Goal: Transaction & Acquisition: Purchase product/service

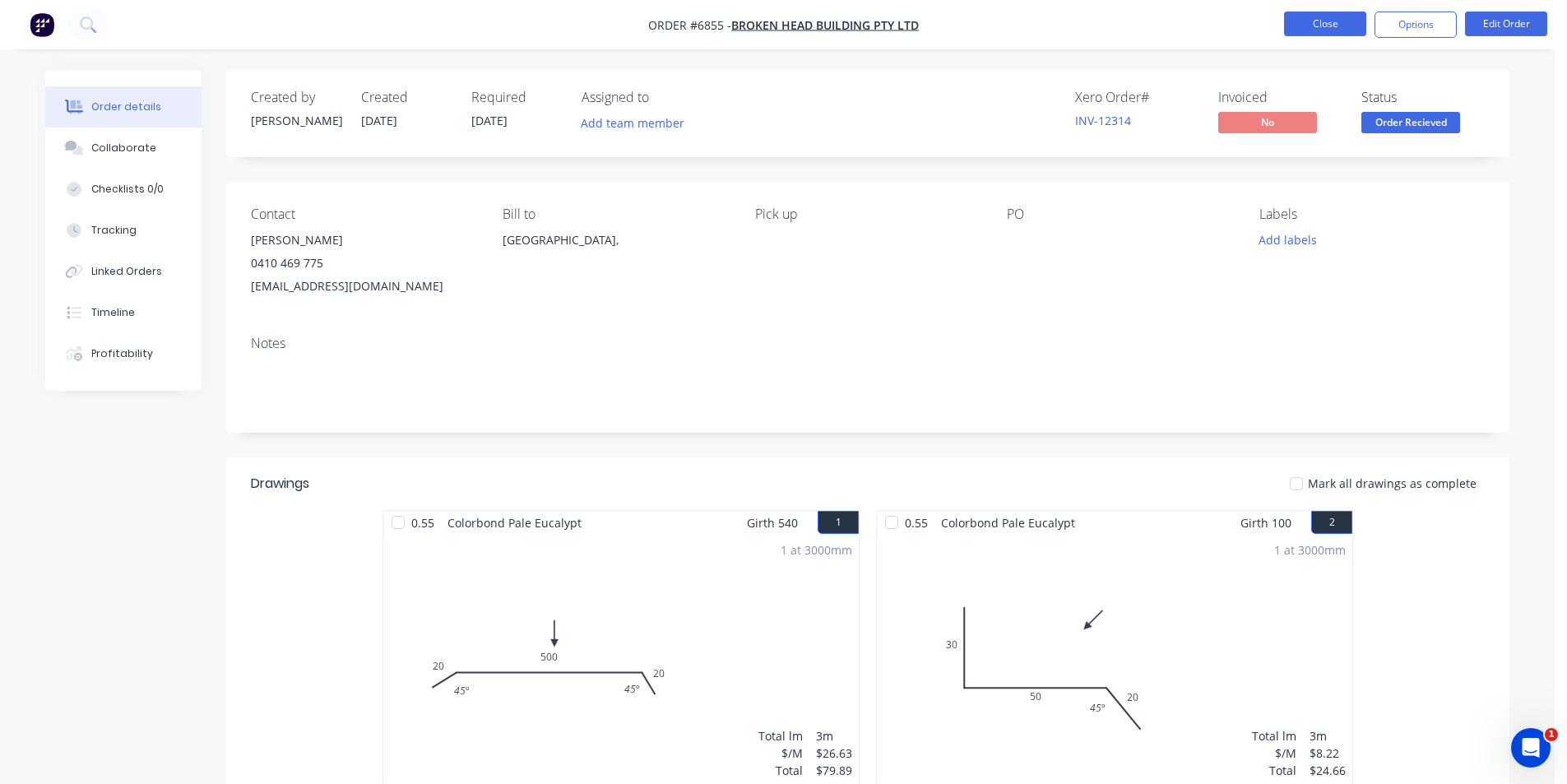
click at [1350, 35] on button "Close" at bounding box center [1325, 24] width 82 height 25
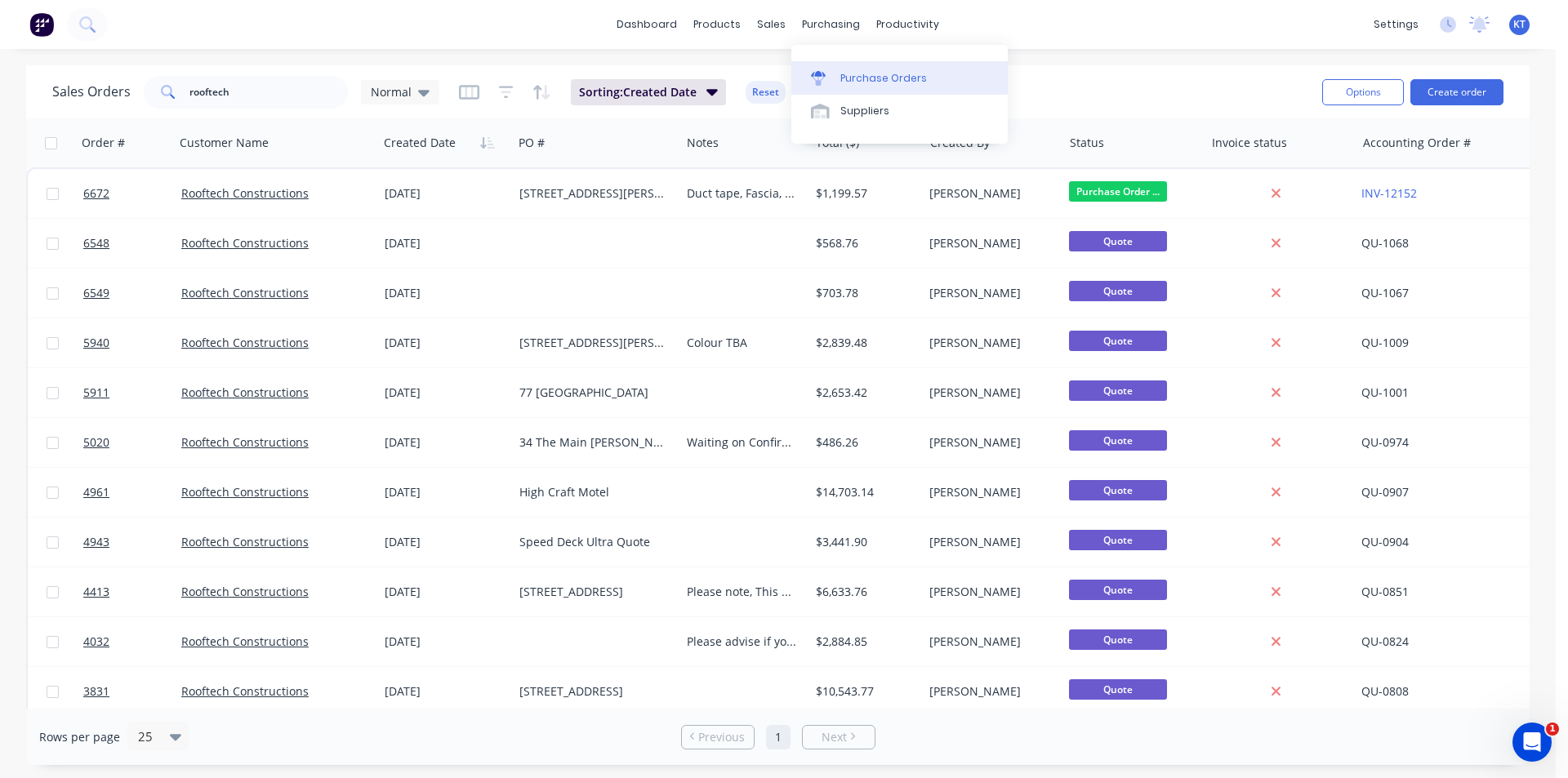
click at [853, 84] on div "Purchase Orders" at bounding box center [883, 78] width 86 height 14
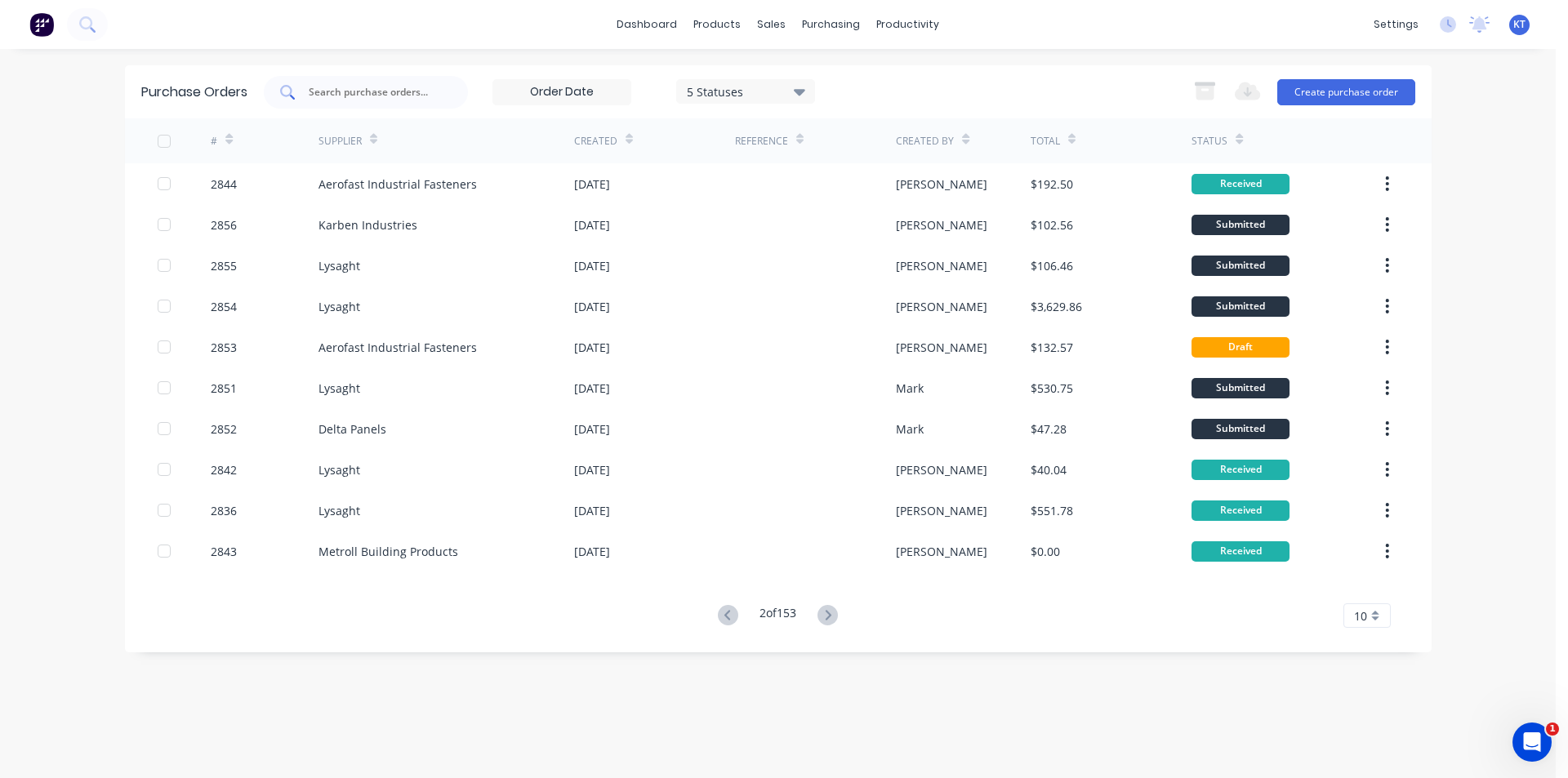
click at [361, 89] on input "text" at bounding box center [375, 91] width 135 height 16
type input "2855"
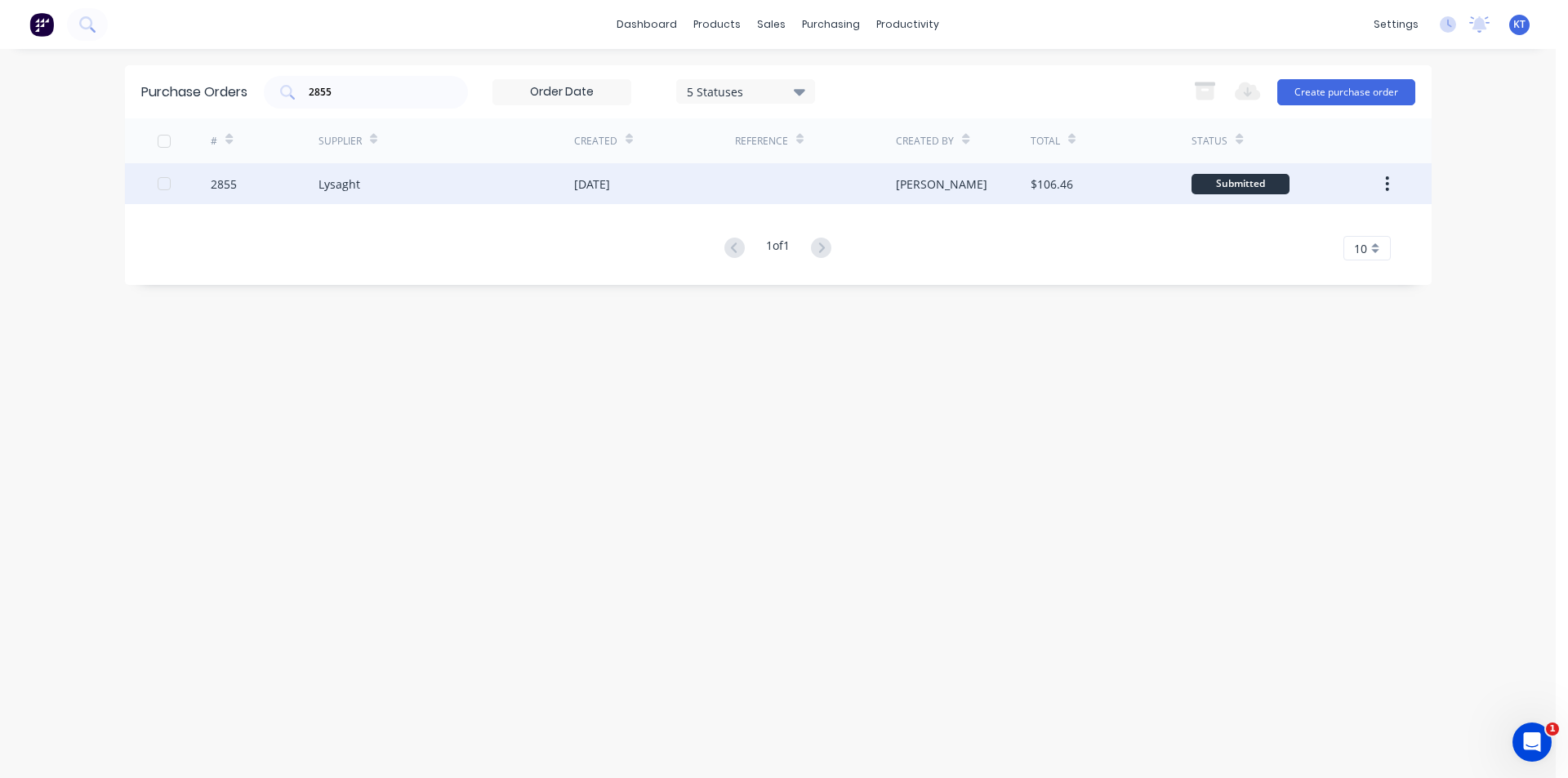
click at [349, 194] on div "Lysaght" at bounding box center [446, 184] width 256 height 41
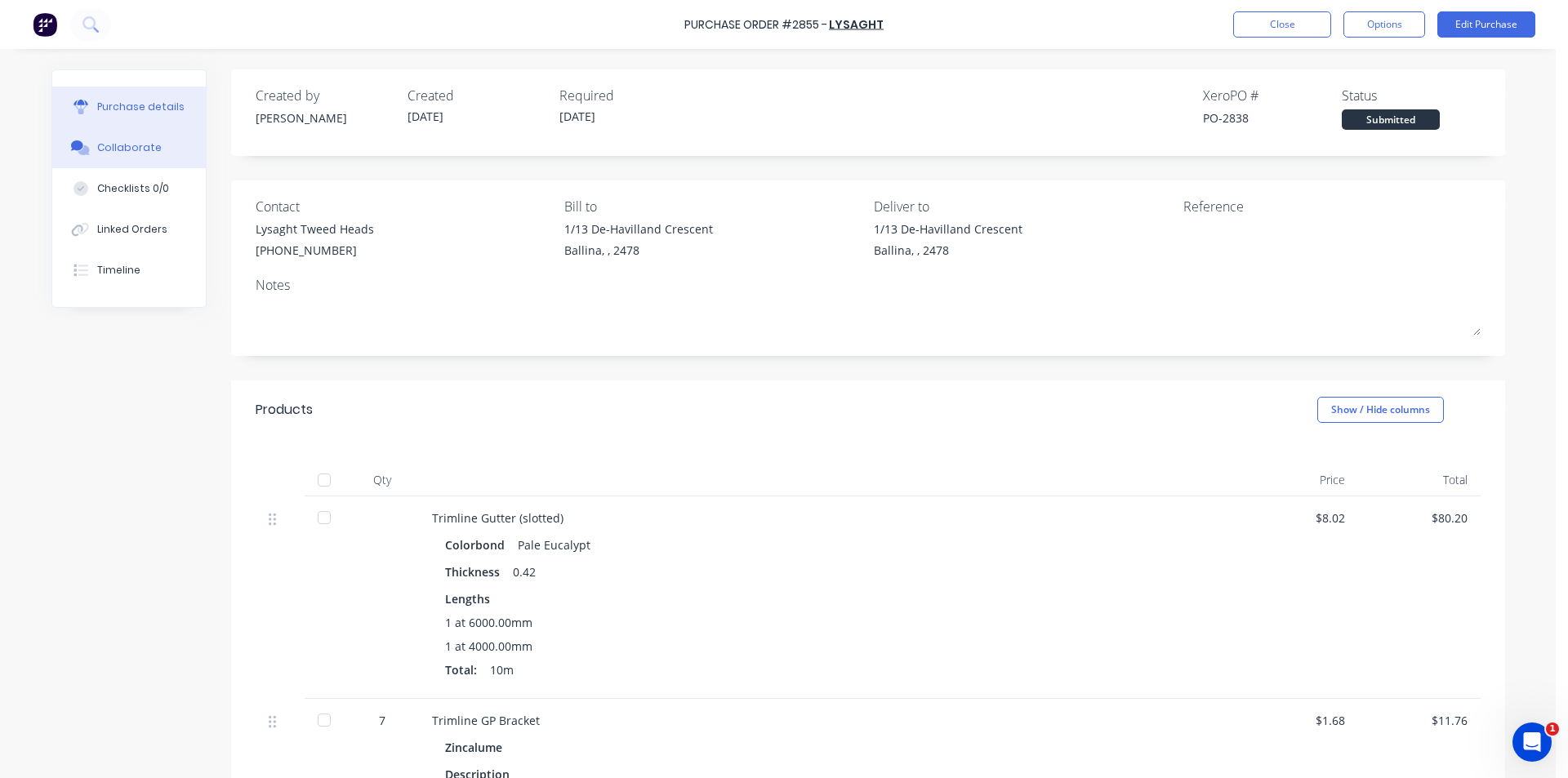
click at [124, 143] on div "Collaborate" at bounding box center [129, 147] width 64 height 14
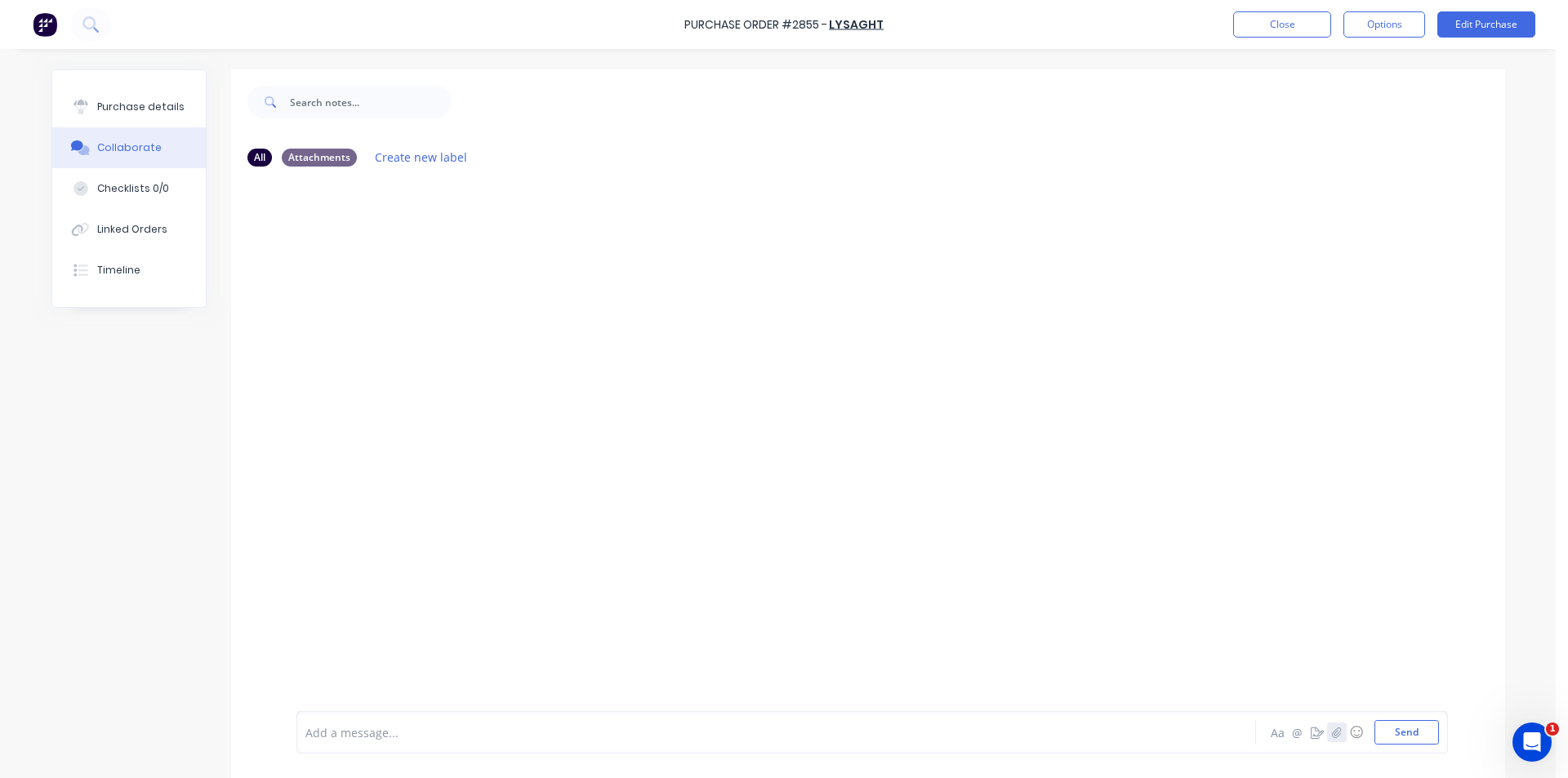
click at [1333, 731] on icon "button" at bounding box center [1336, 732] width 10 height 12
click at [1392, 728] on button "Send" at bounding box center [1406, 731] width 64 height 25
click at [133, 107] on div "Purchase details" at bounding box center [140, 107] width 87 height 14
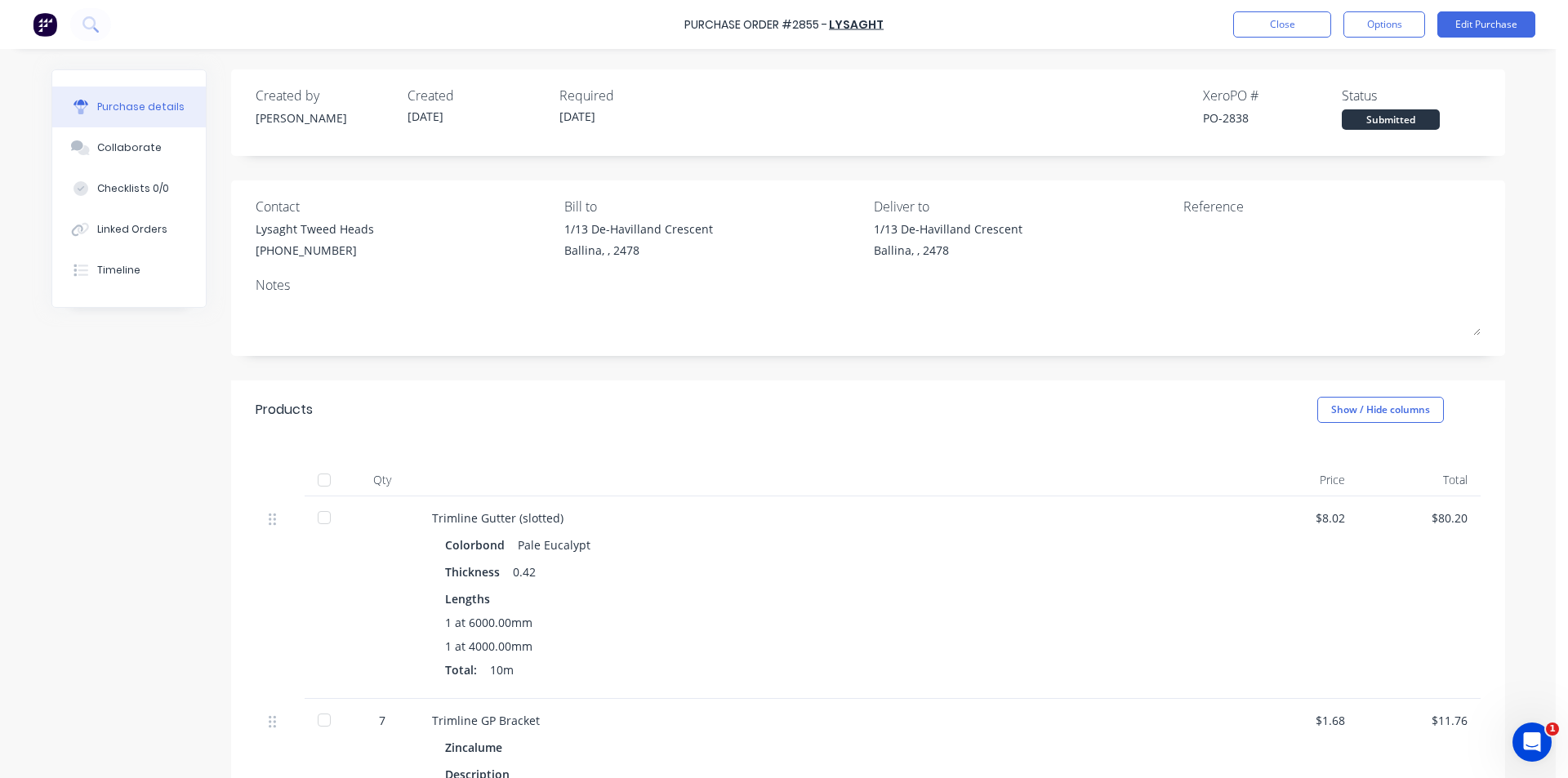
click at [1516, 187] on div "Purchase Order #2855 - Lysaght Close Options Edit Purchase Purchase details Col…" at bounding box center [778, 389] width 1555 height 778
click at [1295, 29] on button "Close" at bounding box center [1282, 25] width 98 height 26
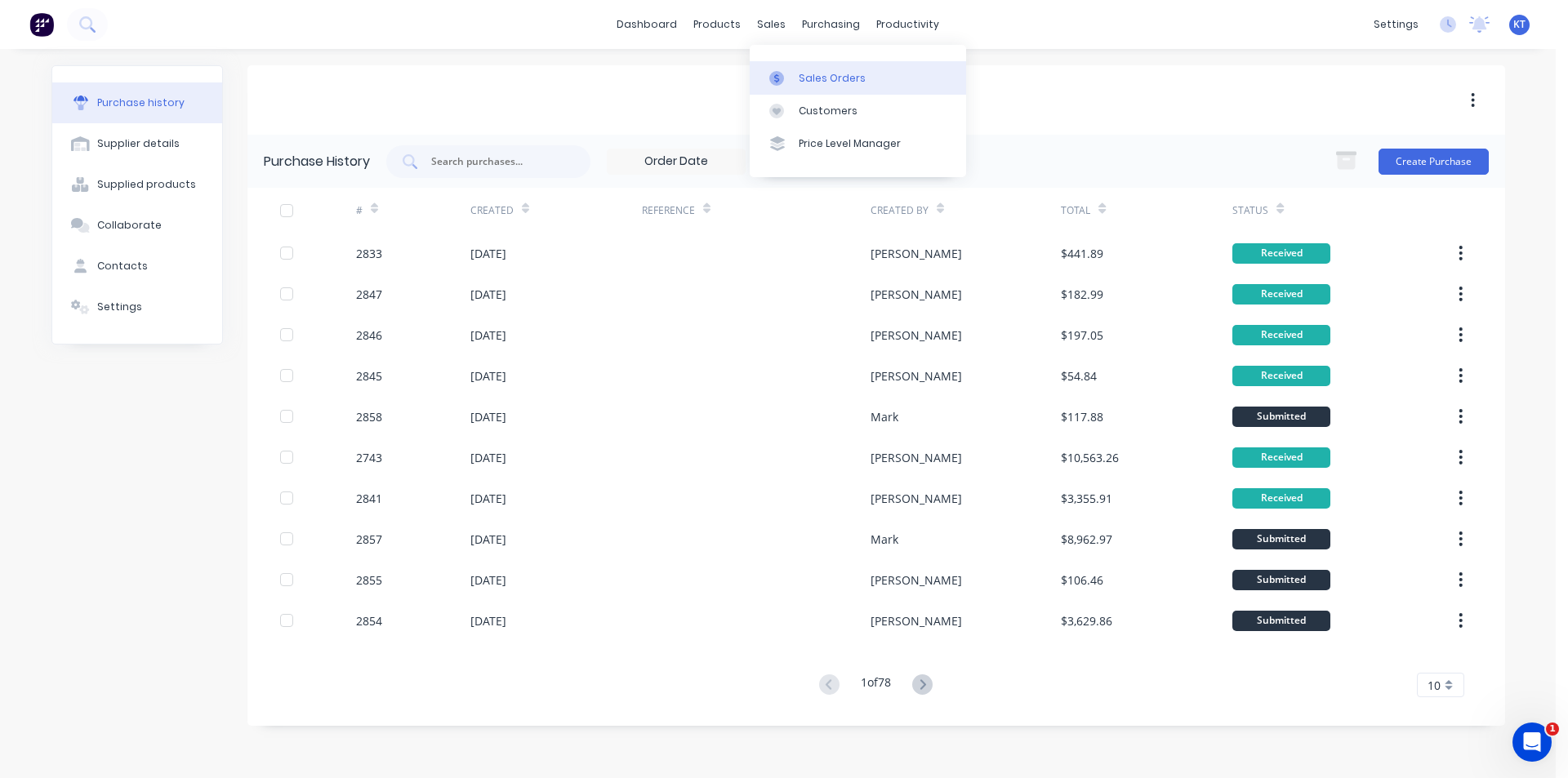
click at [795, 74] on link "Sales Orders" at bounding box center [858, 77] width 217 height 33
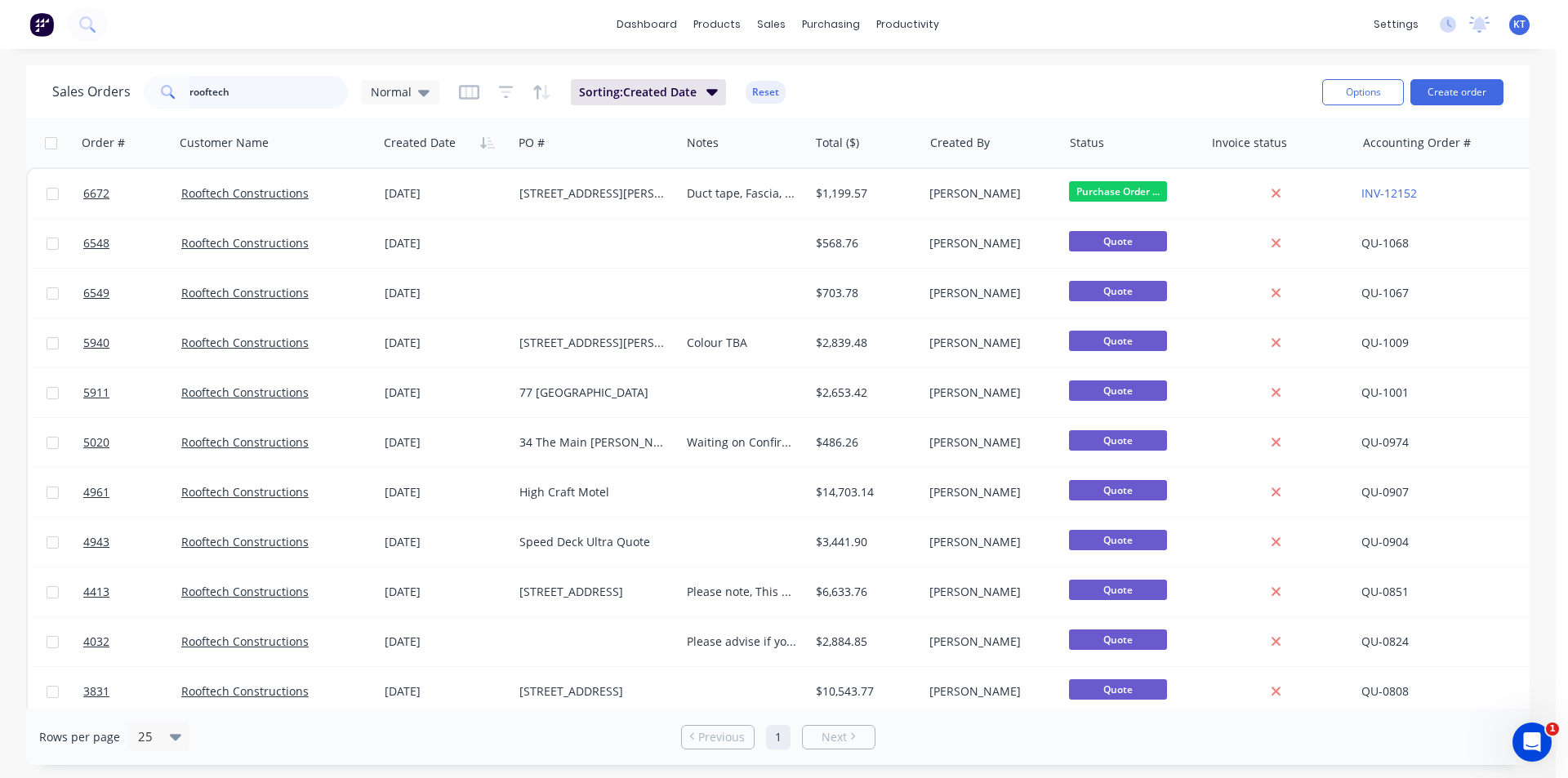
click at [250, 85] on input "rooftech" at bounding box center [269, 92] width 159 height 33
click at [859, 81] on div "Purchase Orders" at bounding box center [883, 78] width 86 height 14
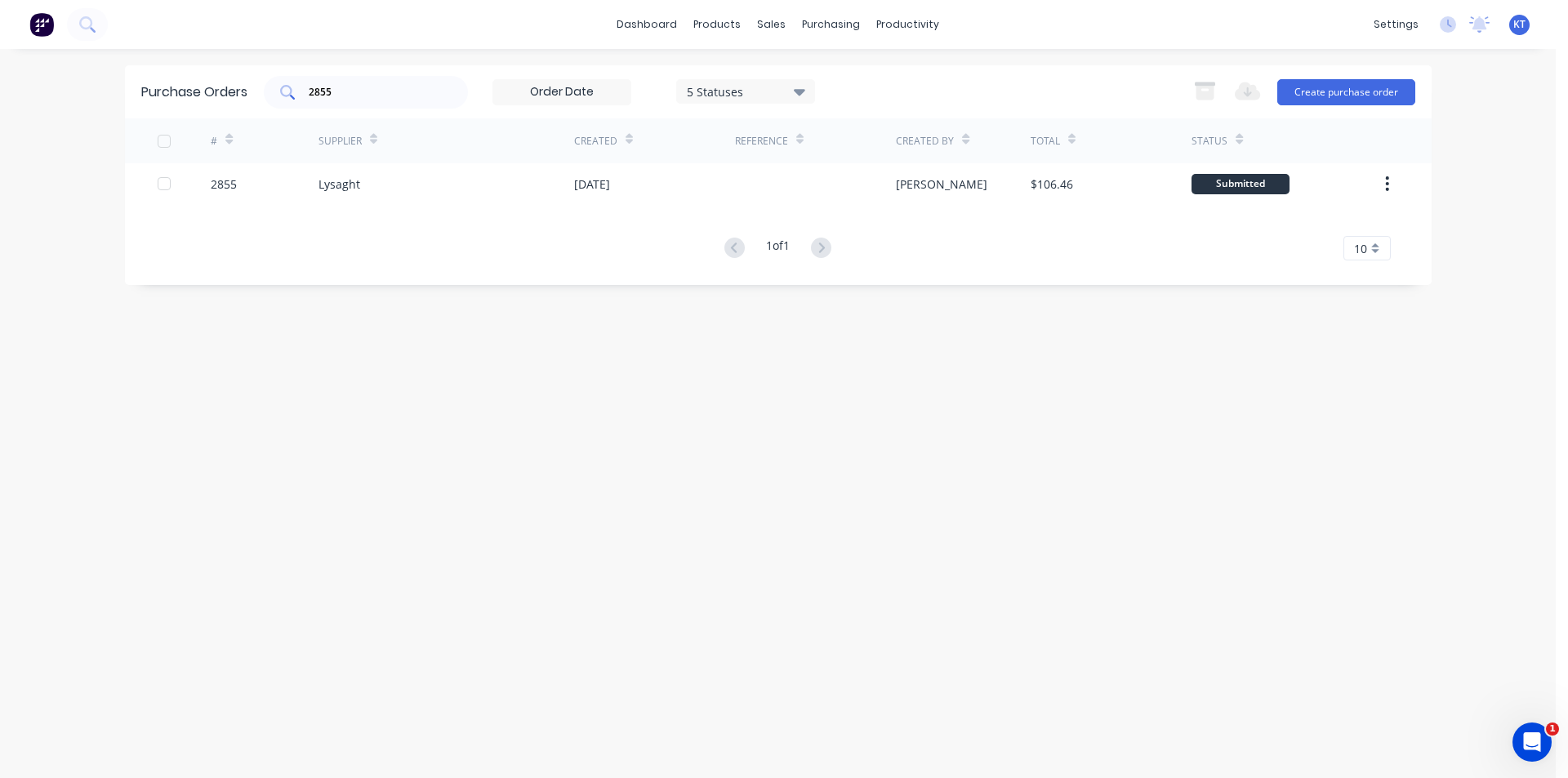
click at [380, 98] on input "2855" at bounding box center [375, 91] width 135 height 16
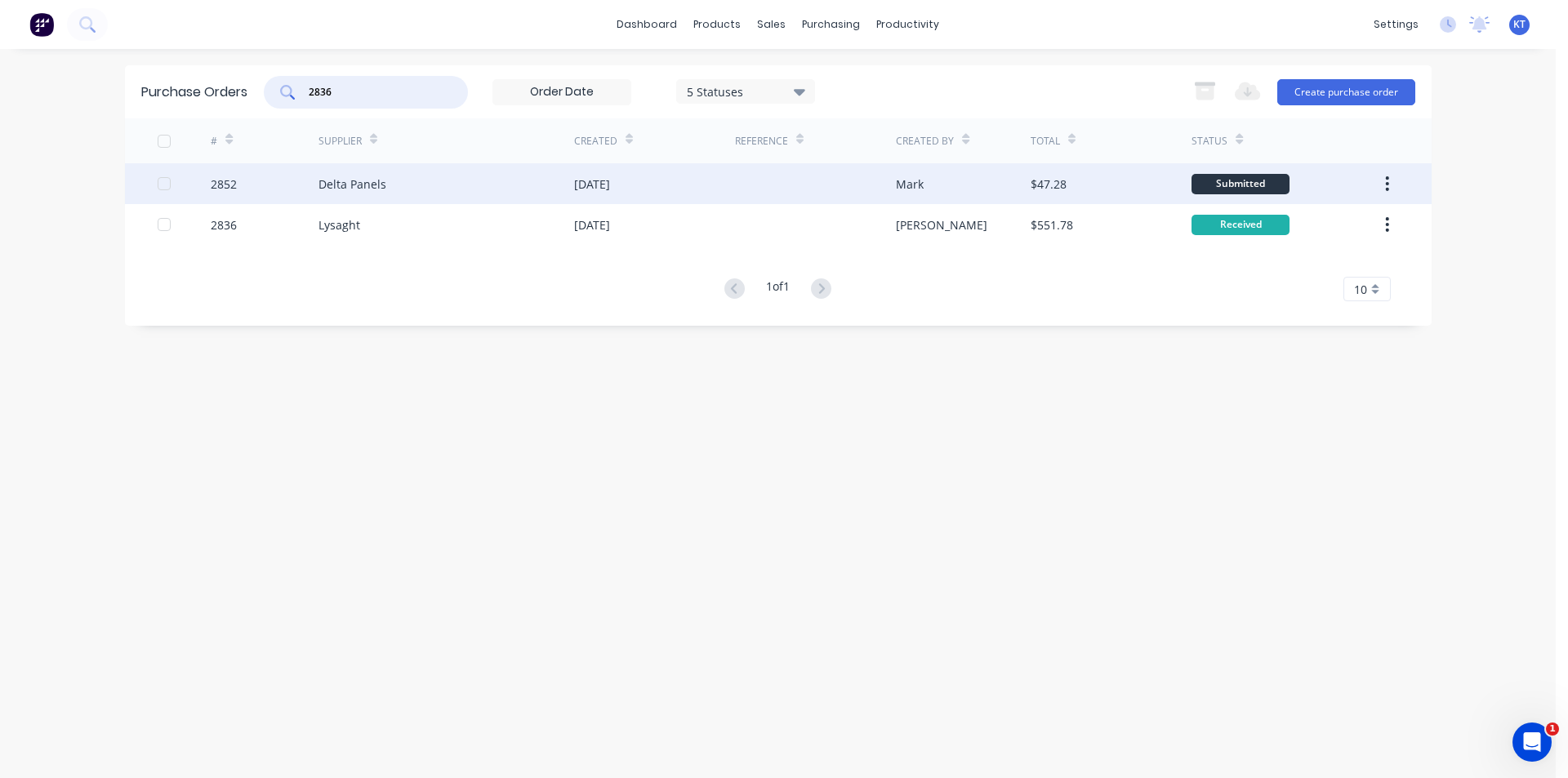
type input "2836"
click at [825, 200] on div at bounding box center [815, 184] width 161 height 41
type textarea "x"
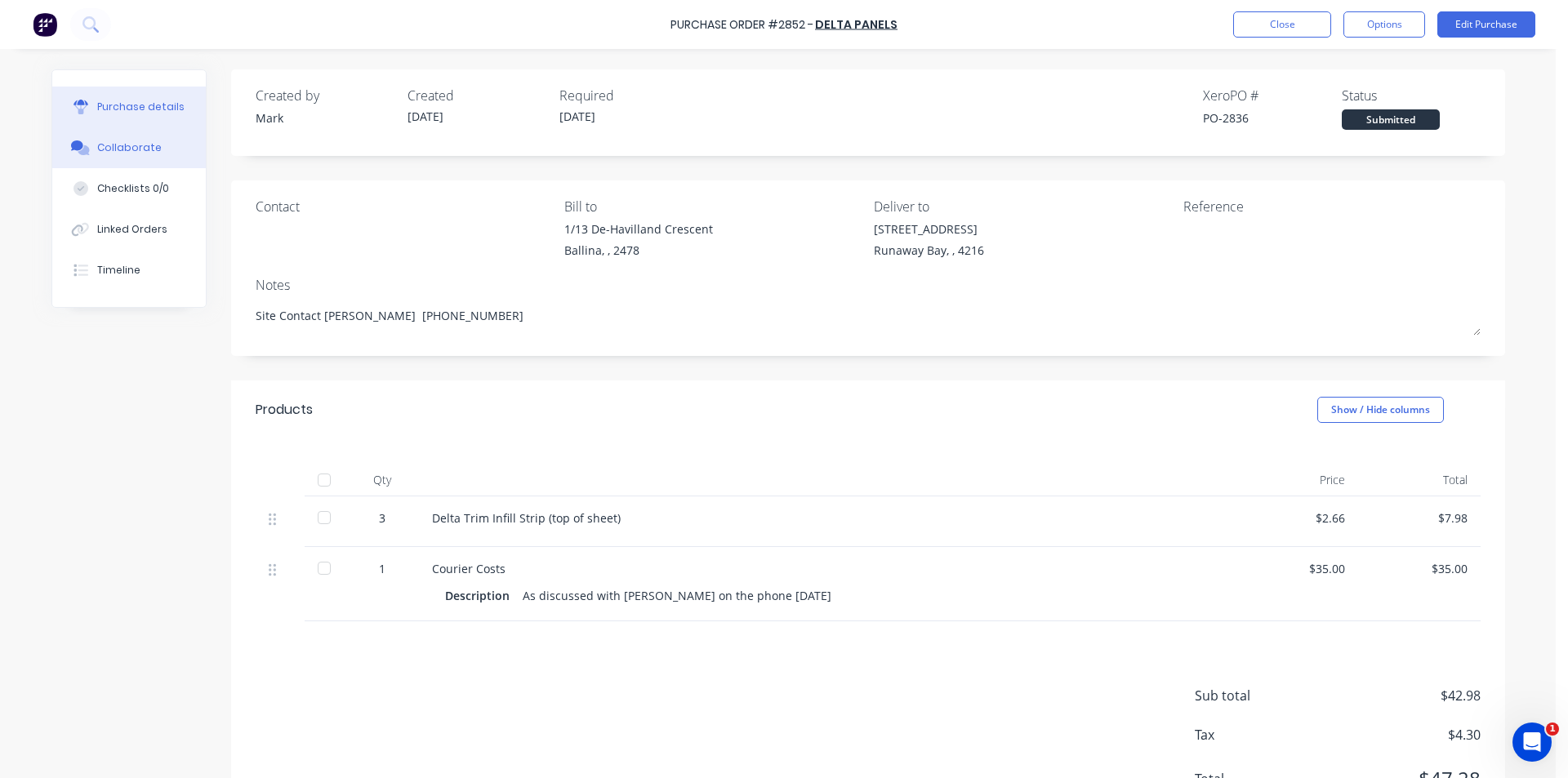
click at [165, 151] on button "Collaborate" at bounding box center [129, 148] width 153 height 41
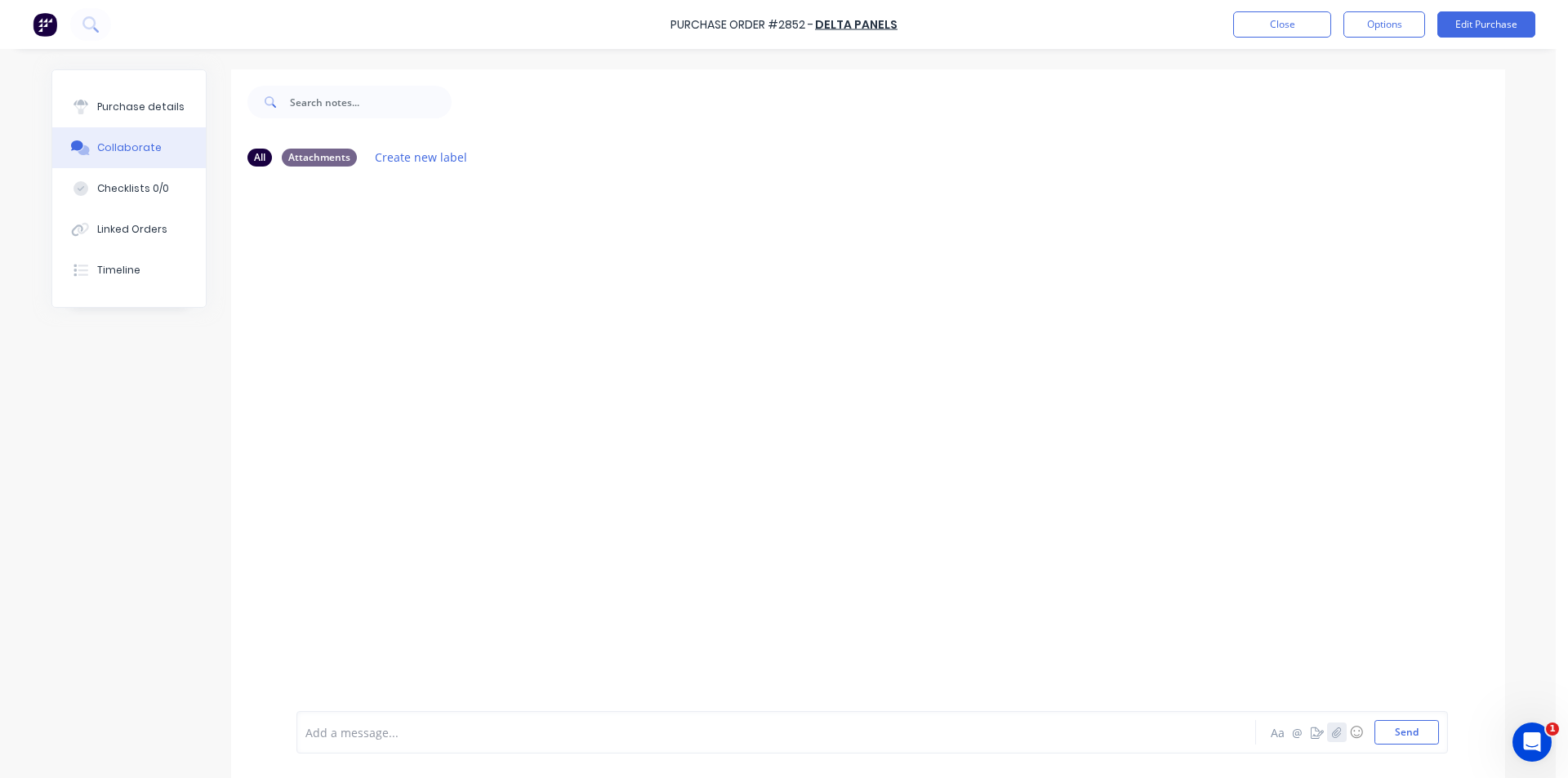
click at [1331, 730] on icon "button" at bounding box center [1336, 732] width 10 height 12
click at [1418, 737] on button "Send" at bounding box center [1406, 731] width 64 height 25
click at [1269, 28] on button "Close" at bounding box center [1282, 25] width 98 height 26
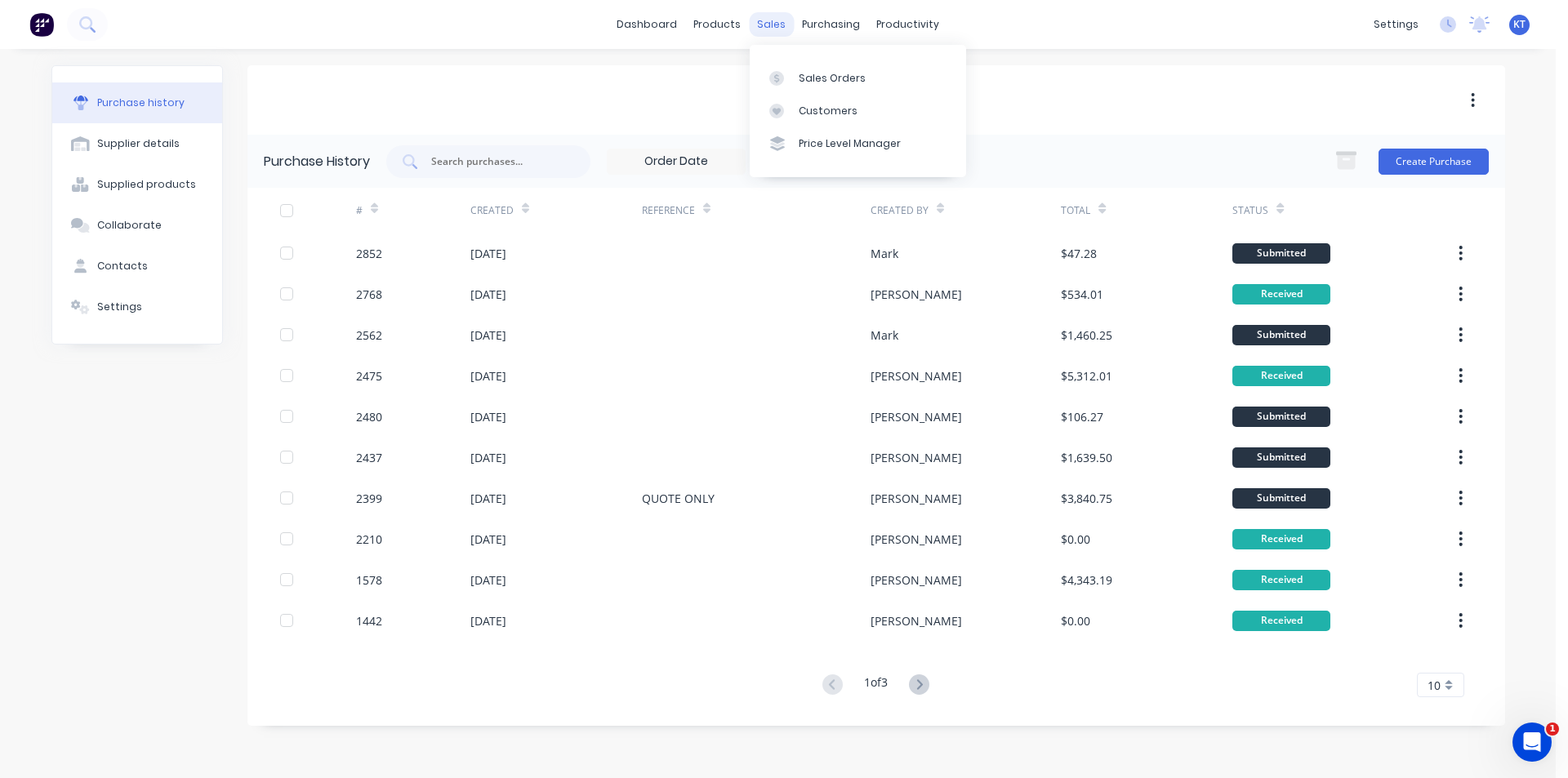
click at [778, 28] on div "sales" at bounding box center [771, 24] width 45 height 25
click at [826, 76] on div "Sales Orders" at bounding box center [832, 78] width 67 height 14
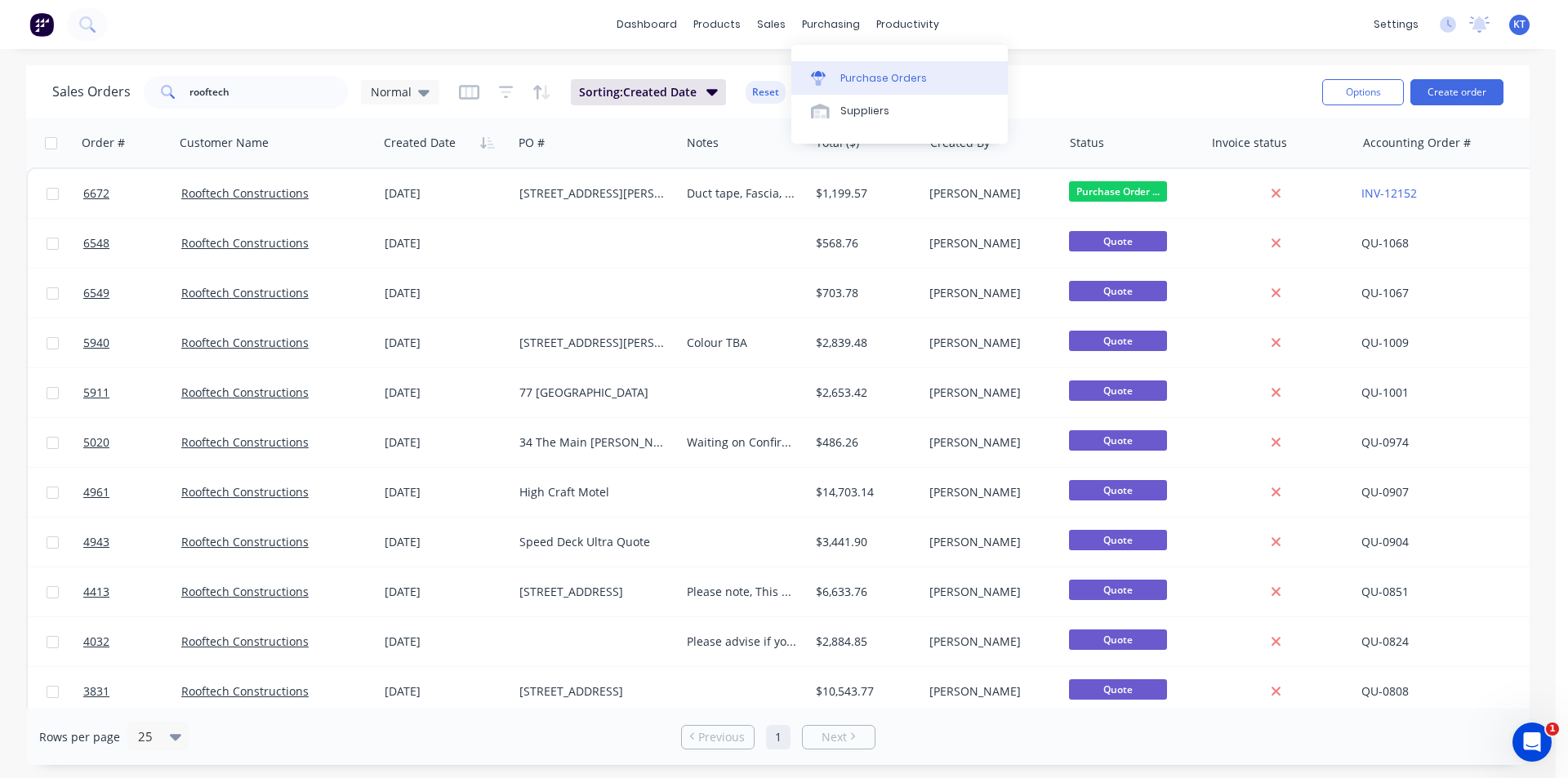
click at [851, 73] on div "Purchase Orders" at bounding box center [883, 78] width 86 height 14
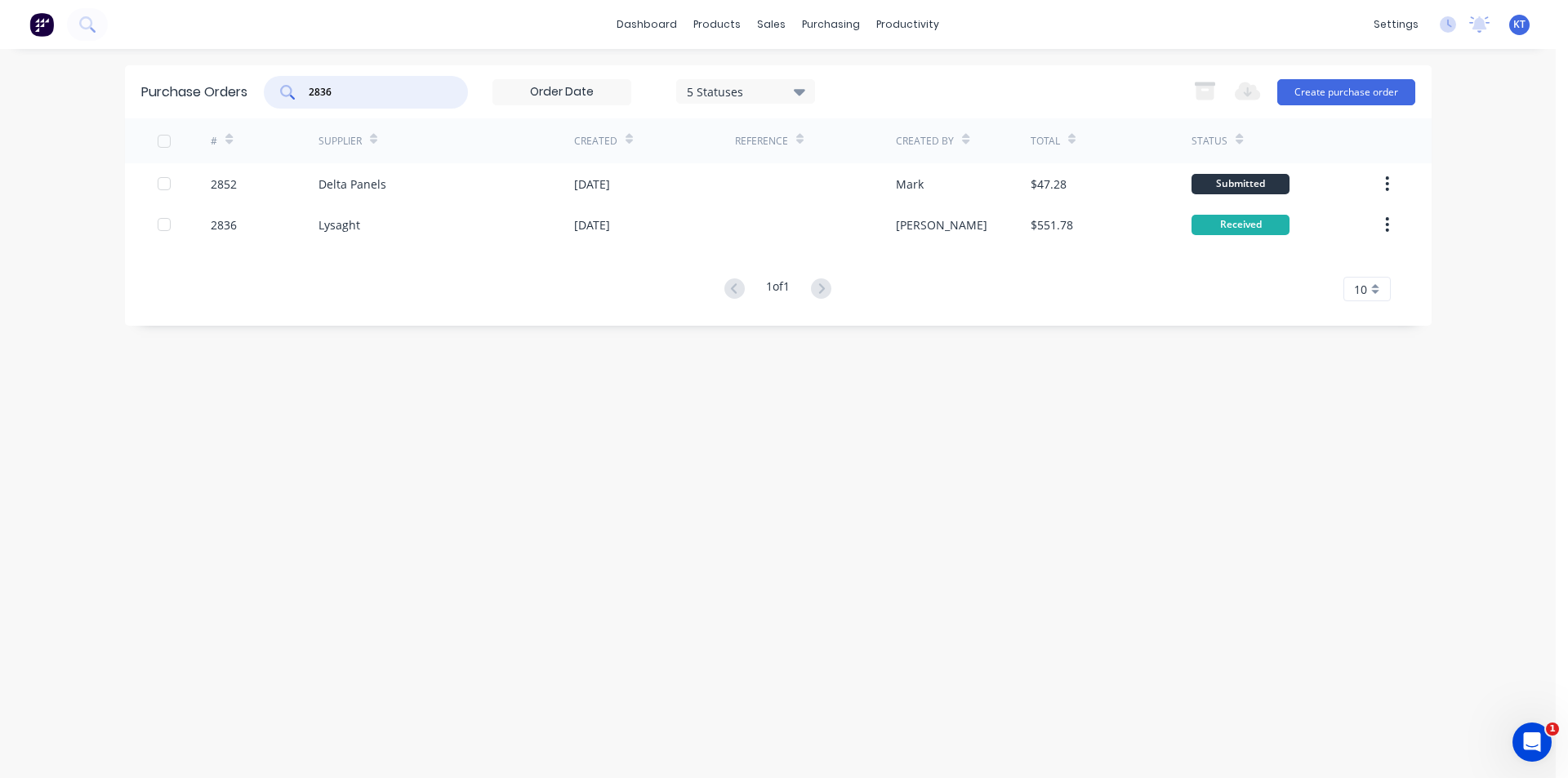
click at [376, 90] on input "2836" at bounding box center [375, 91] width 135 height 16
type input "2857"
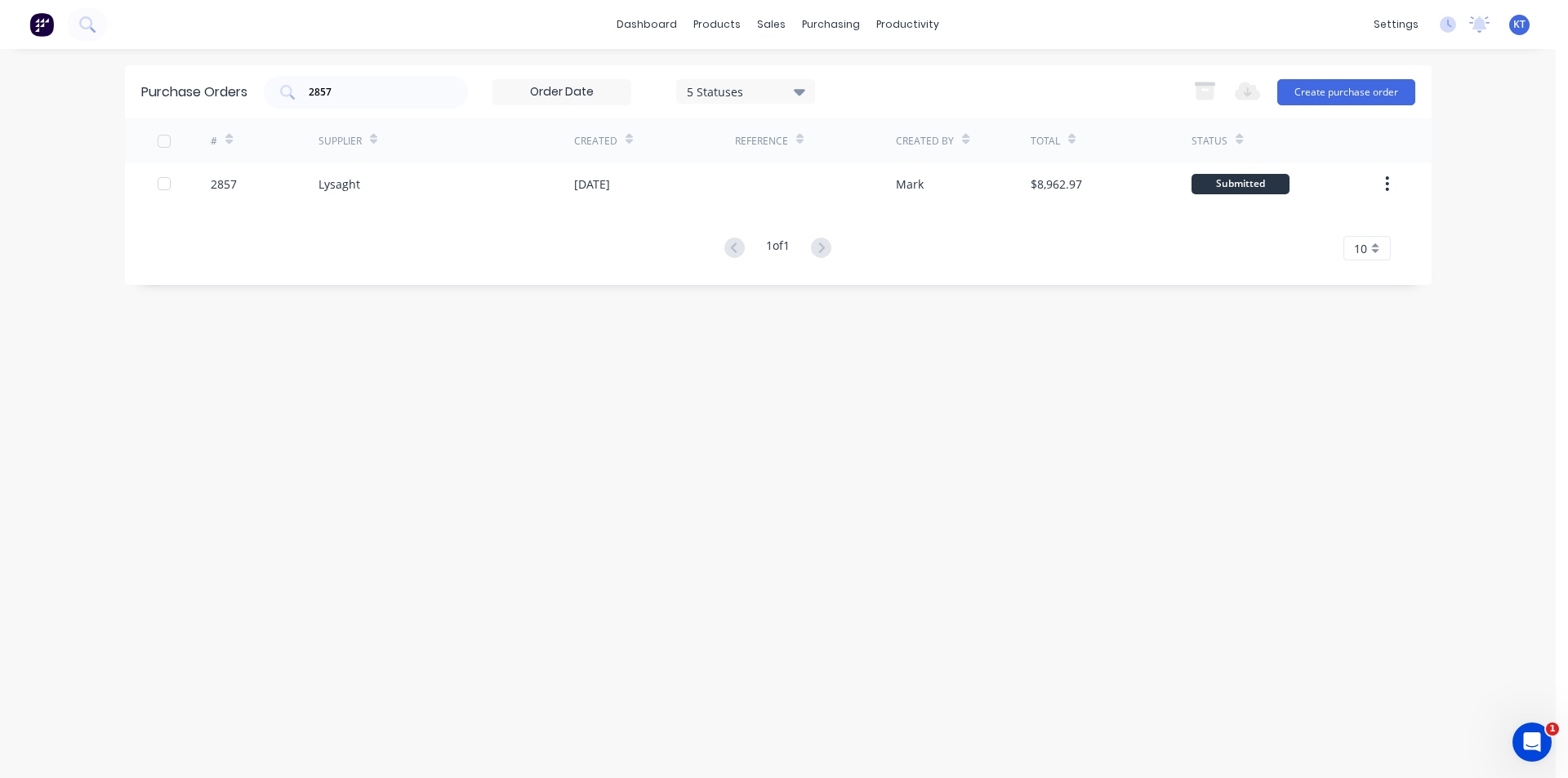
click at [492, 212] on div "# Supplier Created Reference Created By Total Status 2857 Lysaght [DATE] Mark $…" at bounding box center [778, 189] width 1307 height 142
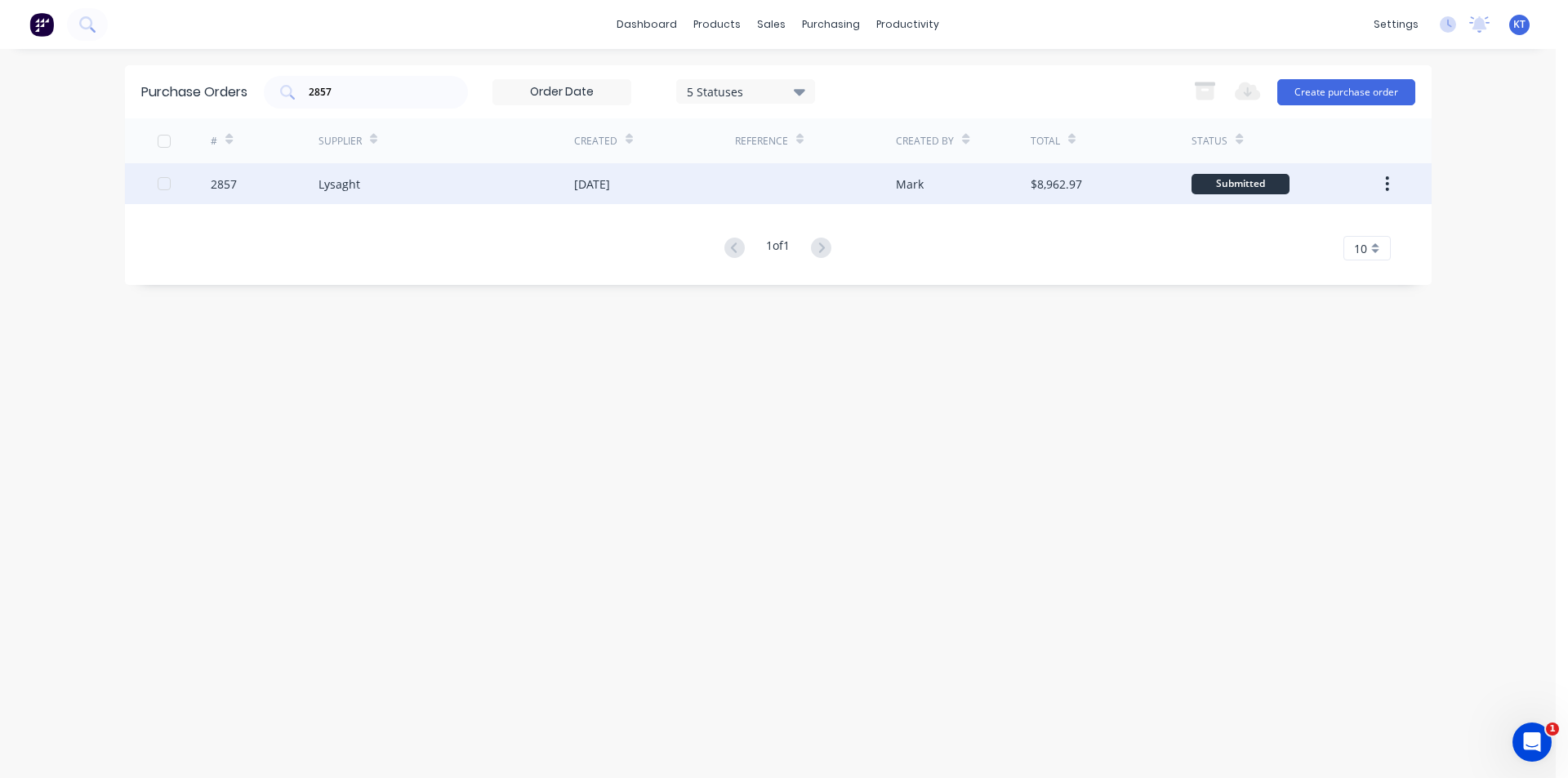
click at [519, 178] on div "Lysaght" at bounding box center [446, 184] width 256 height 41
type textarea "x"
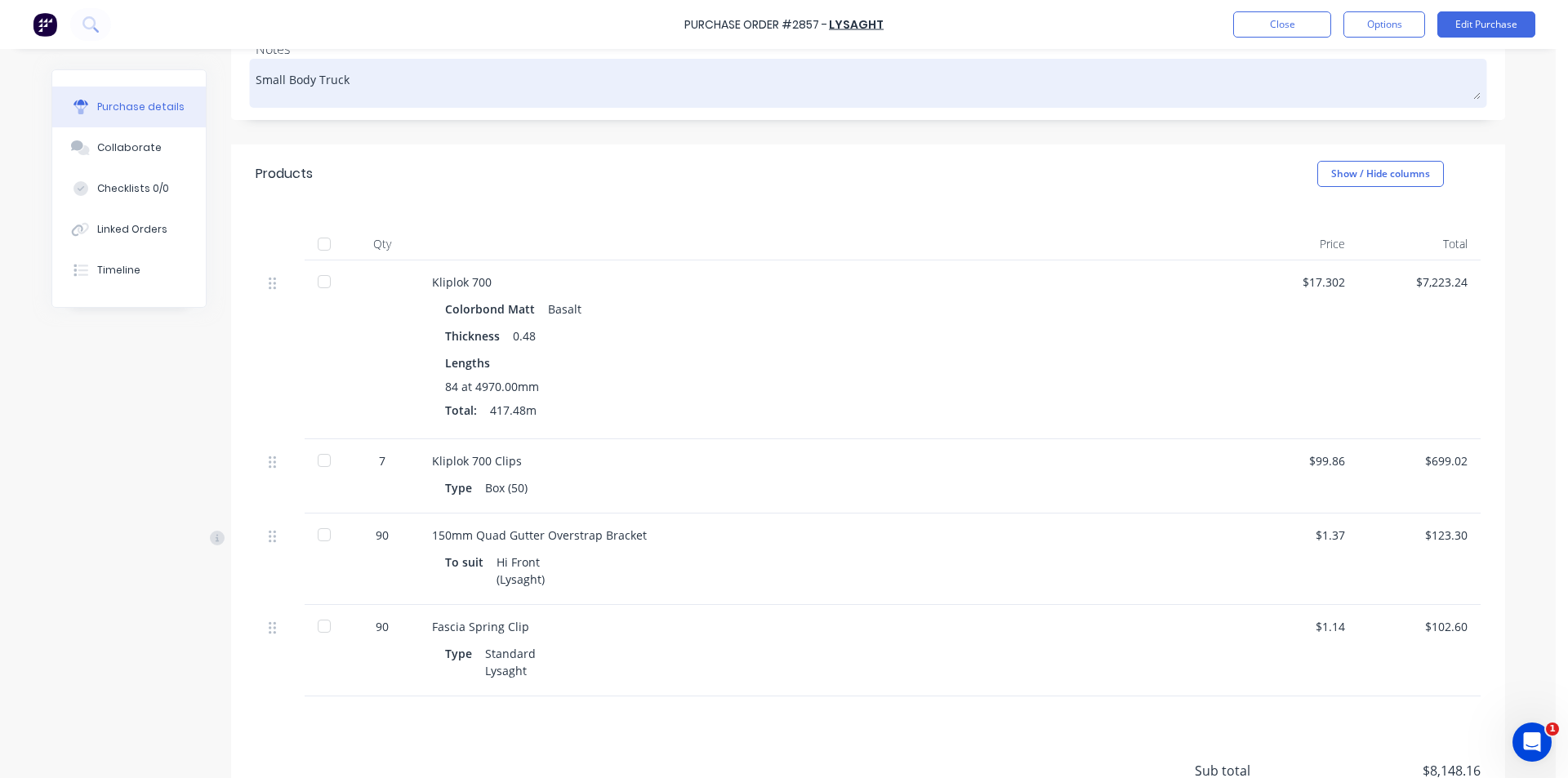
scroll to position [244, 0]
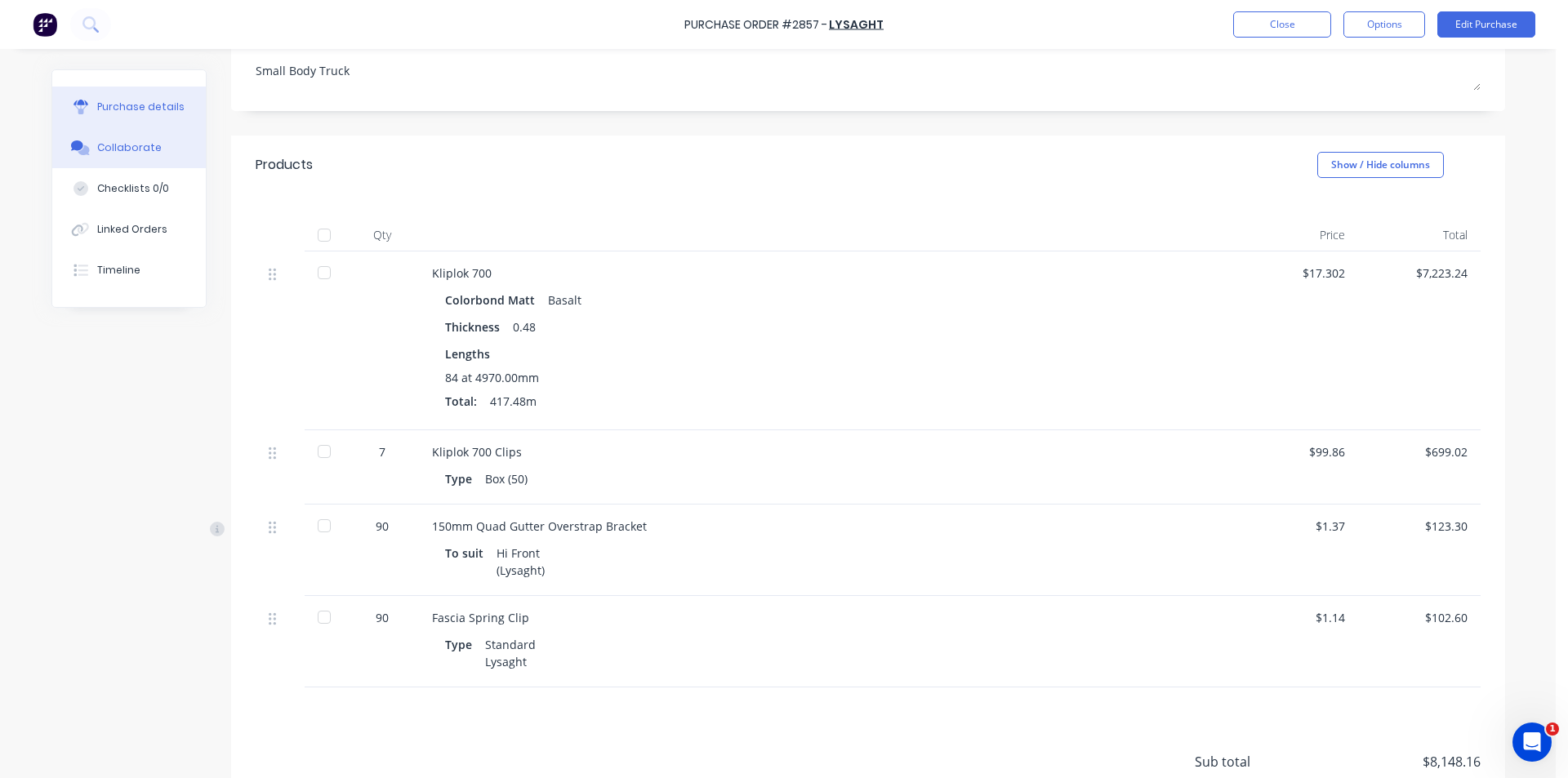
click at [157, 160] on button "Collaborate" at bounding box center [129, 148] width 153 height 41
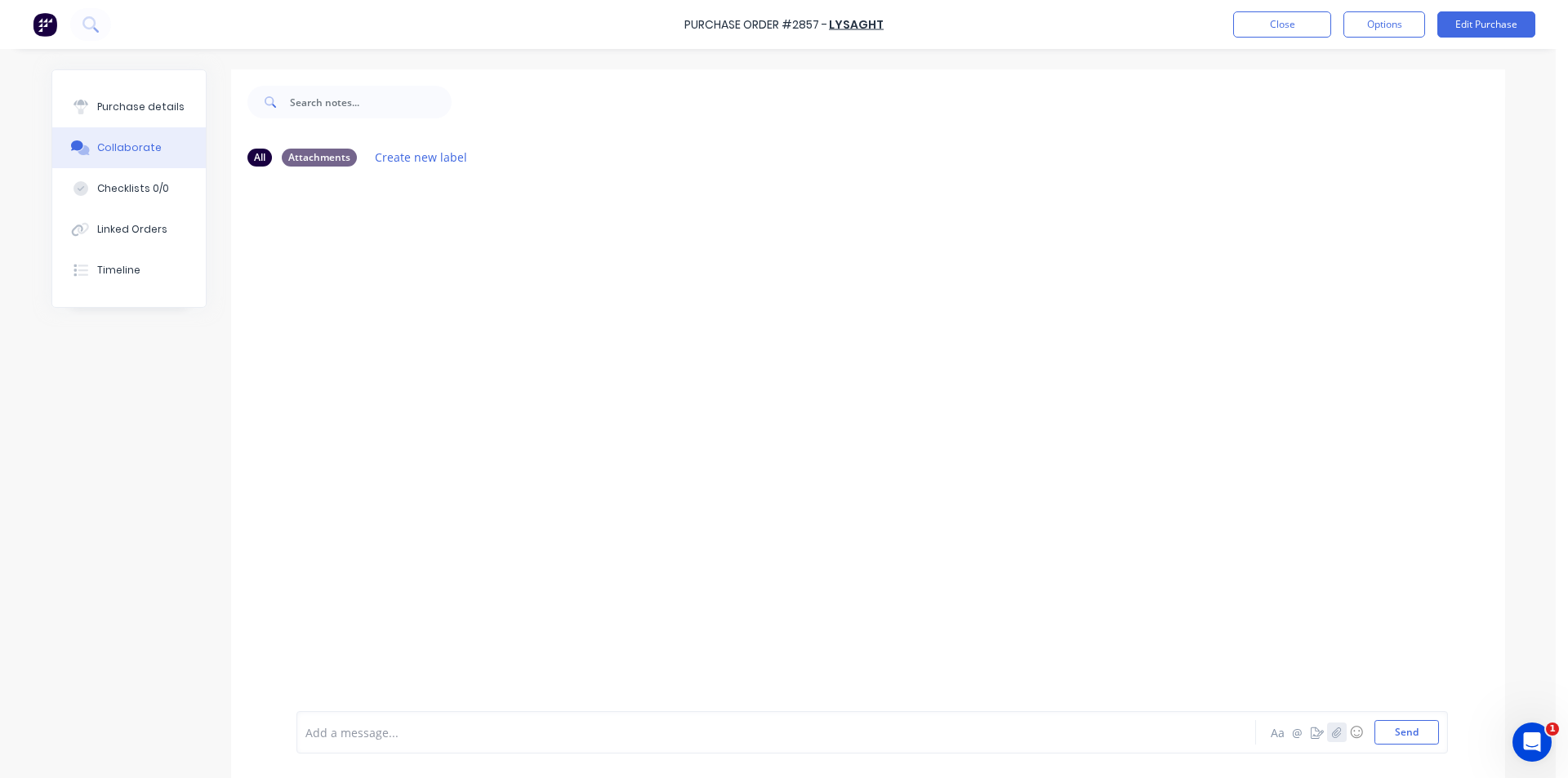
click at [1338, 734] on button "button" at bounding box center [1336, 731] width 19 height 19
click at [1394, 733] on button "Send" at bounding box center [1406, 731] width 64 height 25
click at [1306, 29] on button "Close" at bounding box center [1282, 25] width 98 height 26
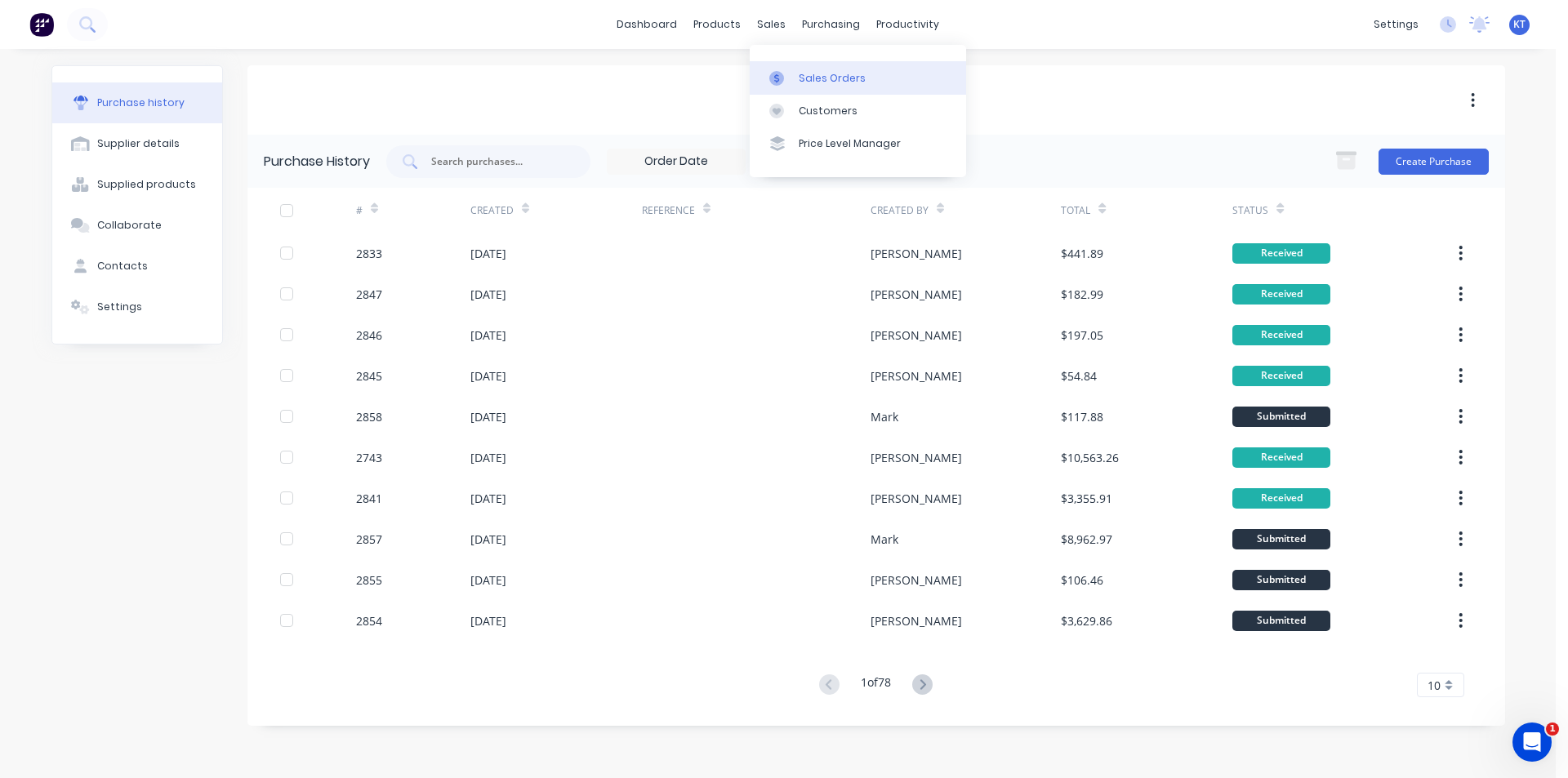
click at [802, 76] on div "Sales Orders" at bounding box center [832, 78] width 67 height 14
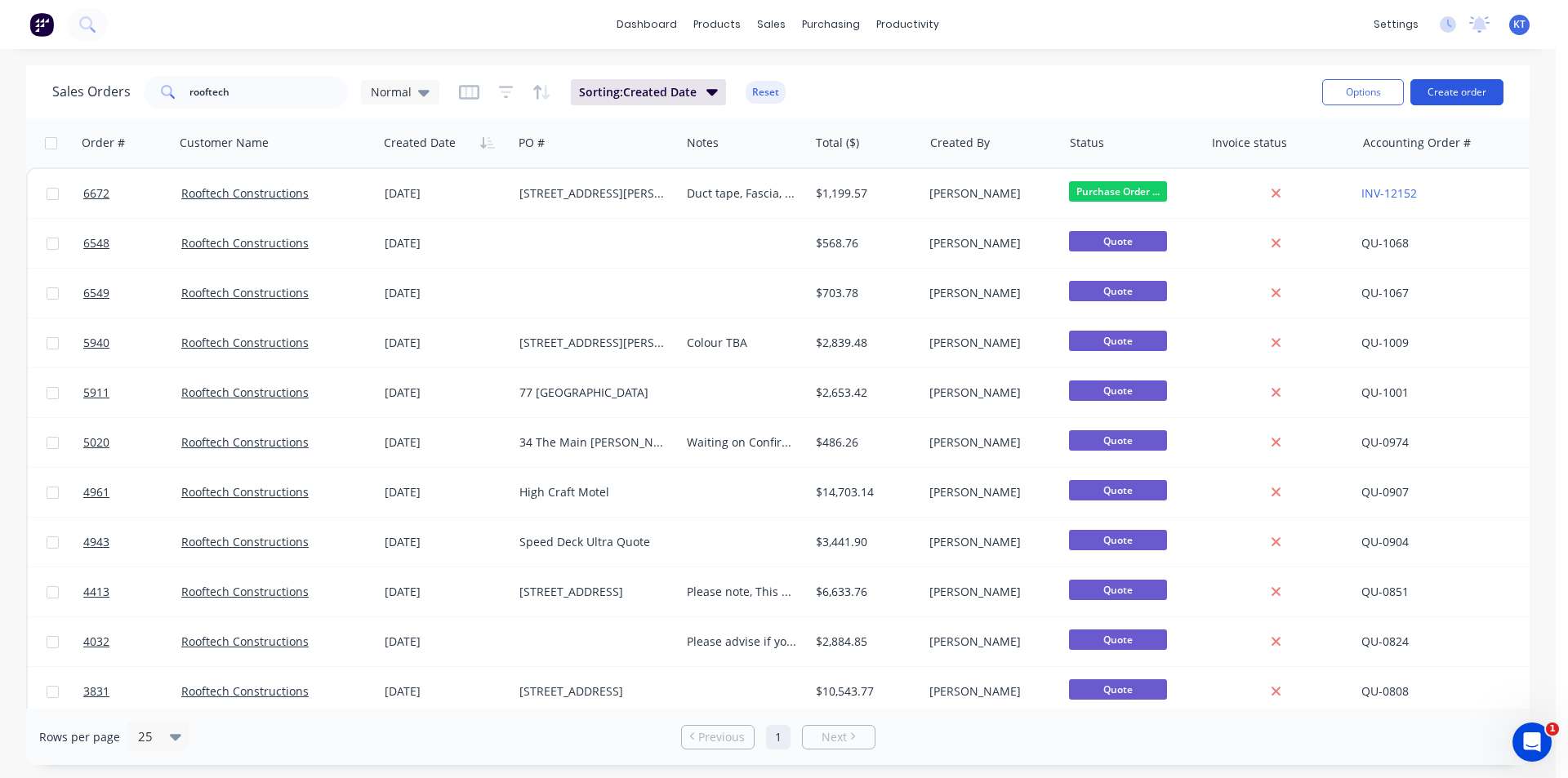
click at [1463, 103] on button "Create order" at bounding box center [1456, 92] width 93 height 26
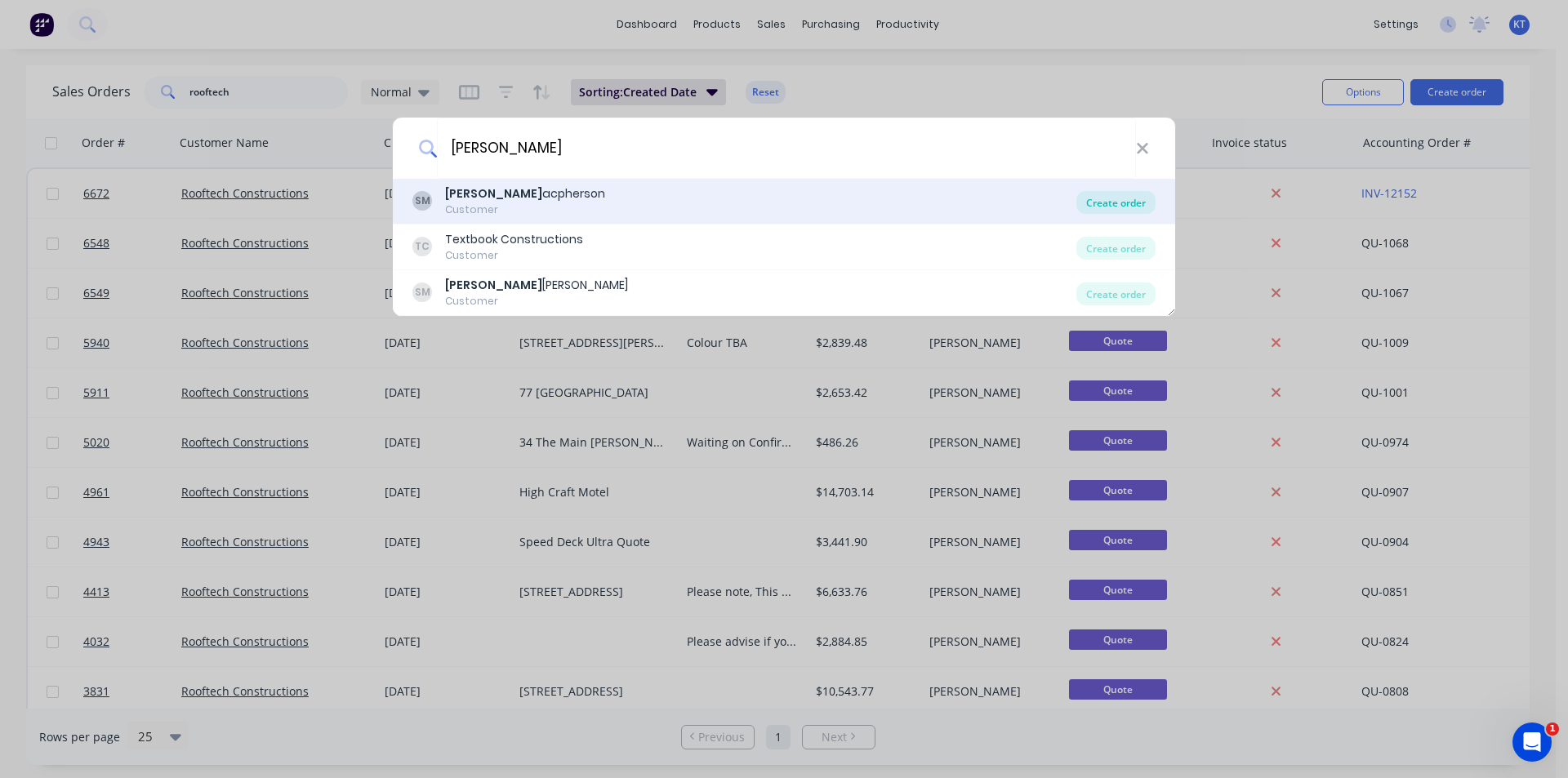
type input "[PERSON_NAME]"
click at [1119, 208] on div "Create order" at bounding box center [1116, 202] width 80 height 23
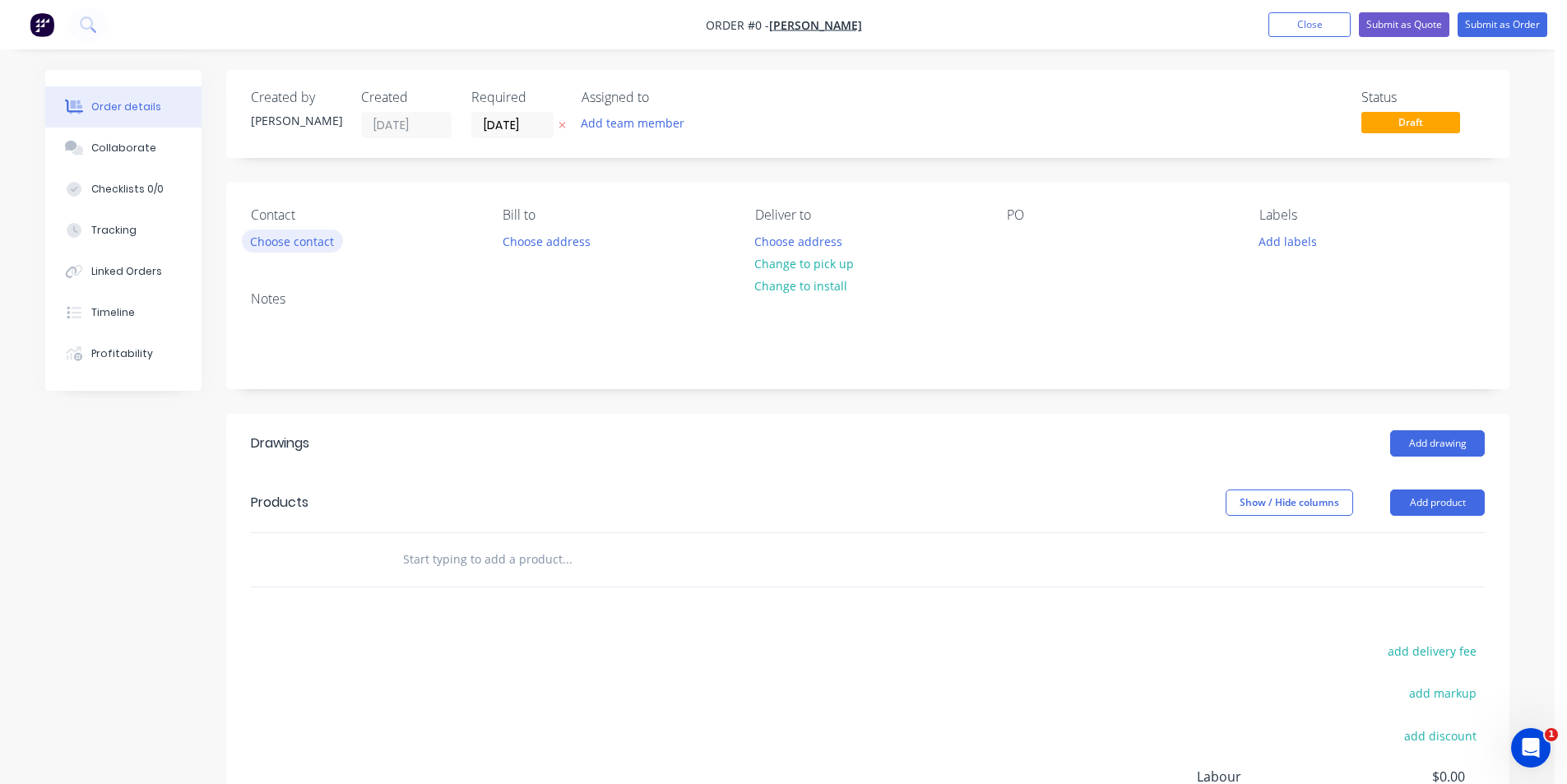
click at [314, 238] on button "Choose contact" at bounding box center [292, 240] width 101 height 22
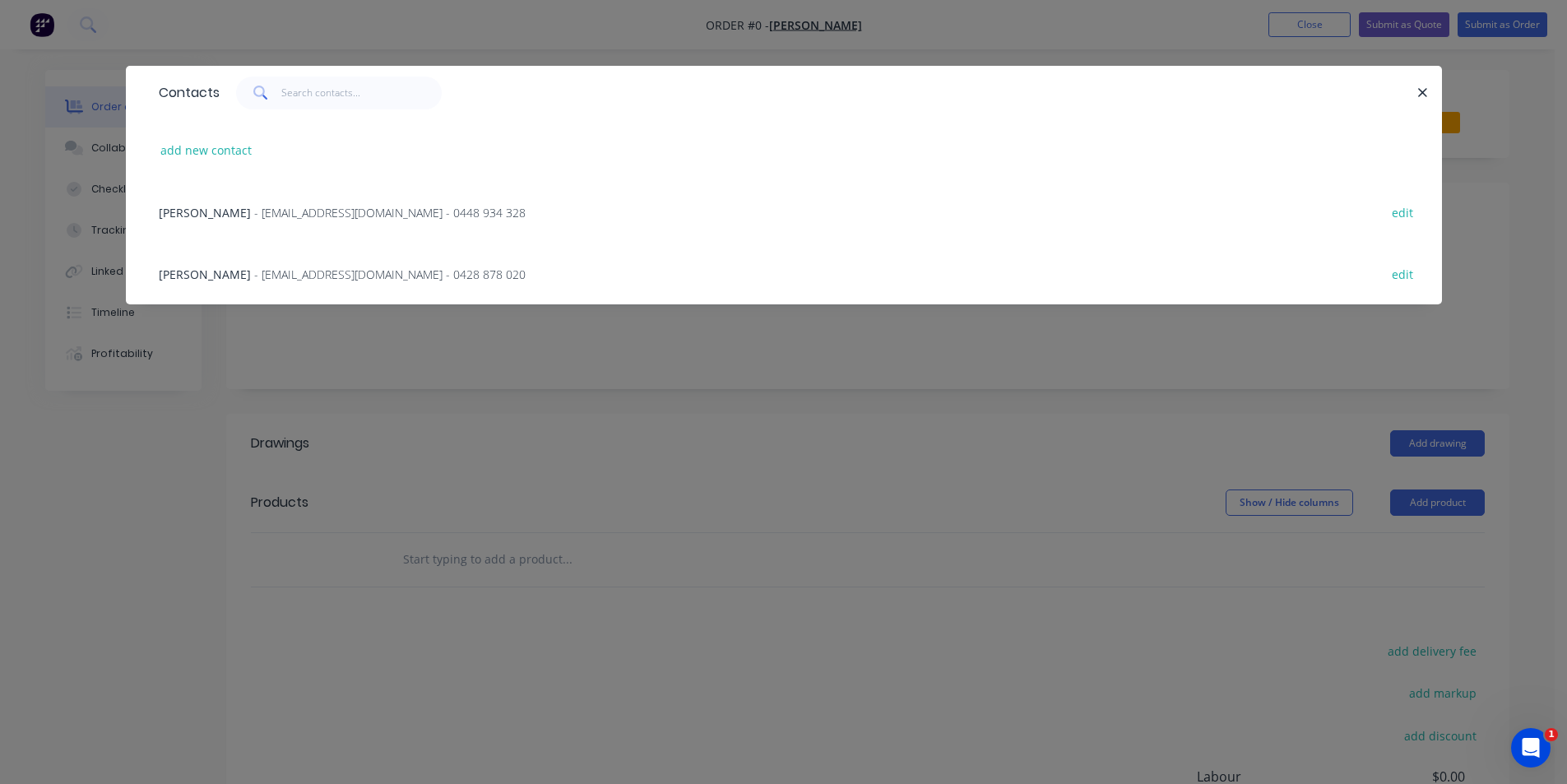
click at [312, 222] on div "[PERSON_NAME] - [EMAIL_ADDRESS][DOMAIN_NAME] - 0448 934 328 edit" at bounding box center [784, 211] width 1267 height 61
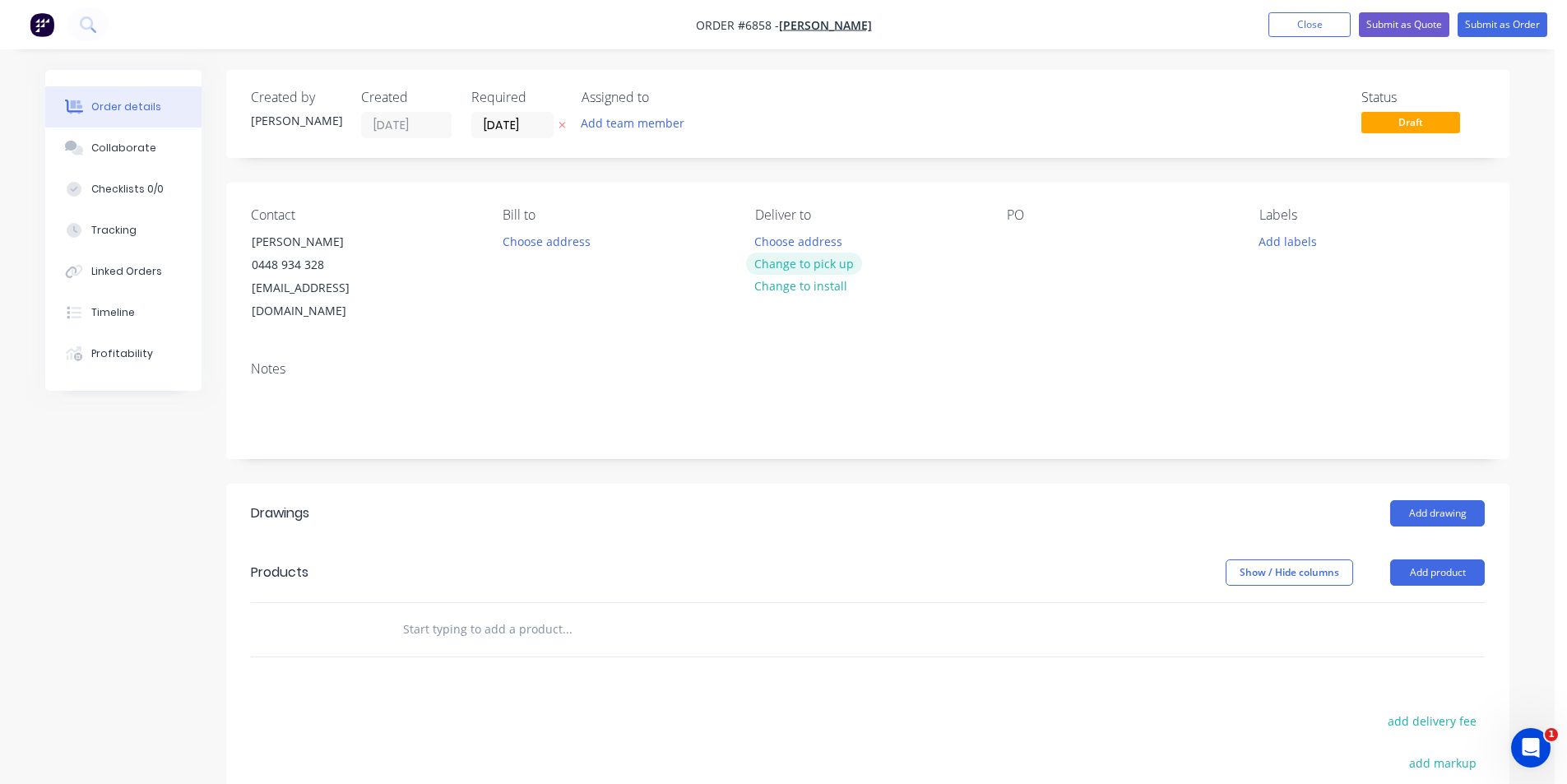
click at [774, 264] on button "Change to pick up" at bounding box center [804, 263] width 117 height 22
click at [1454, 500] on button "Add drawing" at bounding box center [1437, 513] width 95 height 26
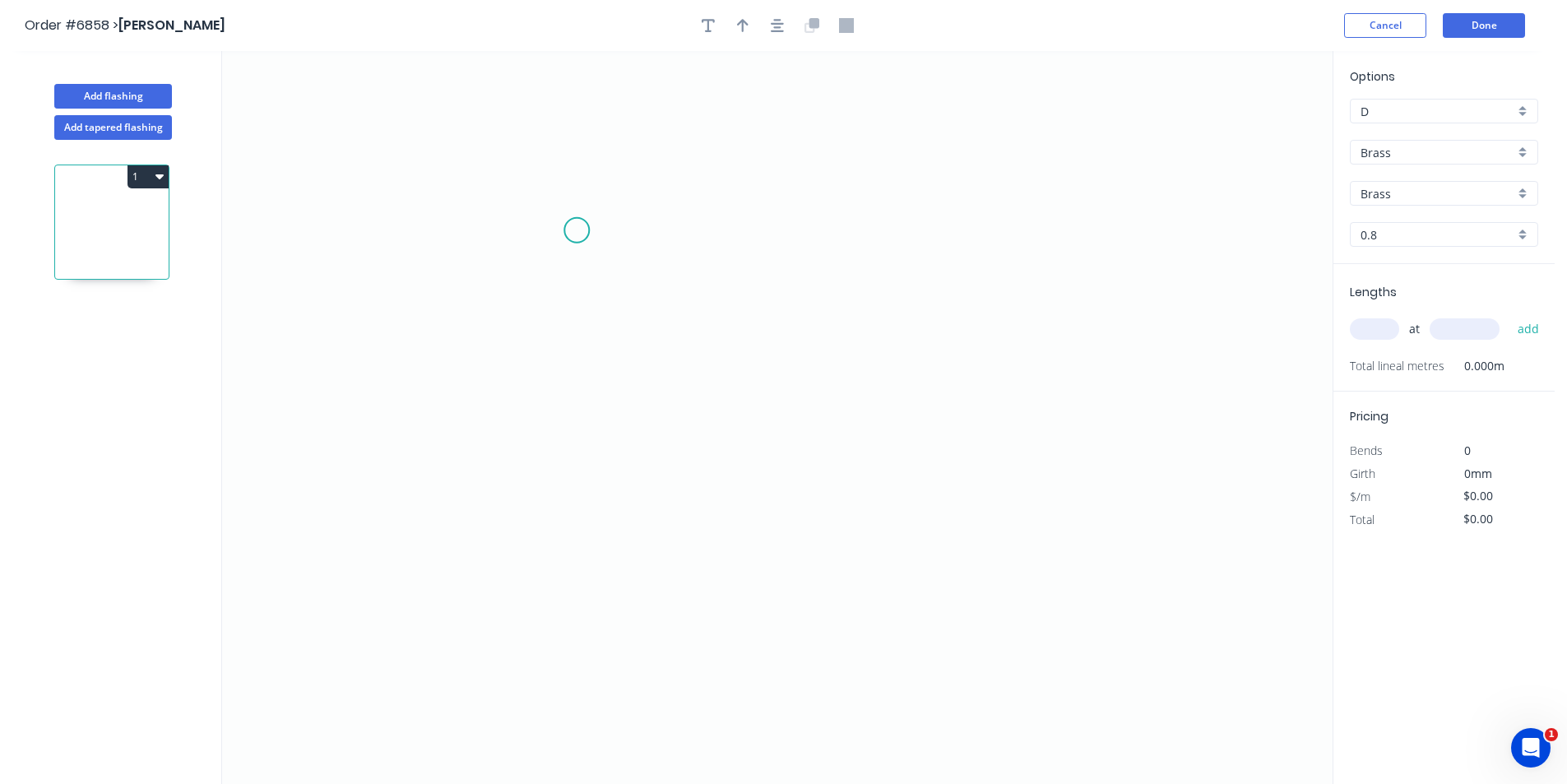
click at [576, 228] on icon "0" at bounding box center [778, 418] width 1111 height 733
click at [574, 452] on icon "0" at bounding box center [778, 418] width 1111 height 733
click at [825, 445] on icon "0 ?" at bounding box center [778, 418] width 1111 height 733
click at [859, 498] on icon "0 ? ?" at bounding box center [778, 418] width 1111 height 733
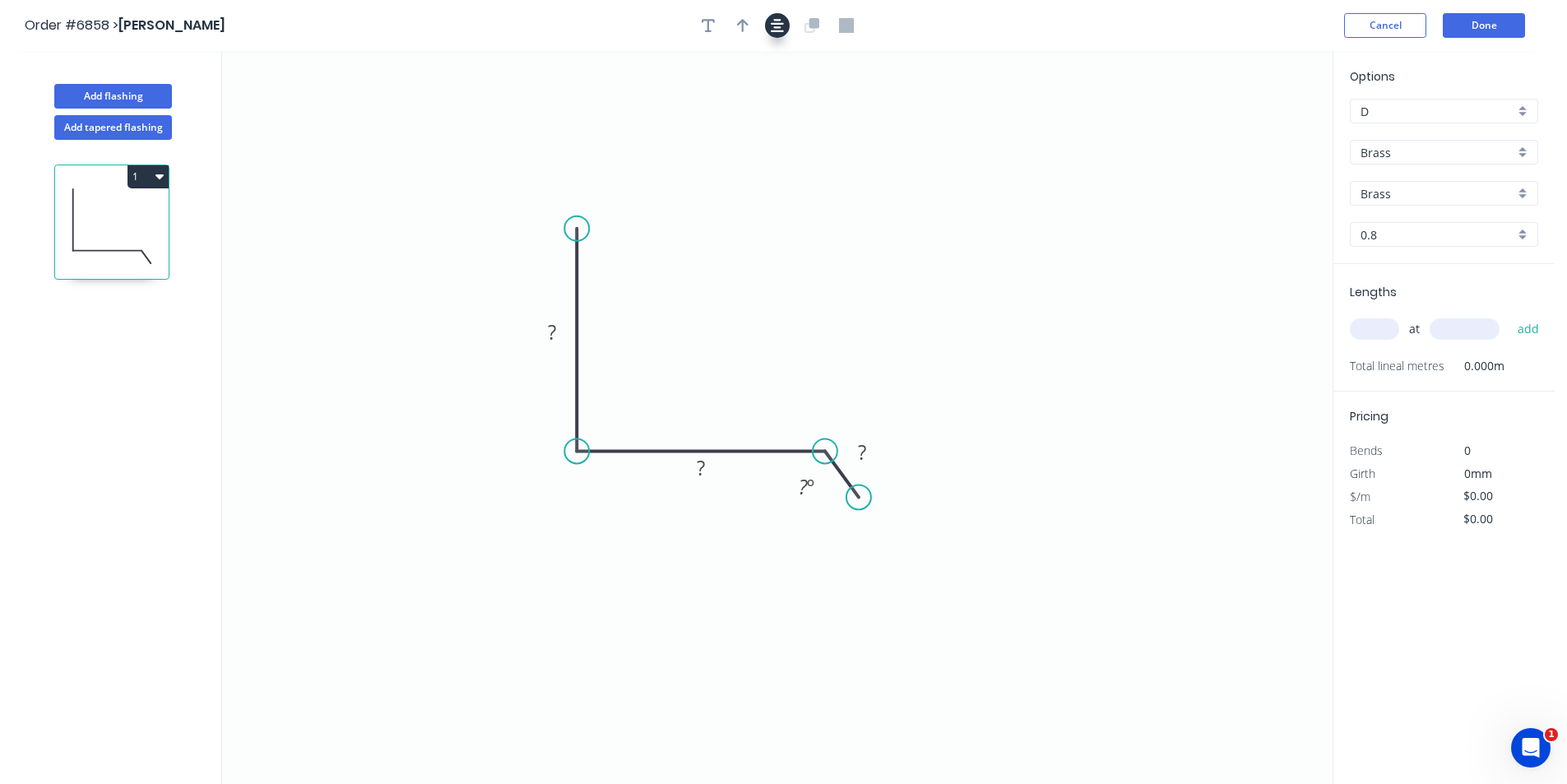
click at [774, 29] on icon "button" at bounding box center [777, 25] width 13 height 14
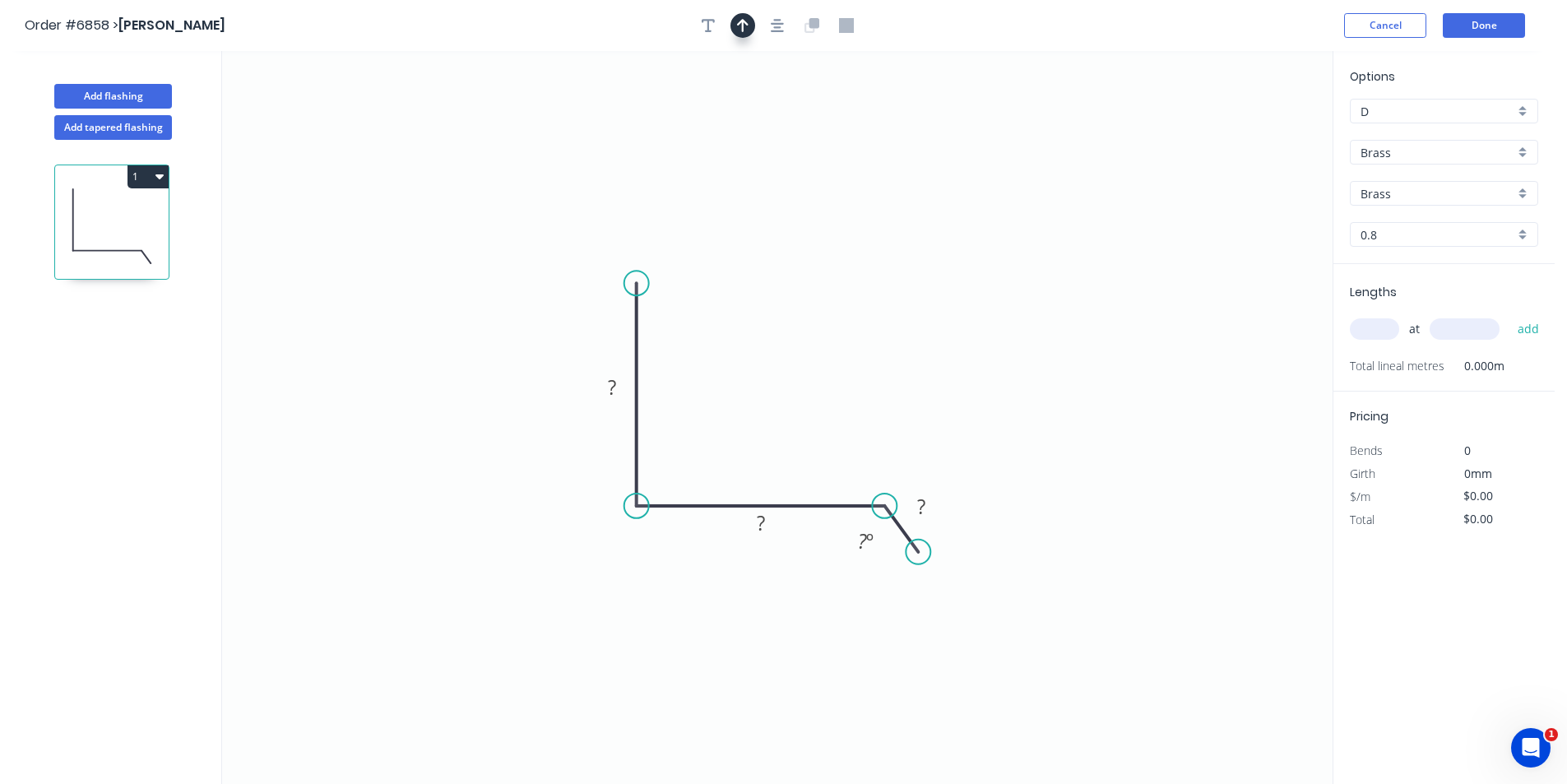
click at [753, 26] on button "button" at bounding box center [743, 25] width 25 height 25
click at [1251, 128] on icon at bounding box center [1249, 114] width 14 height 53
drag, startPoint x: 1199, startPoint y: 179, endPoint x: 737, endPoint y: 421, distance: 521.5
click at [737, 421] on icon at bounding box center [751, 407] width 48 height 48
click at [610, 392] on tspan "?" at bounding box center [612, 387] width 9 height 27
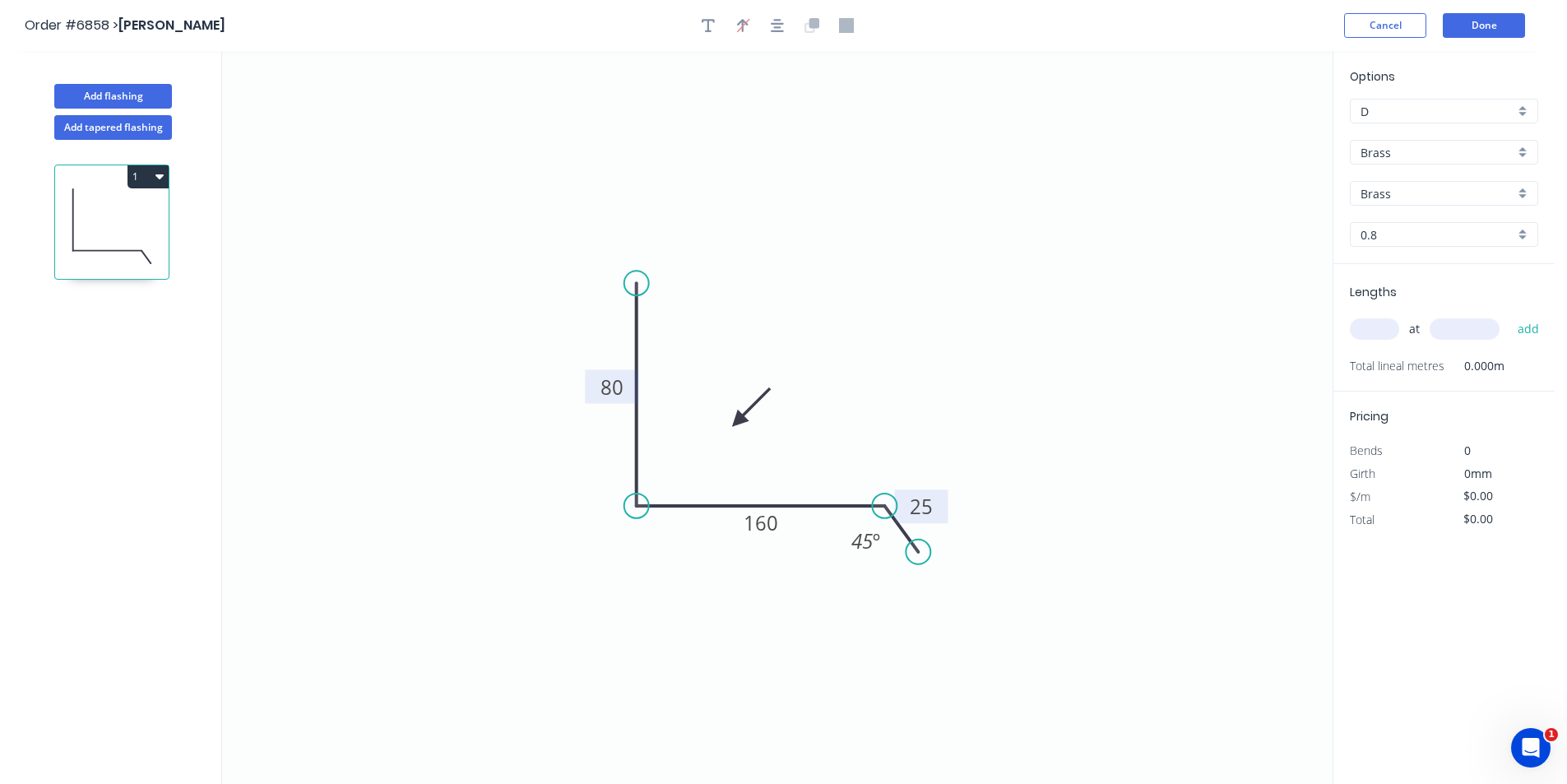
type input "$160.48"
click at [1494, 156] on input "Brass" at bounding box center [1437, 153] width 153 height 17
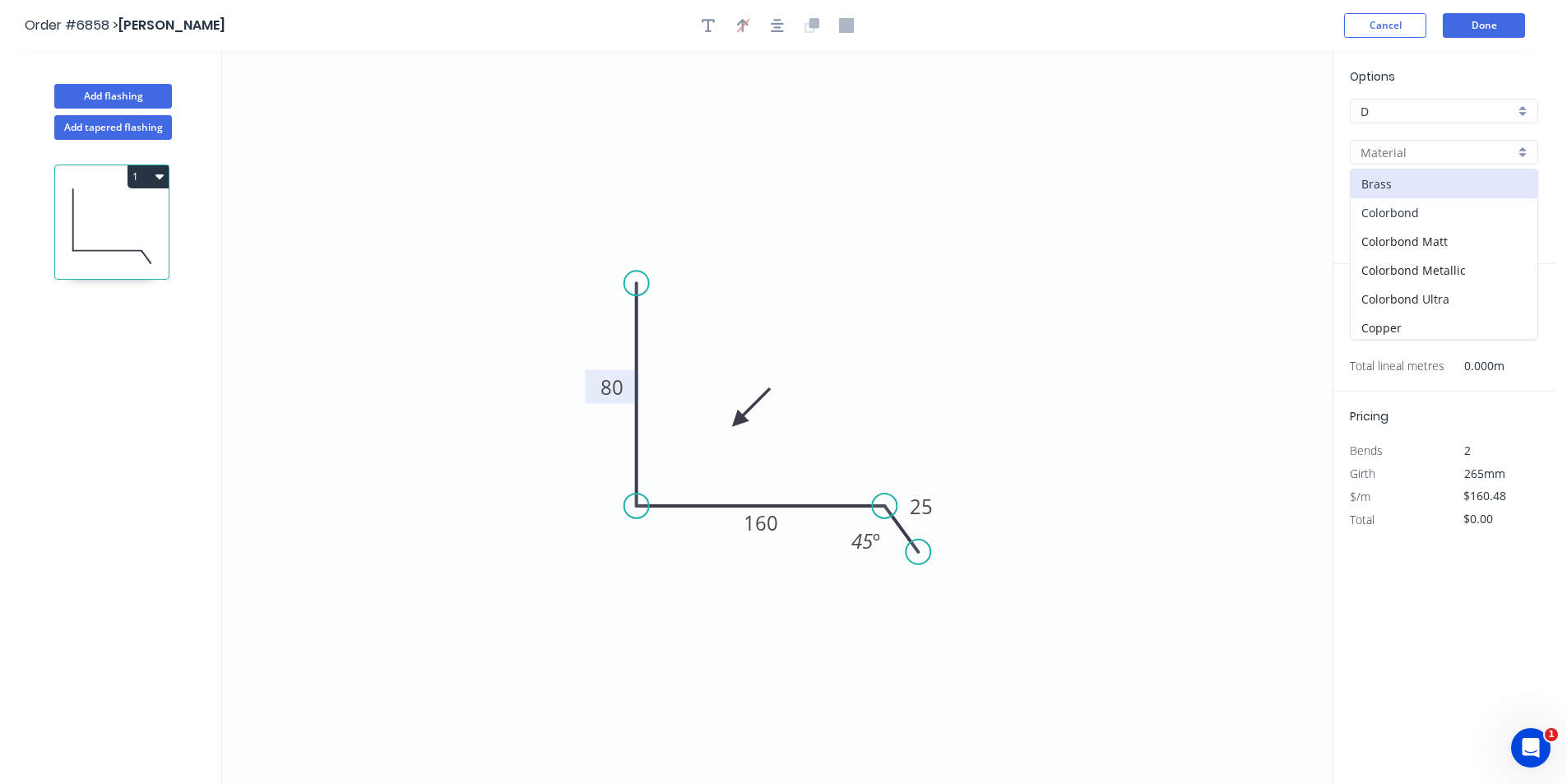
click at [1489, 207] on div "Colorbond" at bounding box center [1443, 213] width 187 height 29
type input "Colorbond"
type input "Basalt"
type input "0.55"
type input "$15.56"
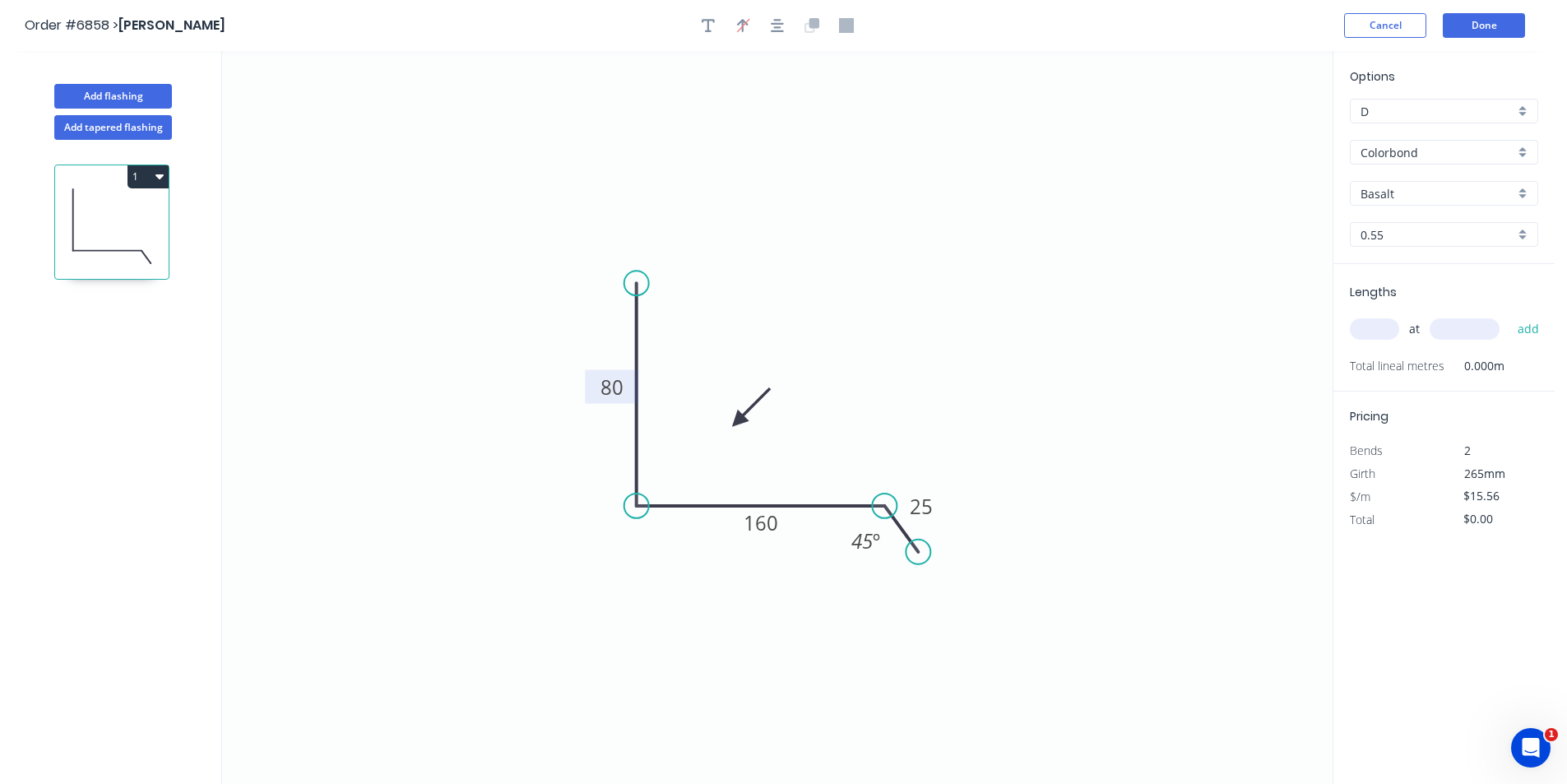
click at [1477, 183] on div "Basalt" at bounding box center [1443, 193] width 188 height 25
click at [1425, 308] on div "Southerly" at bounding box center [1443, 303] width 187 height 29
type input "Southerly"
click at [1425, 202] on div "Southerly" at bounding box center [1443, 193] width 188 height 25
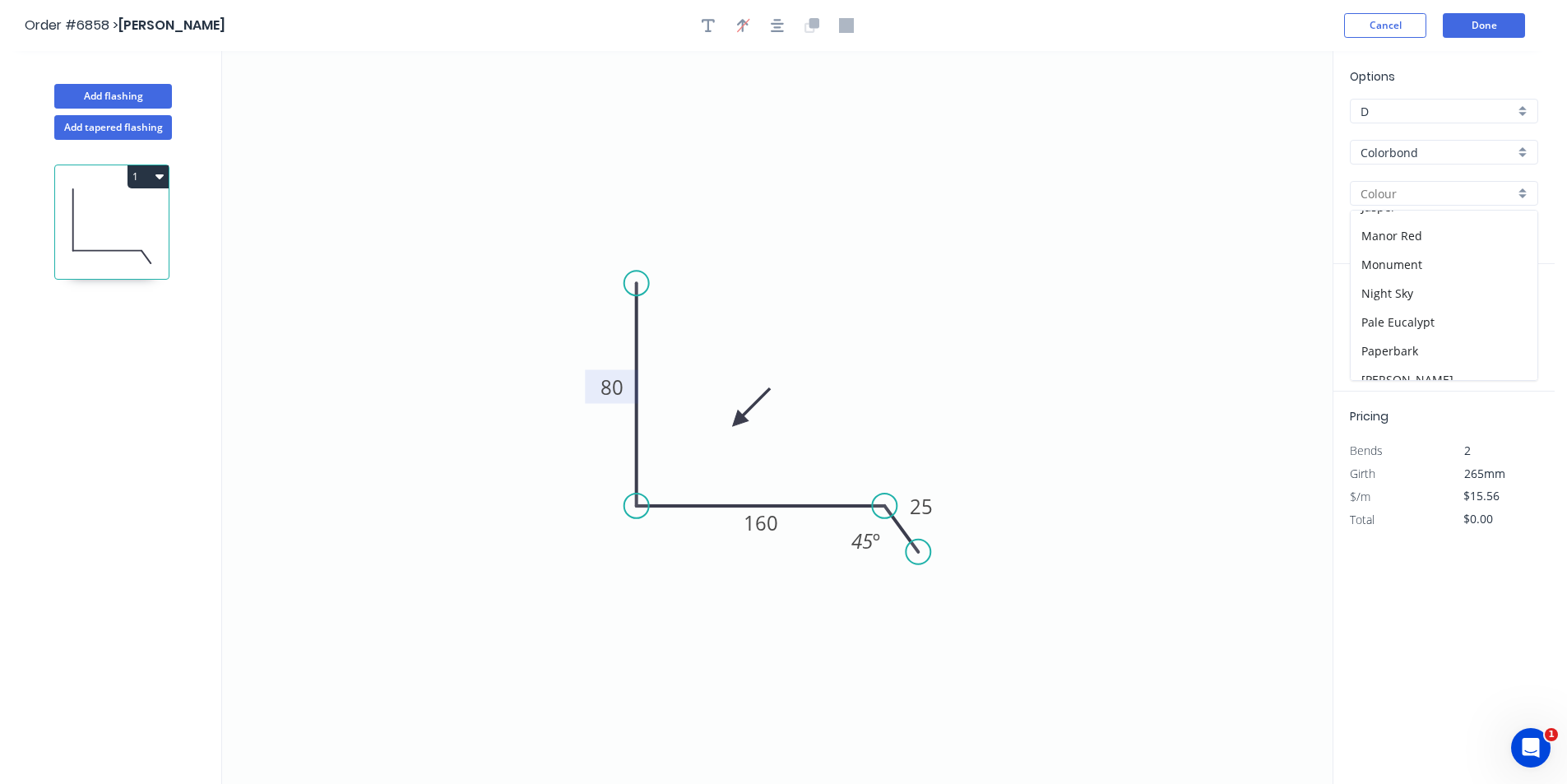
scroll to position [464, 0]
click at [1393, 276] on div "Surfmist" at bounding box center [1443, 280] width 187 height 29
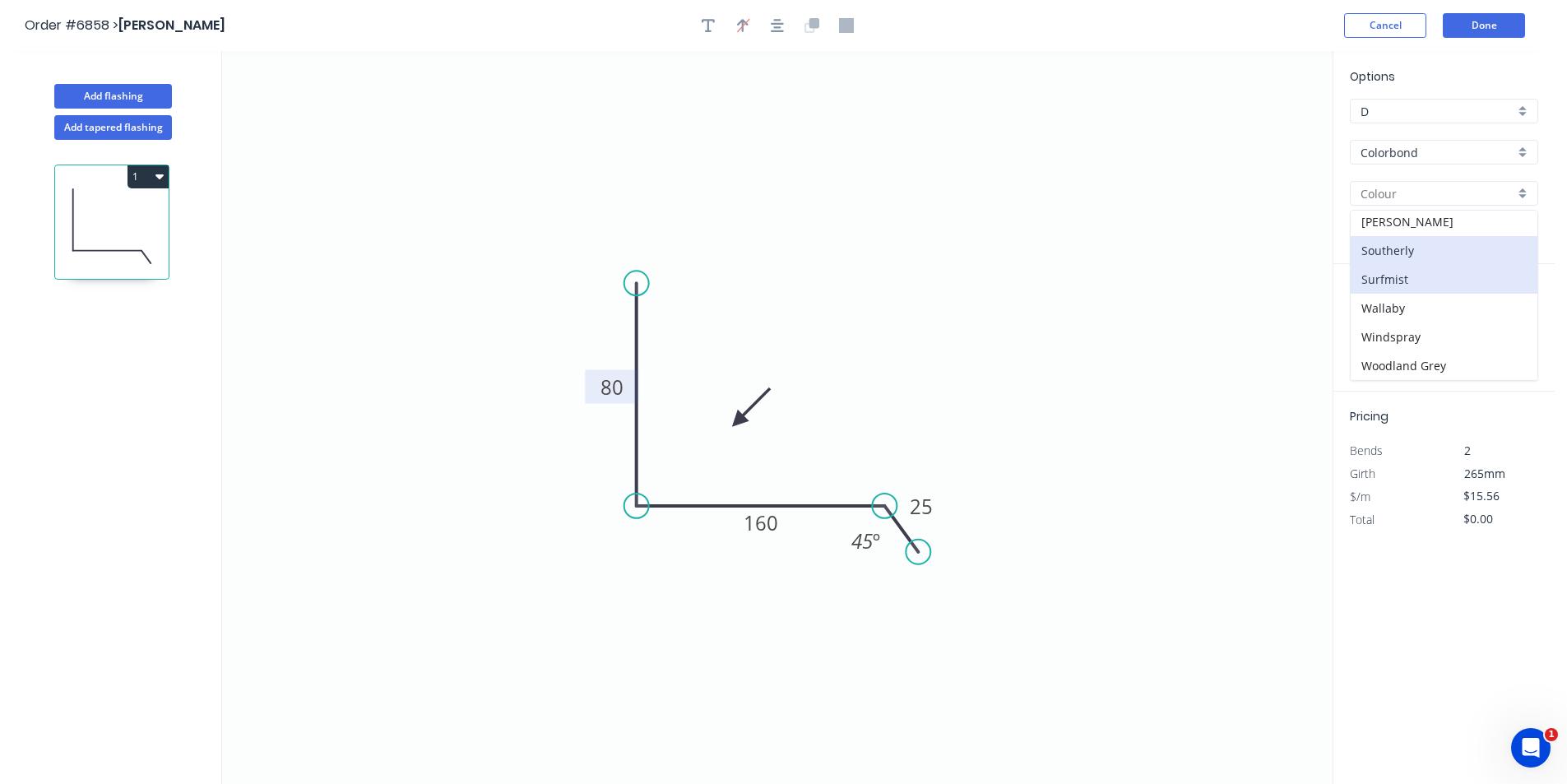
type input "Surfmist"
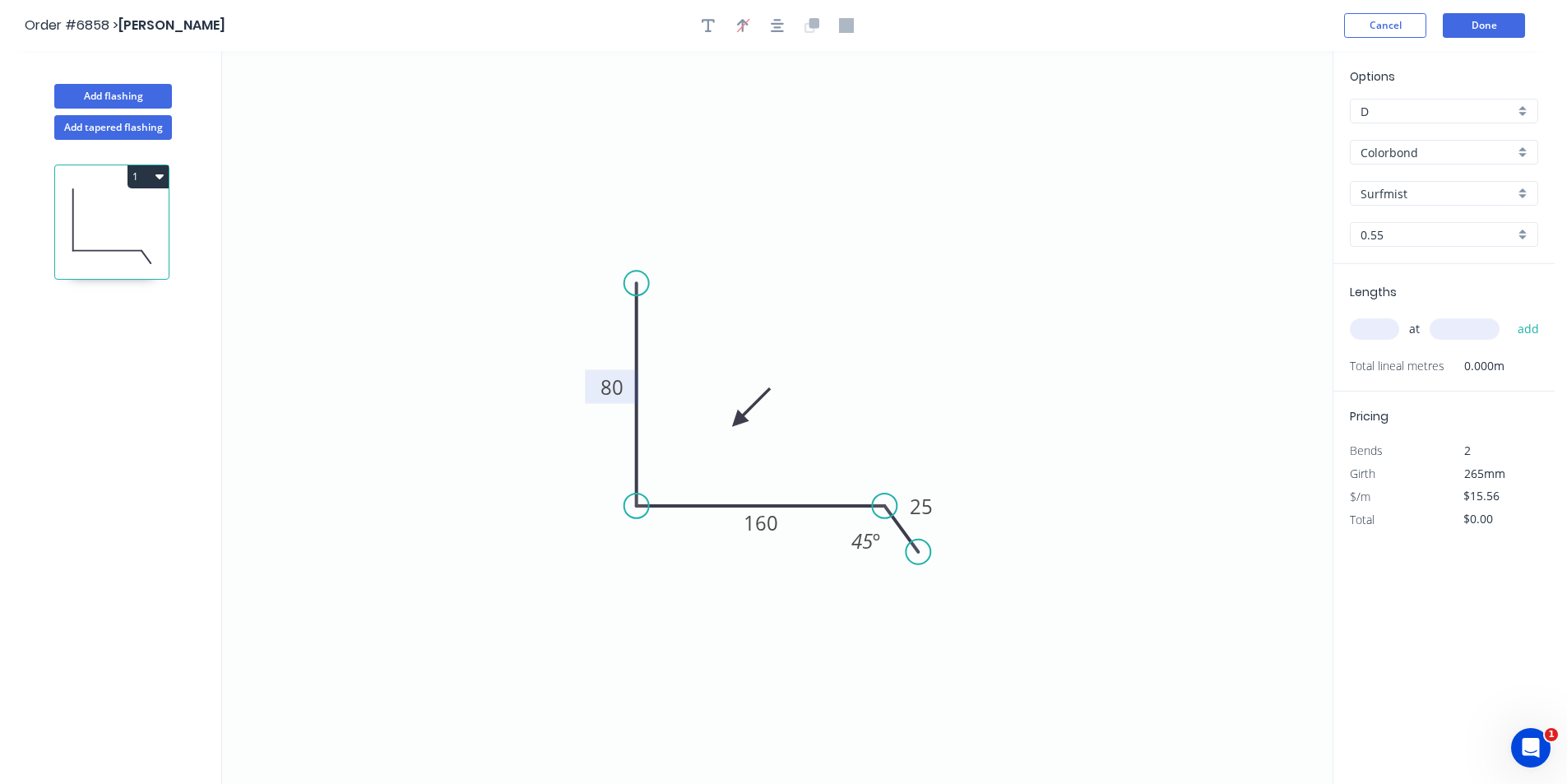
click at [1378, 330] on input "text" at bounding box center [1374, 328] width 49 height 21
type input "4"
type input "1200"
click at [1510, 315] on button "add" at bounding box center [1529, 329] width 38 height 28
type input "$74.69"
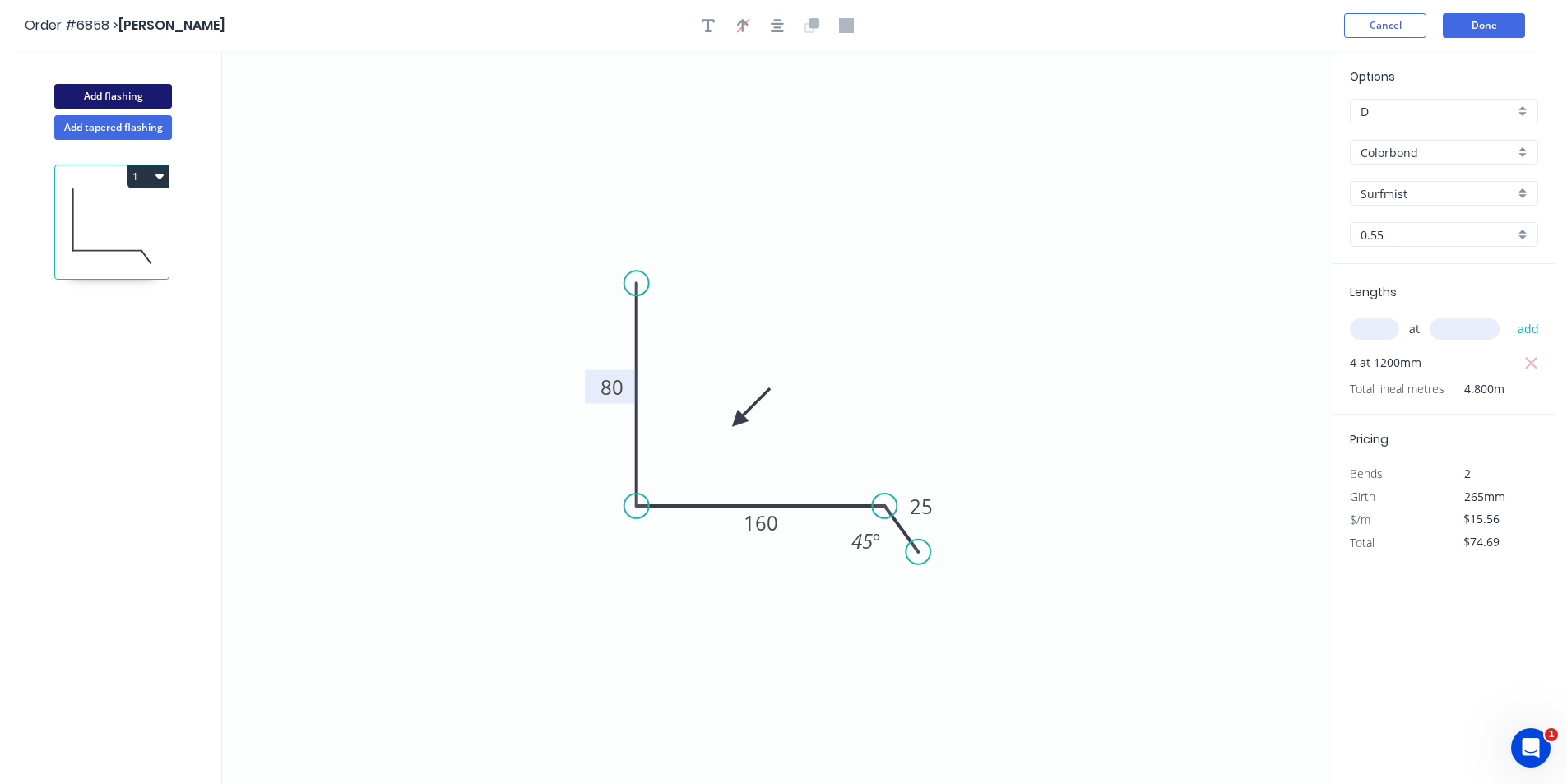
click at [86, 95] on button "Add flashing" at bounding box center [113, 95] width 118 height 25
type input "$0.00"
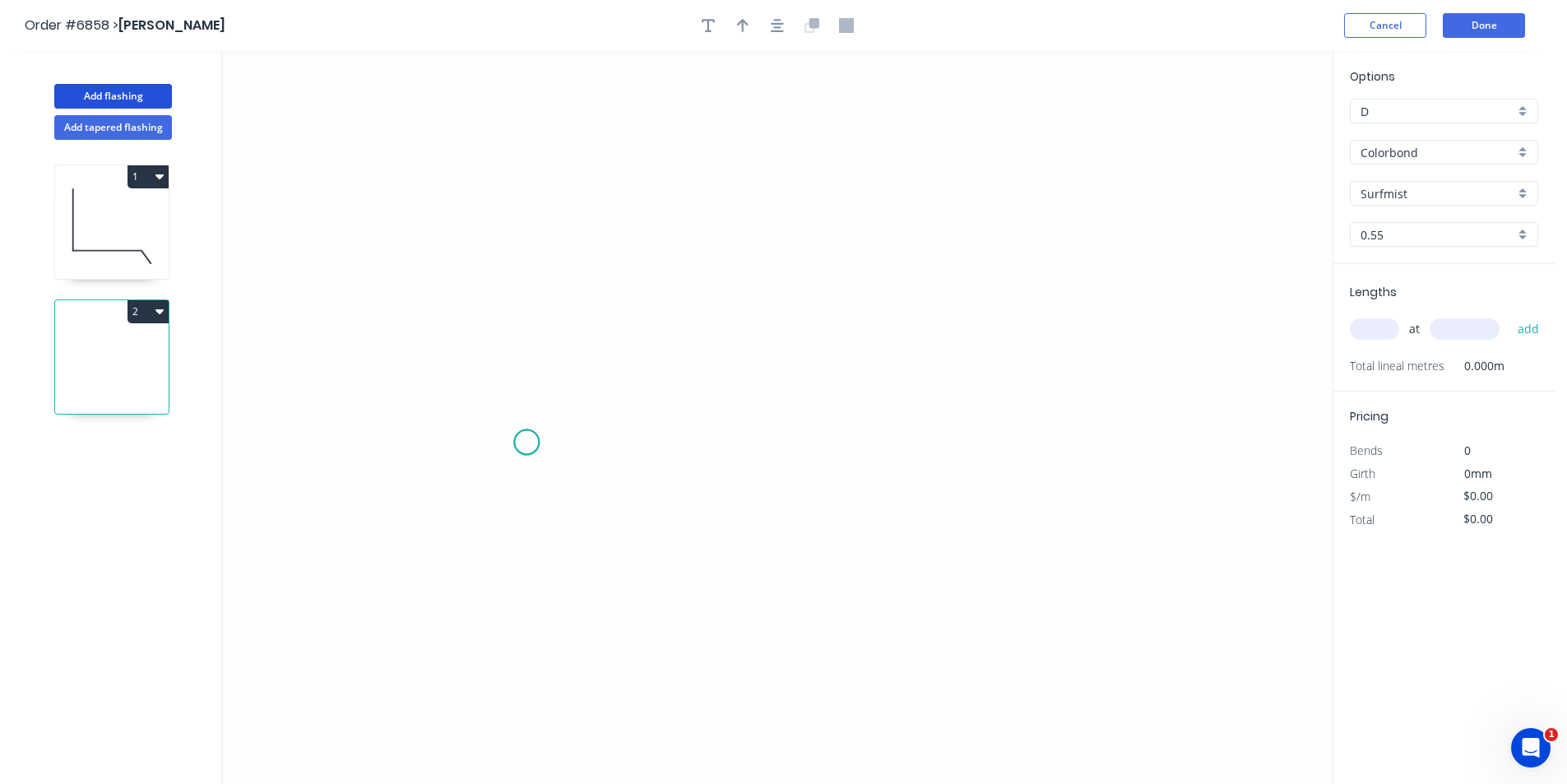
click at [527, 442] on icon "0" at bounding box center [778, 418] width 1111 height 733
click at [564, 391] on icon "0" at bounding box center [778, 418] width 1111 height 733
click at [1050, 398] on icon "0 ?" at bounding box center [778, 418] width 1111 height 733
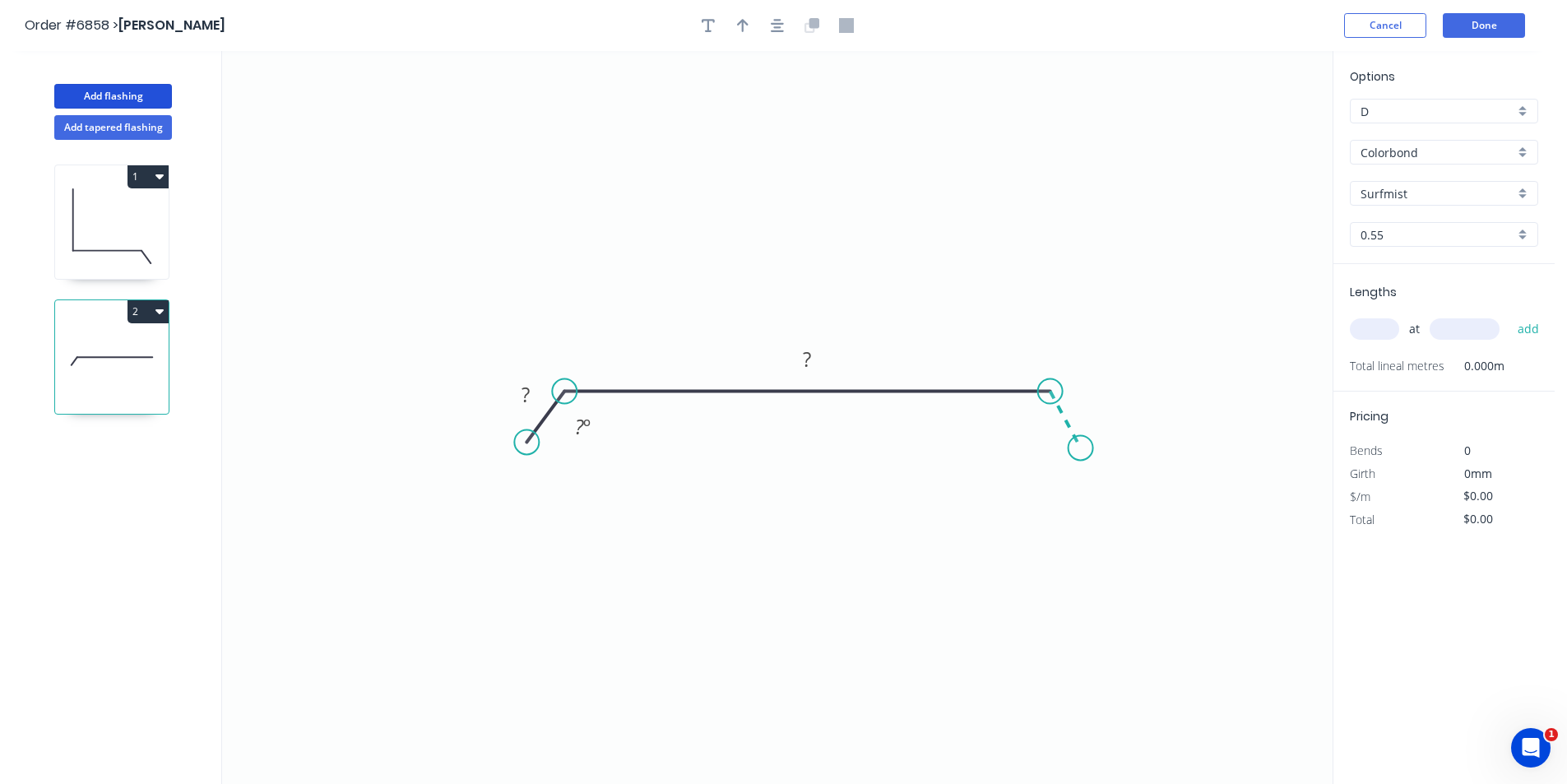
click at [1081, 448] on icon "0 ? ? ? º" at bounding box center [778, 418] width 1111 height 733
click at [771, 34] on button "button" at bounding box center [777, 25] width 25 height 25
drag, startPoint x: 746, startPoint y: 24, endPoint x: 1150, endPoint y: 105, distance: 412.0
click at [748, 26] on icon "button" at bounding box center [743, 25] width 12 height 14
drag, startPoint x: 1247, startPoint y: 131, endPoint x: 645, endPoint y: 357, distance: 643.0
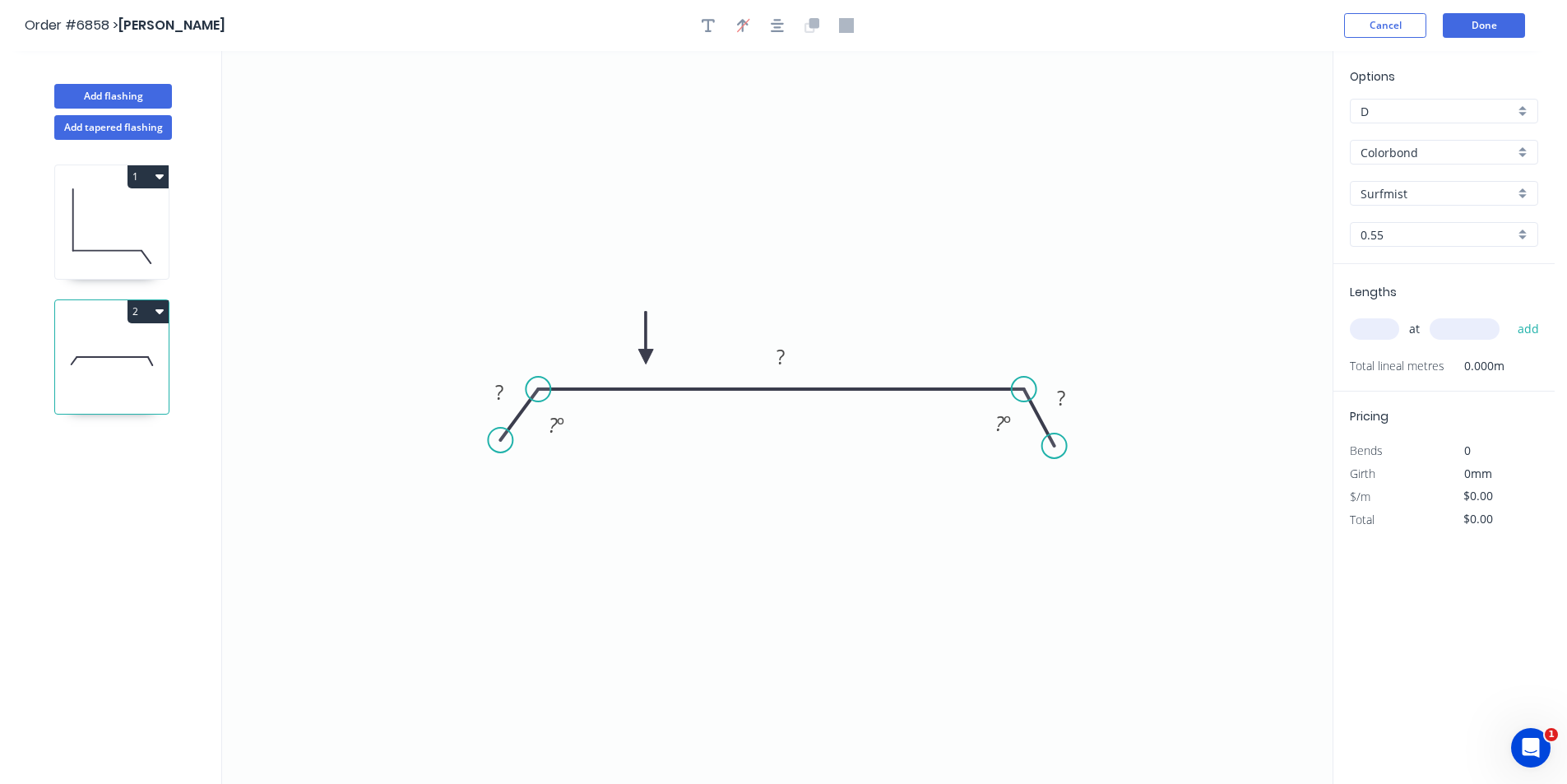
click at [645, 357] on icon at bounding box center [645, 338] width 14 height 53
click at [502, 390] on tspan "?" at bounding box center [500, 392] width 9 height 27
type input "$49.23"
click at [1367, 334] on input "text" at bounding box center [1374, 328] width 49 height 21
type input "1"
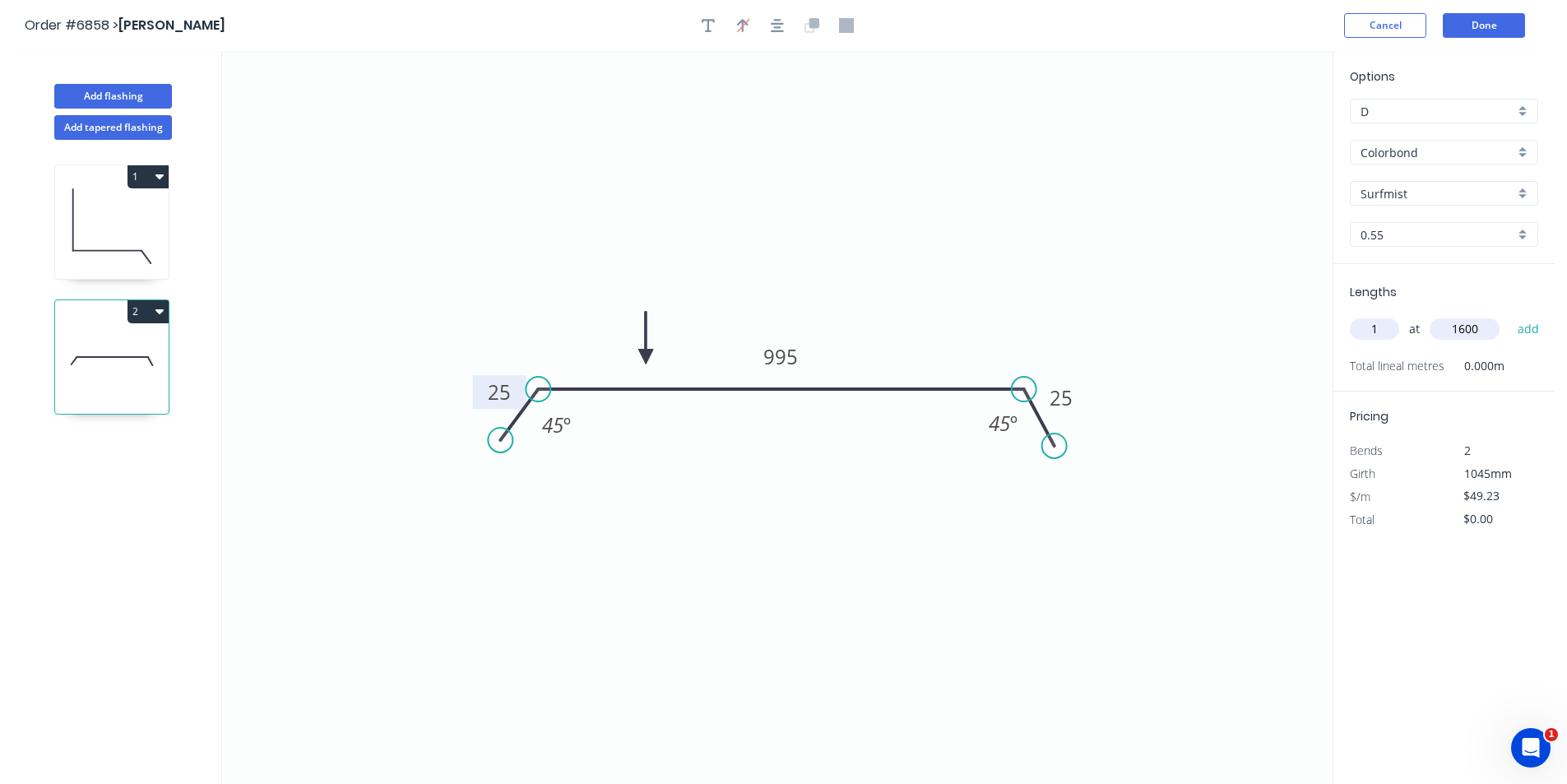
type input "1600"
click at [1510, 315] on button "add" at bounding box center [1529, 329] width 38 height 28
type input "$78.77"
click at [1481, 35] on button "Done" at bounding box center [1483, 25] width 82 height 25
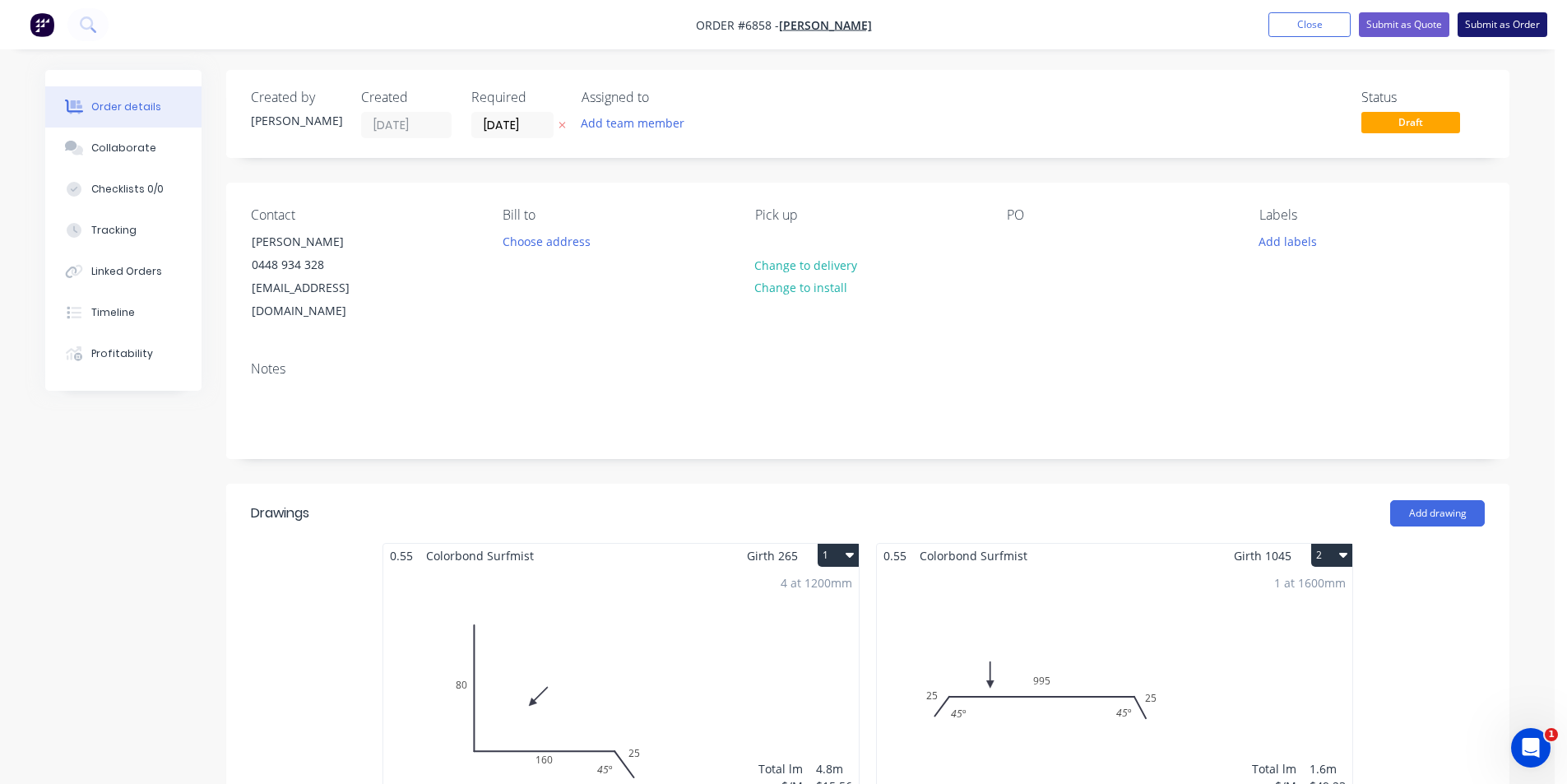
click at [1487, 32] on button "Submit as Order" at bounding box center [1502, 24] width 90 height 25
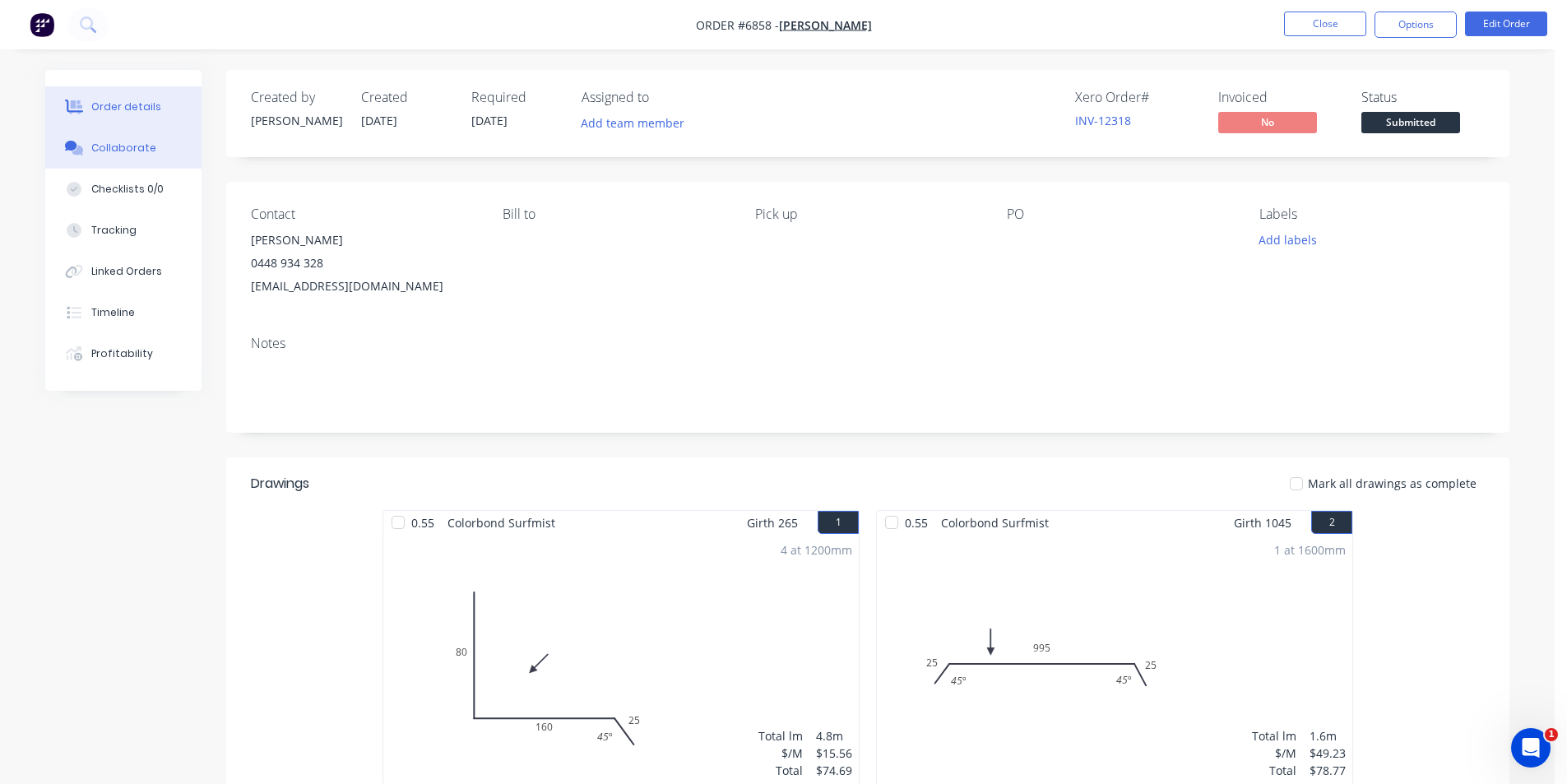
click at [145, 153] on div "Collaborate" at bounding box center [124, 147] width 65 height 14
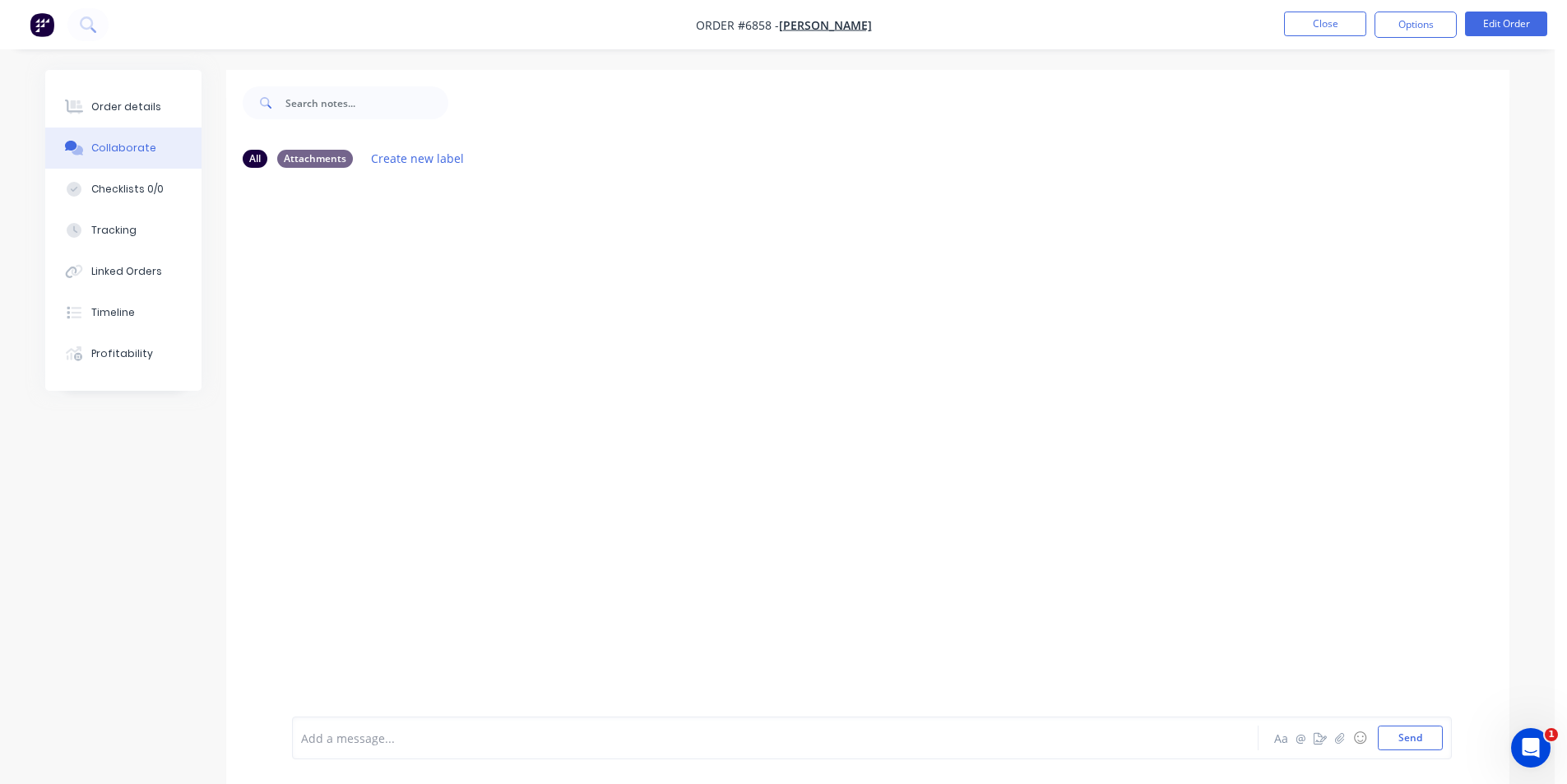
click at [1555, 771] on div at bounding box center [1555, 771] width 0 height 0
click at [1339, 737] on icon "button" at bounding box center [1340, 738] width 10 height 12
click at [1415, 737] on button "Send" at bounding box center [1410, 737] width 65 height 25
click at [128, 106] on div "Order details" at bounding box center [126, 107] width 70 height 14
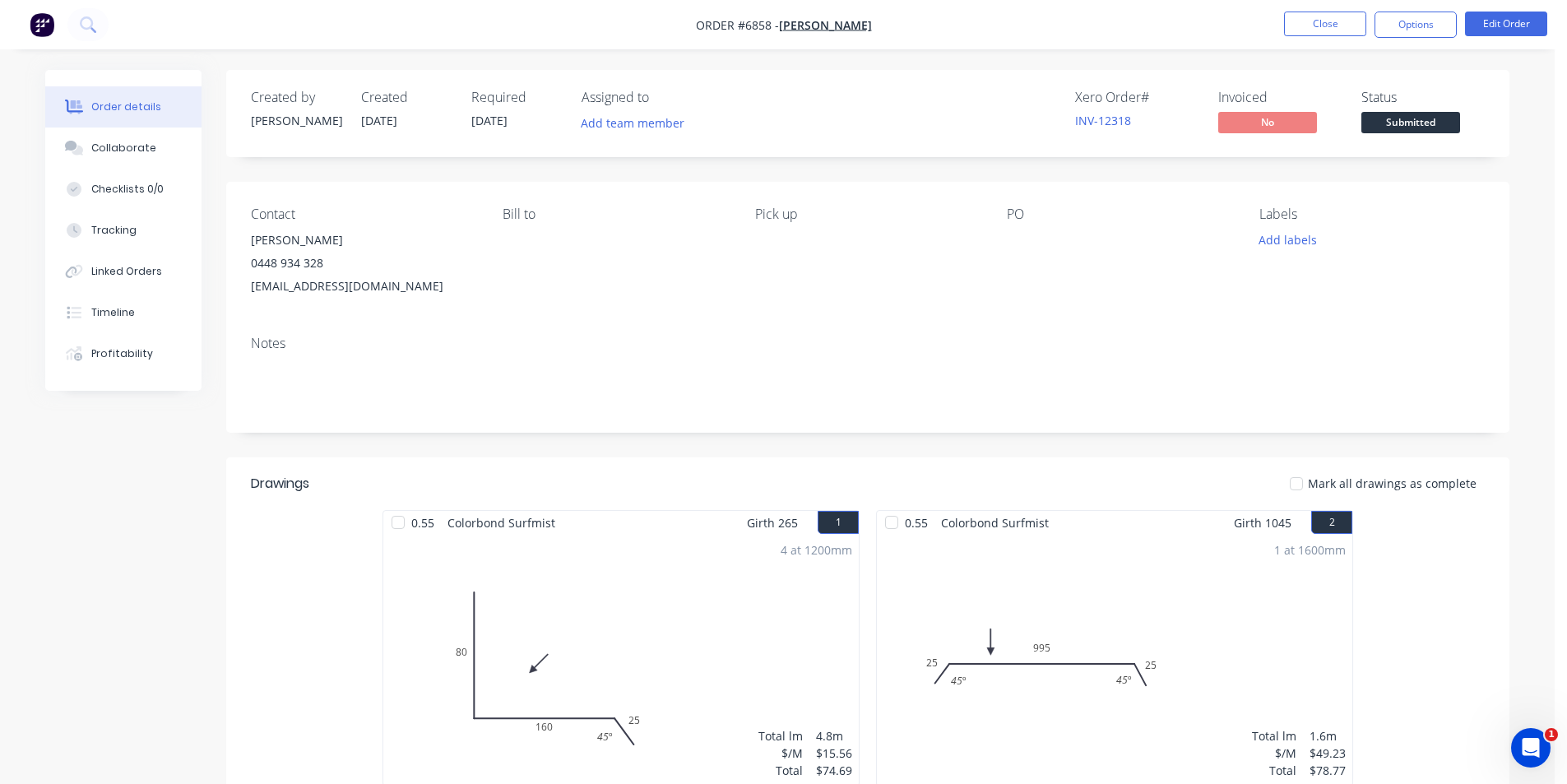
click at [1395, 115] on span "Submitted" at bounding box center [1411, 122] width 99 height 20
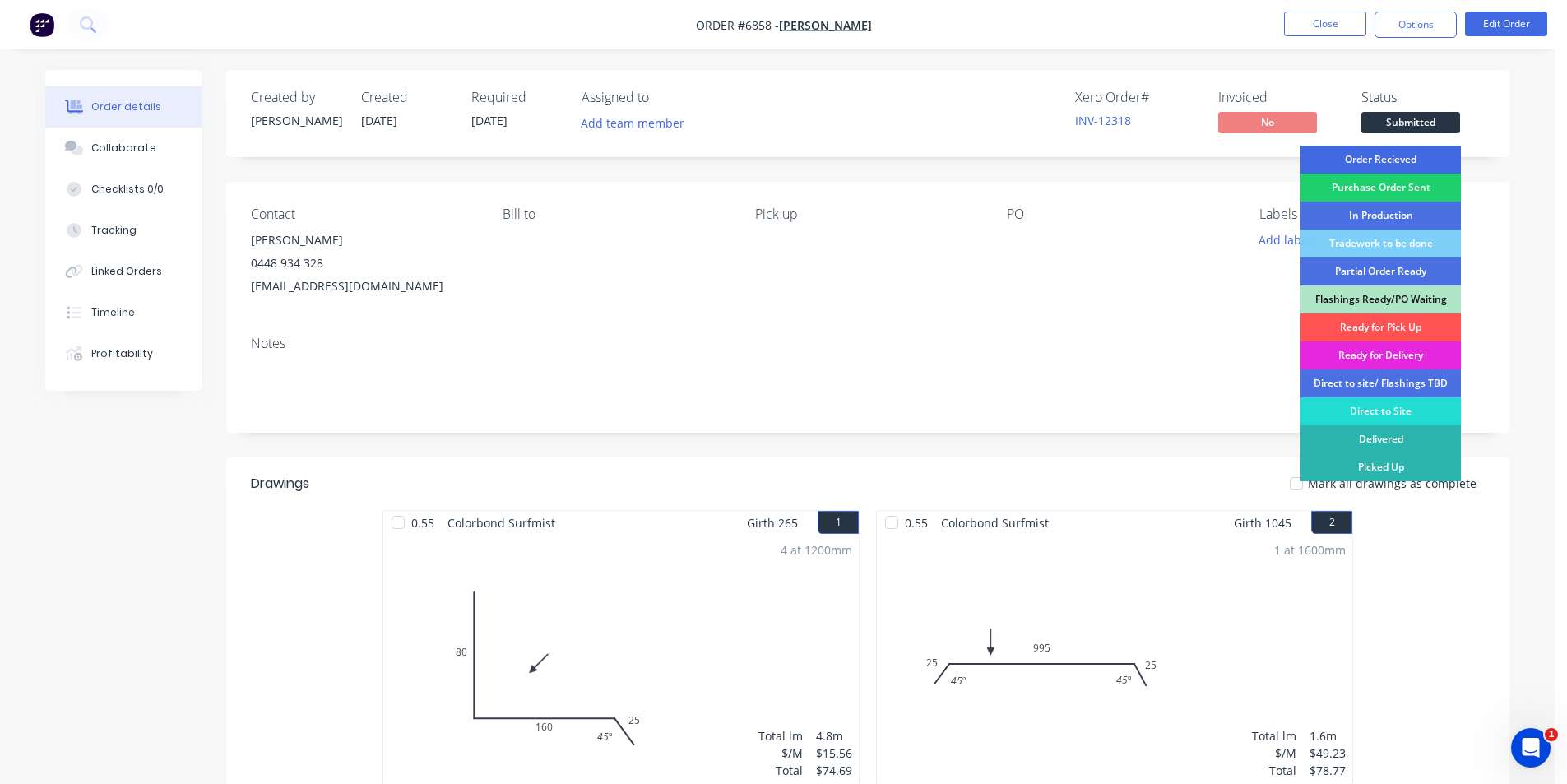
click at [1406, 159] on div "Order Recieved" at bounding box center [1380, 159] width 160 height 28
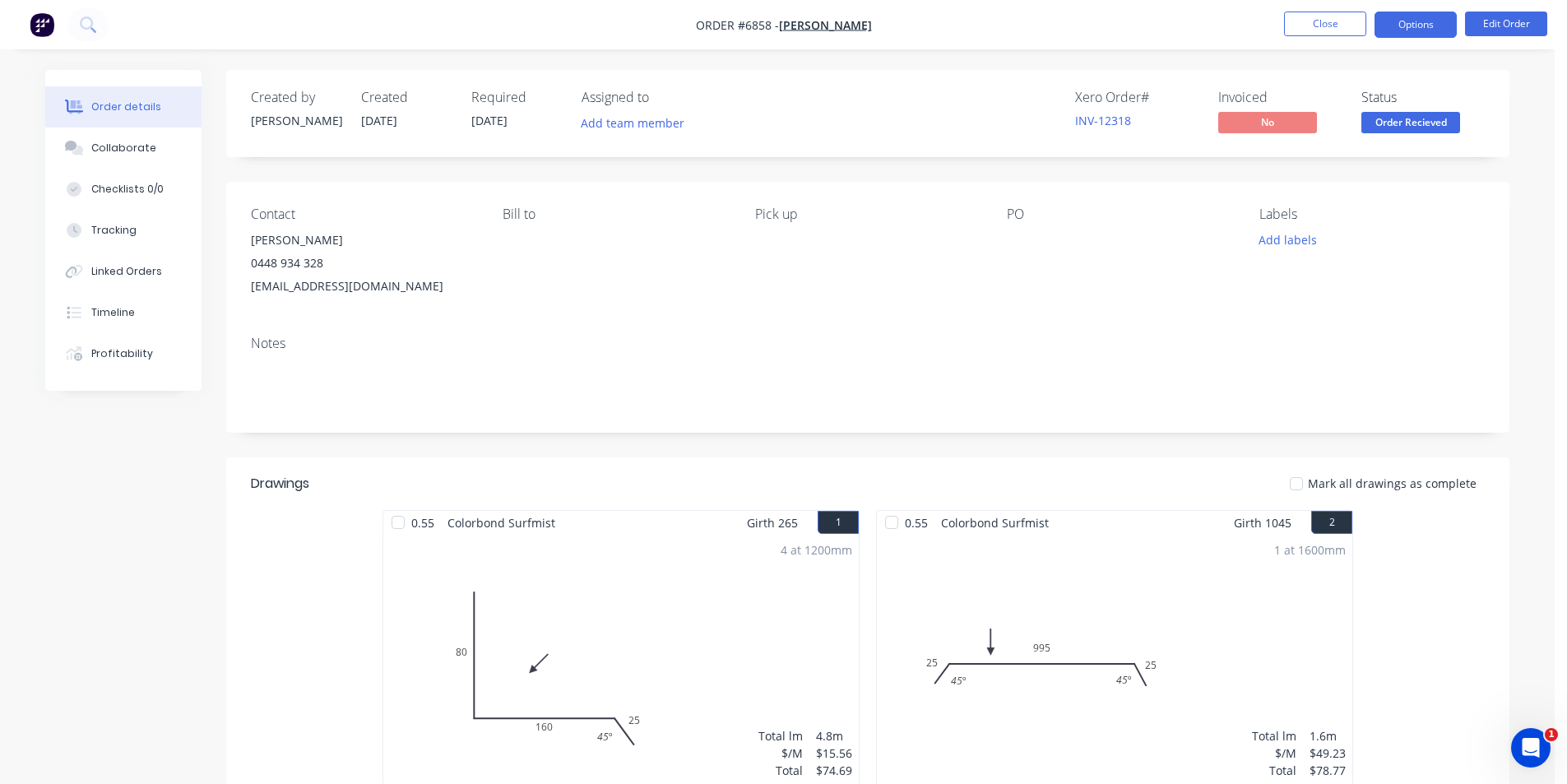
click at [1407, 35] on button "Options" at bounding box center [1415, 25] width 82 height 26
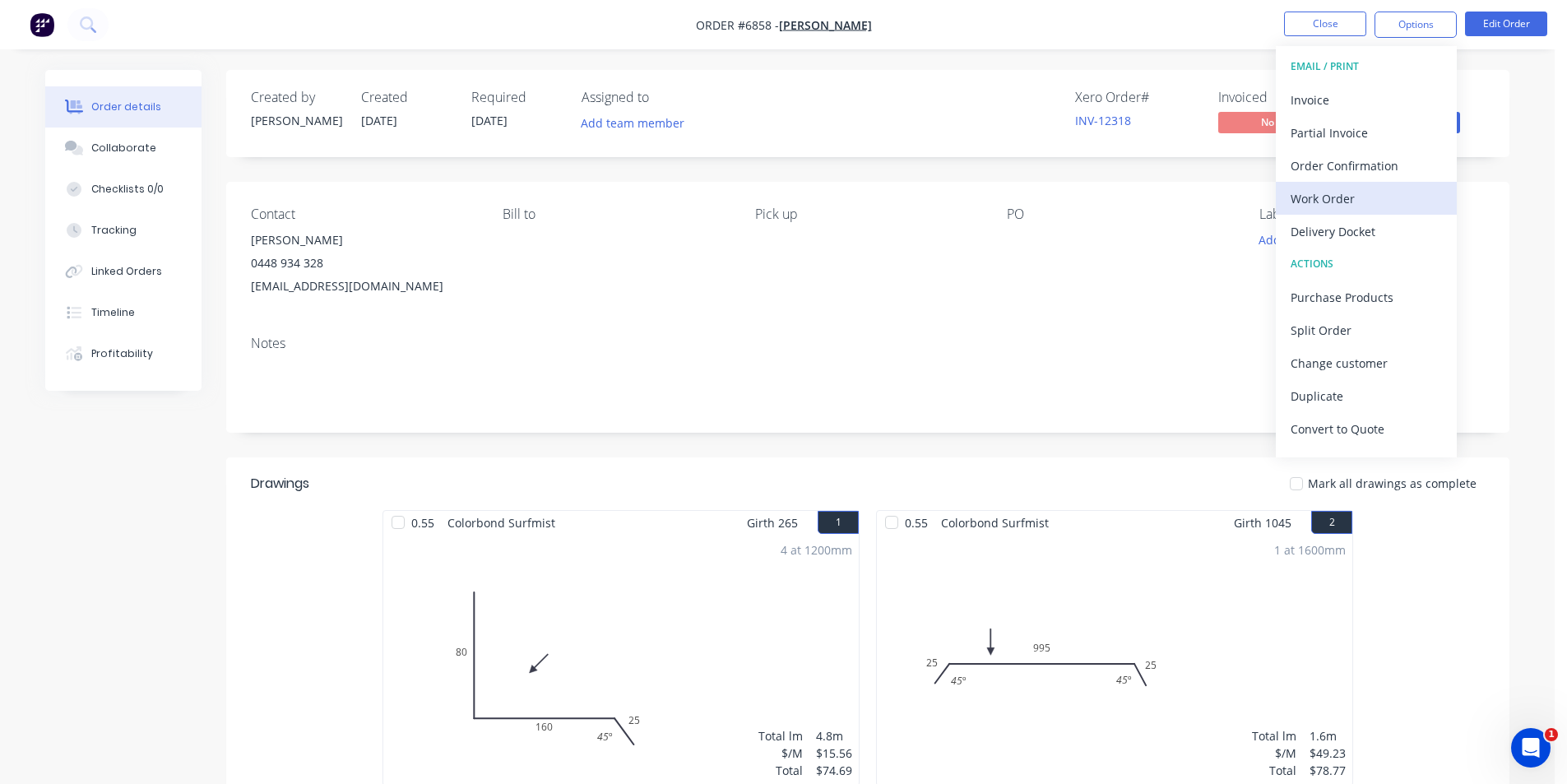
click at [1381, 187] on div "Work Order" at bounding box center [1367, 199] width 152 height 24
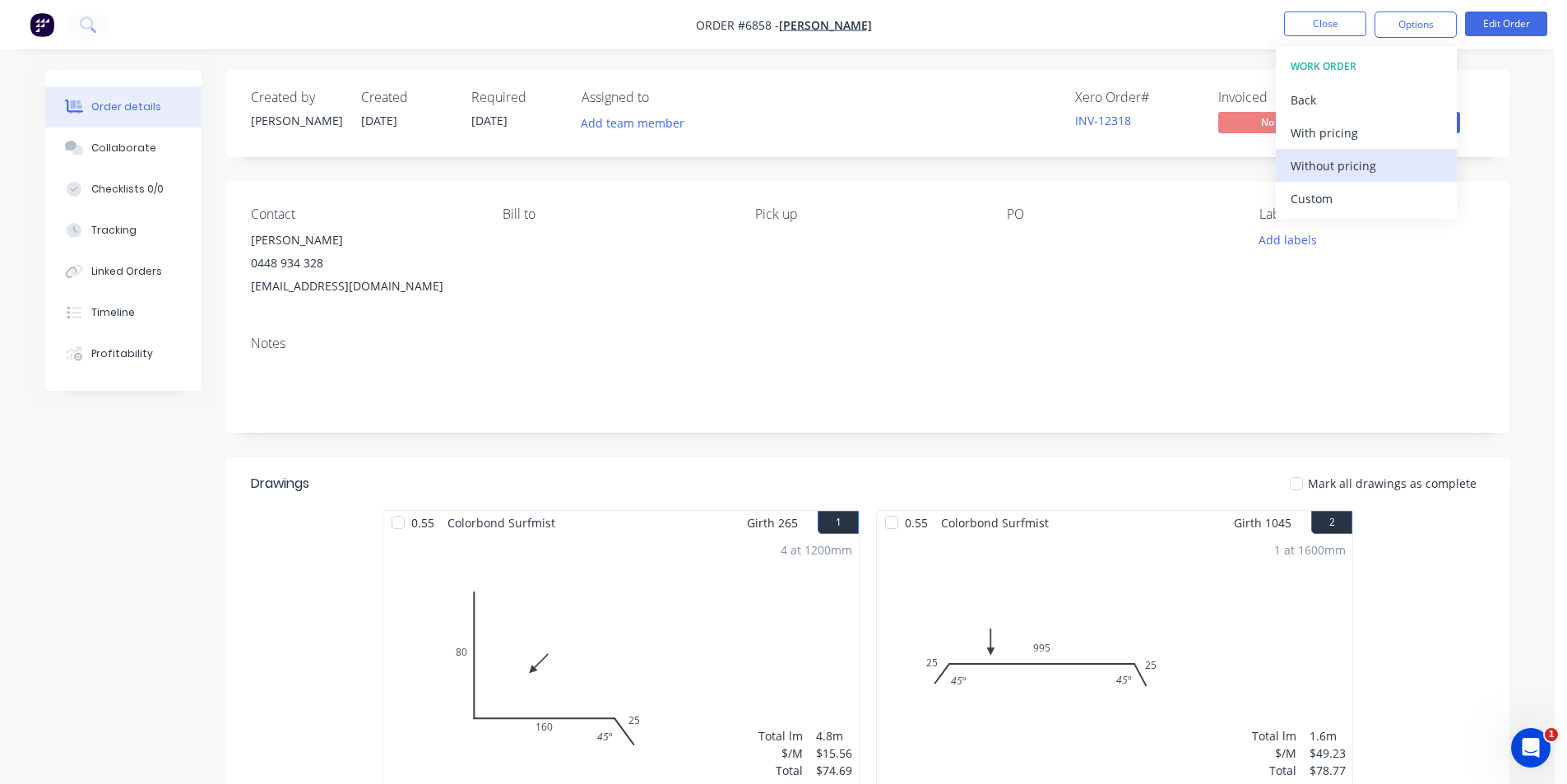
click at [1346, 172] on div "Without pricing" at bounding box center [1367, 165] width 152 height 24
click at [1506, 197] on div "Contact [PERSON_NAME] [PHONE_NUMBER] [EMAIL_ADDRESS][DOMAIN_NAME] [PERSON_NAME]…" at bounding box center [867, 251] width 1283 height 141
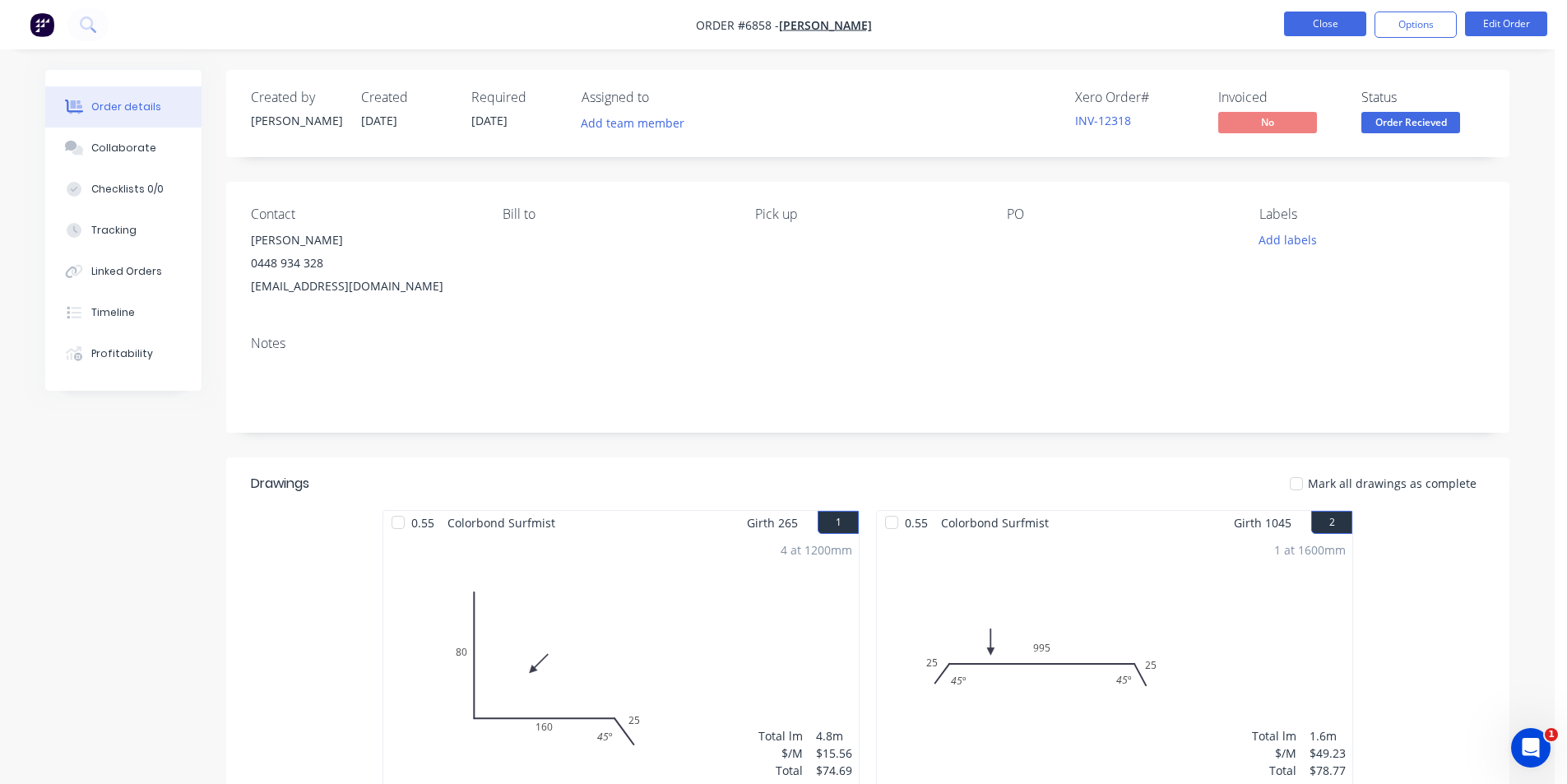
click at [1307, 25] on button "Close" at bounding box center [1325, 24] width 82 height 25
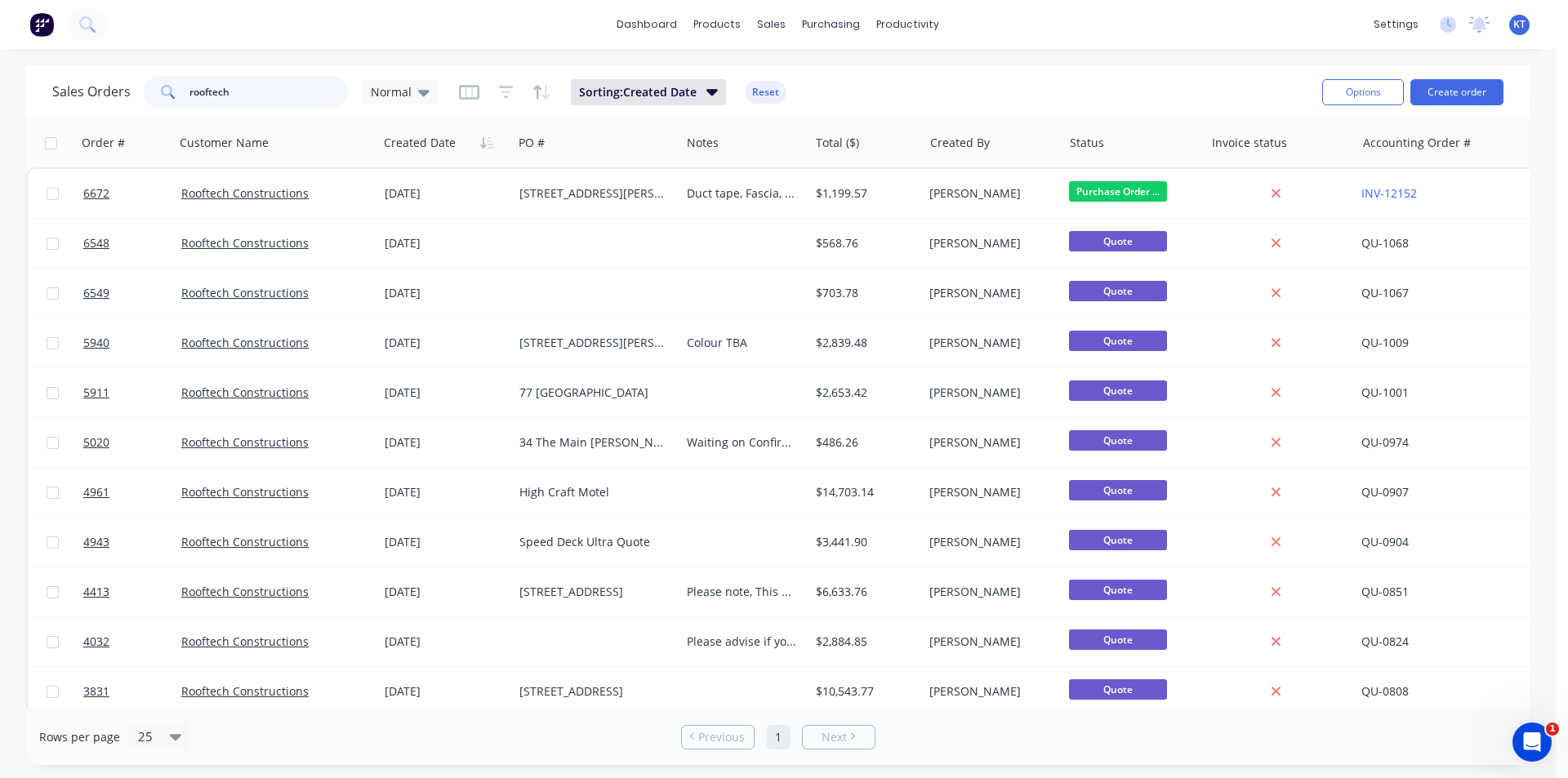
click at [242, 96] on input "rooftech" at bounding box center [269, 92] width 159 height 33
click at [908, 80] on div "Purchase Orders" at bounding box center [883, 78] width 86 height 14
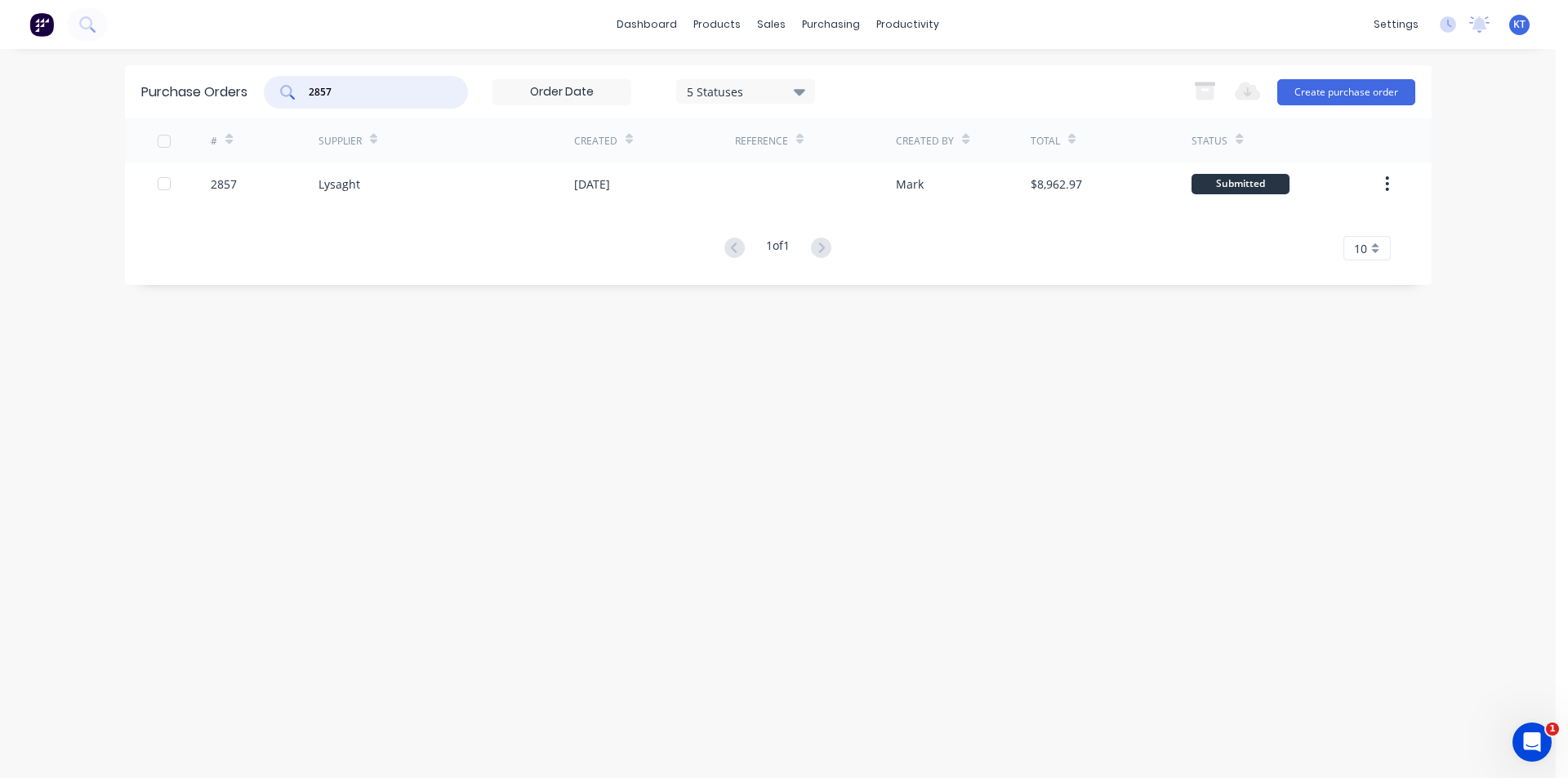
click at [388, 99] on input "2857" at bounding box center [375, 91] width 135 height 16
type input "2854"
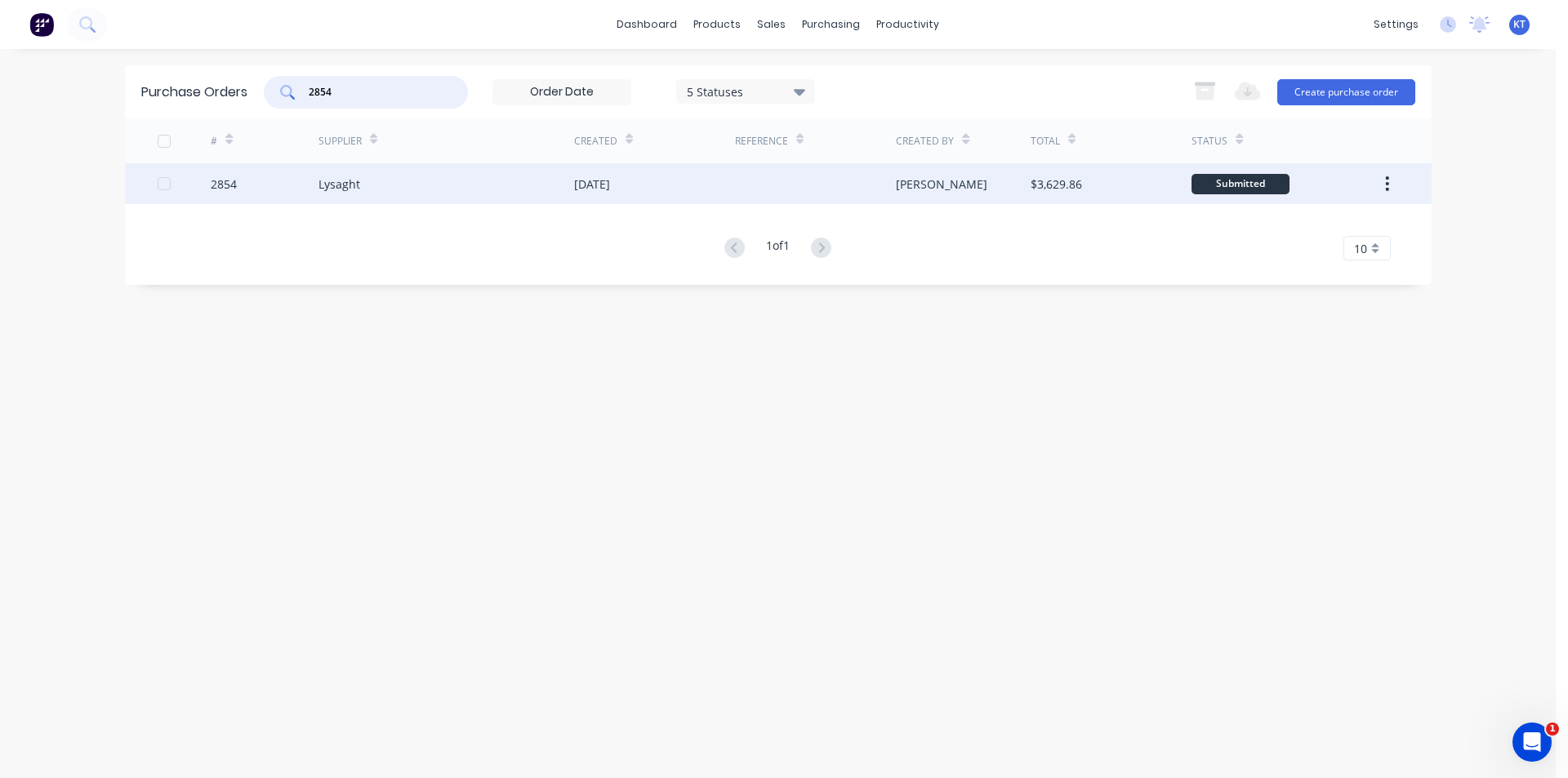
click at [333, 187] on div "Lysaght" at bounding box center [338, 184] width 41 height 17
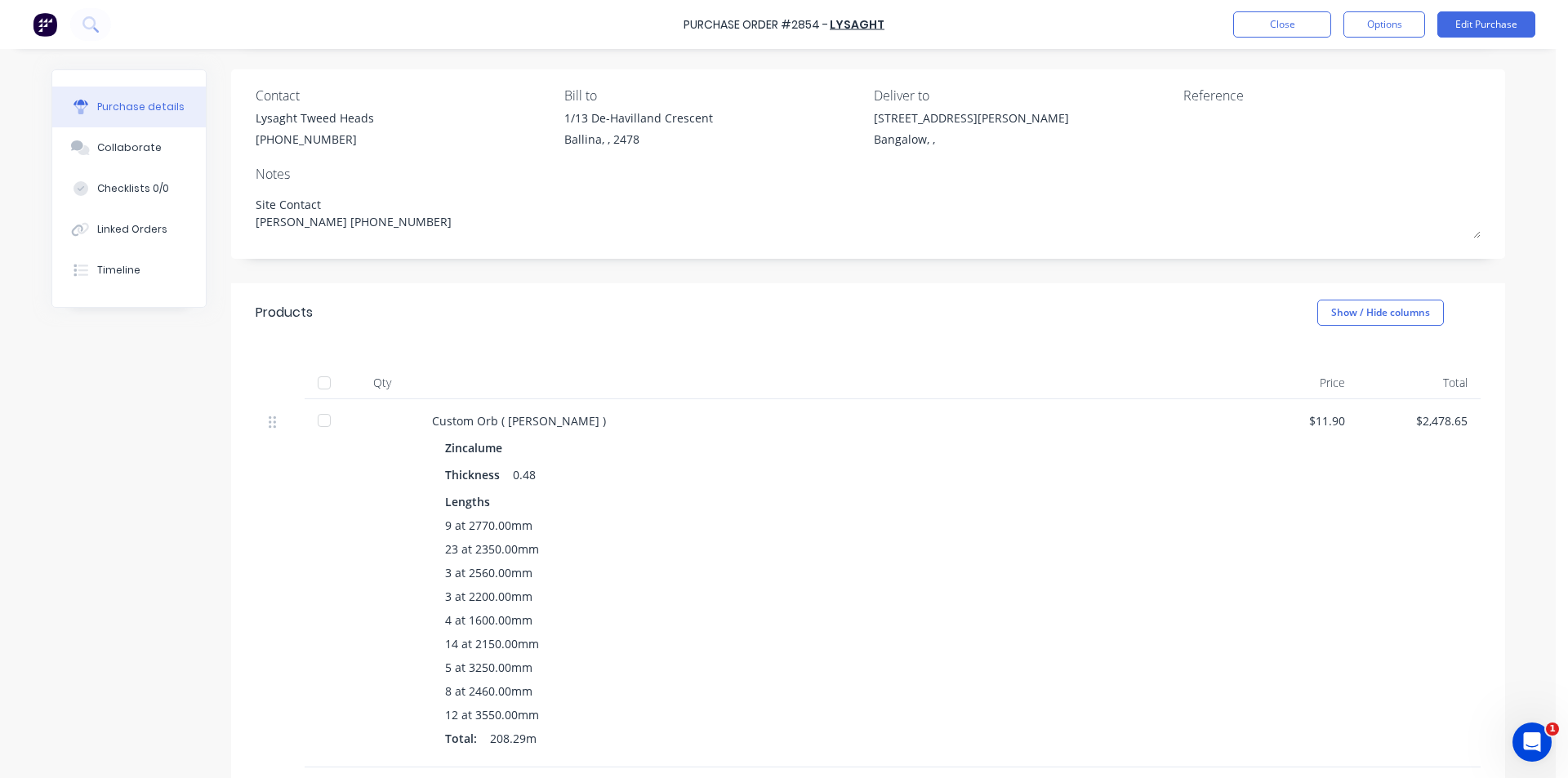
scroll to position [326, 0]
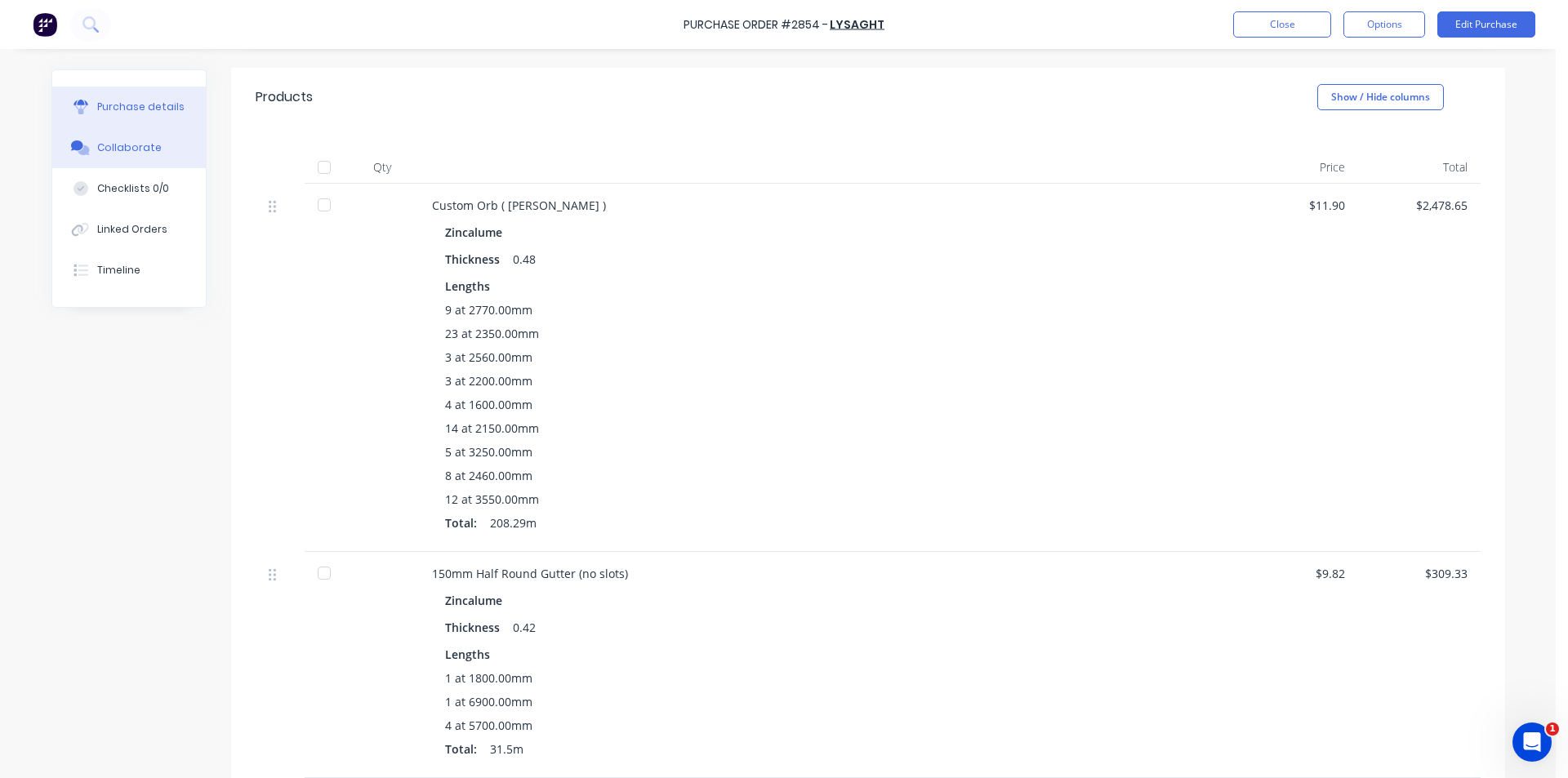
click at [143, 156] on button "Collaborate" at bounding box center [129, 148] width 153 height 41
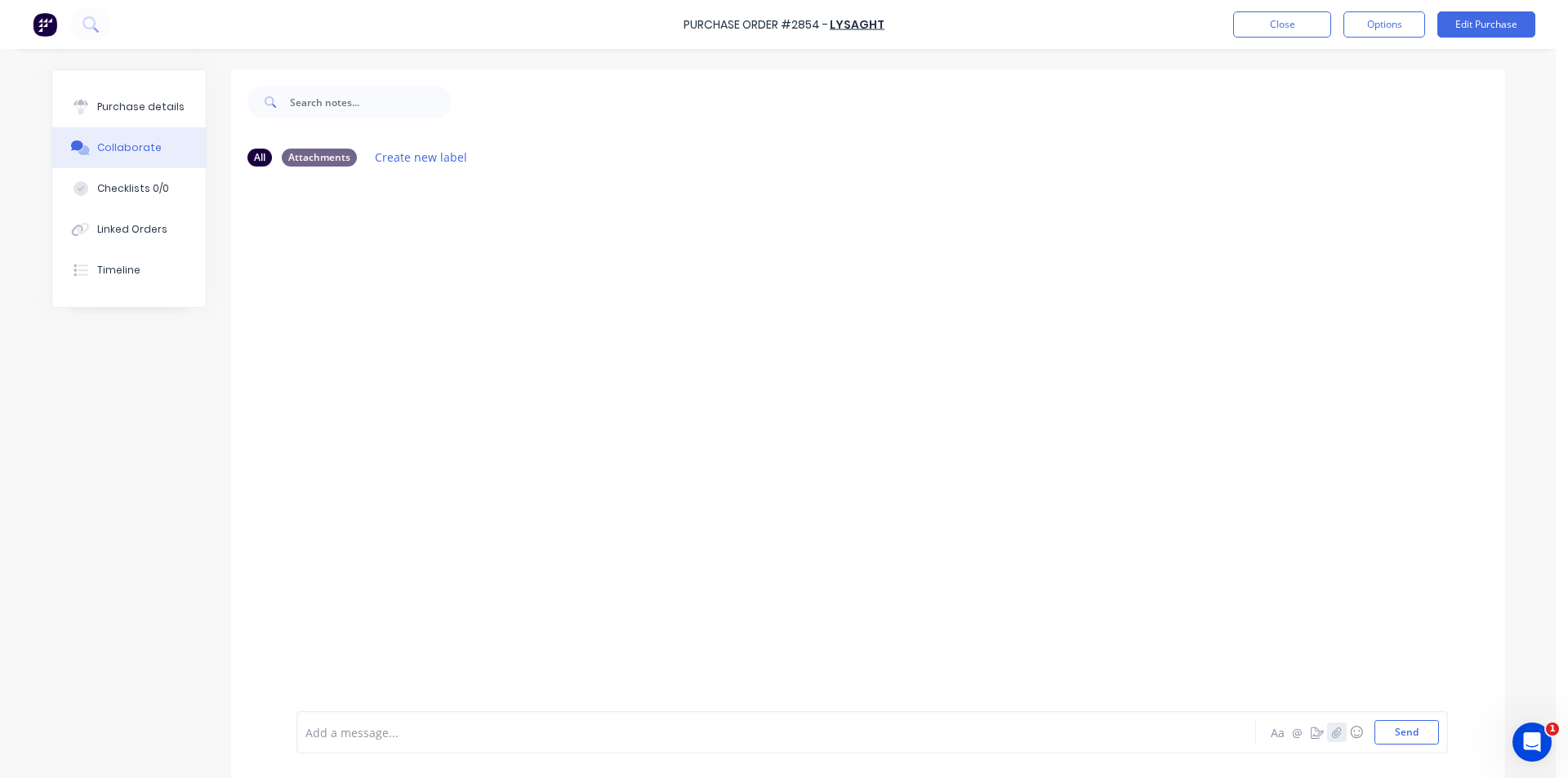
click at [1332, 731] on icon "button" at bounding box center [1336, 731] width 9 height 11
click at [1409, 733] on button "Send" at bounding box center [1406, 731] width 64 height 25
click at [137, 112] on div "Purchase details" at bounding box center [140, 107] width 87 height 14
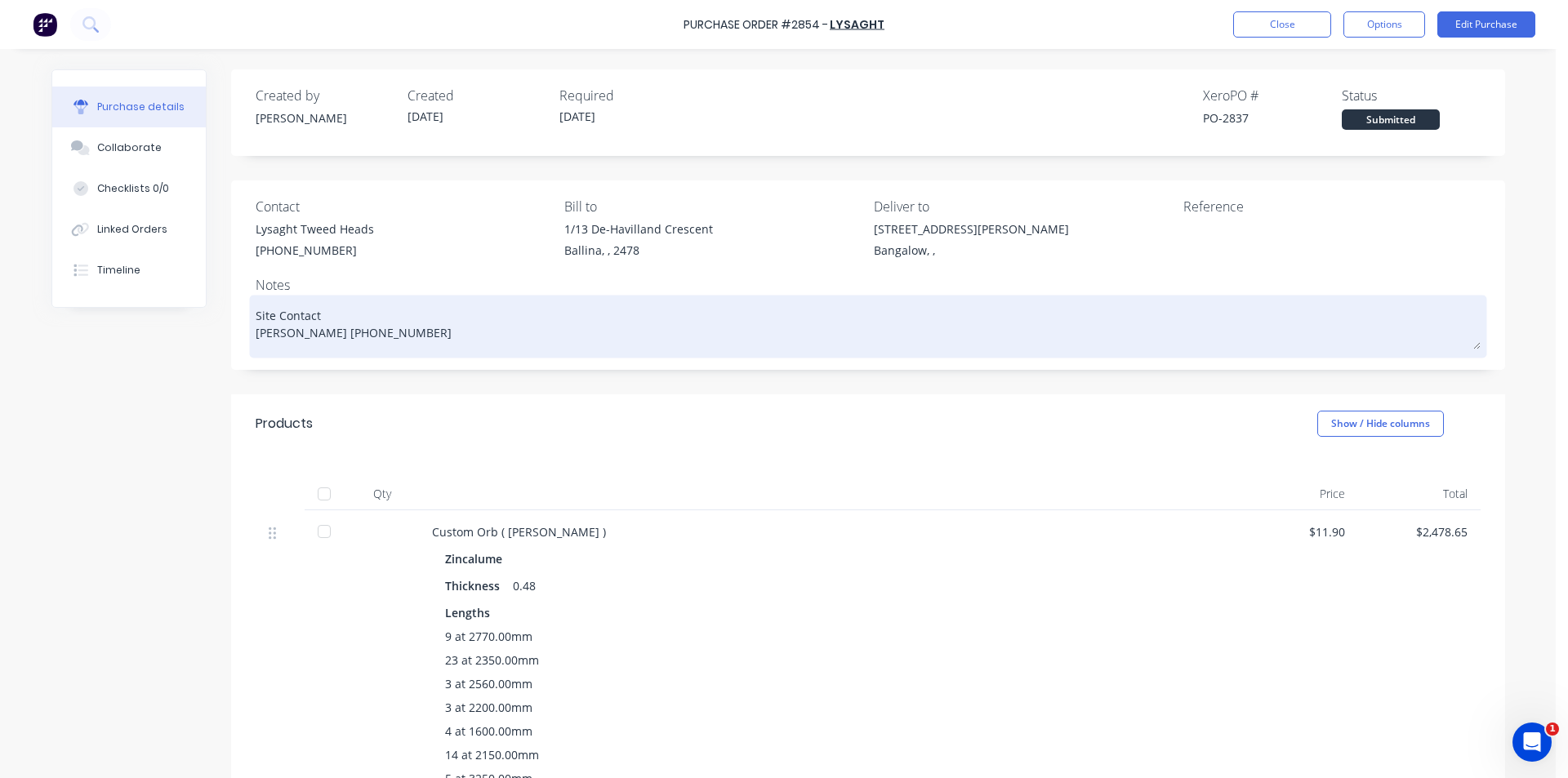
click at [398, 335] on textarea "Site Contact [PERSON_NAME] [PHONE_NUMBER]" at bounding box center [867, 324] width 1224 height 51
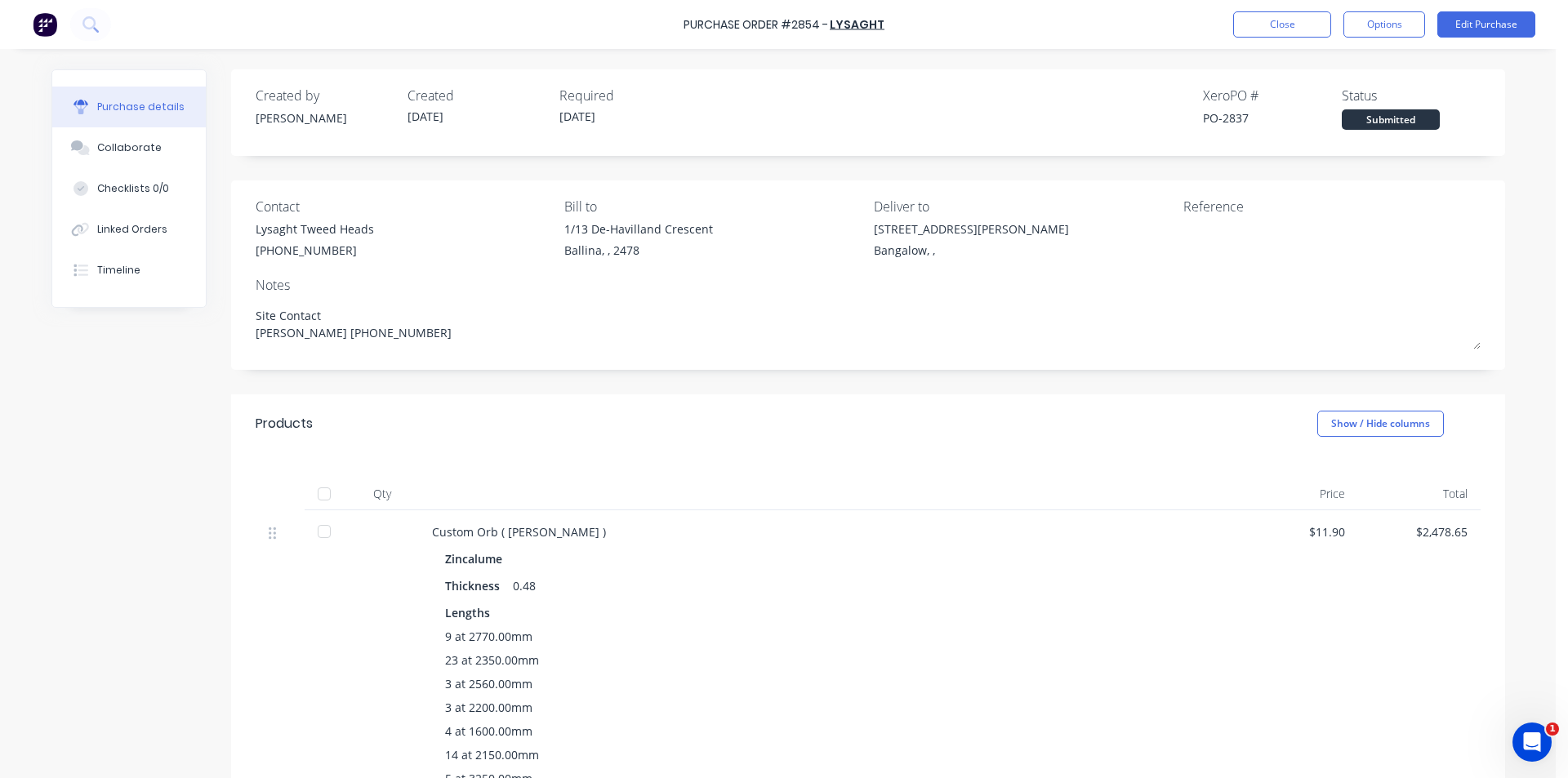
type textarea "x"
type textarea "Site Contact [PERSON_NAME] [PHONE_NUMBER]"
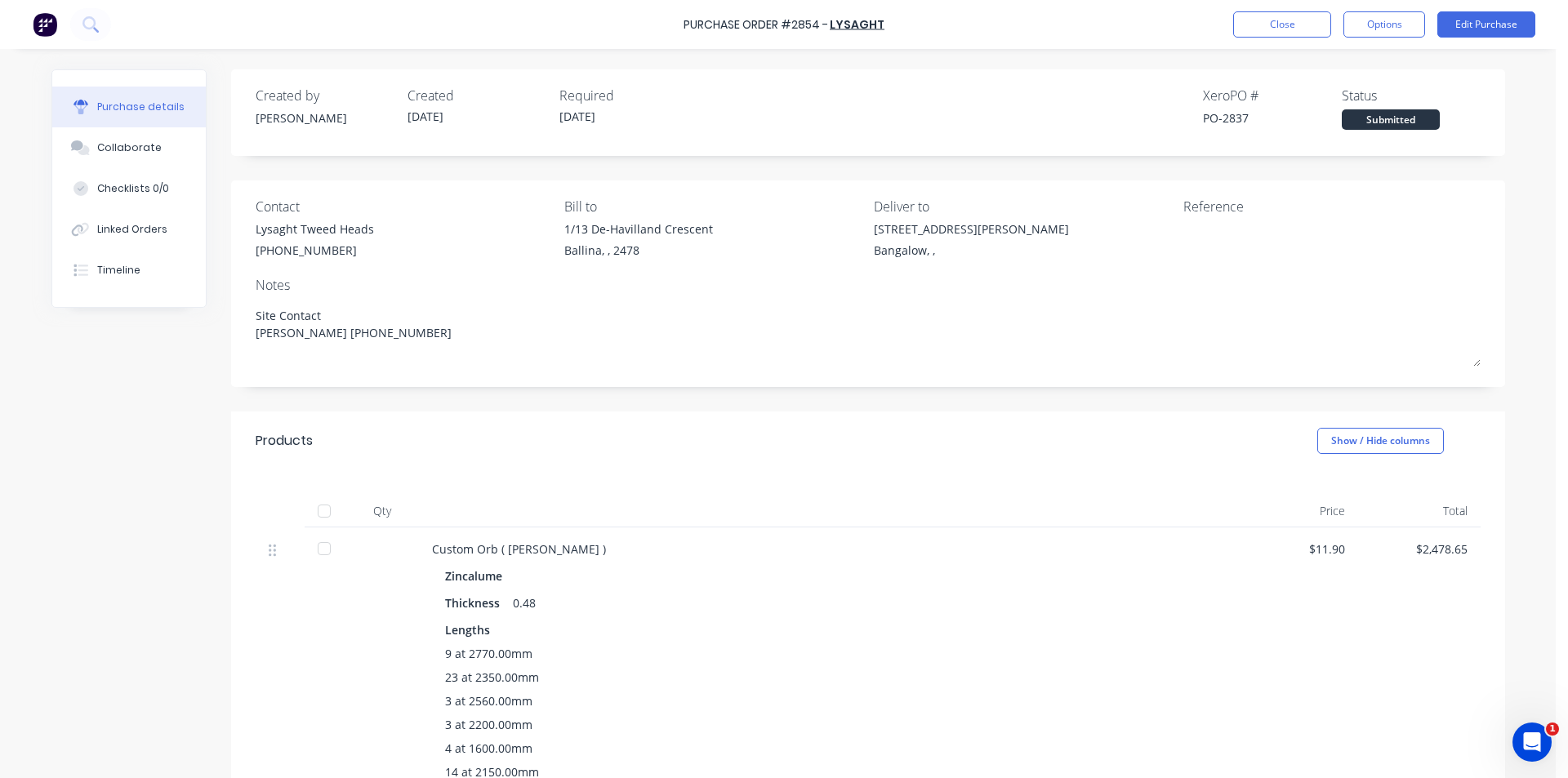
type textarea "x"
type textarea "Site Contact [PERSON_NAME] [PHONE_NUMBER] D"
type textarea "x"
type textarea "Site Contact [PERSON_NAME] [PHONE_NUMBER] De"
type textarea "x"
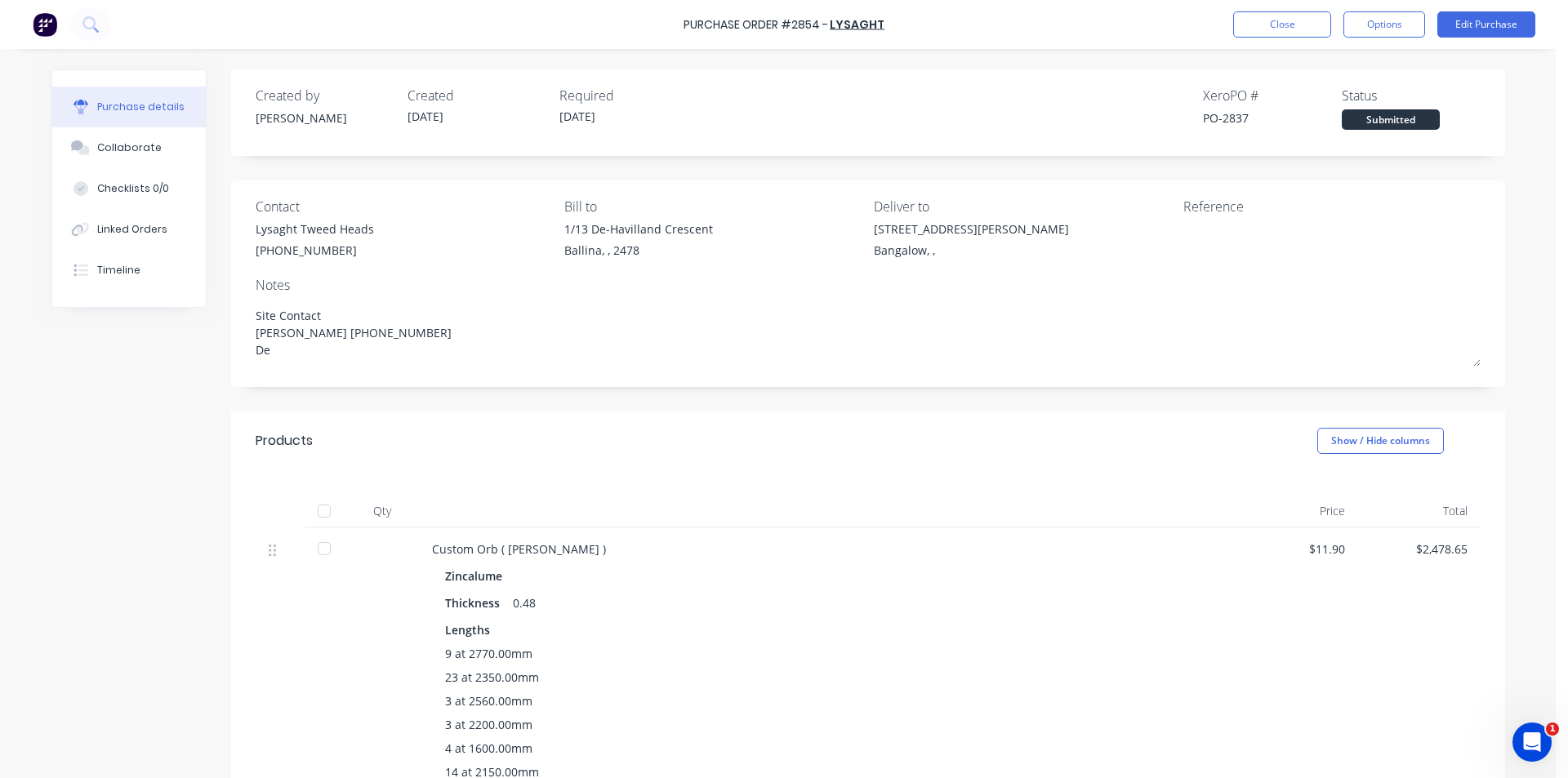
type textarea "Site Contact [PERSON_NAME] [PHONE_NUMBER] Del"
type textarea "x"
type textarea "Site Contact [PERSON_NAME] [PHONE_NUMBER] Deli"
type textarea "x"
type textarea "Site Contact [PERSON_NAME] [PHONE_NUMBER] Deliv"
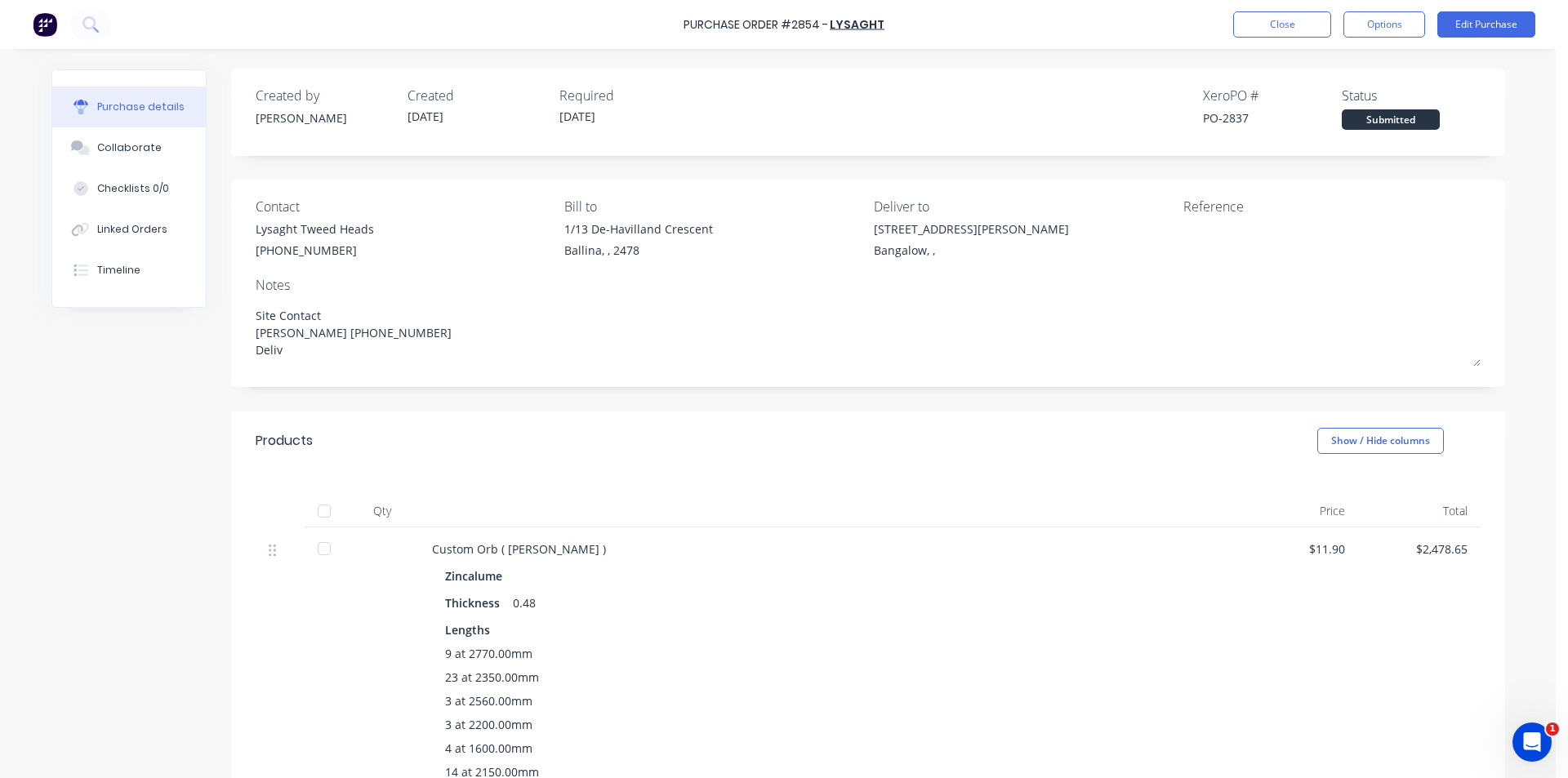
type textarea "x"
type textarea "Site Contact [PERSON_NAME] [PHONE_NUMBER] Delive"
type textarea "x"
type textarea "Site Contact [PERSON_NAME] [PHONE_NUMBER] Deliver"
type textarea "x"
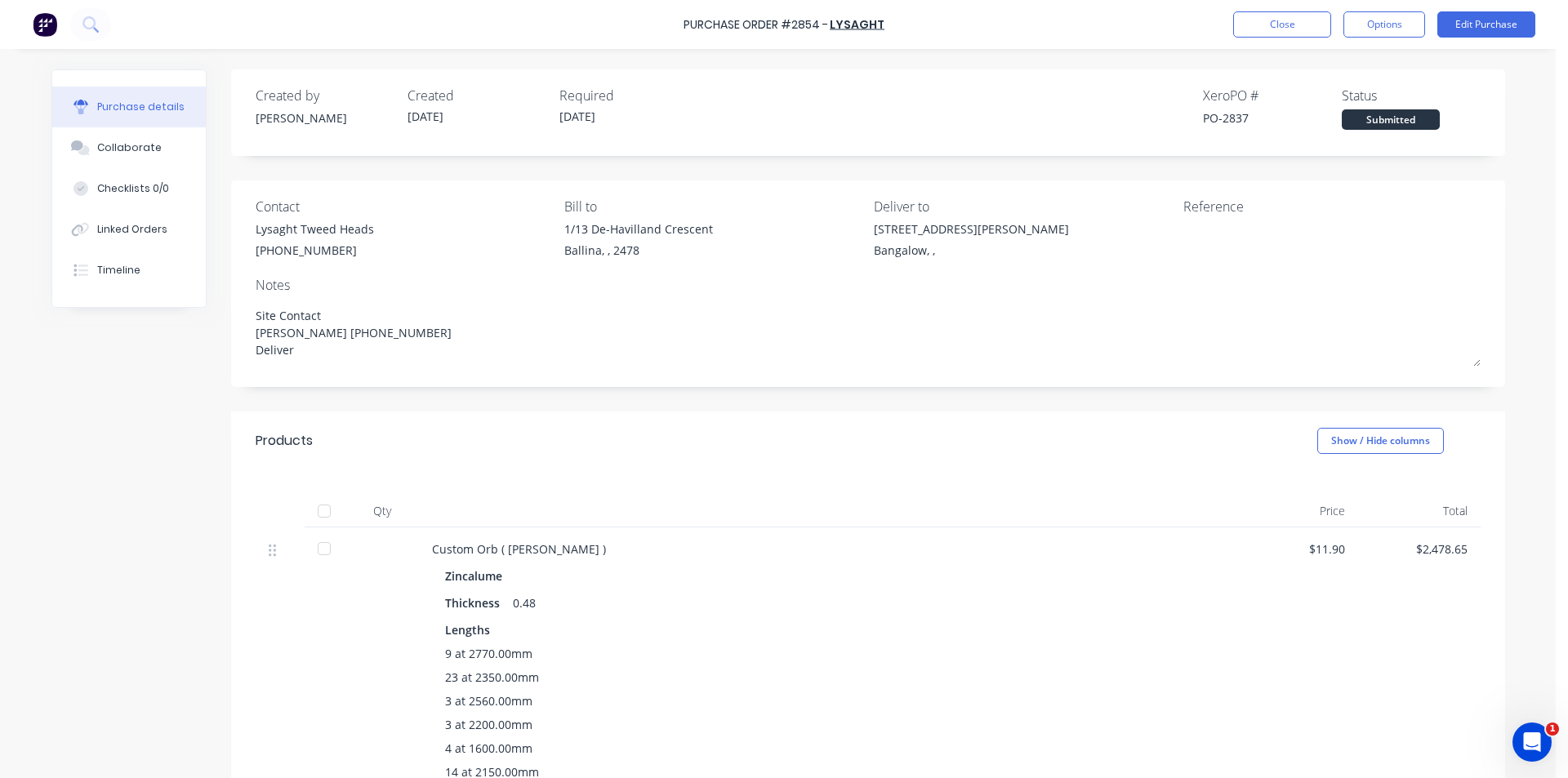
type textarea "Site Contact [PERSON_NAME] [PHONE_NUMBER] Delivery"
type textarea "x"
type textarea "Site Contact [PERSON_NAME] [PHONE_NUMBER] Delivery"
type textarea "x"
type textarea "Site Contact [PERSON_NAME] [PHONE_NUMBER] Delivery 1"
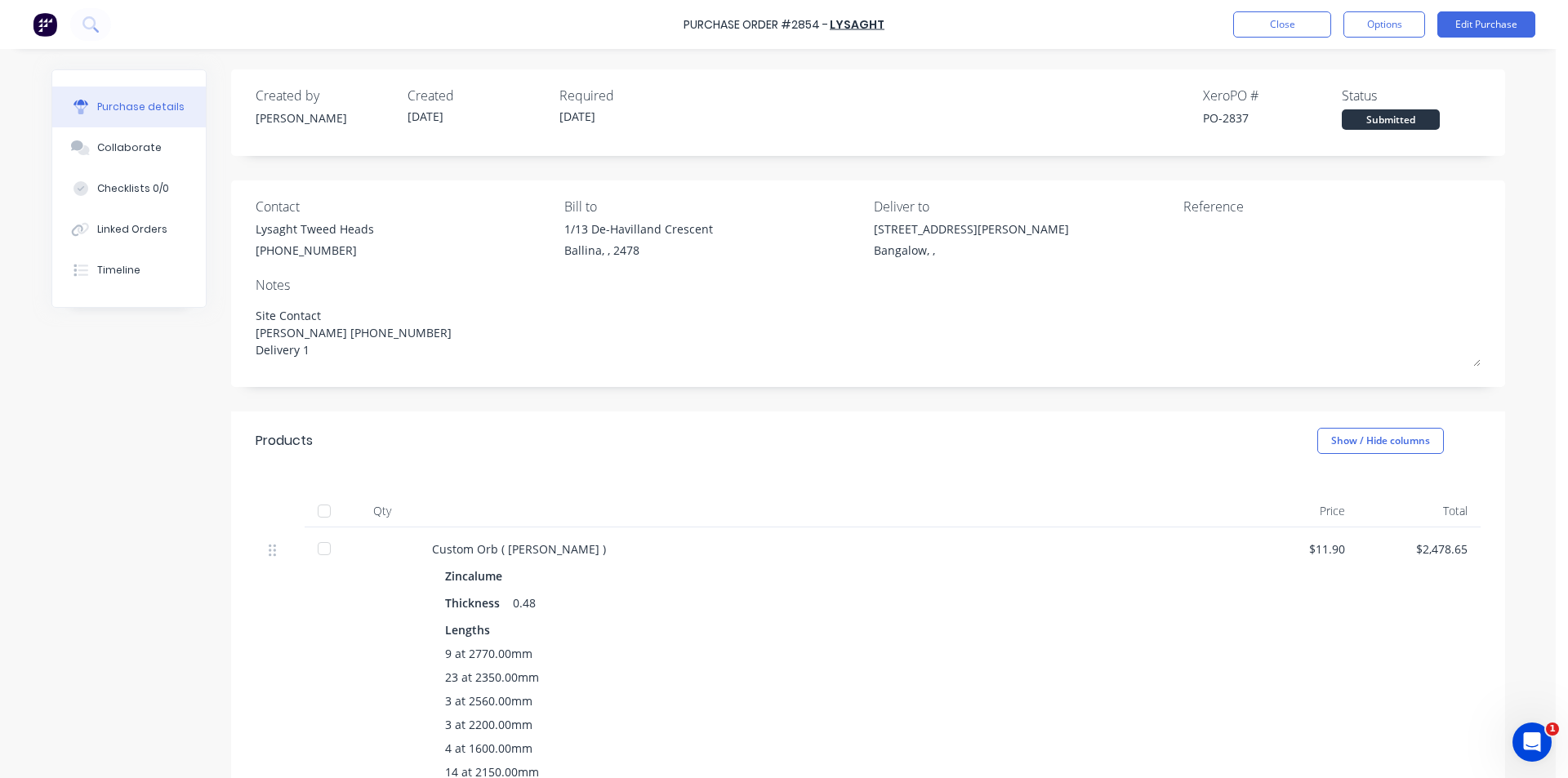
type textarea "x"
type textarea "Site Contact [PERSON_NAME] [PHONE_NUMBER] Delivery 18"
type textarea "x"
type textarea "Site Contact [PERSON_NAME] [PHONE_NUMBER] Delivery 18/"
type textarea "x"
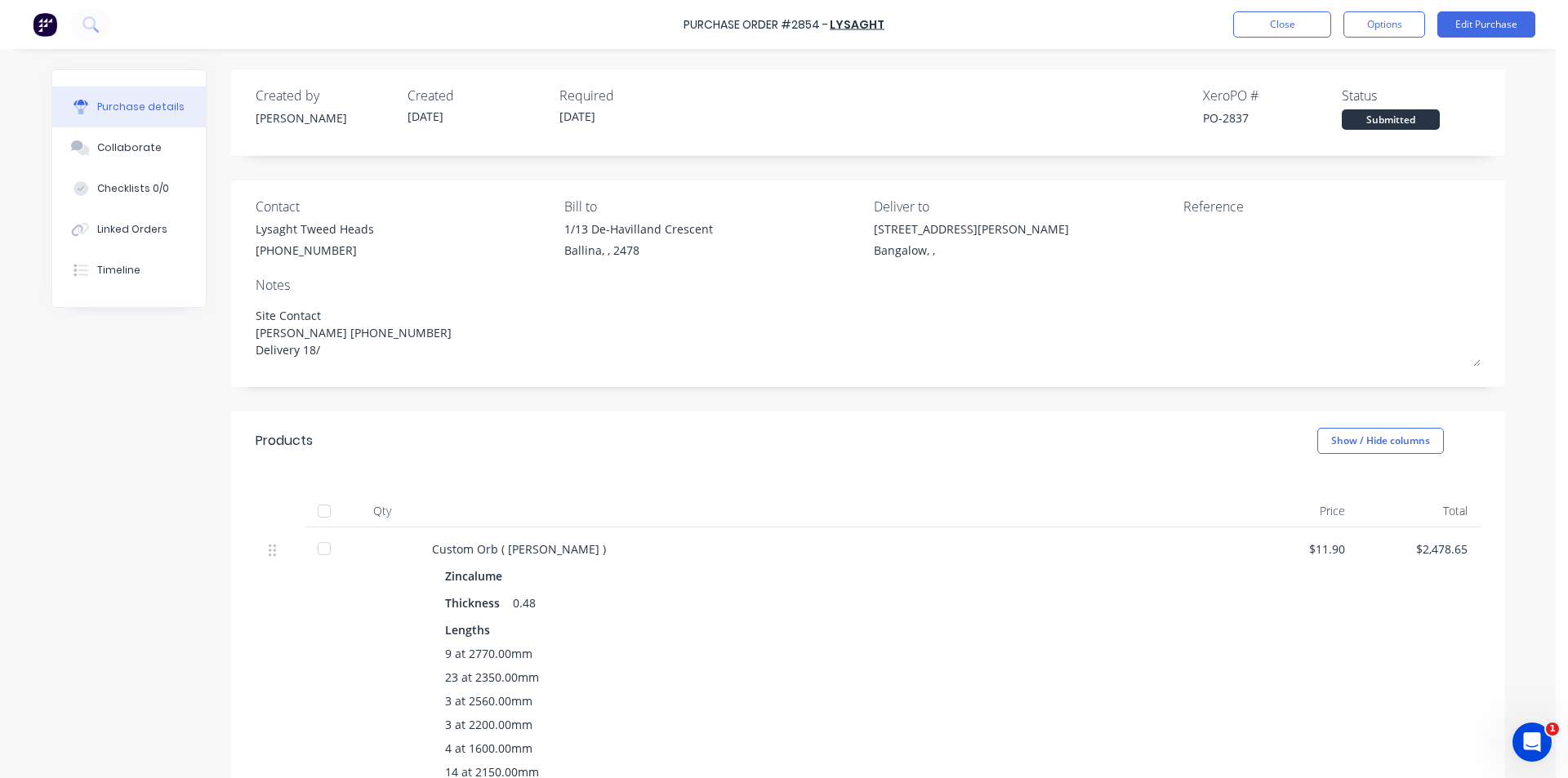
type textarea "Site Contact [PERSON_NAME] [PHONE_NUMBER] Delivery 18/0"
type textarea "x"
type textarea "Site Contact [PERSON_NAME] [PHONE_NUMBER] Delivery 18/09"
type textarea "x"
type textarea "Site Contact [PERSON_NAME] [PHONE_NUMBER] Delivery 18/09/"
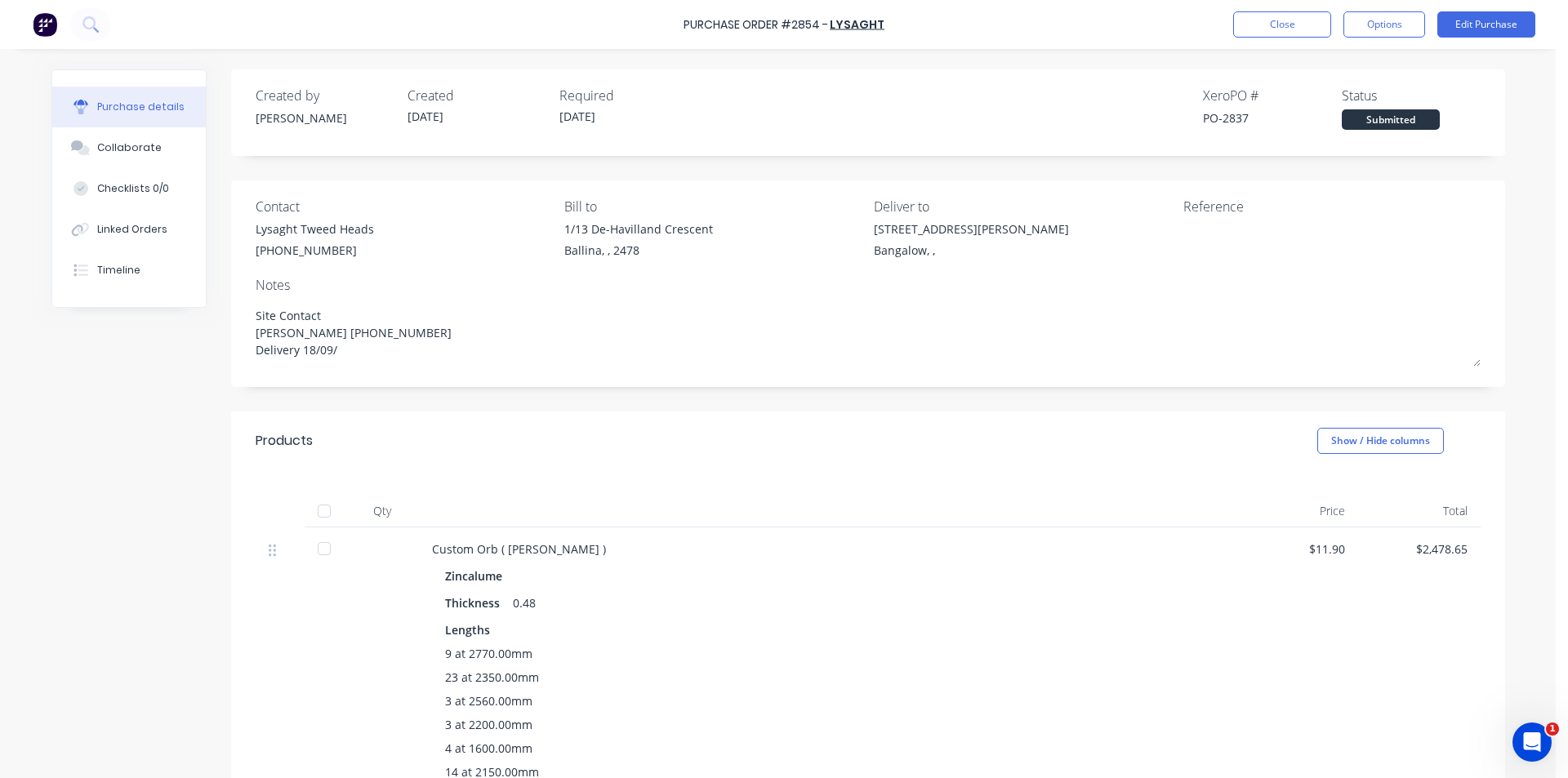
type textarea "x"
type textarea "Site Contact [PERSON_NAME] [PHONE_NUMBER] Delivery 18/09/2"
type textarea "x"
type textarea "Site Contact [PERSON_NAME] [PHONE_NUMBER] Delivery [DATE]"
type textarea "x"
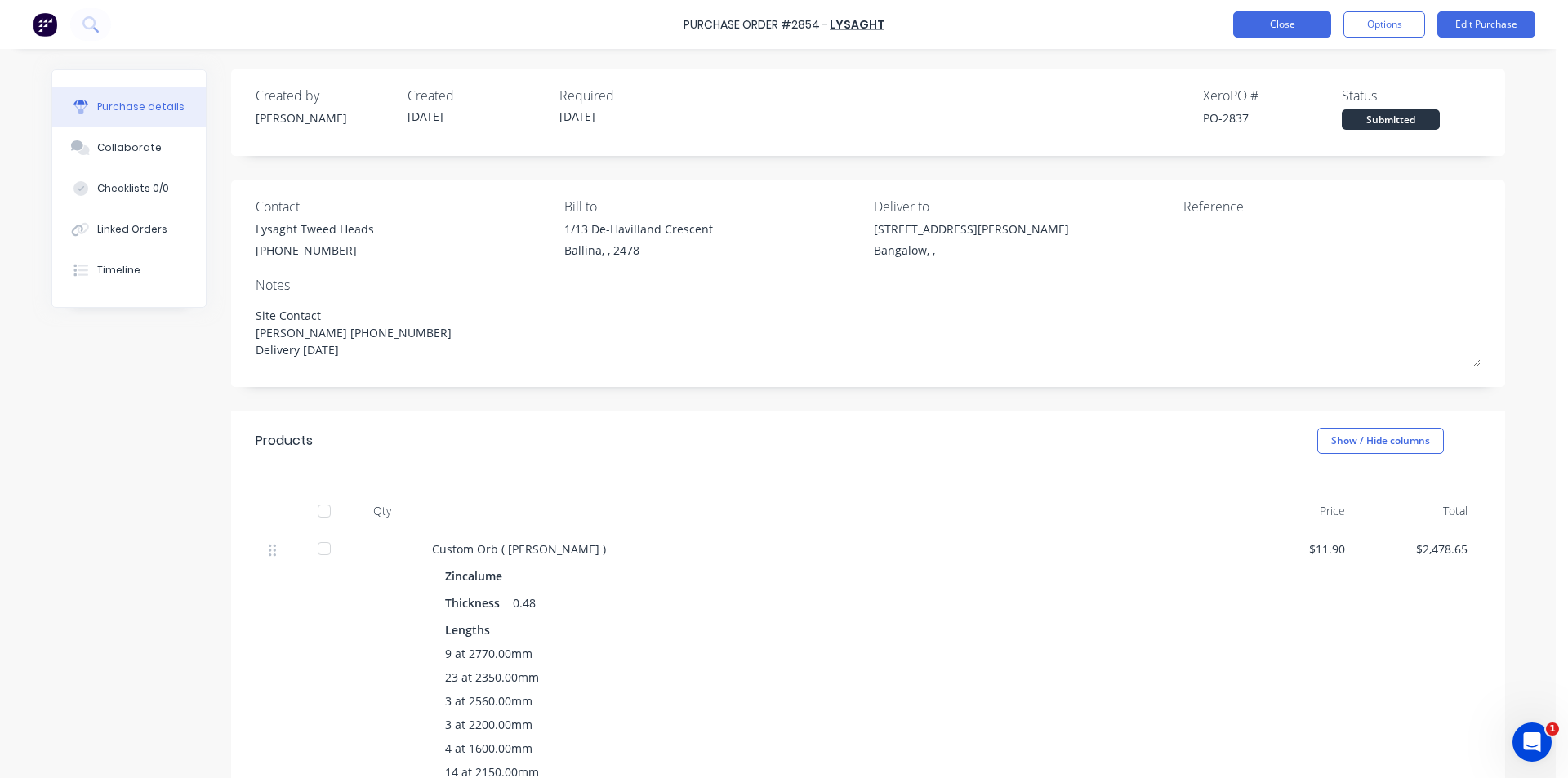
type textarea "Site Contact [PERSON_NAME] [PHONE_NUMBER] Delivery [DATE]"
click at [1263, 33] on button "Close" at bounding box center [1282, 25] width 98 height 26
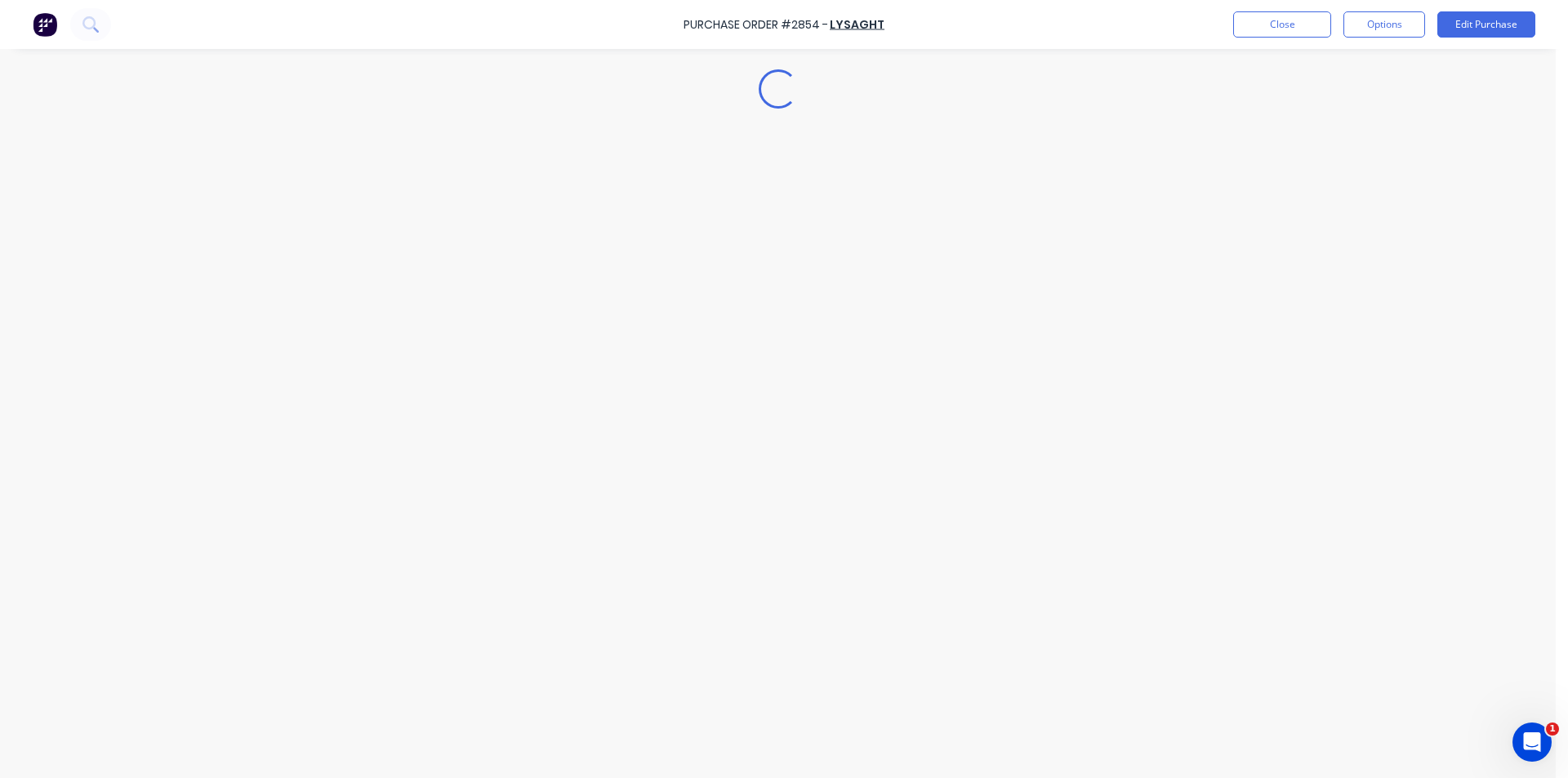
type textarea "x"
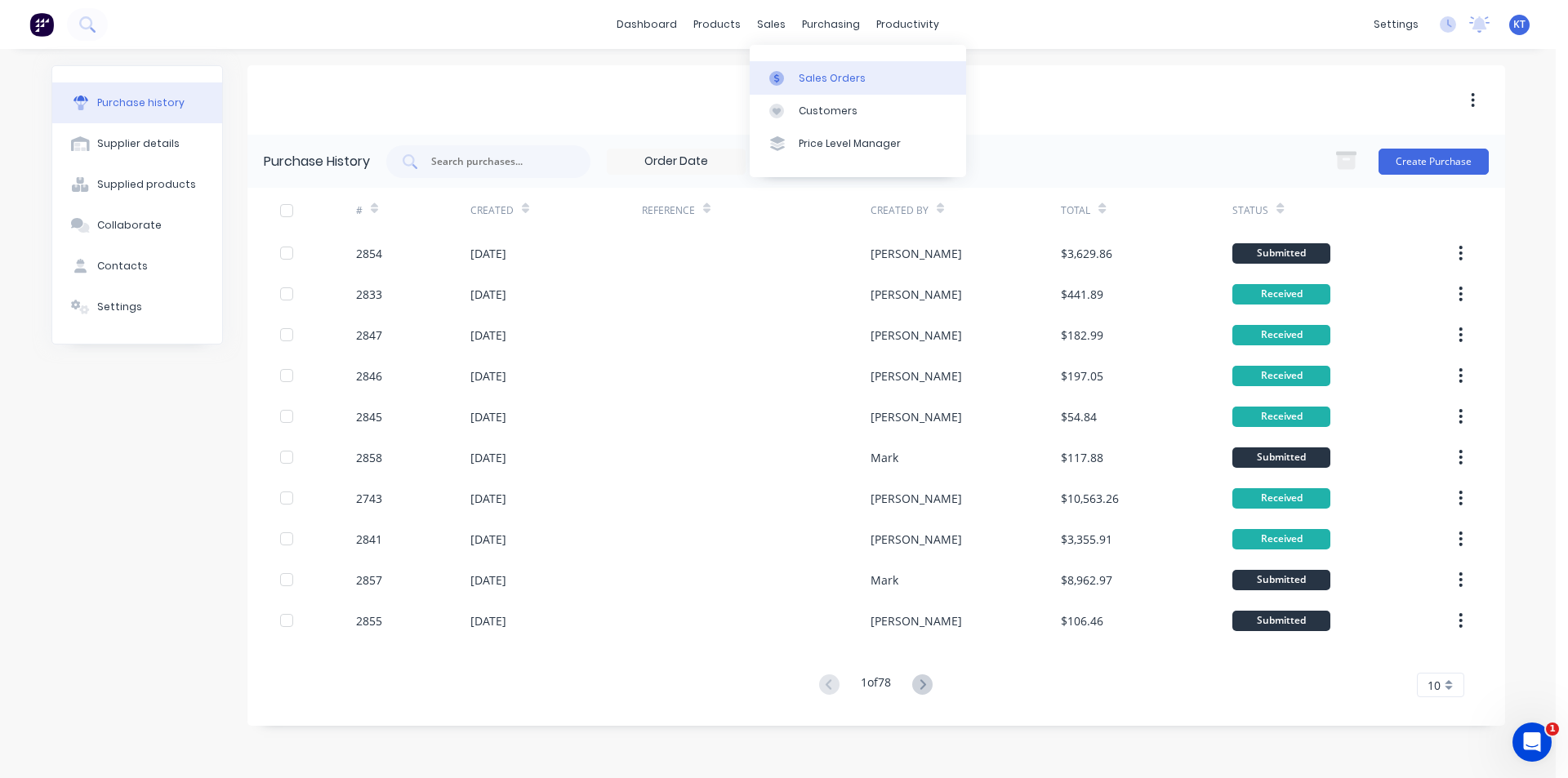
click at [793, 77] on div at bounding box center [781, 78] width 25 height 14
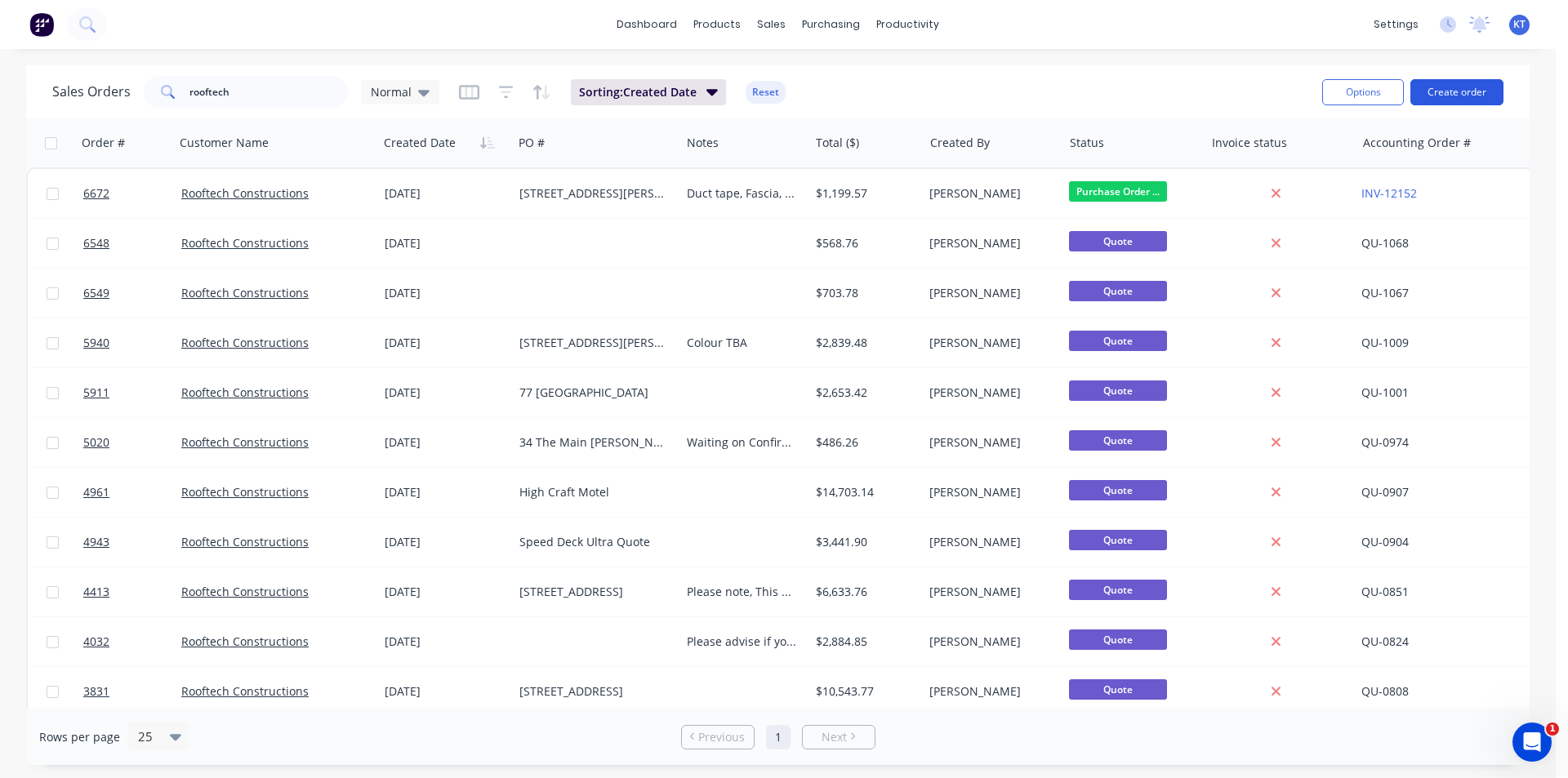
click at [1444, 93] on button "Create order" at bounding box center [1456, 92] width 93 height 26
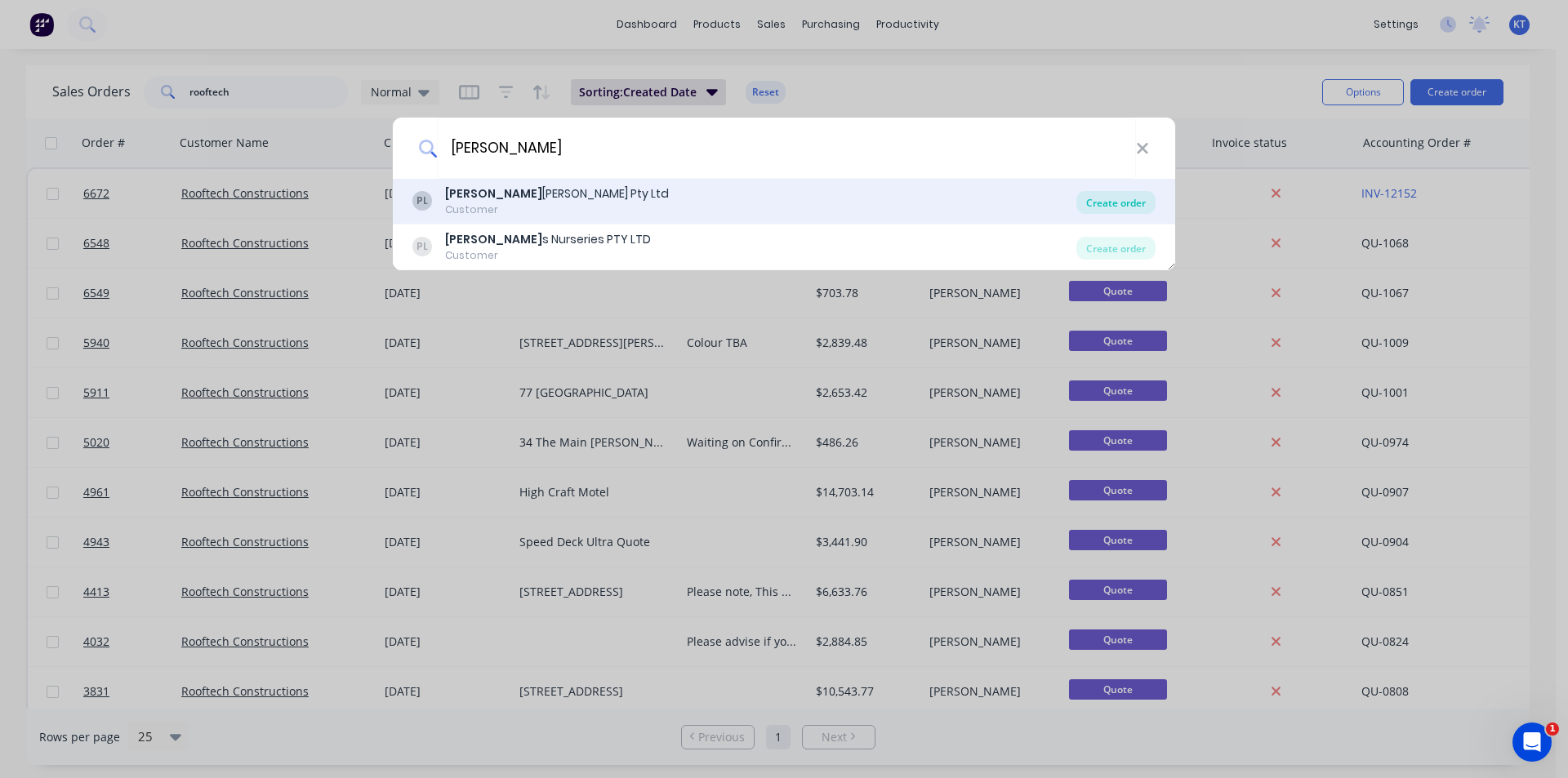
type input "[PERSON_NAME]"
click at [1106, 204] on div "Create order" at bounding box center [1116, 202] width 80 height 23
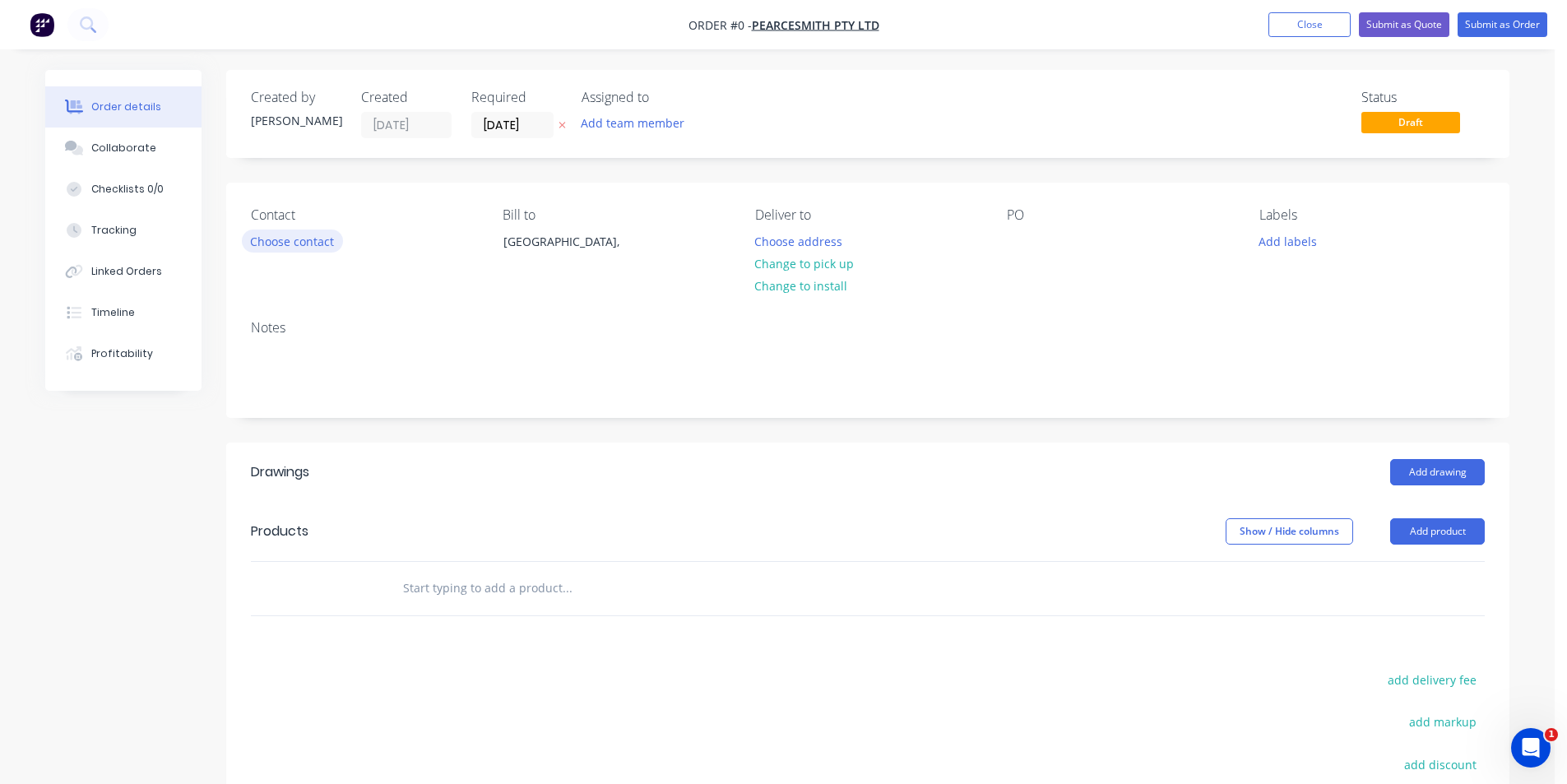
click at [292, 231] on button "Choose contact" at bounding box center [292, 240] width 101 height 22
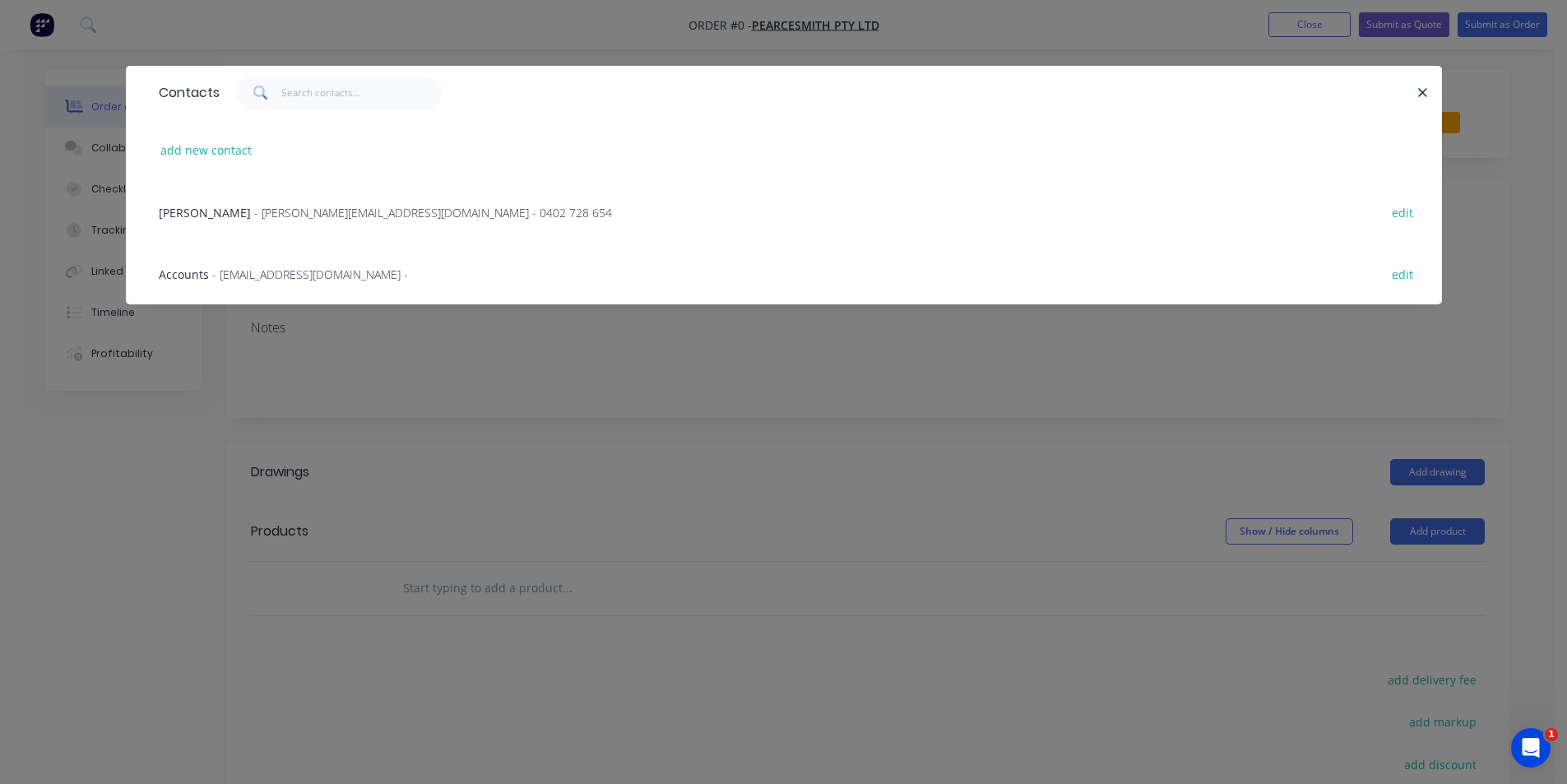
click at [338, 210] on span "- [PERSON_NAME][EMAIL_ADDRESS][DOMAIN_NAME] - 0402 728 654" at bounding box center [433, 212] width 358 height 15
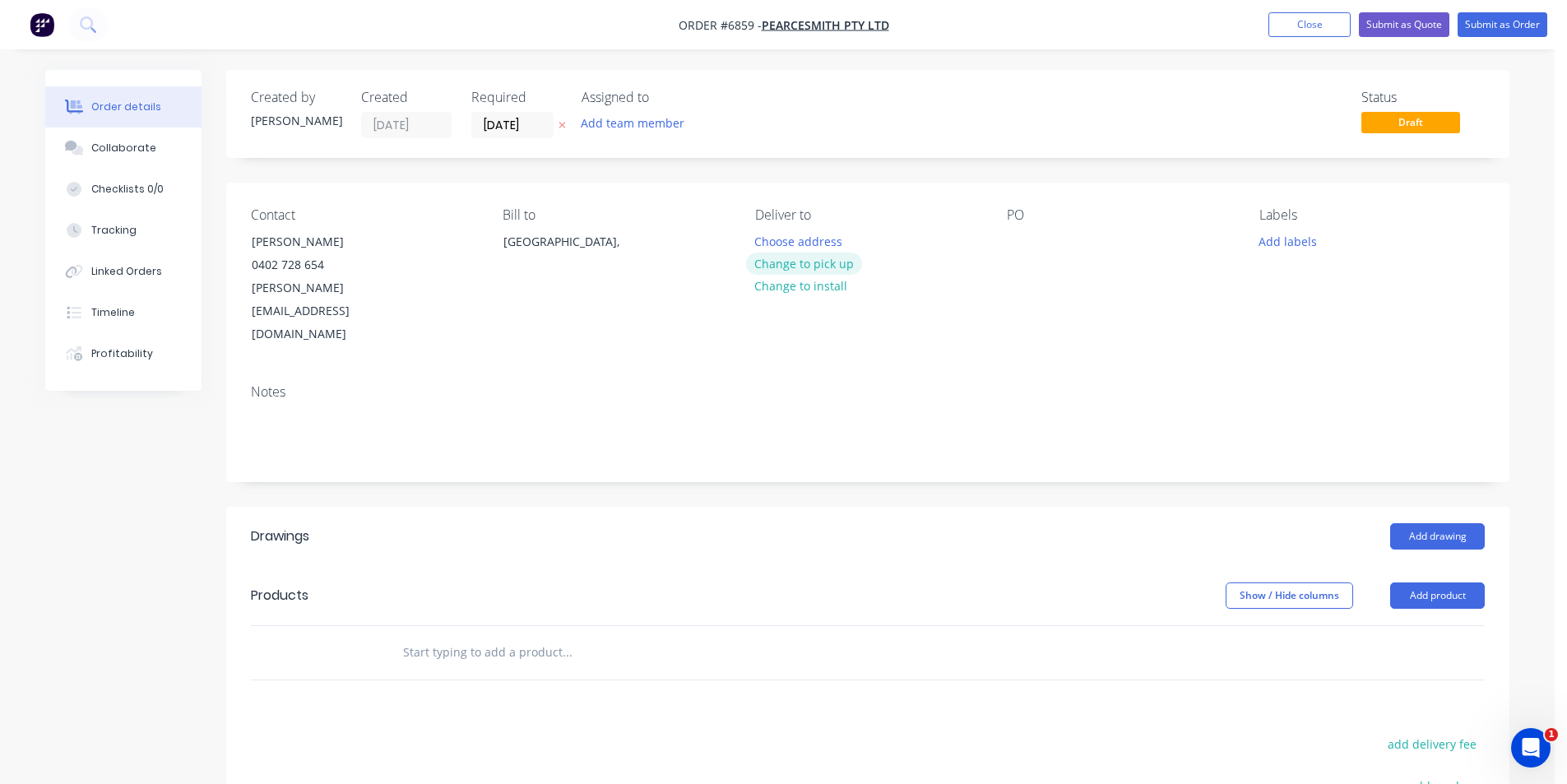
click at [831, 266] on button "Change to pick up" at bounding box center [804, 263] width 117 height 22
click at [1040, 233] on div "PO" at bounding box center [1119, 276] width 225 height 139
click at [1021, 237] on div at bounding box center [1020, 241] width 26 height 24
click at [1460, 582] on button "Add product" at bounding box center [1437, 595] width 95 height 26
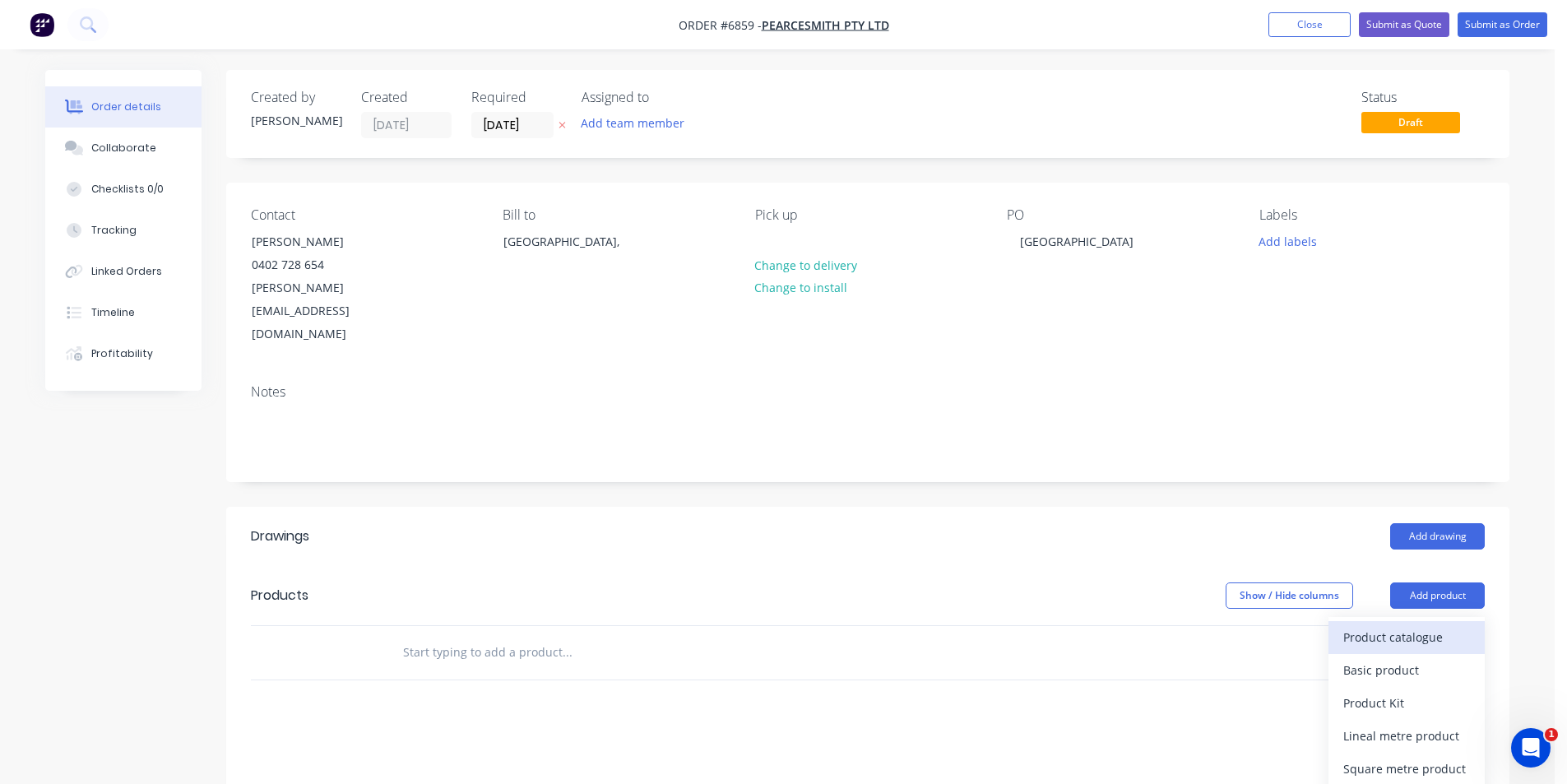
click at [1435, 625] on div "Product catalogue" at bounding box center [1407, 637] width 127 height 24
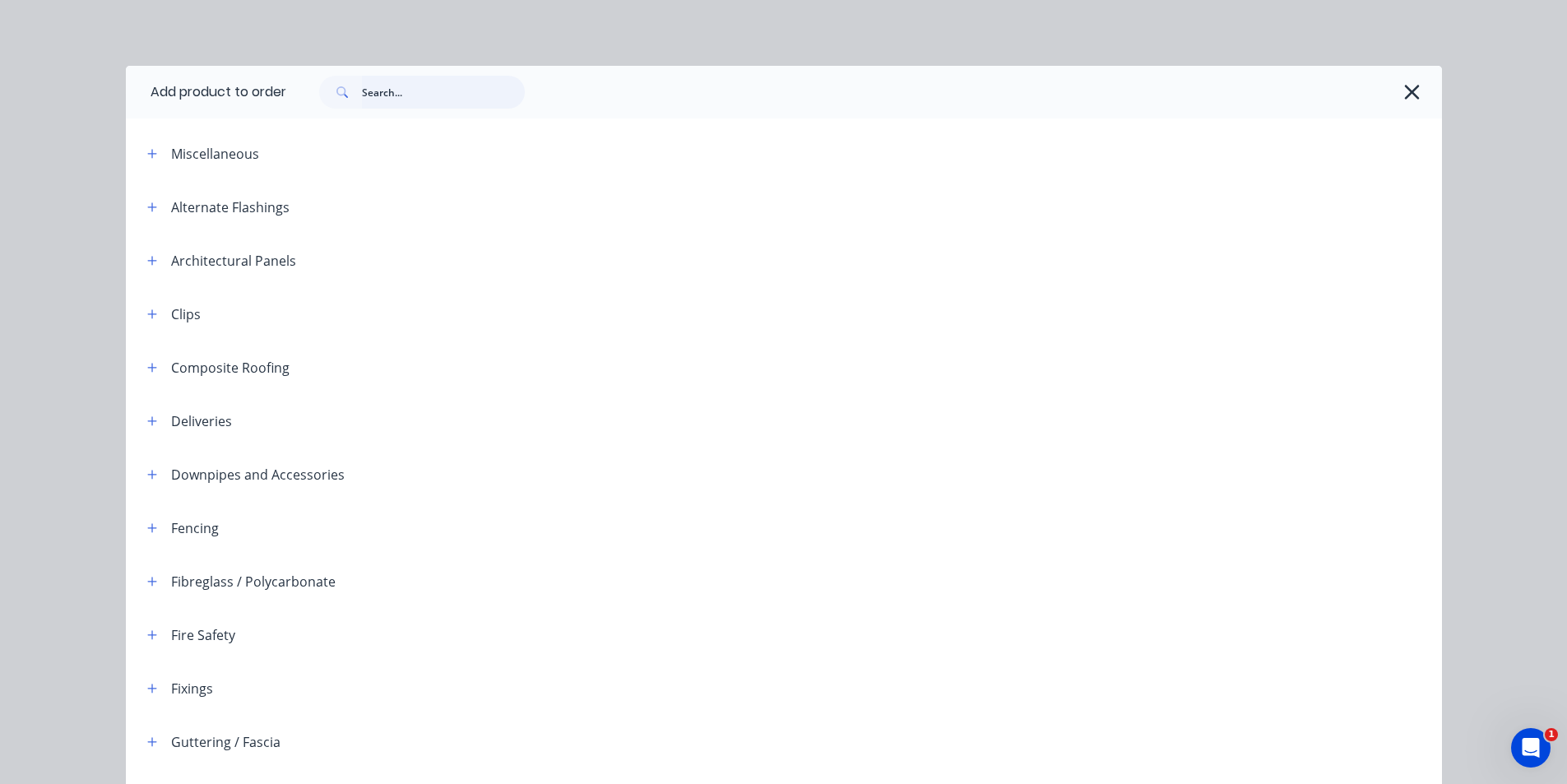
click at [397, 105] on input "text" at bounding box center [443, 92] width 163 height 33
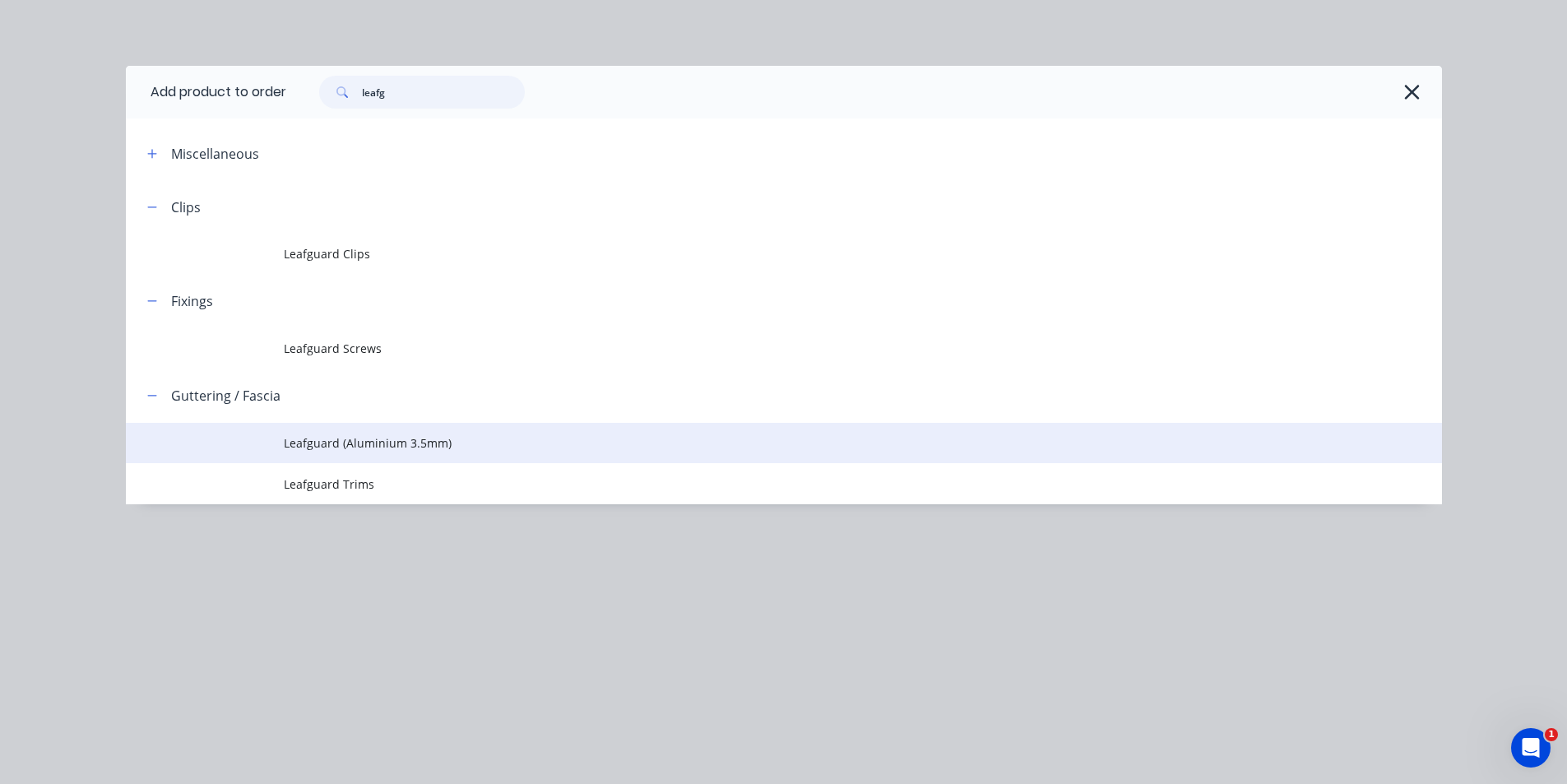
type input "leafg"
click at [442, 435] on span "Leafguard (Aluminium 3.5mm)" at bounding box center [747, 442] width 926 height 17
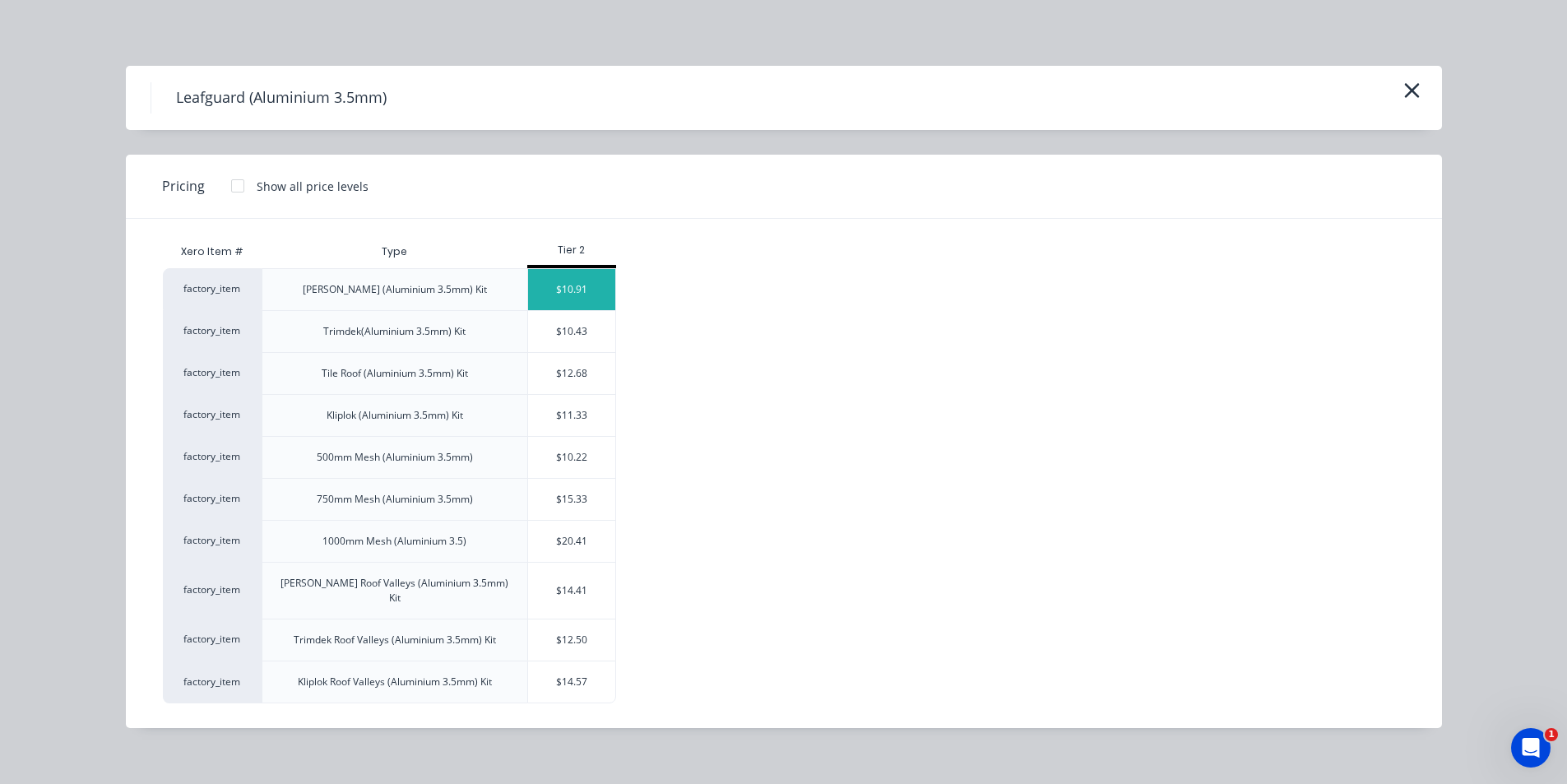
click at [586, 293] on div "$10.91" at bounding box center [571, 290] width 88 height 41
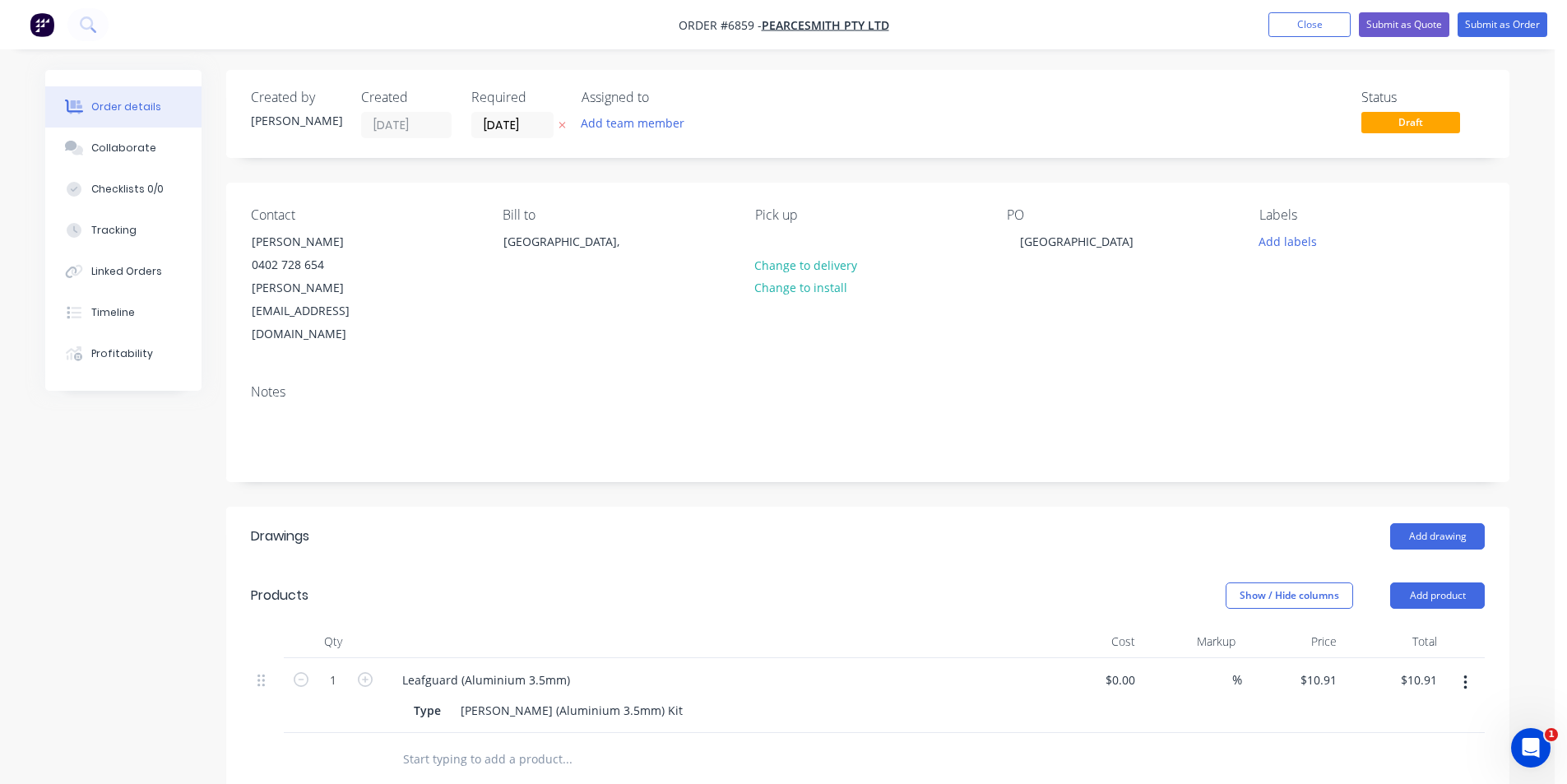
click at [583, 667] on div "Leafguard (Aluminium 3.5mm)" at bounding box center [711, 679] width 645 height 24
click at [578, 667] on div "Leafguard (Aluminium 3.5mm)" at bounding box center [711, 679] width 645 height 24
click at [573, 667] on div "Leafguard (Aluminium 3.5mm)" at bounding box center [486, 679] width 194 height 24
click at [336, 667] on input "1" at bounding box center [333, 679] width 43 height 25
type input "60"
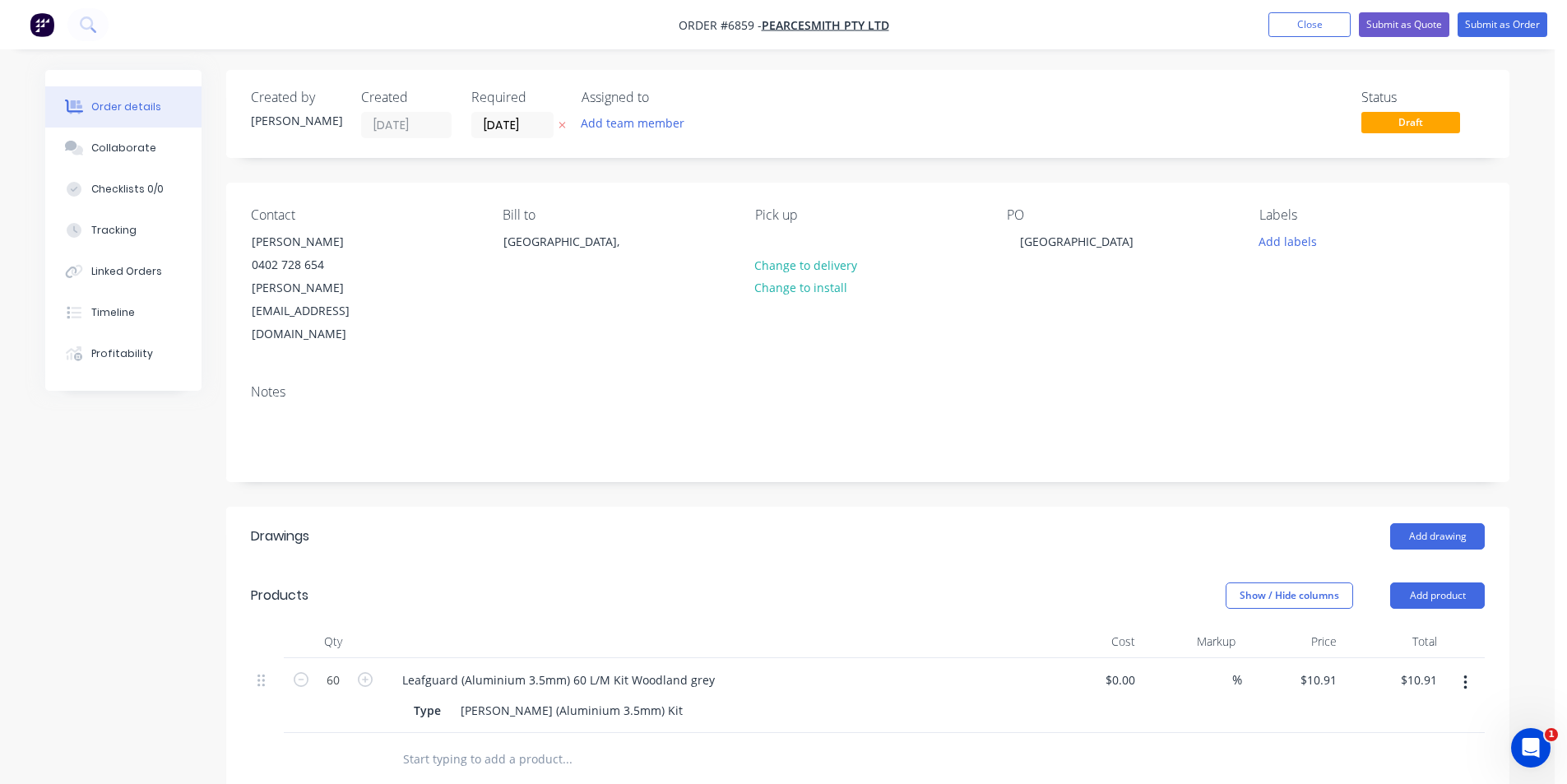
type input "$654.60"
drag, startPoint x: 731, startPoint y: 691, endPoint x: 794, endPoint y: 690, distance: 63.0
click at [734, 733] on div at bounding box center [679, 759] width 593 height 54
click at [1436, 582] on button "Add product" at bounding box center [1437, 595] width 95 height 26
click at [1400, 625] on div "Product catalogue" at bounding box center [1407, 637] width 127 height 24
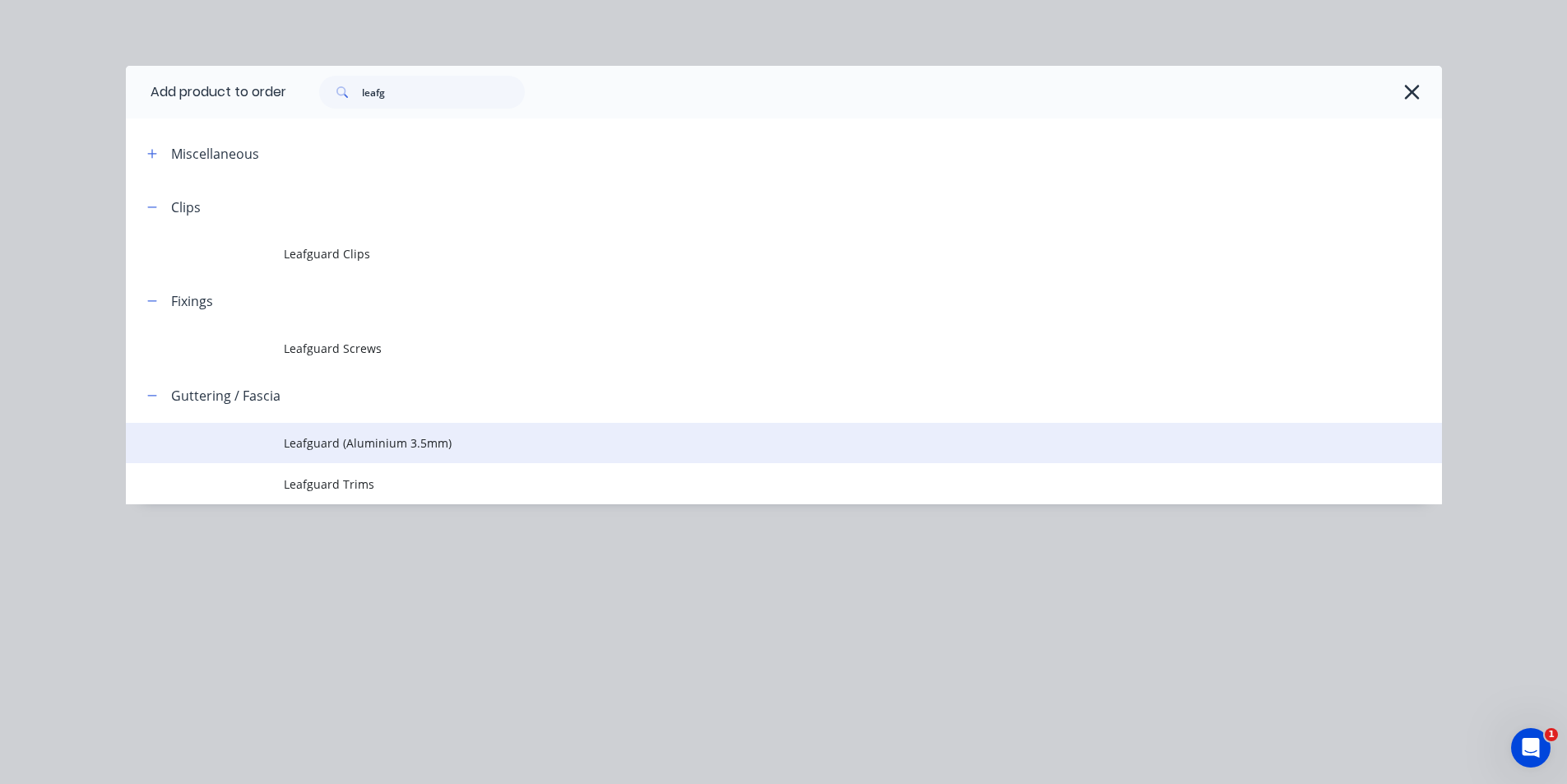
click at [386, 447] on span "Leafguard (Aluminium 3.5mm)" at bounding box center [747, 442] width 926 height 17
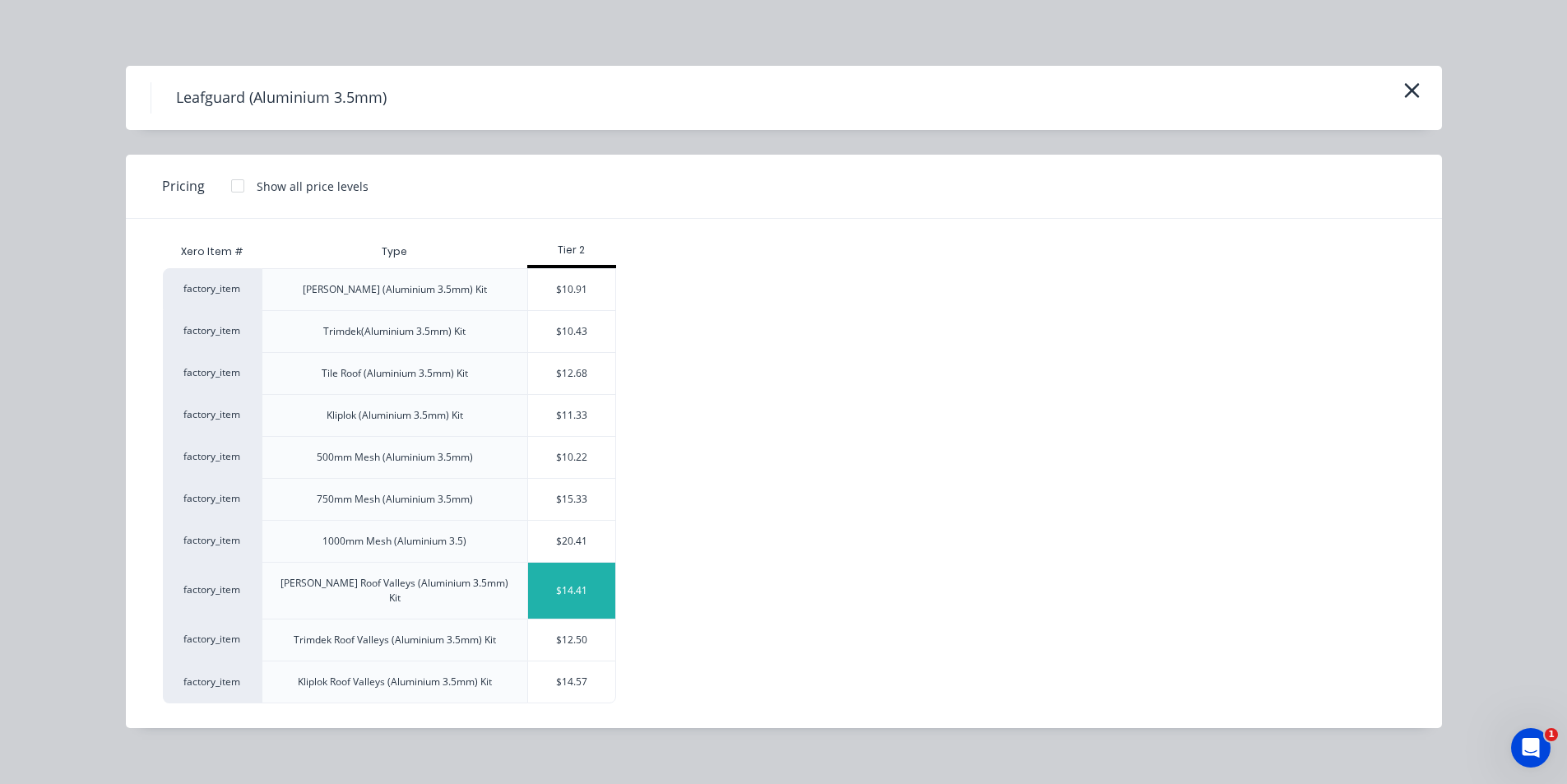
click at [556, 588] on div "$14.41" at bounding box center [571, 591] width 88 height 56
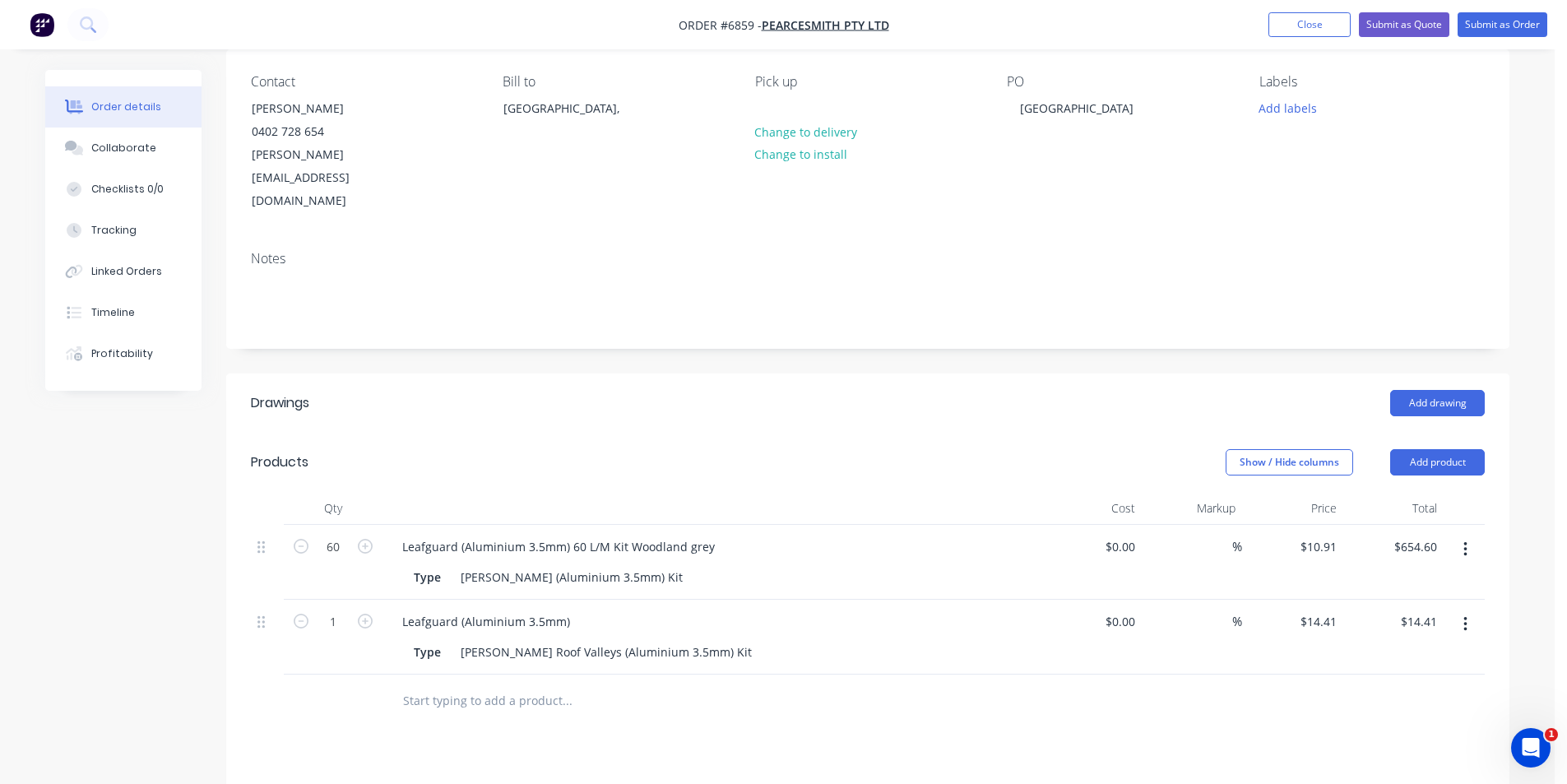
scroll to position [164, 0]
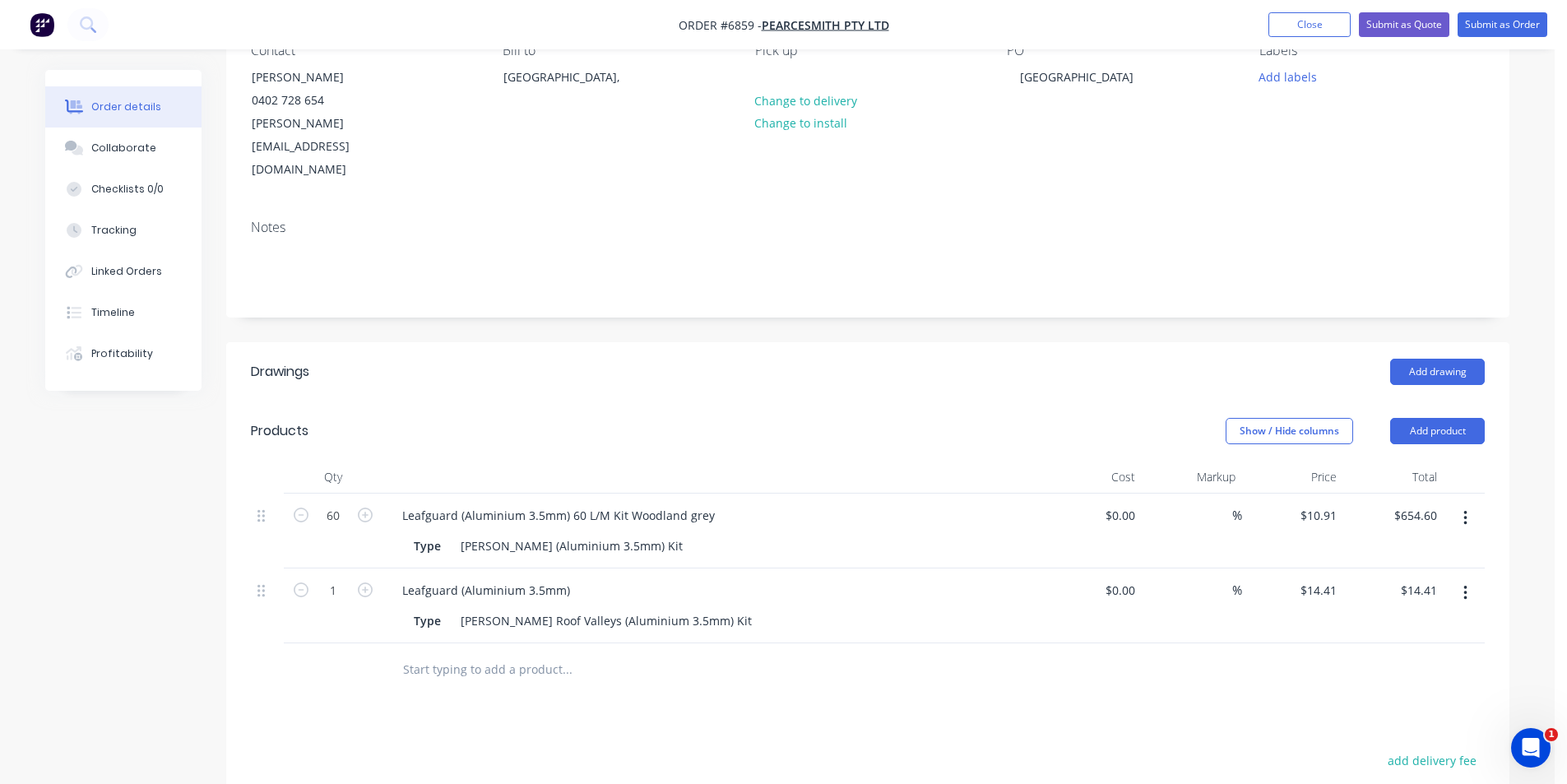
click at [608, 578] on div "Leafguard (Aluminium 3.5mm)" at bounding box center [711, 590] width 645 height 24
drag, startPoint x: 597, startPoint y: 545, endPoint x: 565, endPoint y: 549, distance: 32.2
click at [594, 578] on div "Leafguard (Aluminium 3.5mm)" at bounding box center [711, 590] width 645 height 24
click at [570, 578] on div "Leafguard (Aluminium 3.5mm)" at bounding box center [486, 590] width 194 height 24
click at [339, 578] on input "1" at bounding box center [333, 590] width 43 height 25
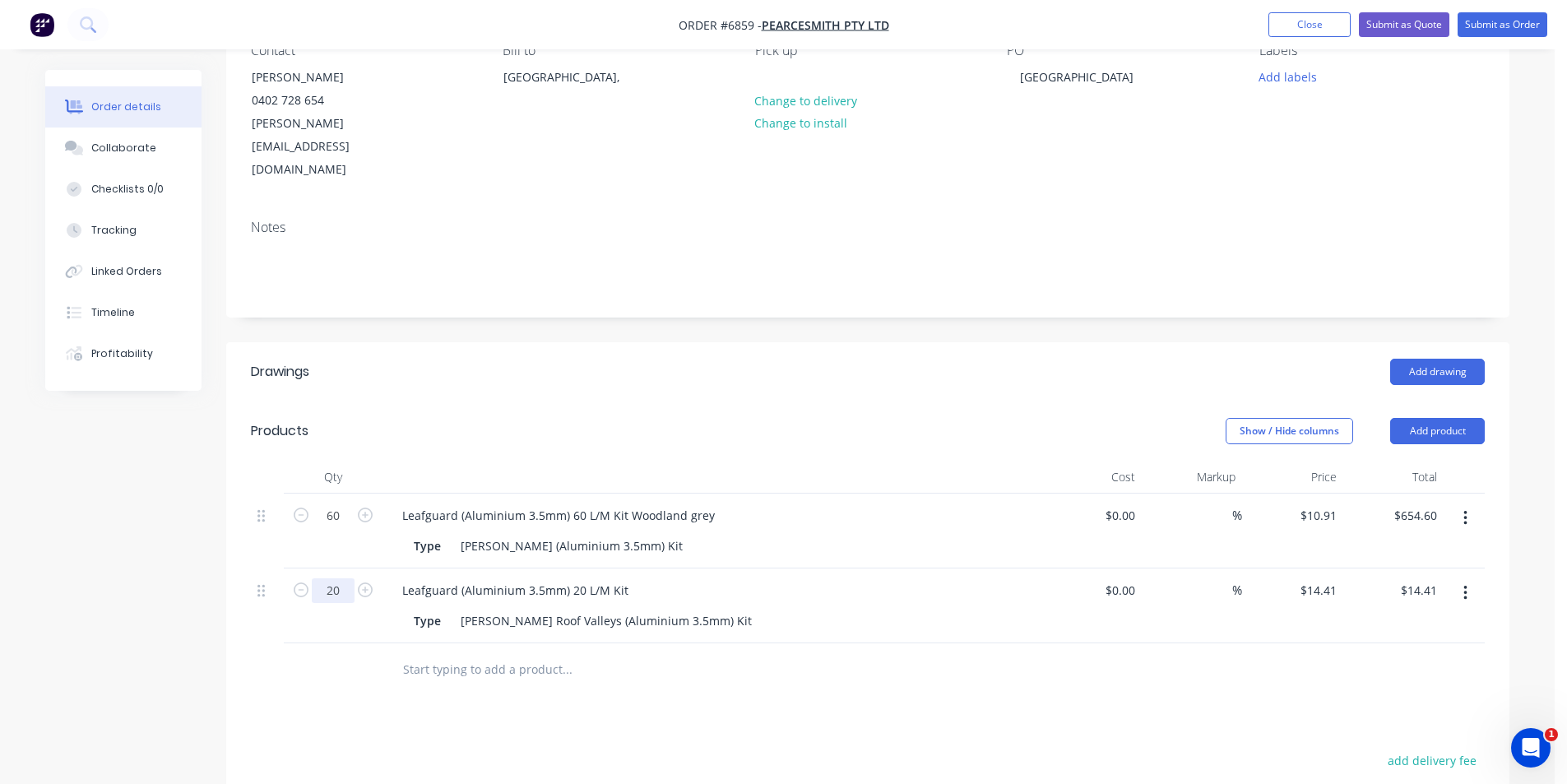
type input "20"
type input "$288.20"
click at [934, 608] on div "Type [PERSON_NAME] Roof Valleys (Aluminium 3.5mm) Kit" at bounding box center [708, 620] width 602 height 24
click at [1460, 418] on button "Add product" at bounding box center [1437, 430] width 95 height 26
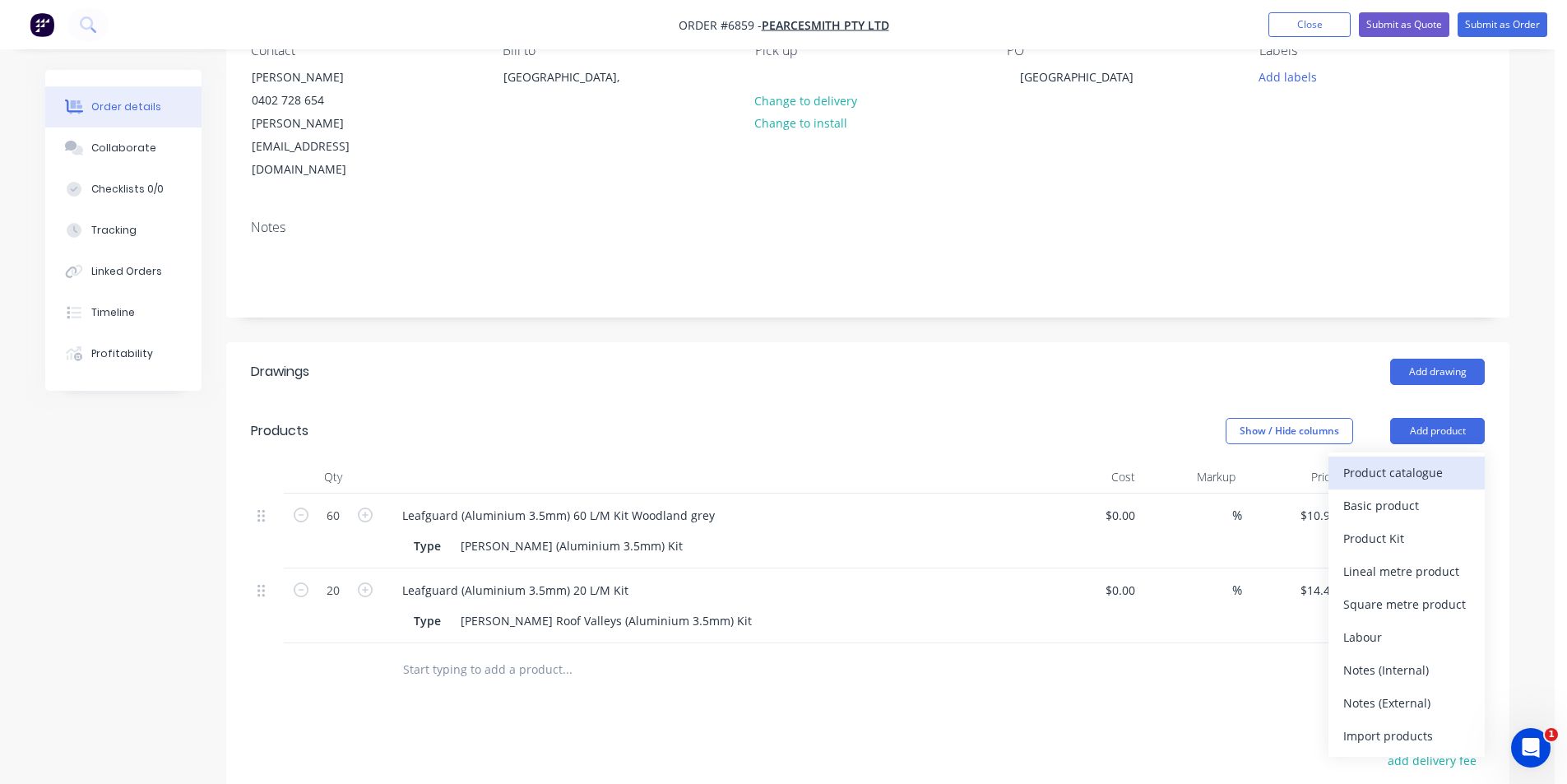
click at [1443, 460] on div "Product catalogue" at bounding box center [1407, 472] width 127 height 24
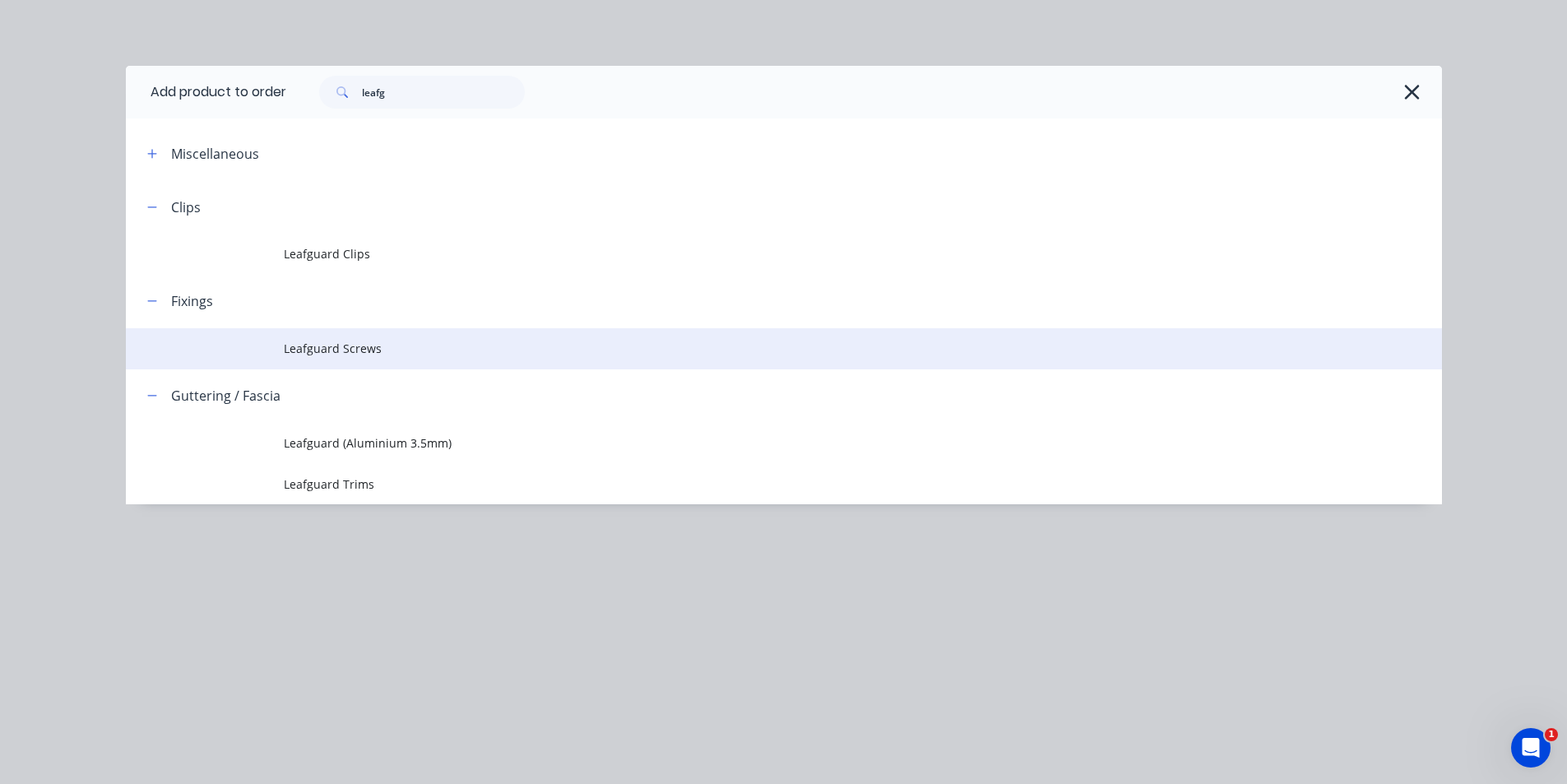
click at [373, 340] on span "Leafguard Screws" at bounding box center [747, 348] width 926 height 17
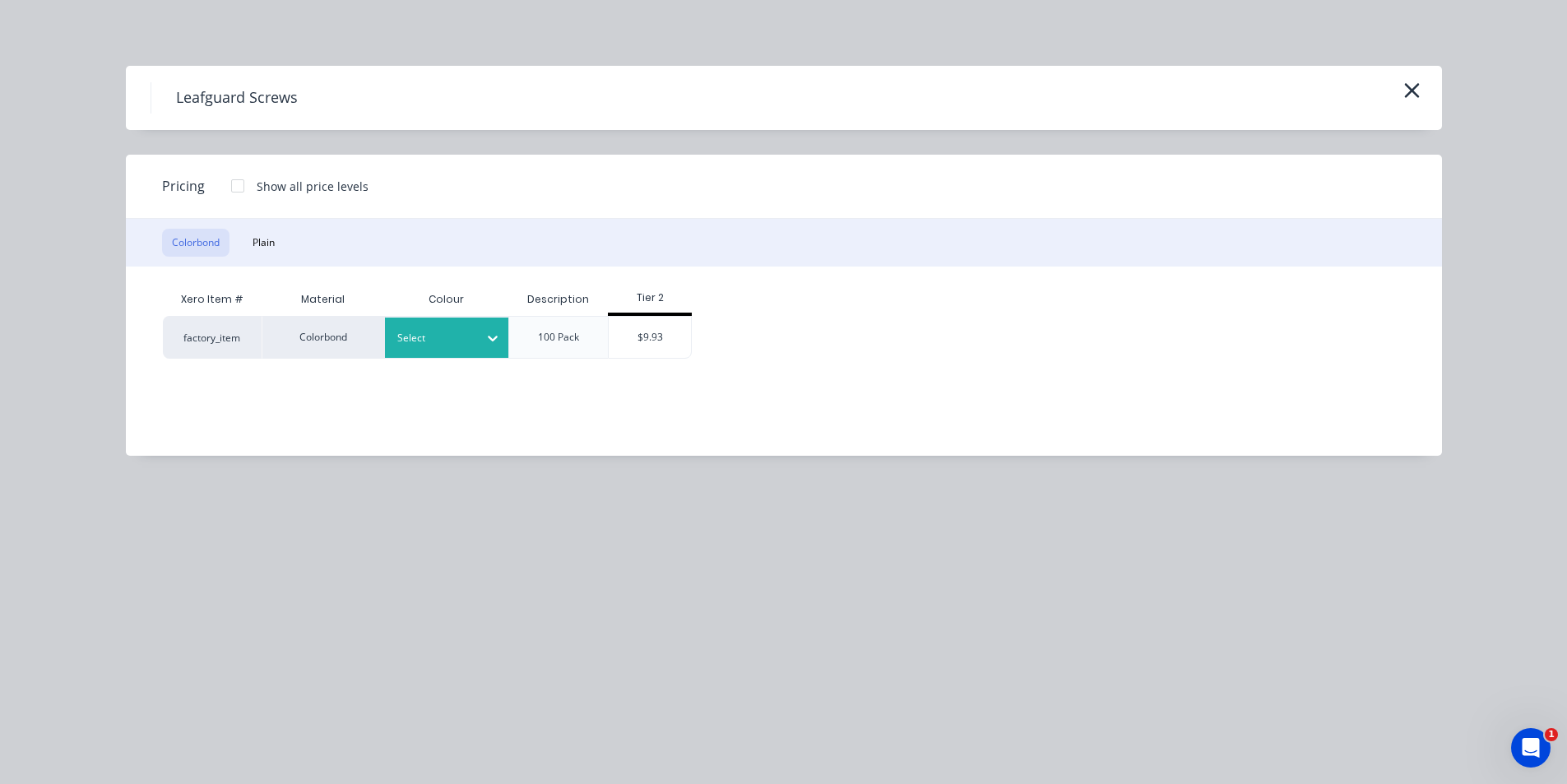
click at [454, 347] on div "Select" at bounding box center [432, 337] width 92 height 21
click at [655, 331] on div "$9.93" at bounding box center [650, 337] width 82 height 41
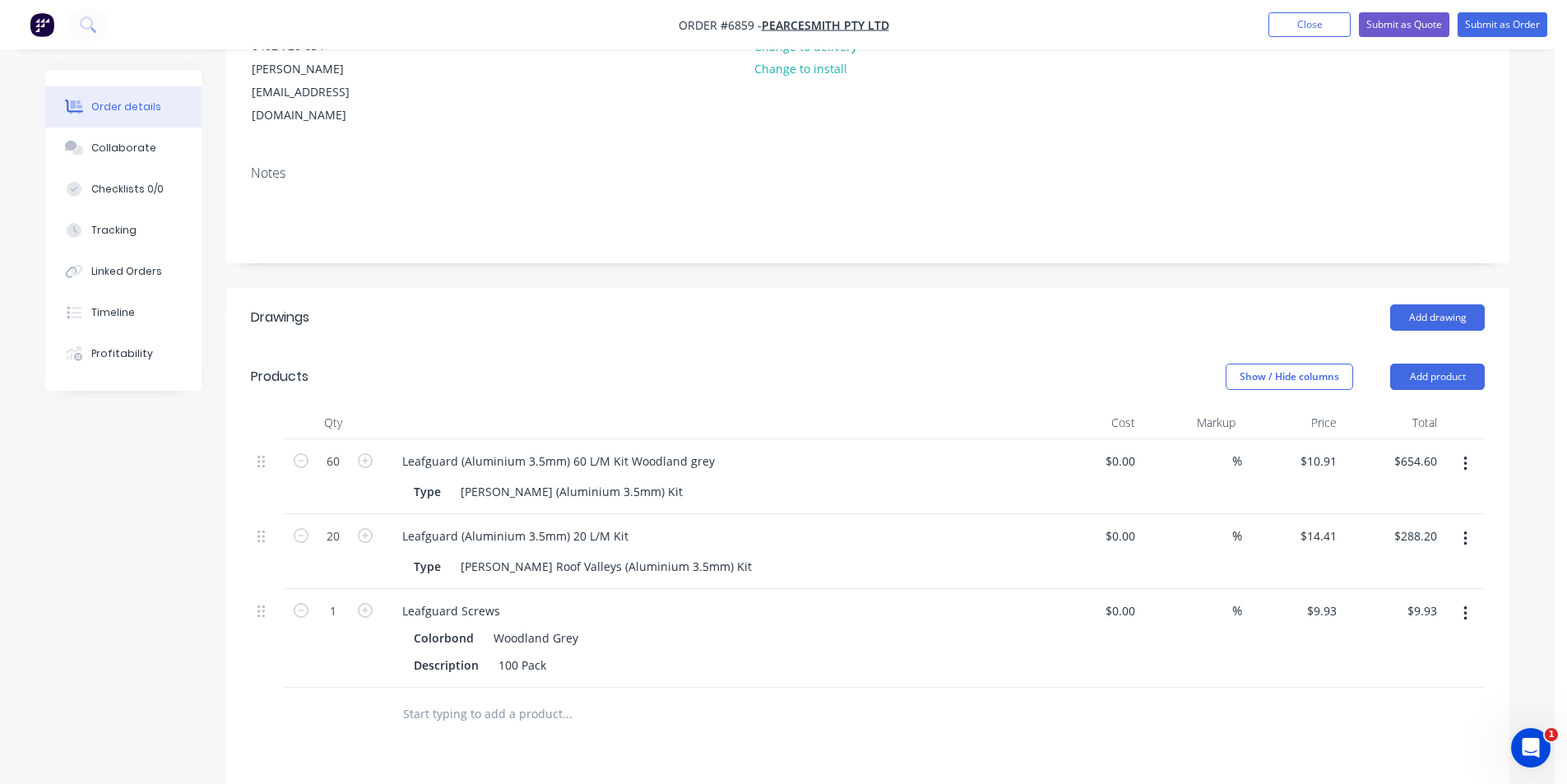
scroll to position [329, 0]
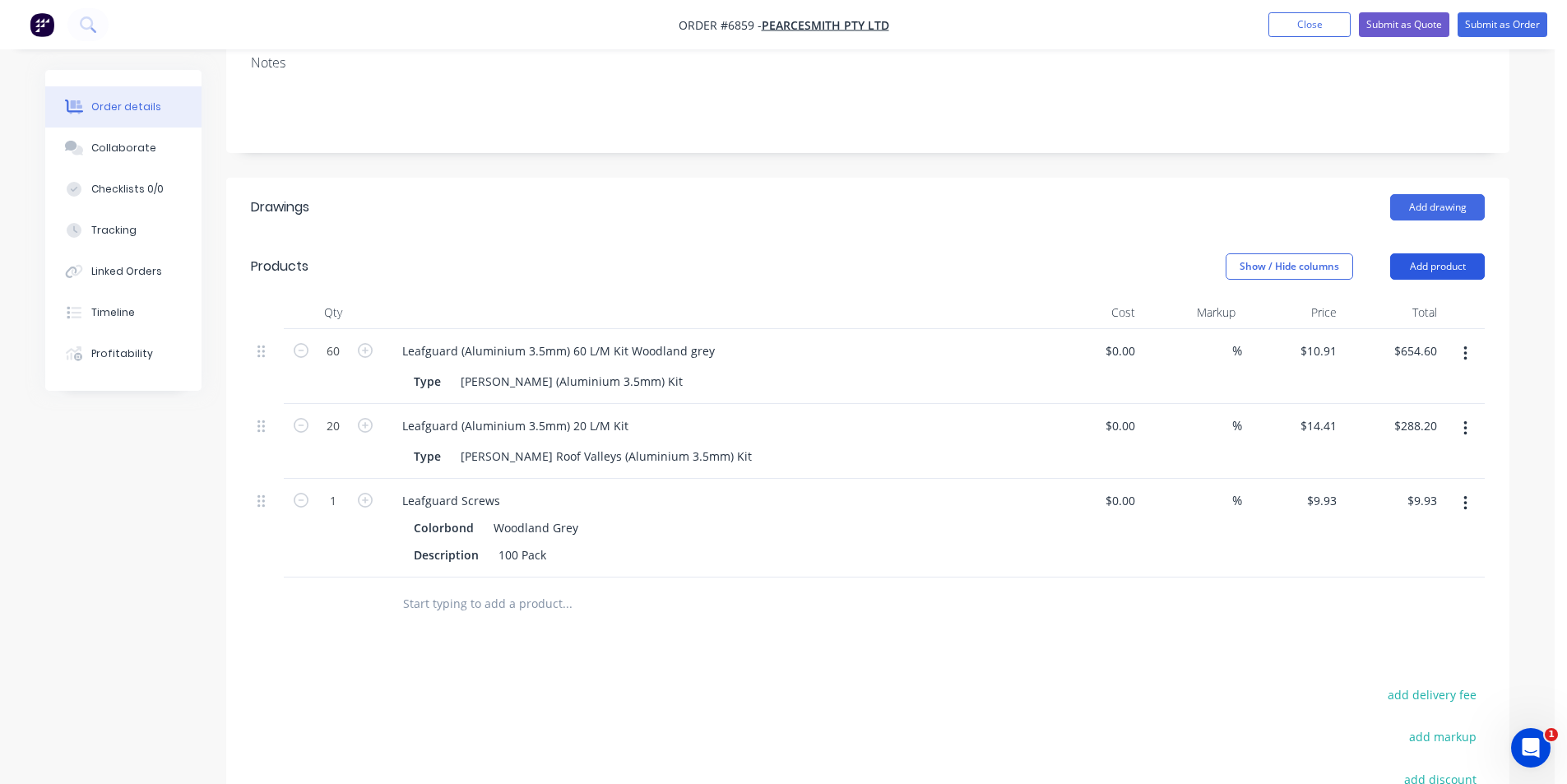
click at [1444, 253] on button "Add product" at bounding box center [1437, 266] width 95 height 26
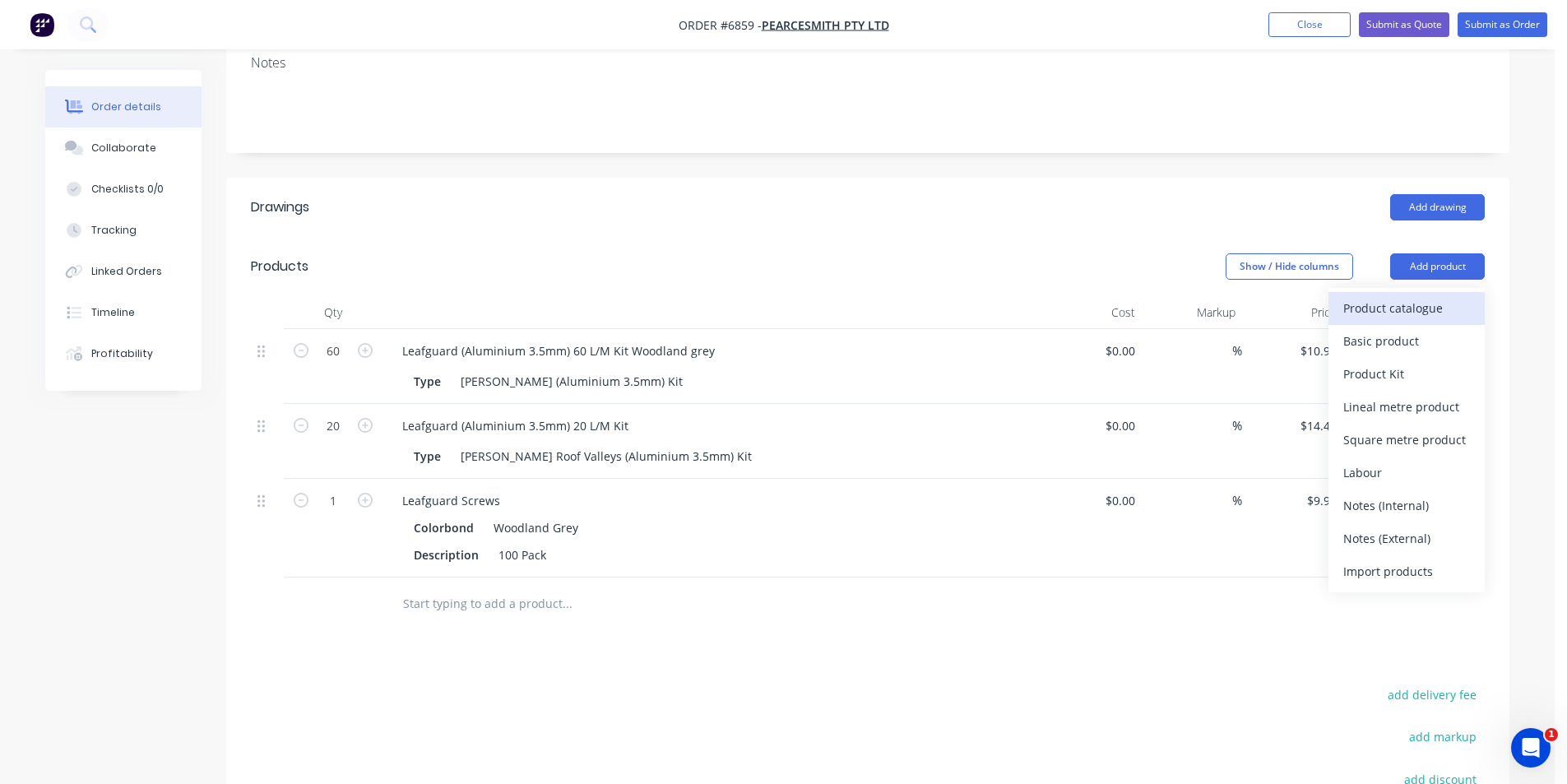
click at [1441, 292] on button "Product catalogue" at bounding box center [1406, 308] width 156 height 33
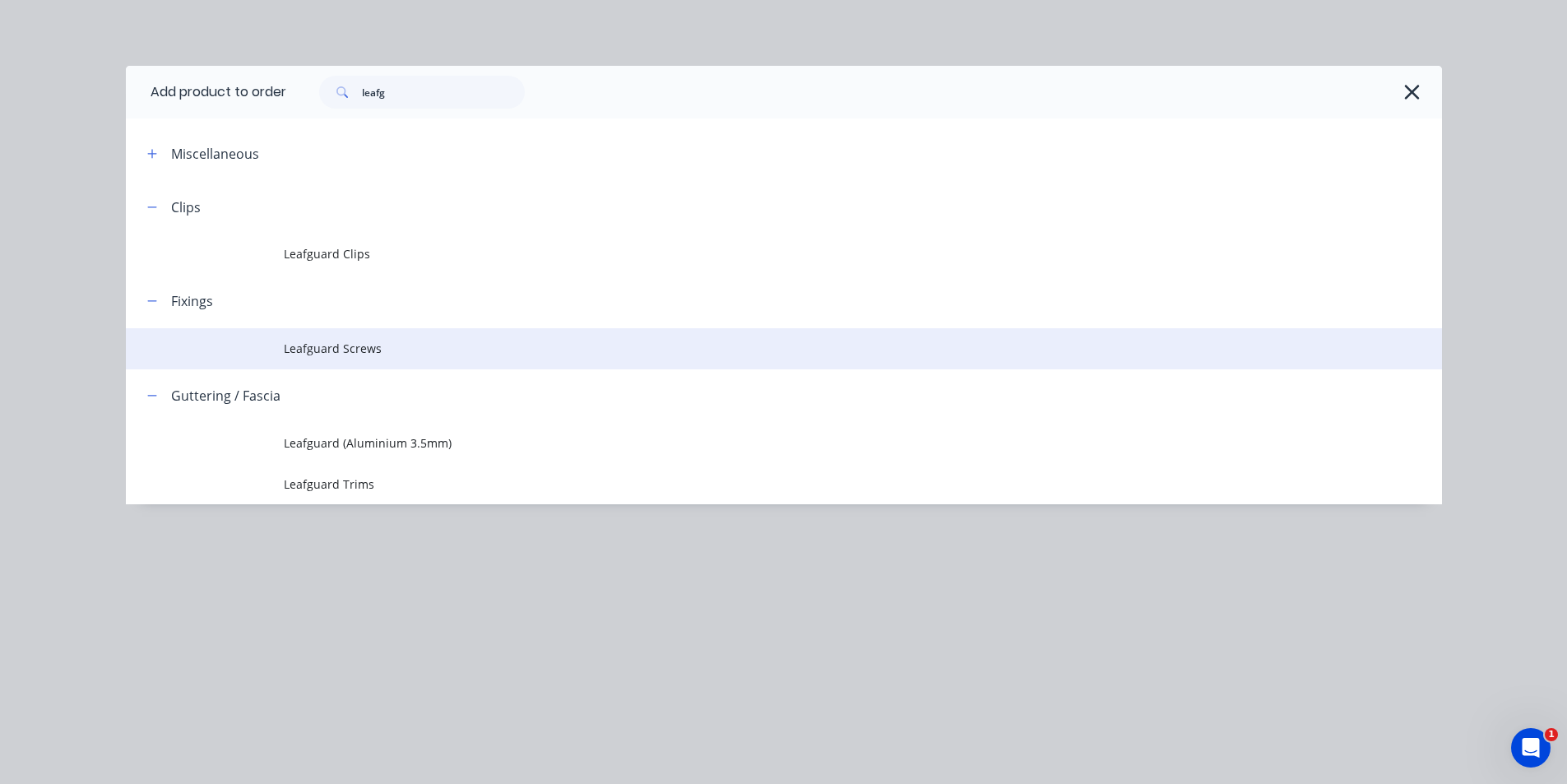
click at [363, 349] on span "Leafguard Screws" at bounding box center [747, 348] width 926 height 17
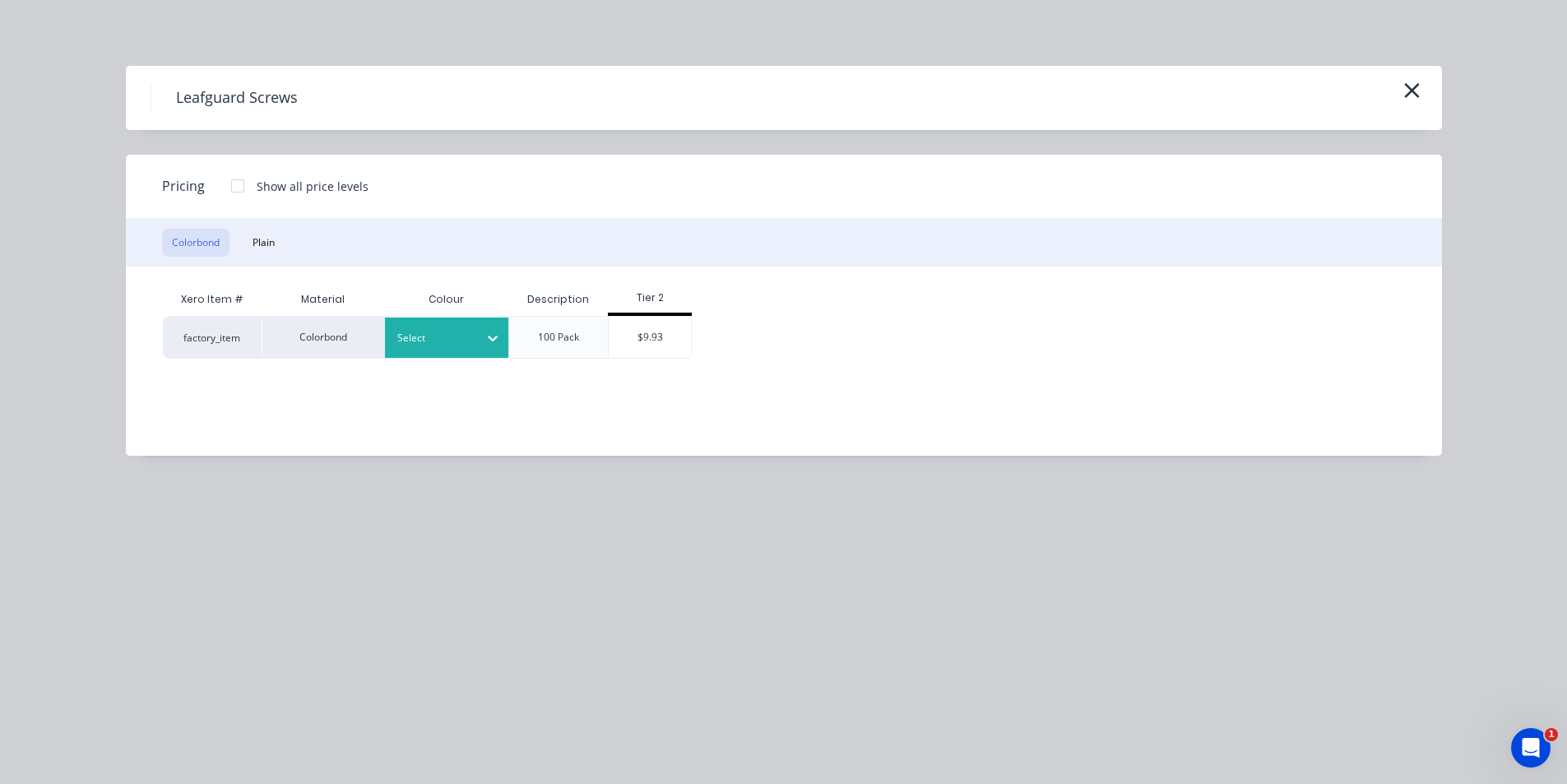
click at [493, 343] on icon at bounding box center [492, 337] width 16 height 16
click at [205, 513] on div "Dune" at bounding box center [102, 528] width 205 height 31
click at [660, 326] on div "$9.93" at bounding box center [650, 337] width 82 height 41
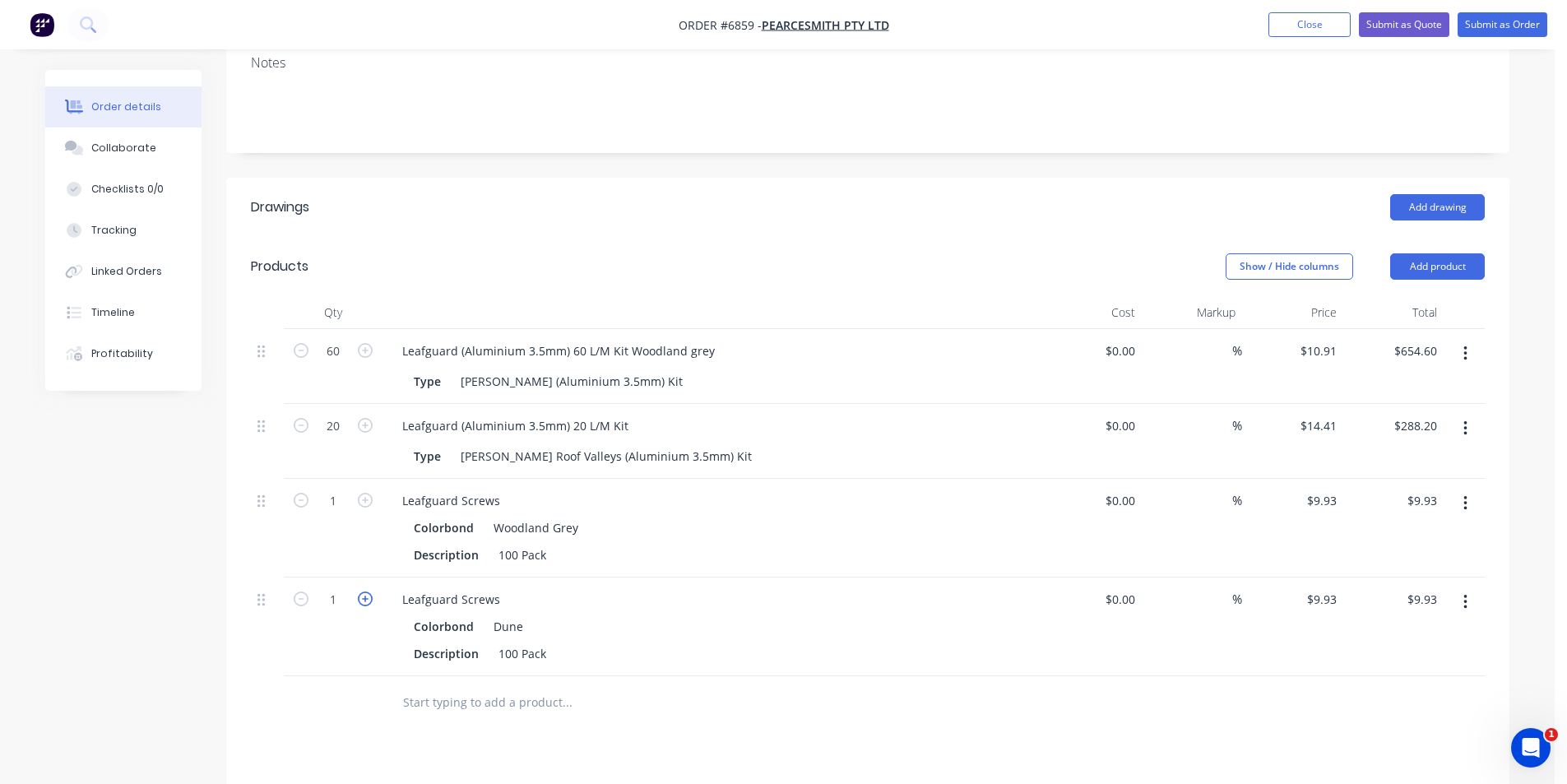
click at [362, 591] on icon "button" at bounding box center [365, 598] width 14 height 14
type input "2"
type input "$19.86"
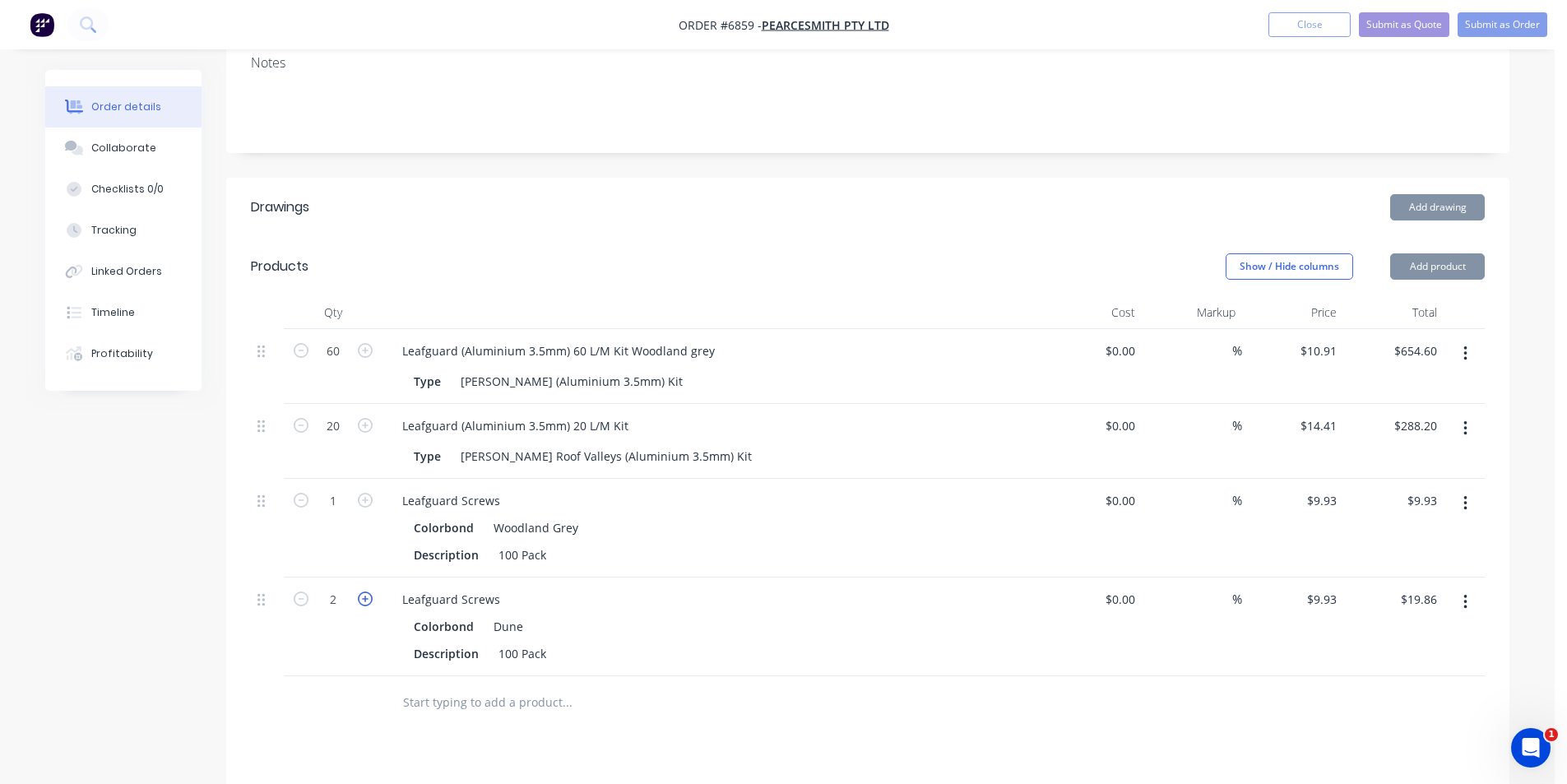
click at [362, 591] on icon "button" at bounding box center [365, 598] width 14 height 14
type input "3"
type input "$29.79"
click at [362, 591] on icon "button" at bounding box center [365, 598] width 14 height 14
type input "4"
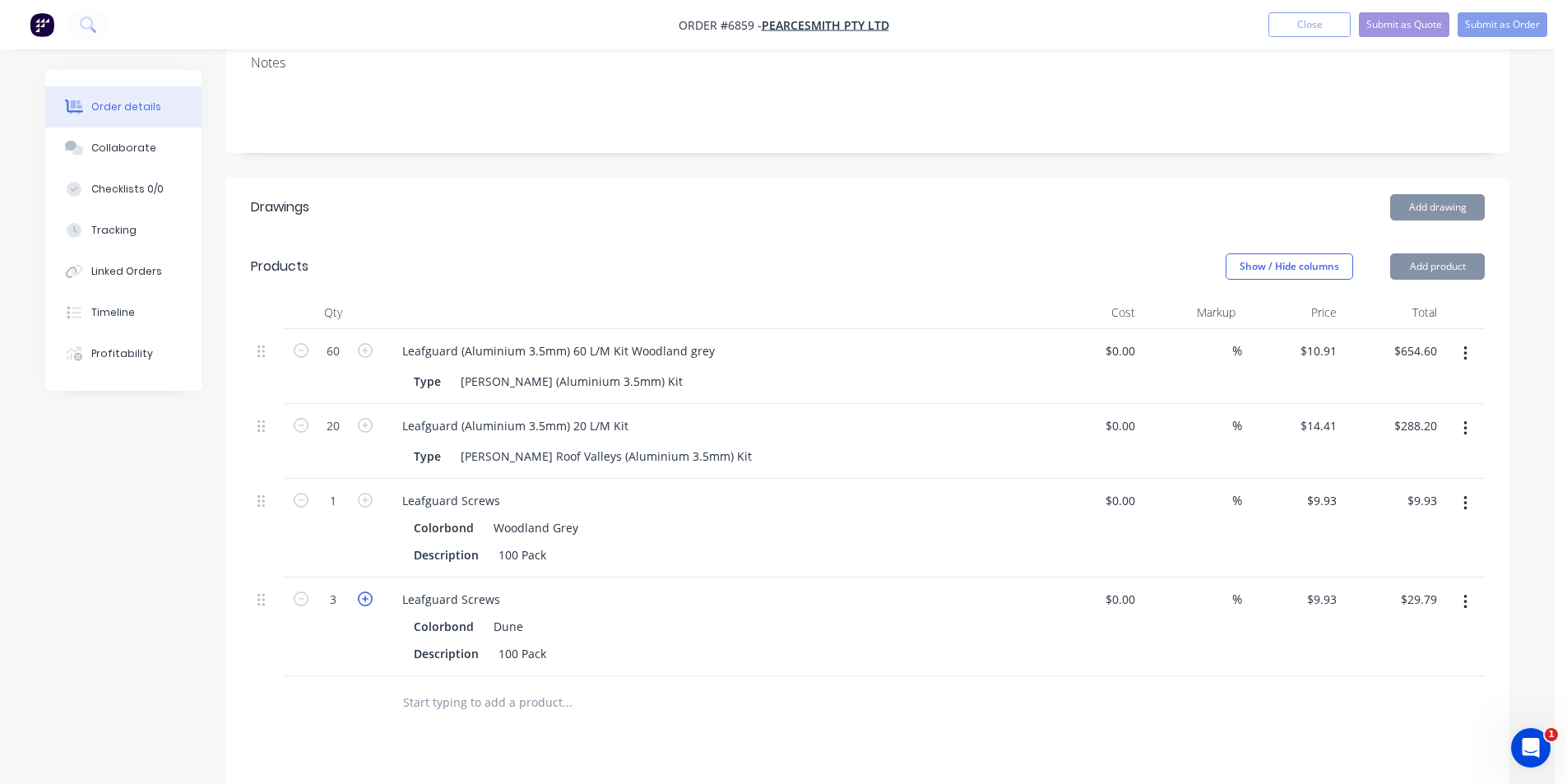
type input "$39.72"
click at [362, 591] on icon "button" at bounding box center [365, 598] width 14 height 14
type input "5"
type input "$49.65"
click at [362, 591] on icon "button" at bounding box center [365, 598] width 14 height 14
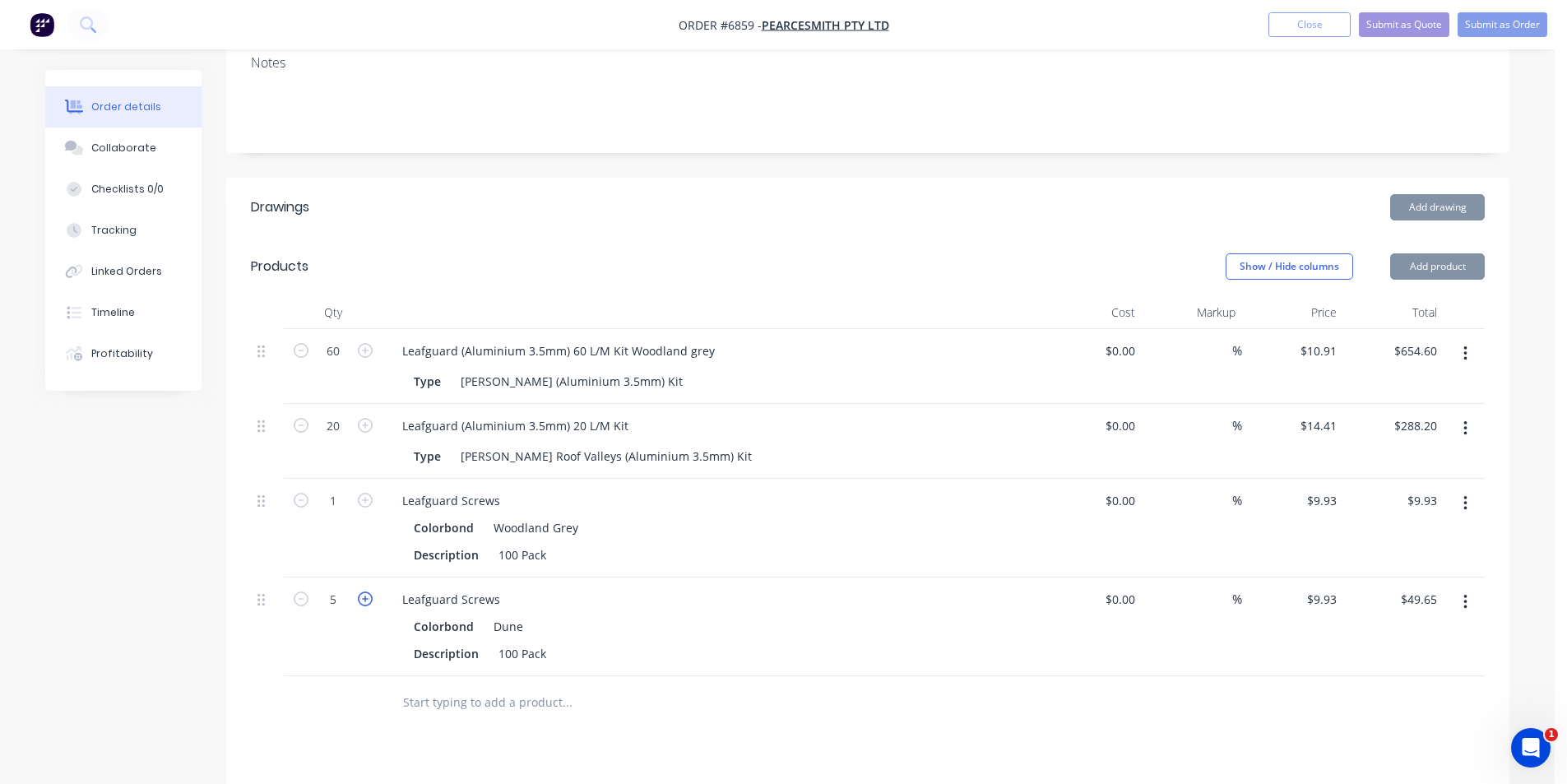
type input "6"
type input "$59.58"
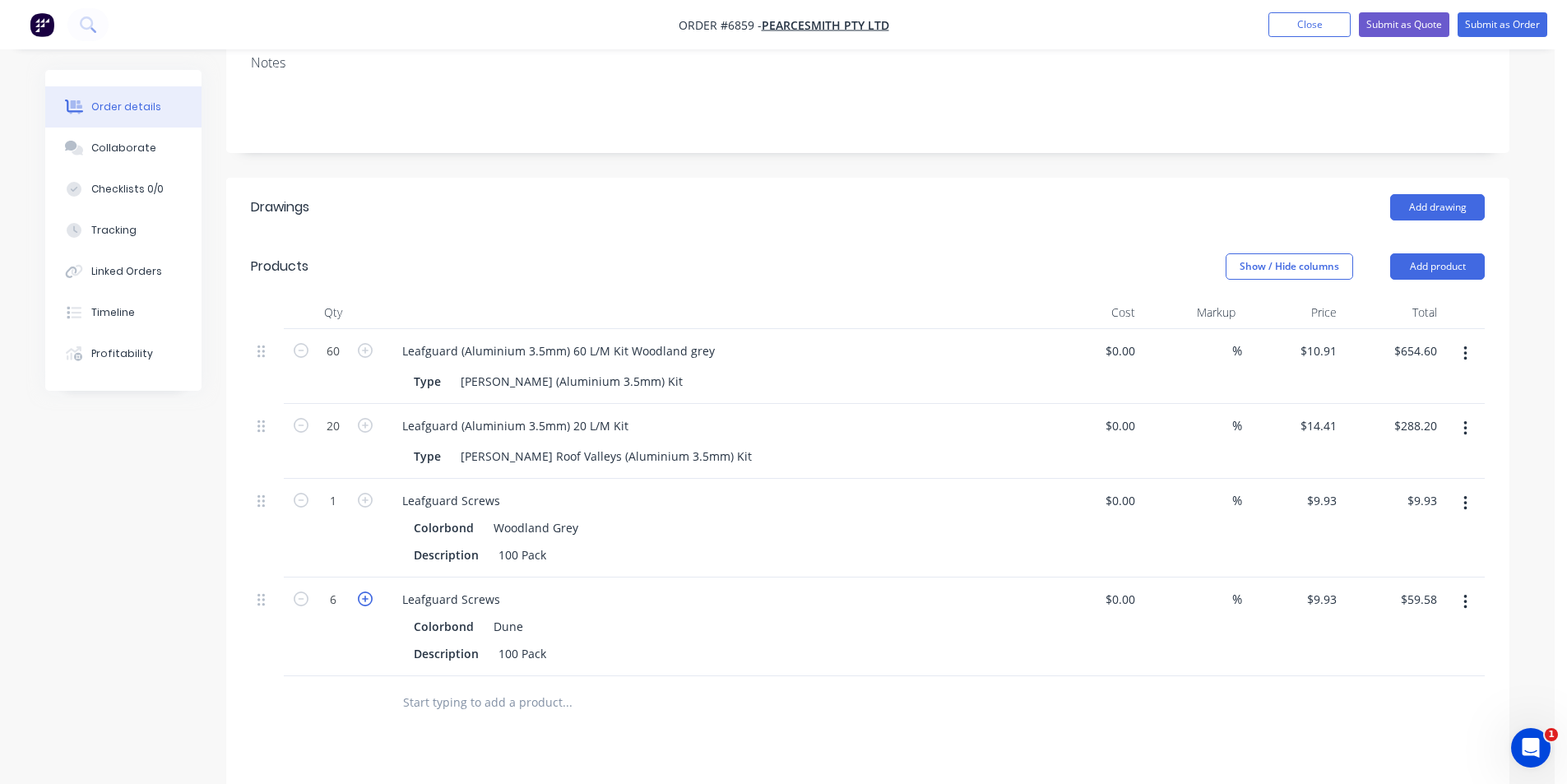
click at [362, 591] on icon "button" at bounding box center [365, 598] width 14 height 14
type input "7"
type input "$69.51"
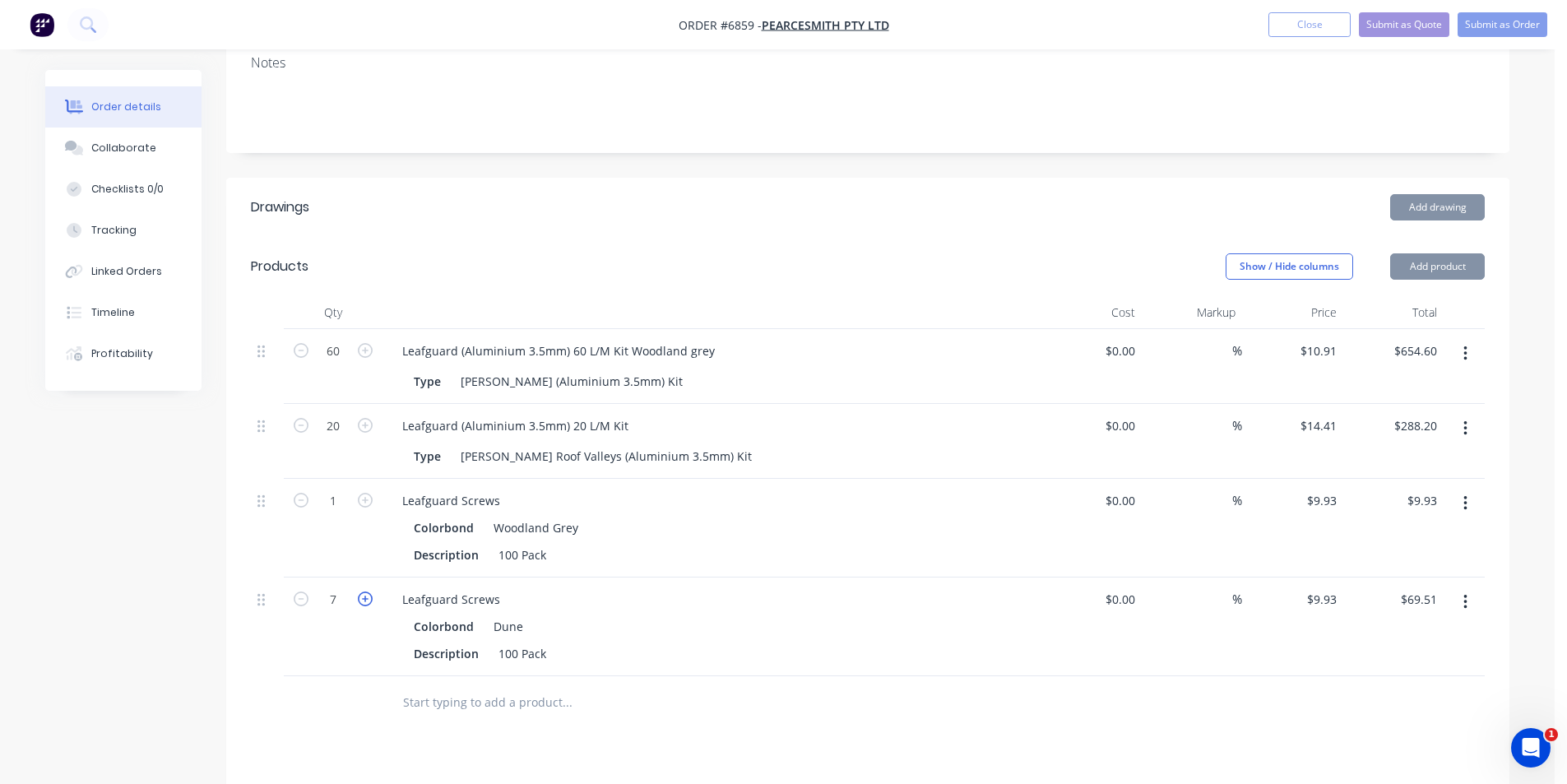
click at [362, 591] on icon "button" at bounding box center [365, 598] width 14 height 14
type input "8"
type input "$79.44"
click at [362, 591] on icon "button" at bounding box center [365, 598] width 14 height 14
type input "9"
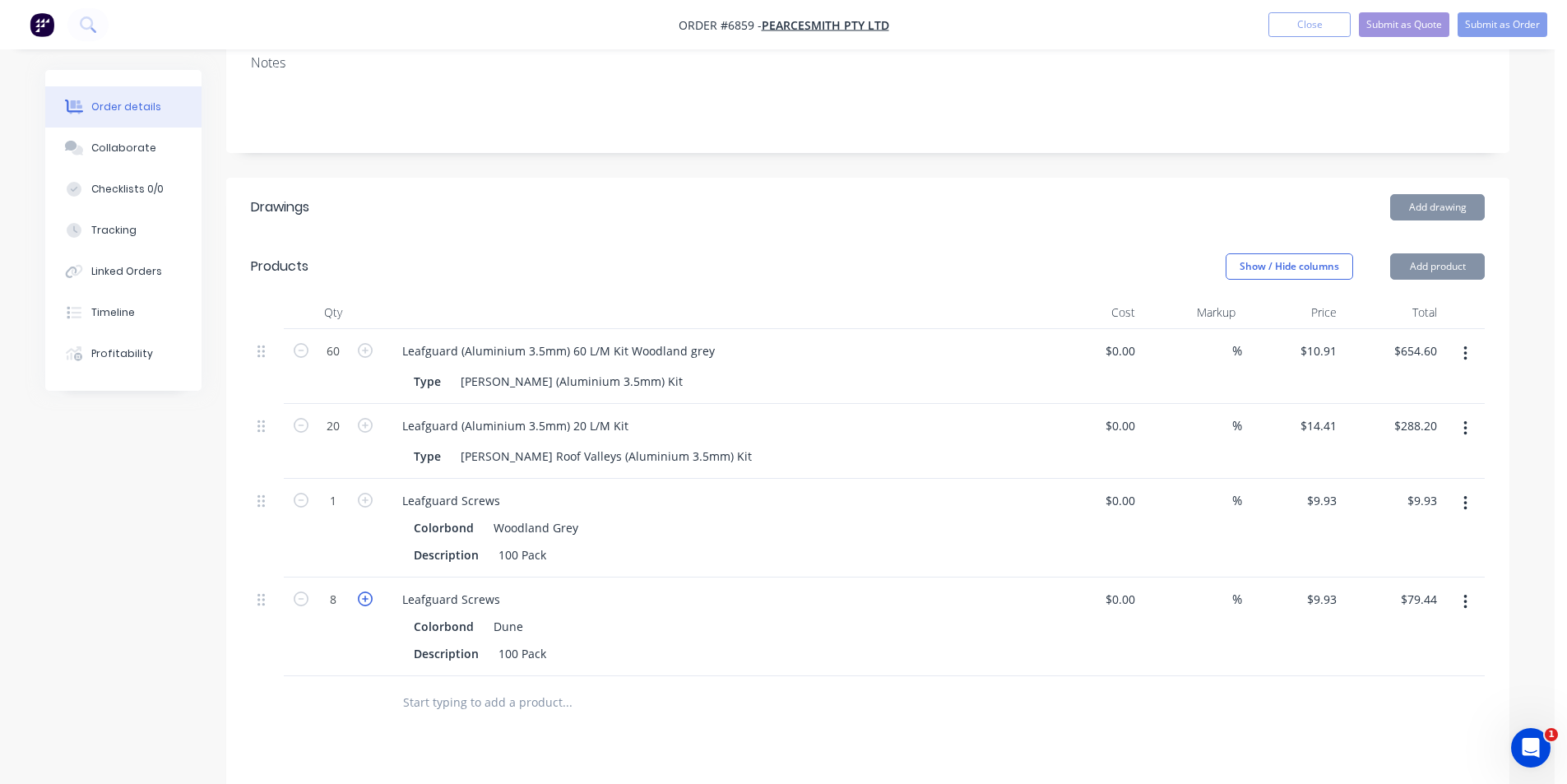
type input "$89.37"
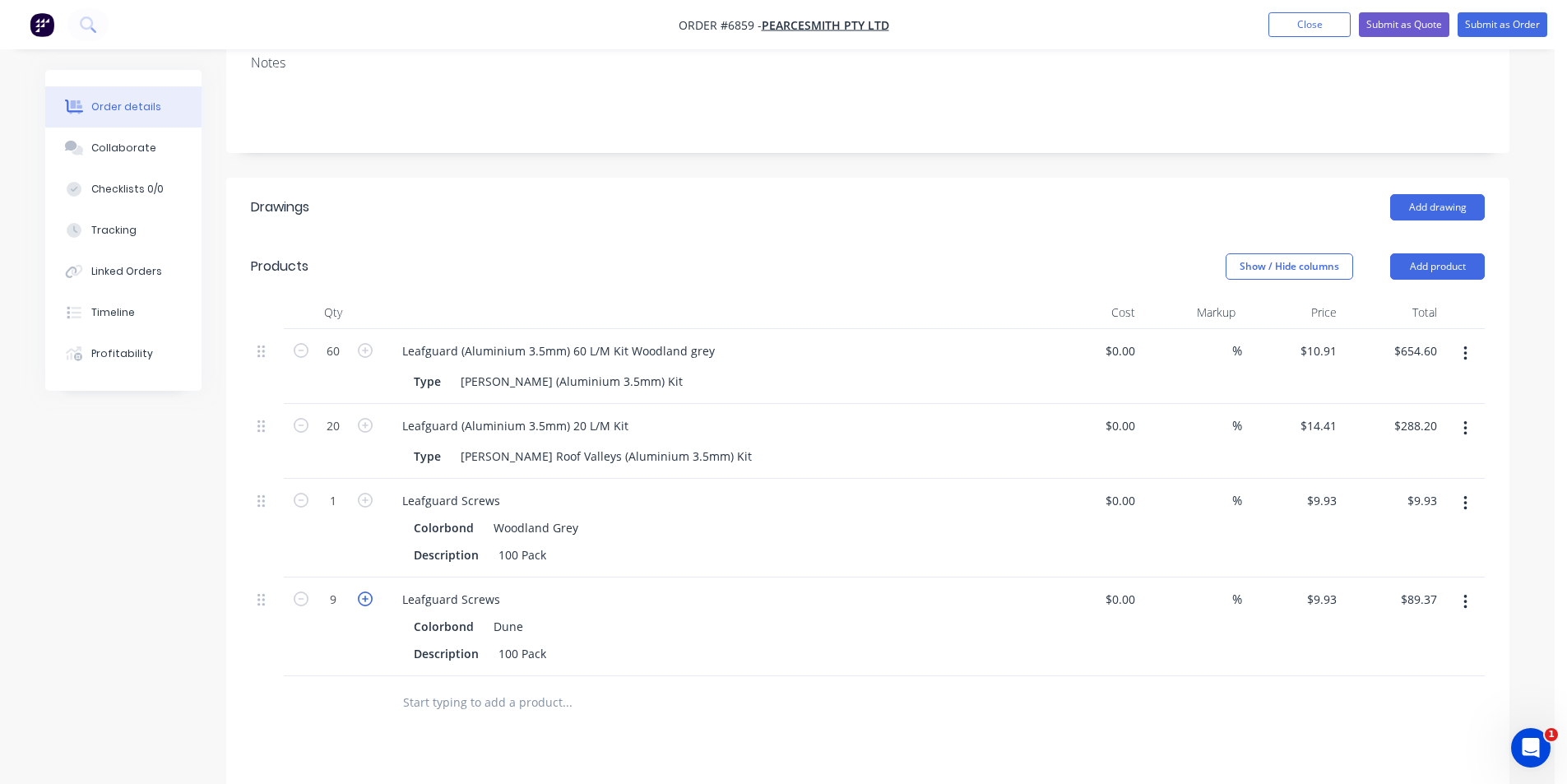
click at [362, 591] on icon "button" at bounding box center [365, 598] width 14 height 14
type input "10"
type input "$99.30"
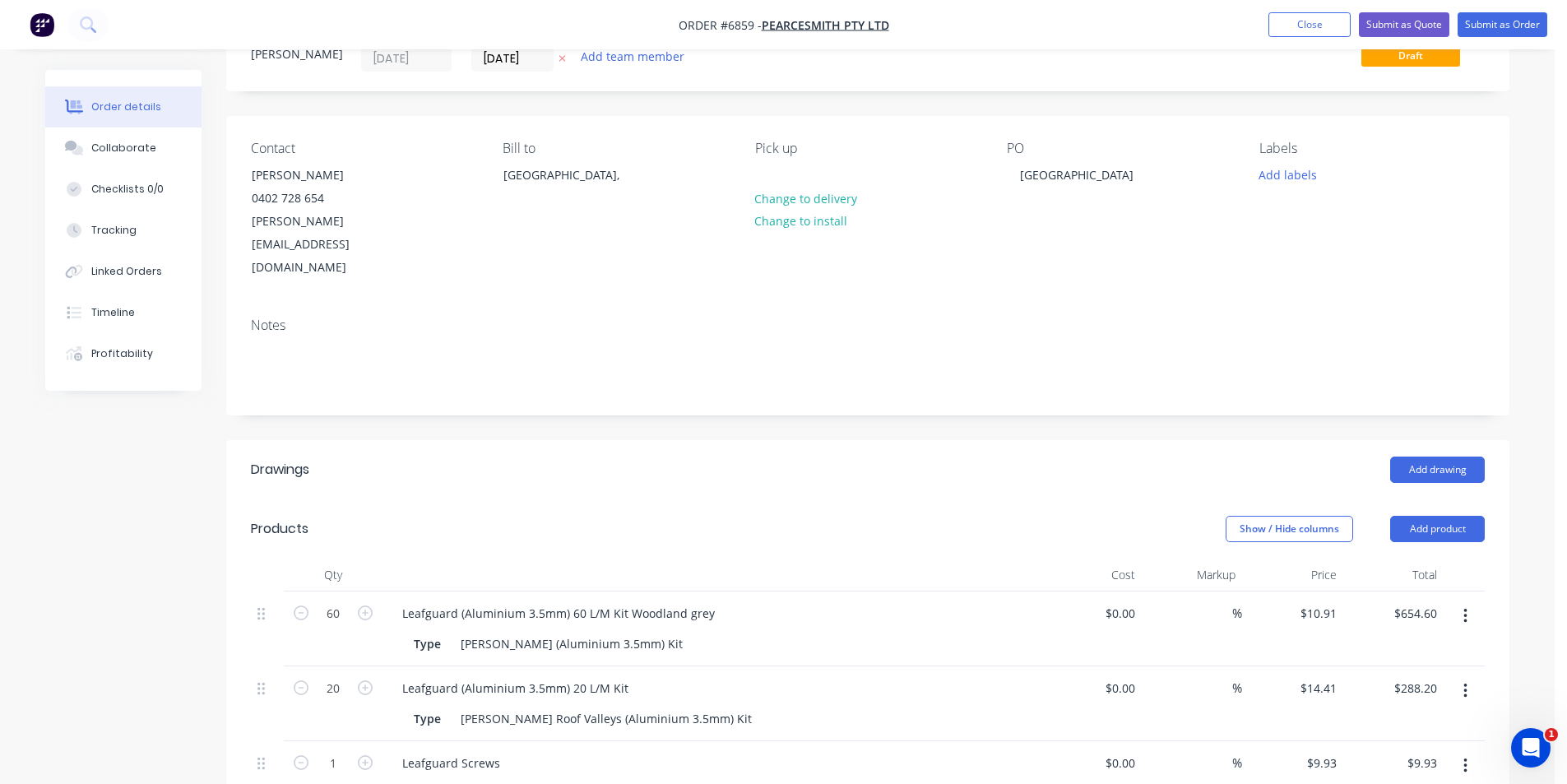
scroll to position [0, 0]
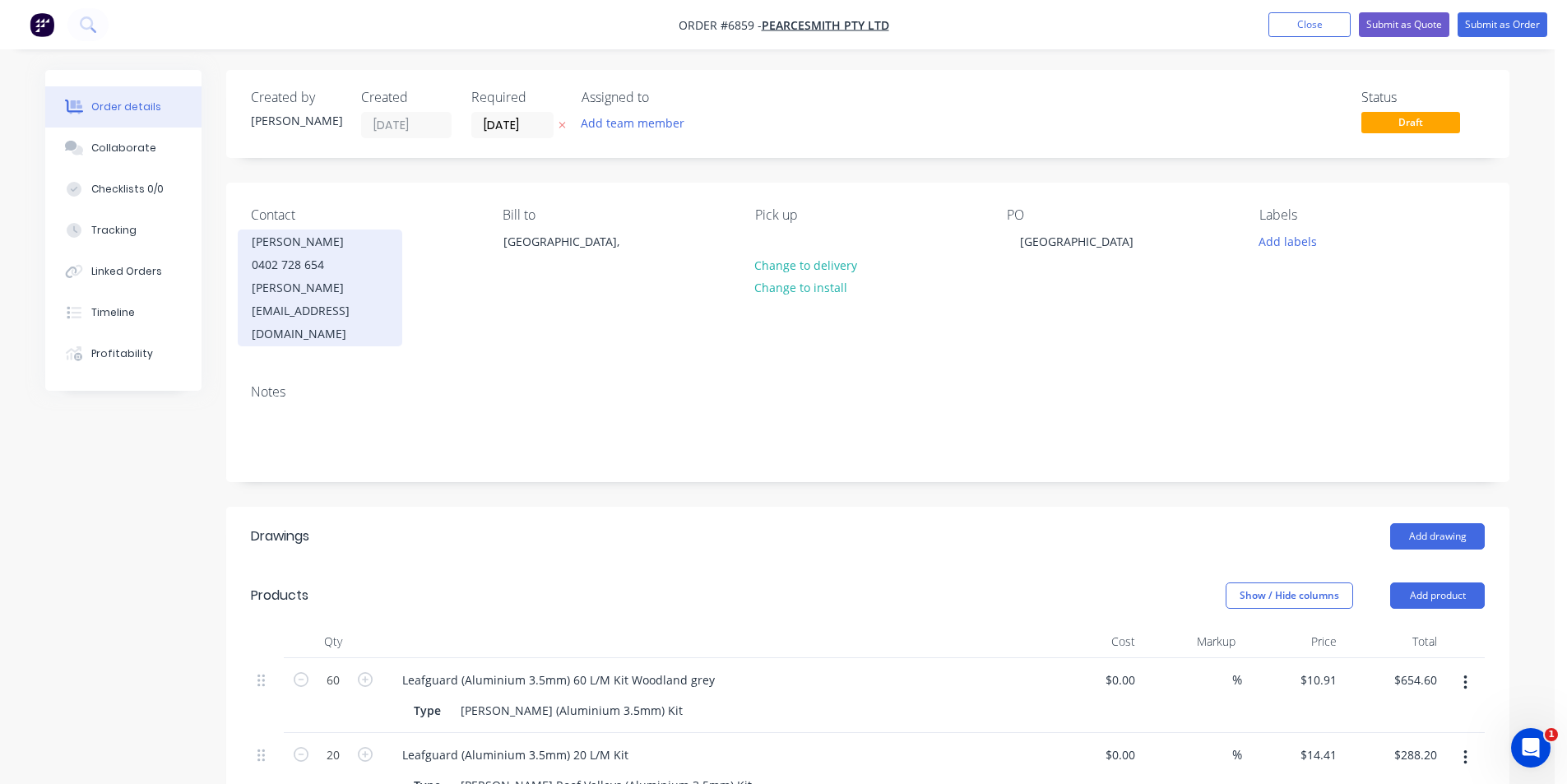
click at [289, 274] on div "0402 728 654" at bounding box center [320, 264] width 136 height 23
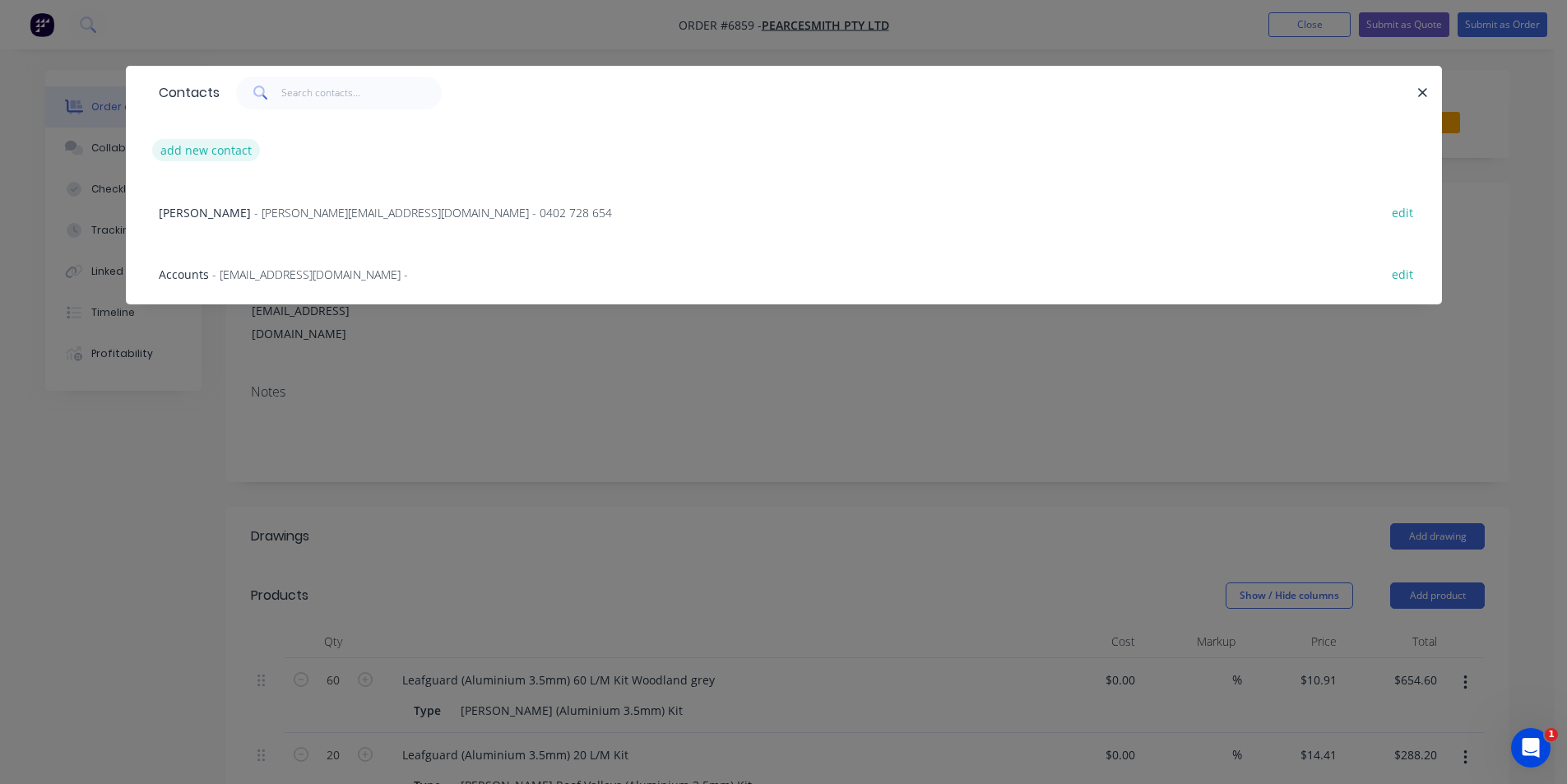
click at [240, 151] on button "add new contact" at bounding box center [206, 150] width 108 height 22
select select "AU"
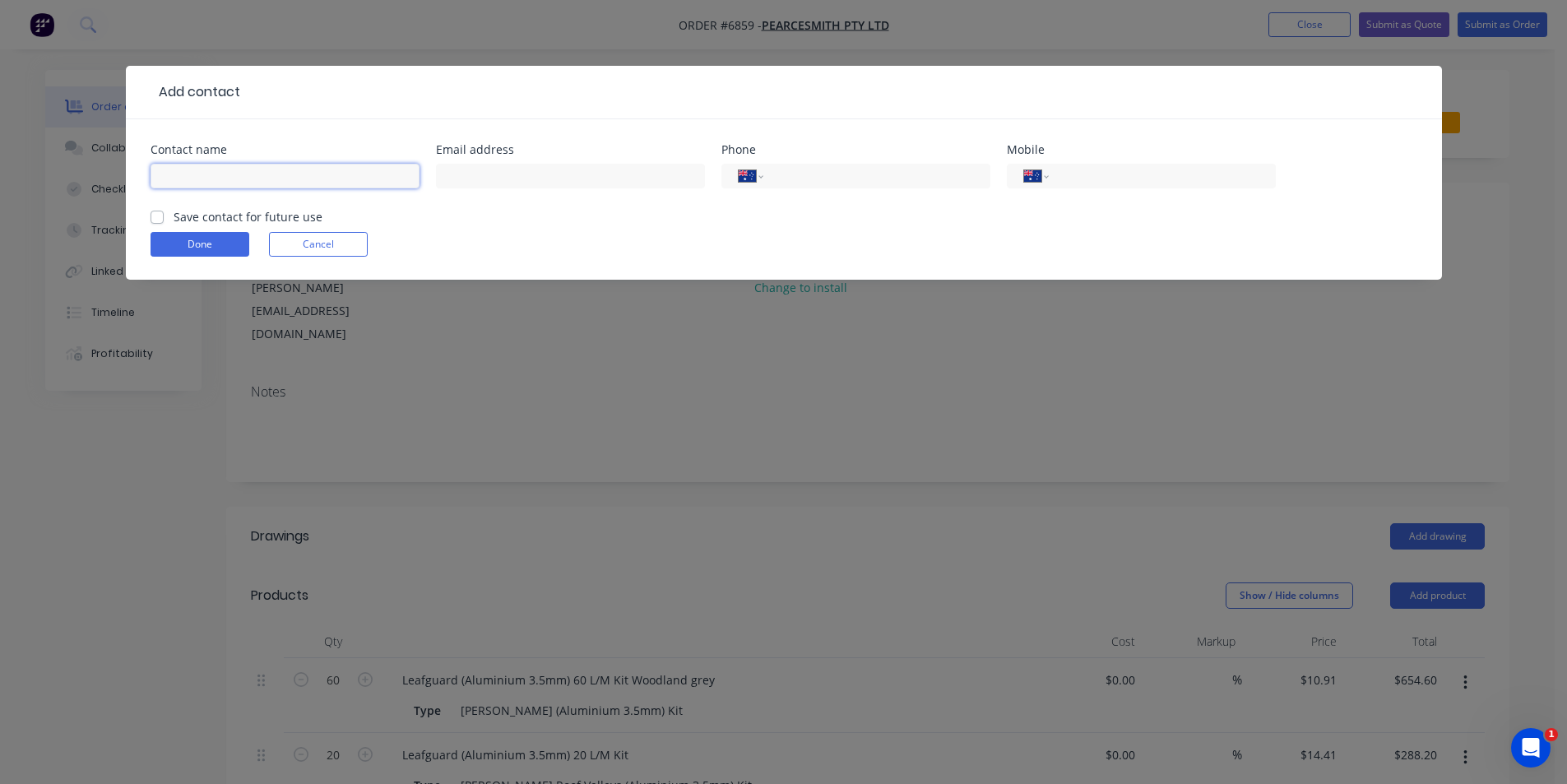
click at [246, 176] on input "text" at bounding box center [286, 176] width 269 height 25
type input "[PERSON_NAME]"
click at [669, 180] on input "text" at bounding box center [570, 176] width 269 height 25
click at [1127, 173] on input "tel" at bounding box center [1159, 176] width 198 height 19
type input "0477 554 353"
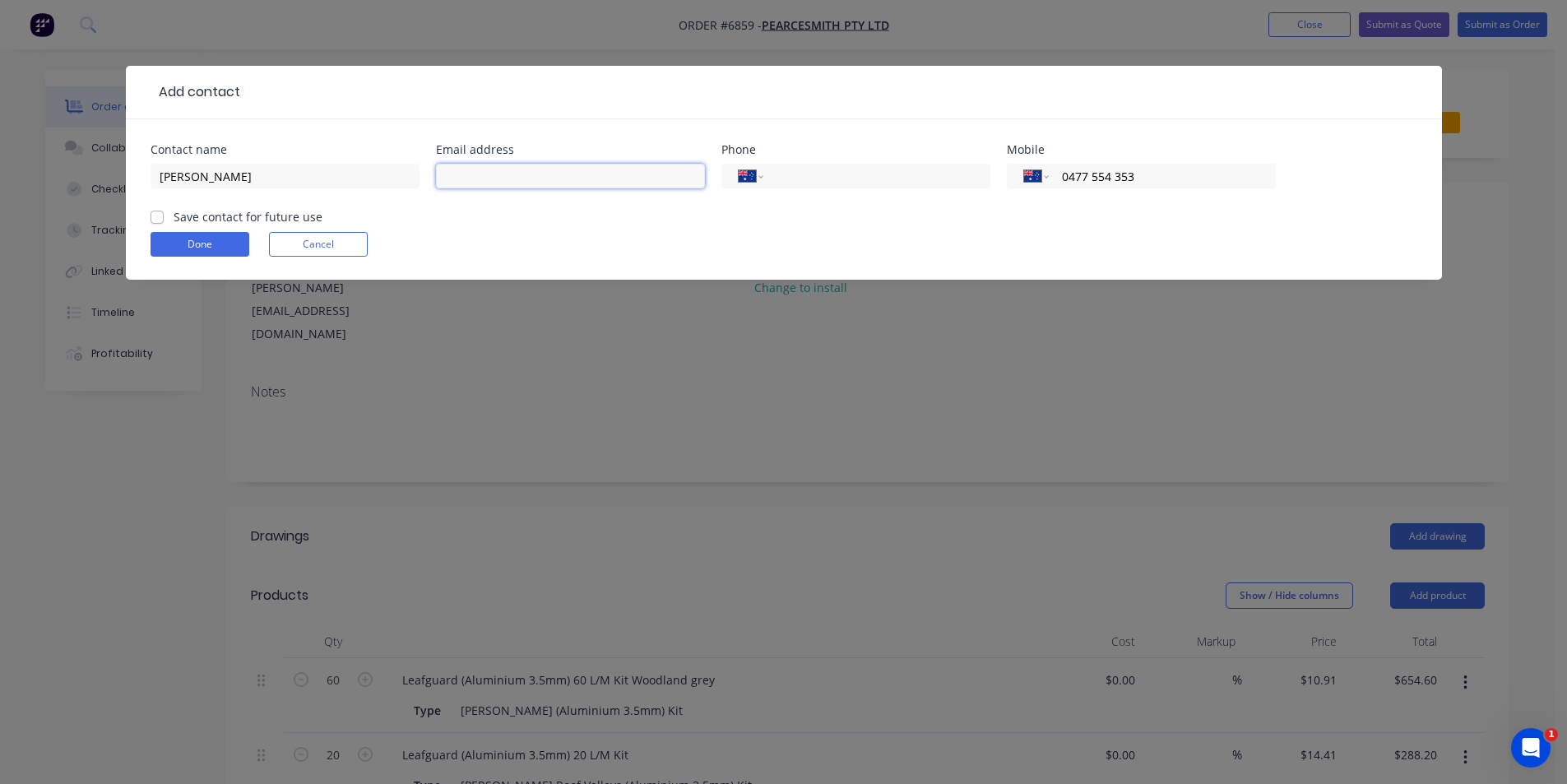
click at [596, 181] on input "text" at bounding box center [570, 176] width 269 height 25
paste input "[PERSON_NAME][EMAIL_ADDRESS][DOMAIN_NAME]"
click at [445, 176] on input "[PERSON_NAME][EMAIL_ADDRESS][DOMAIN_NAME]" at bounding box center [570, 176] width 269 height 25
type input "[PERSON_NAME][EMAIL_ADDRESS][DOMAIN_NAME]"
click at [174, 210] on label "Save contact for future use" at bounding box center [248, 216] width 149 height 17
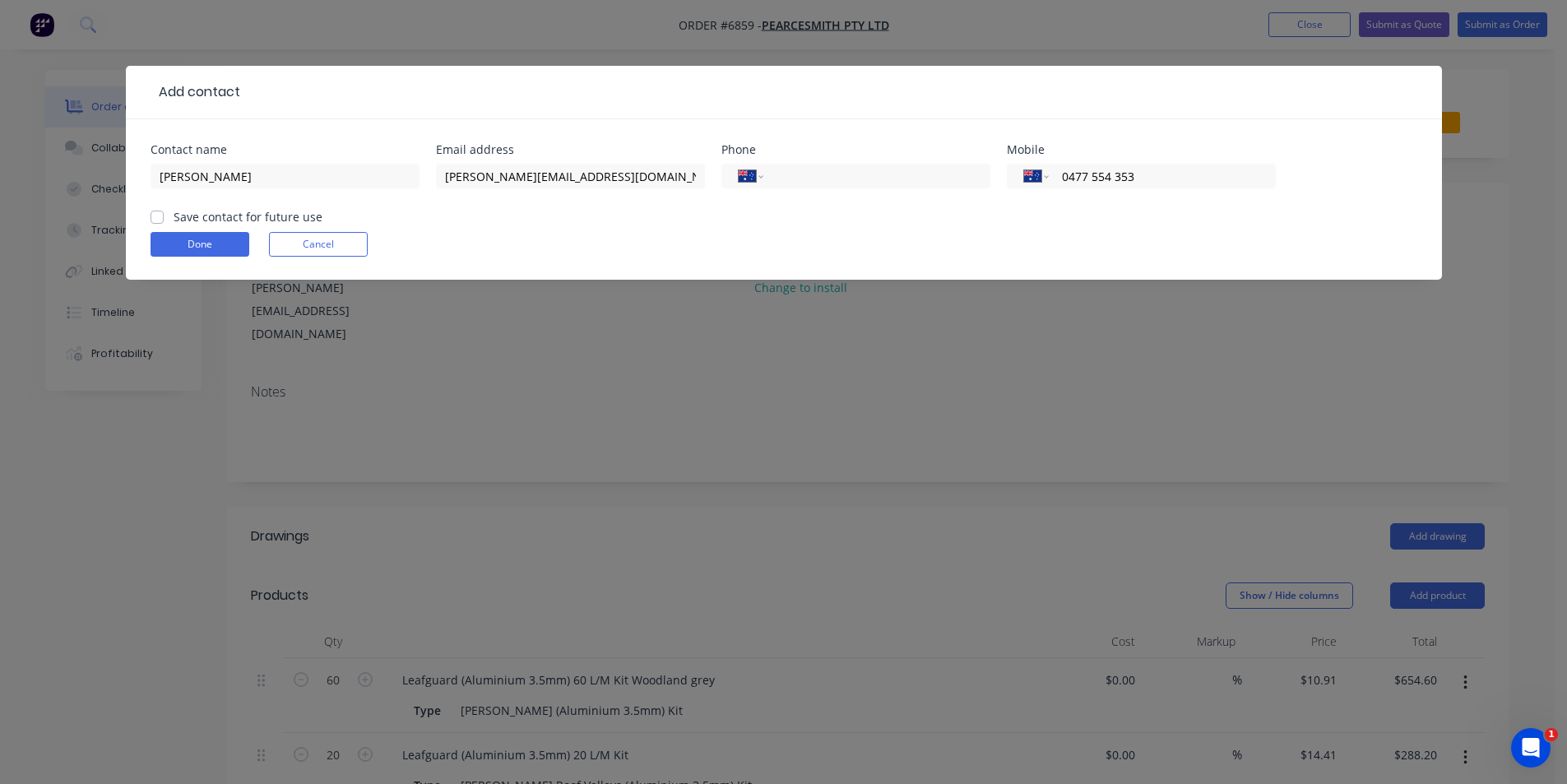
click at [155, 210] on input "Save contact for future use" at bounding box center [157, 216] width 13 height 15
checkbox input "true"
click at [170, 239] on button "Done" at bounding box center [200, 244] width 99 height 25
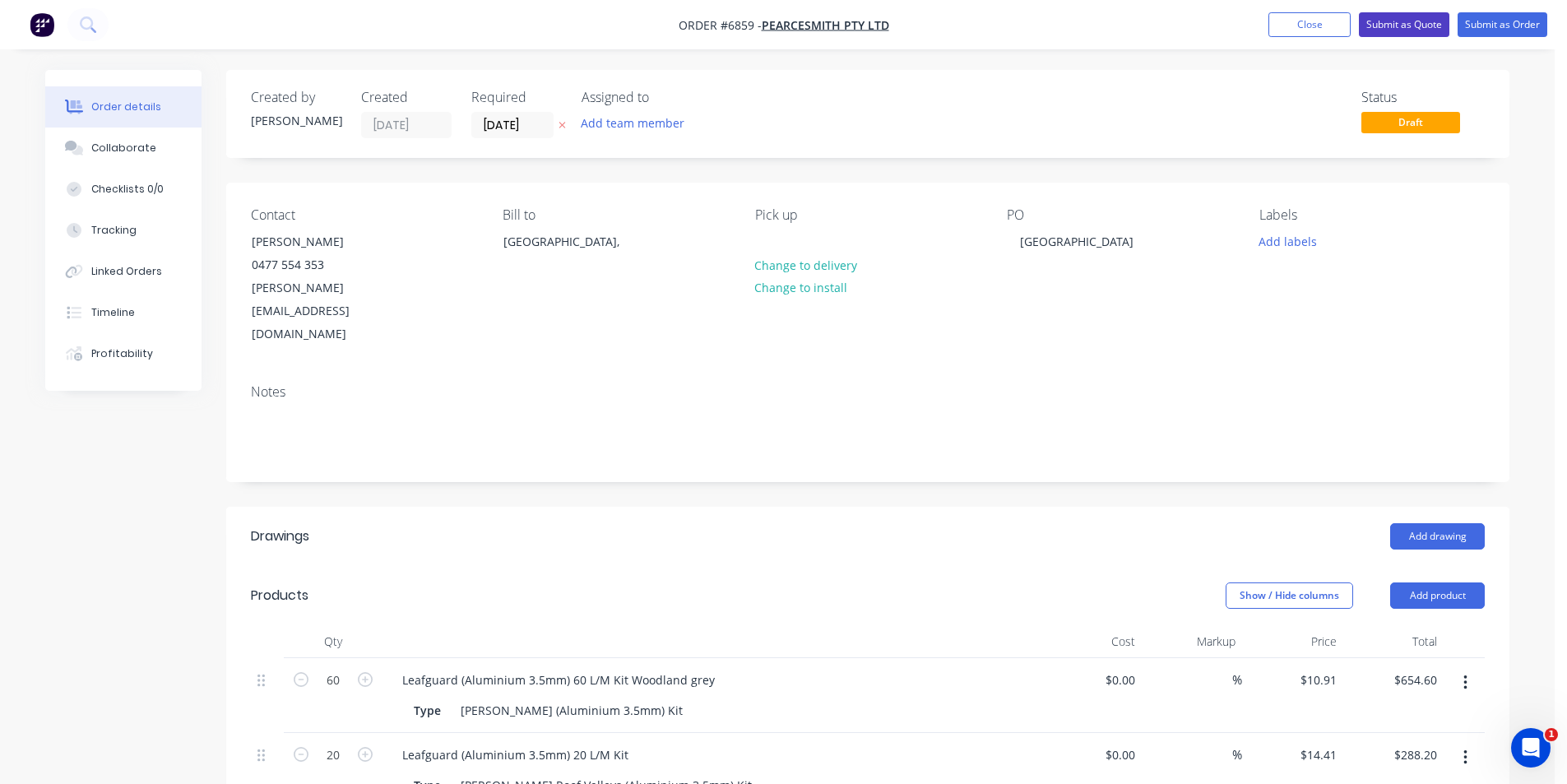
click at [1438, 20] on button "Submit as Quote" at bounding box center [1404, 24] width 90 height 25
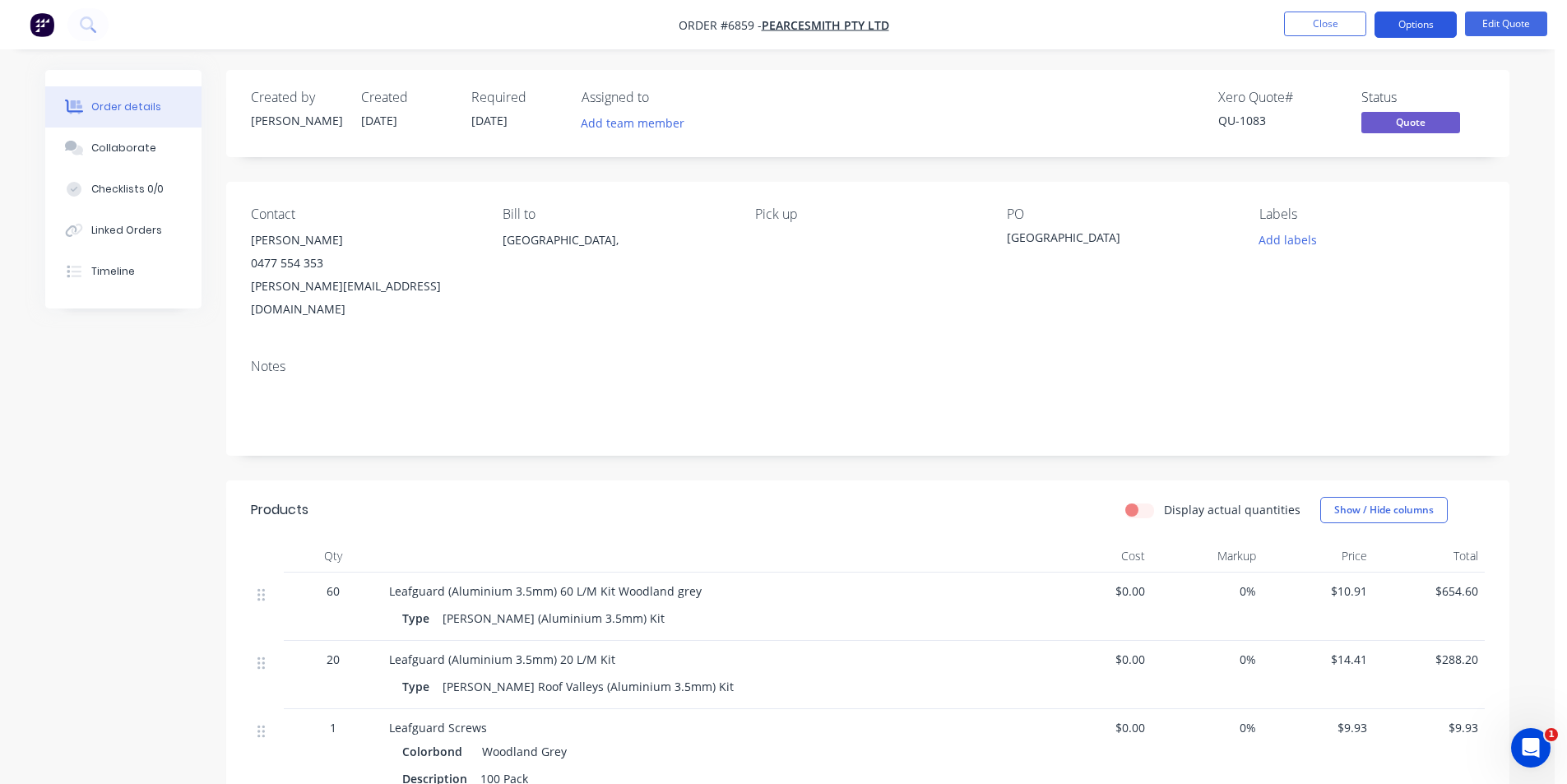
click at [1386, 34] on button "Options" at bounding box center [1415, 25] width 82 height 26
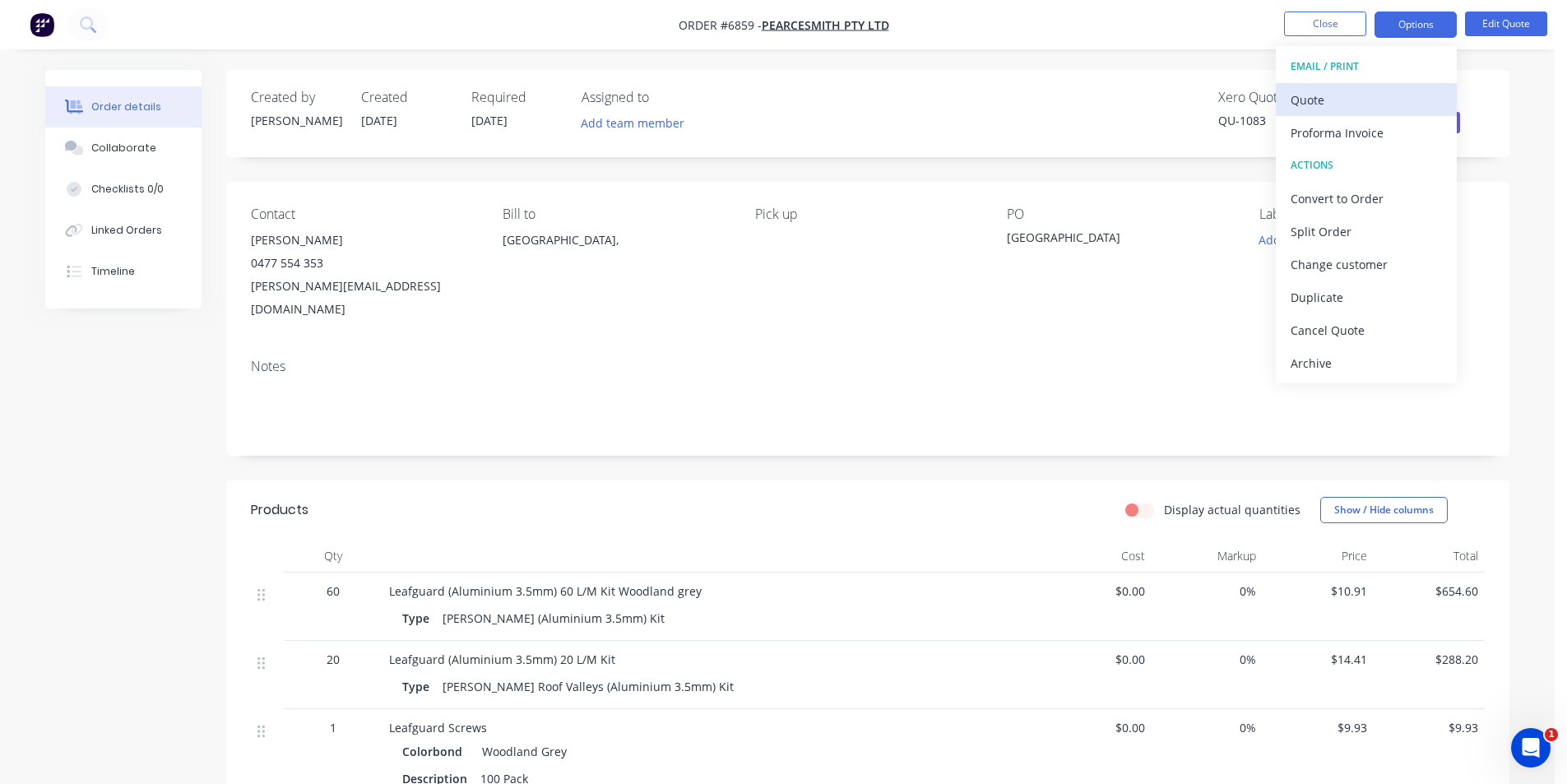
click at [1332, 96] on div "Quote" at bounding box center [1367, 100] width 152 height 24
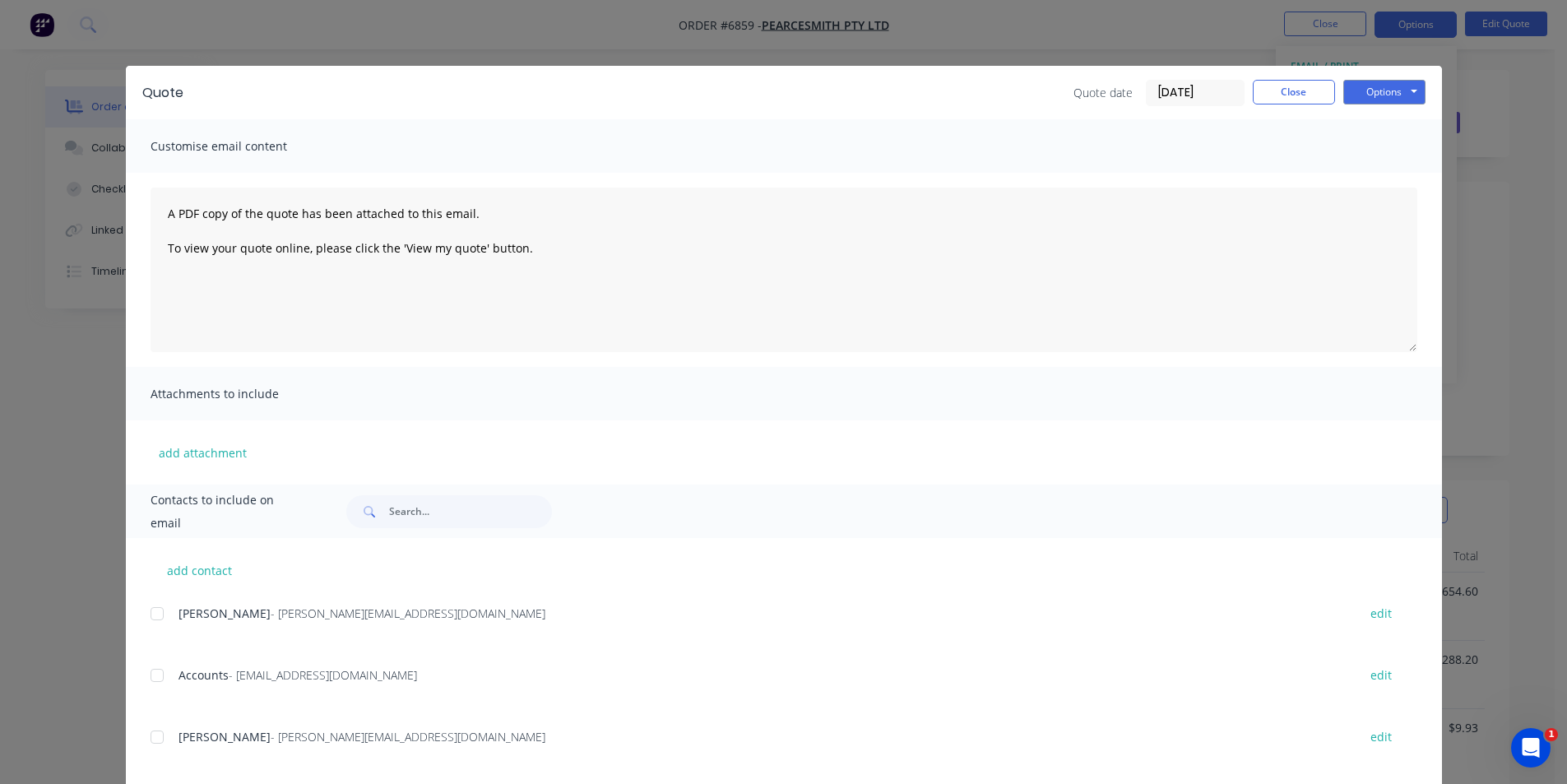
click at [152, 743] on div at bounding box center [157, 736] width 33 height 33
click at [1377, 93] on button "Options" at bounding box center [1385, 92] width 82 height 25
click at [1386, 184] on button "Email" at bounding box center [1396, 176] width 106 height 27
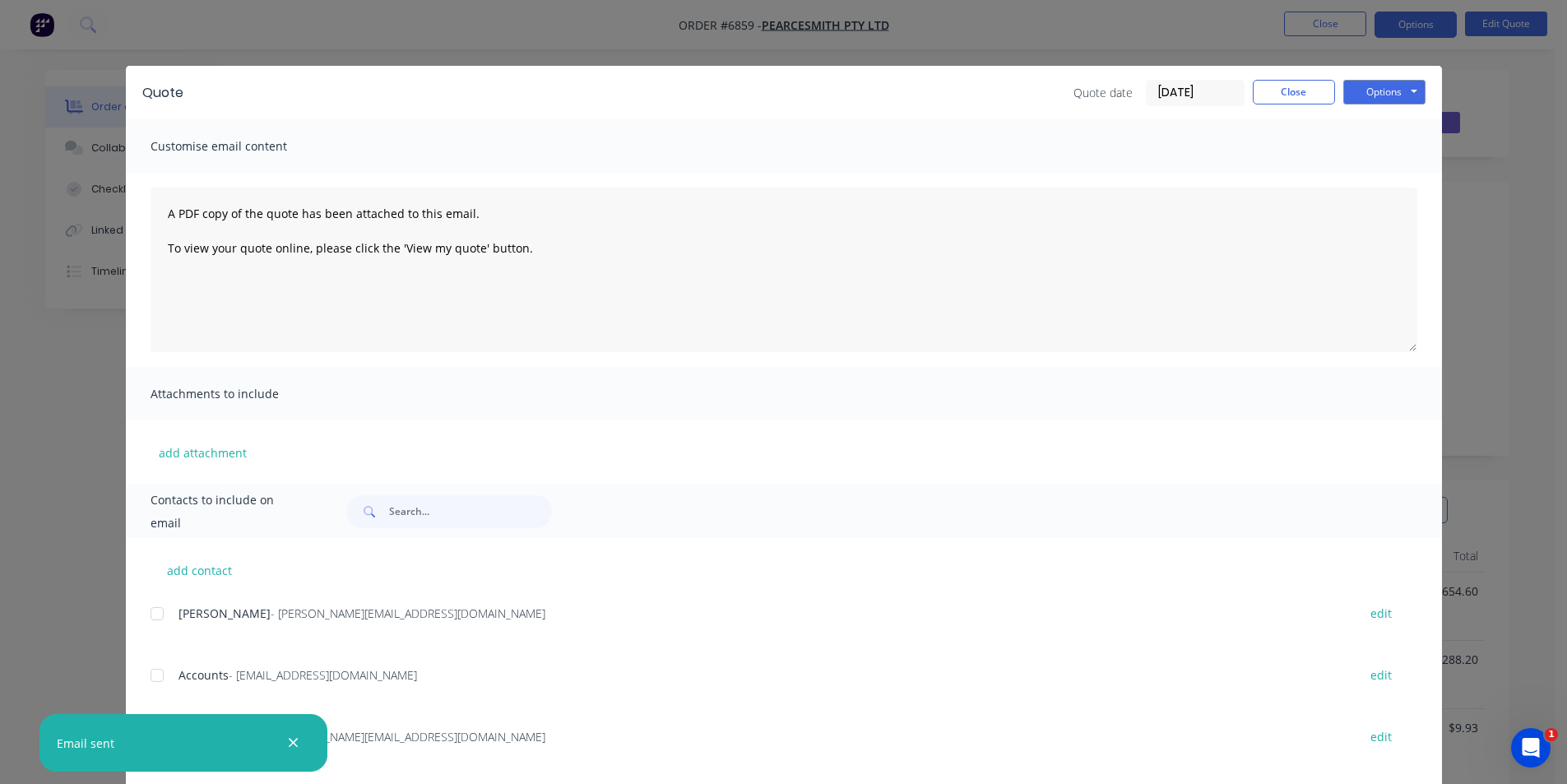
click at [1280, 76] on div "Quote Quote date [DATE] Close Options Preview Print Email" at bounding box center [784, 92] width 1316 height 54
click at [1289, 82] on button "Close" at bounding box center [1293, 92] width 82 height 25
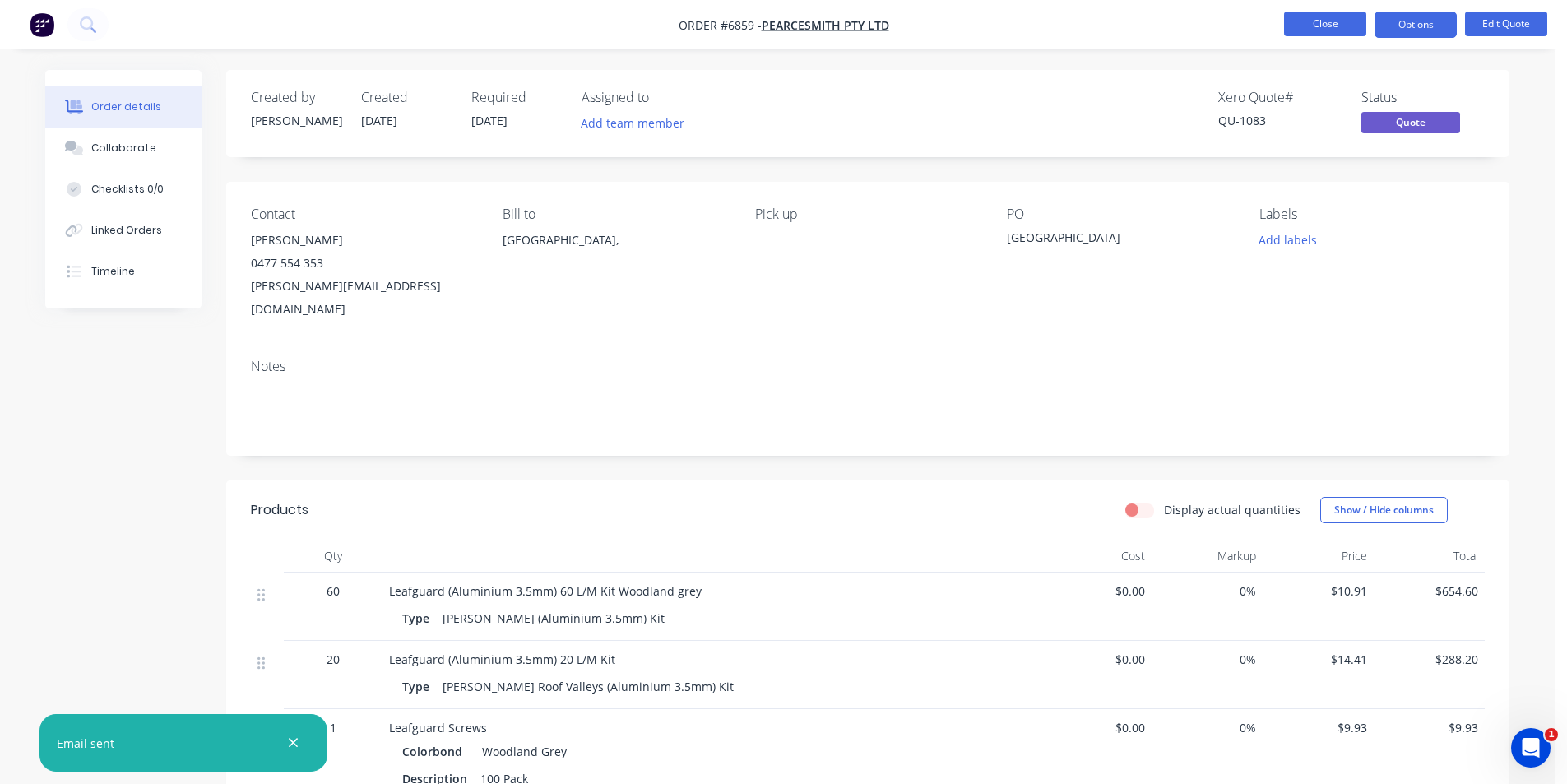
click at [1323, 20] on button "Close" at bounding box center [1325, 24] width 82 height 25
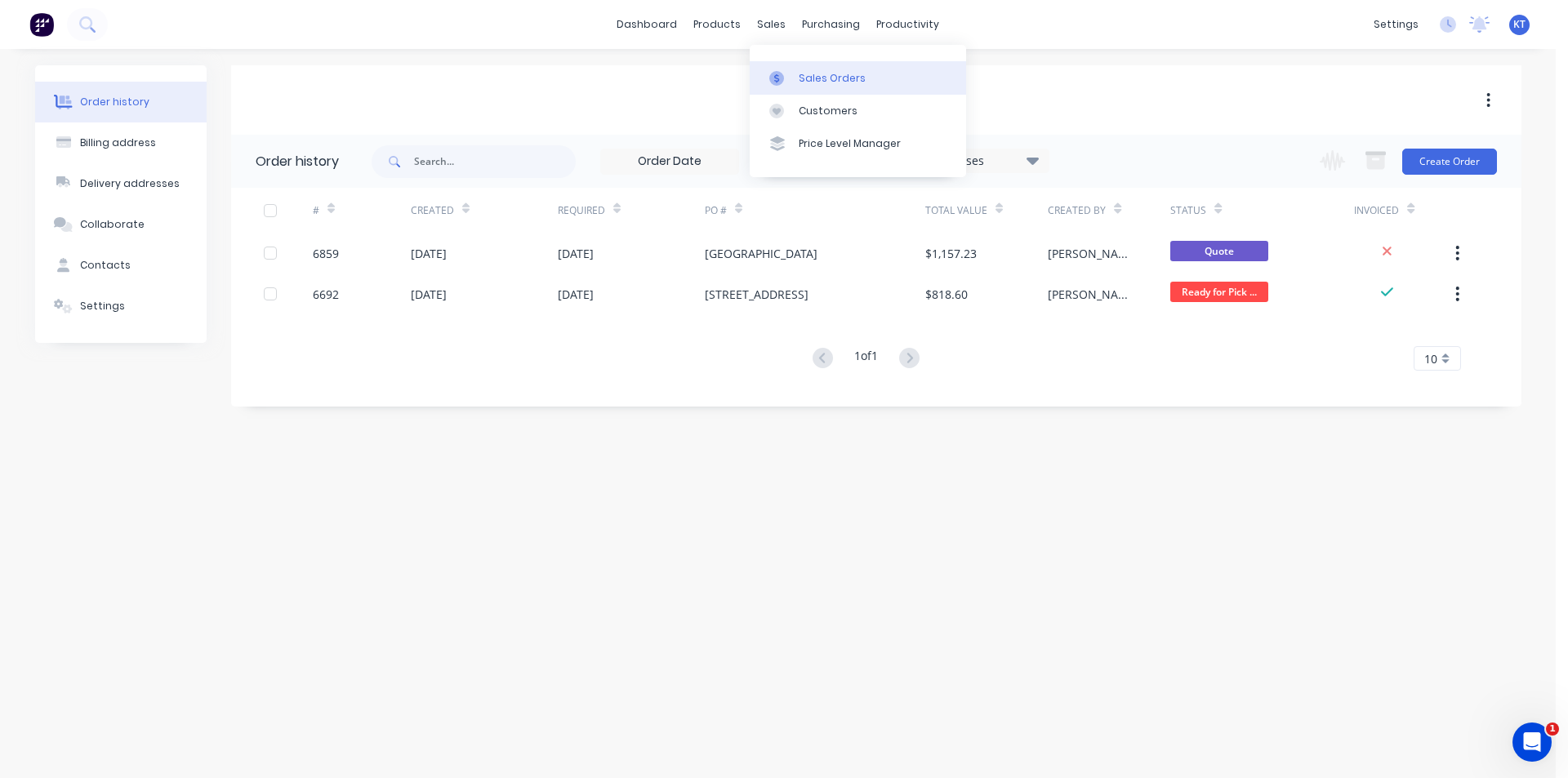
click at [801, 74] on div "Sales Orders" at bounding box center [832, 78] width 67 height 14
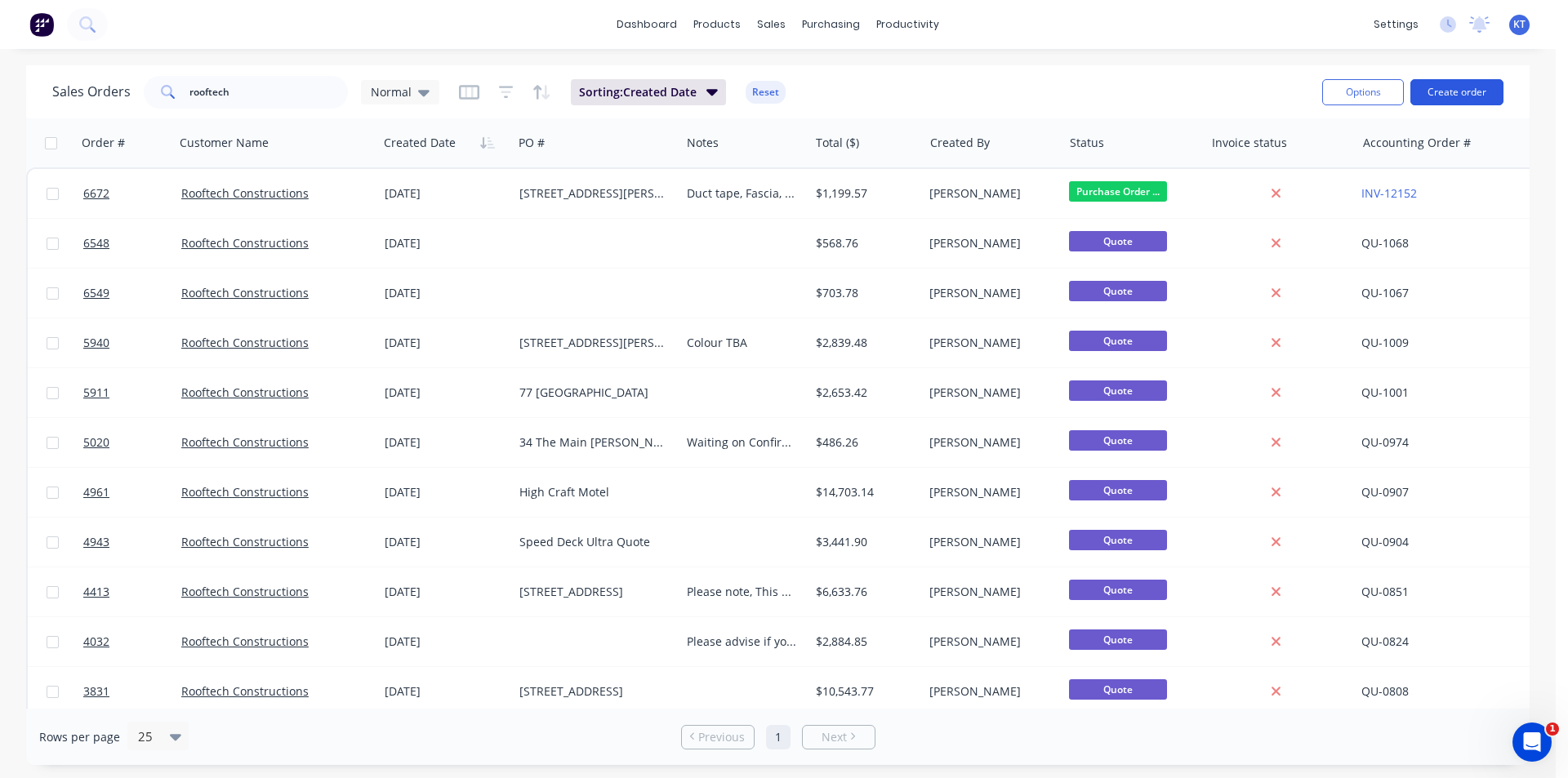
click at [1429, 85] on button "Create order" at bounding box center [1456, 92] width 93 height 26
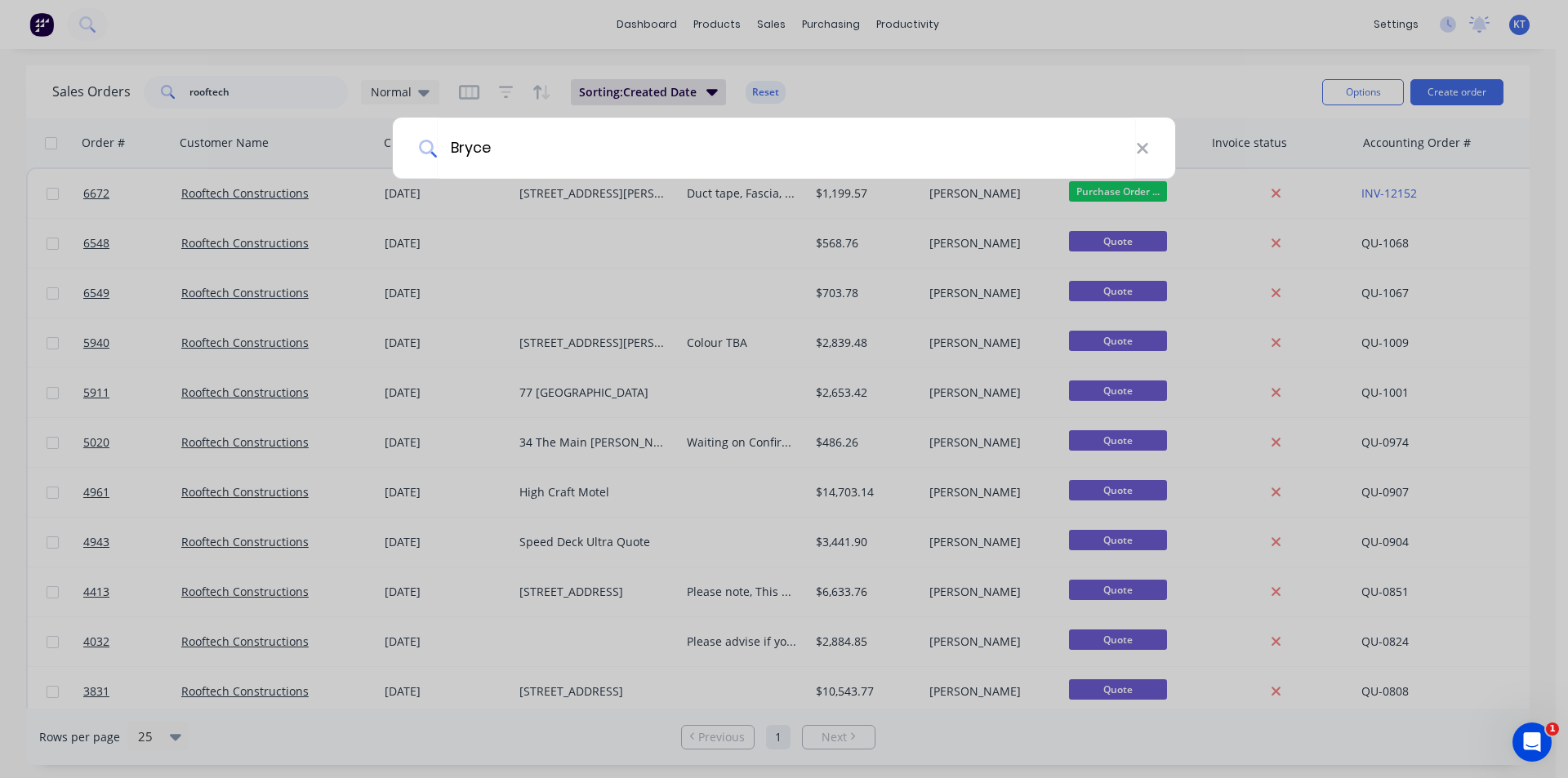
type input "Bryce"
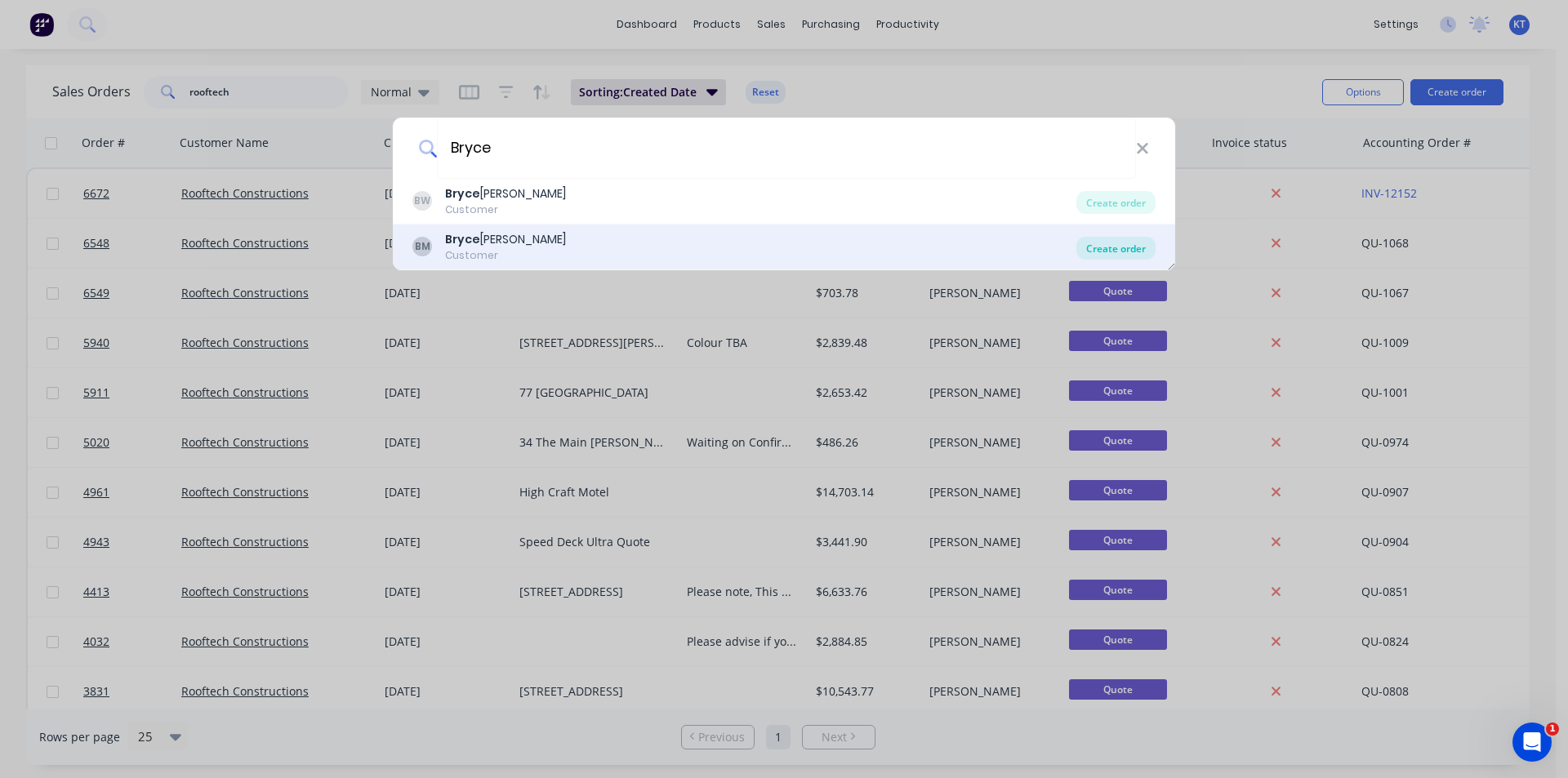
click at [1118, 255] on div "Create order" at bounding box center [1116, 248] width 80 height 23
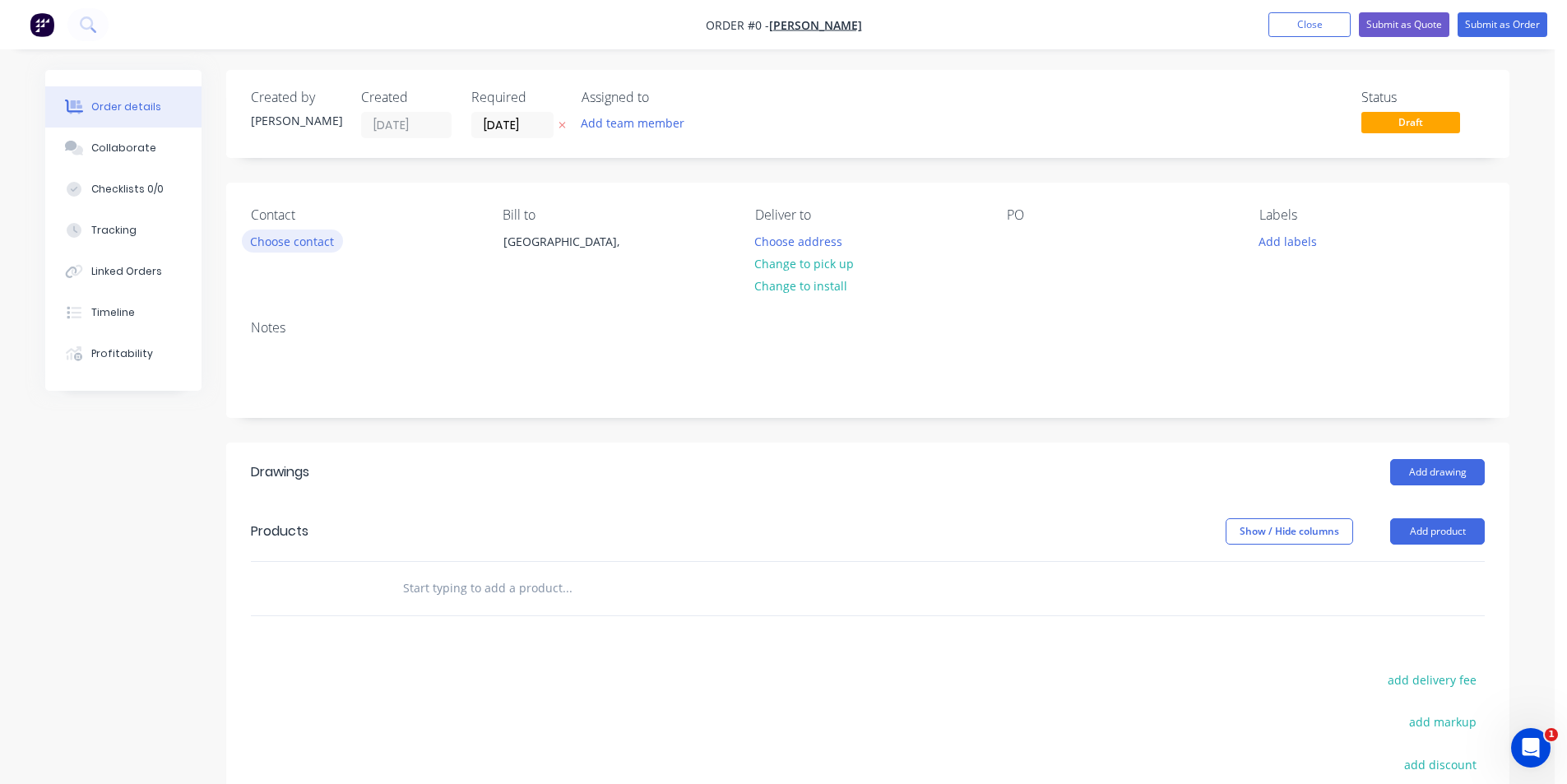
click at [298, 245] on button "Choose contact" at bounding box center [292, 240] width 101 height 22
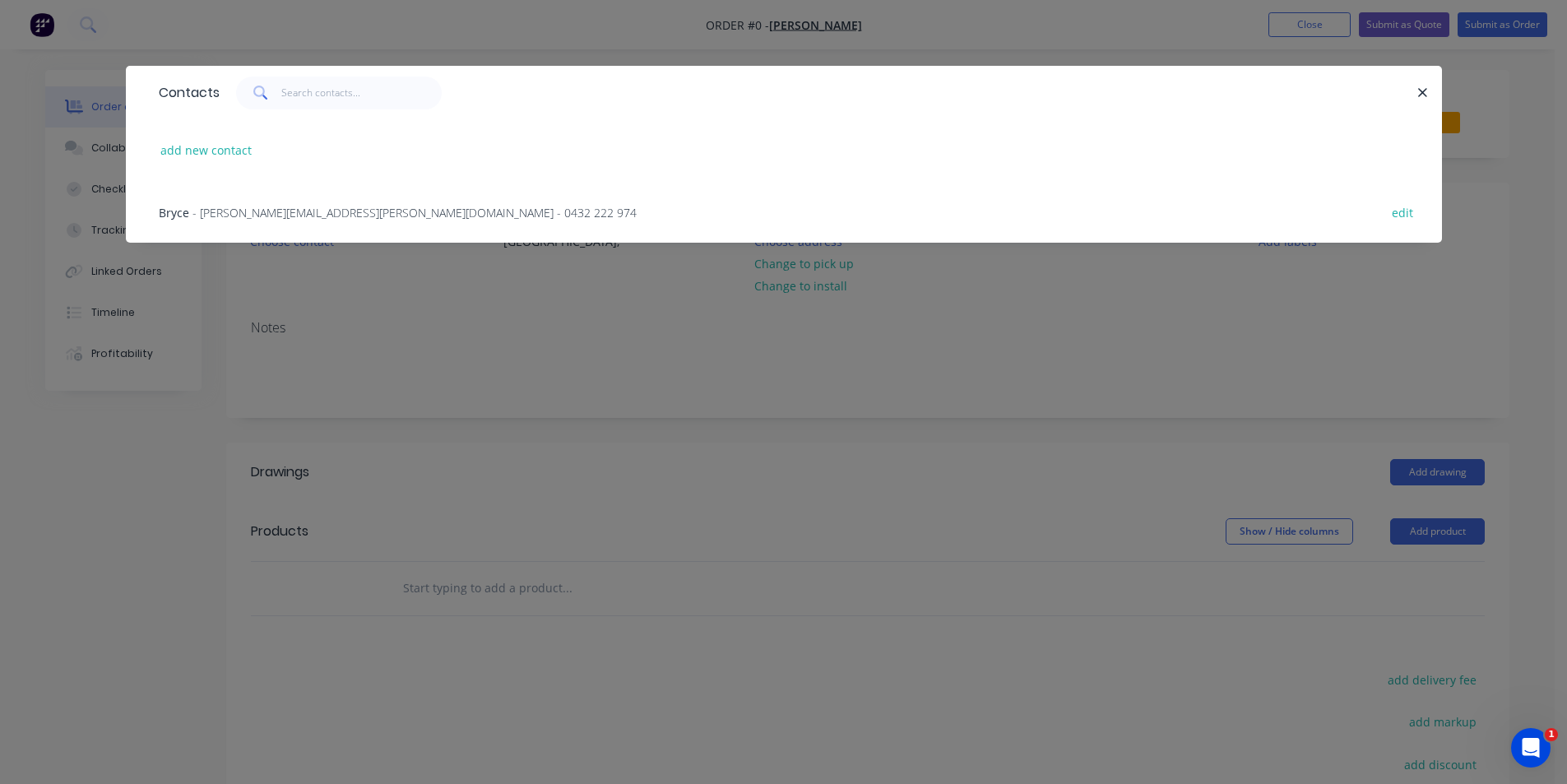
click at [280, 216] on span "- [PERSON_NAME][EMAIL_ADDRESS][PERSON_NAME][DOMAIN_NAME] - 0432 222 974" at bounding box center [414, 212] width 444 height 15
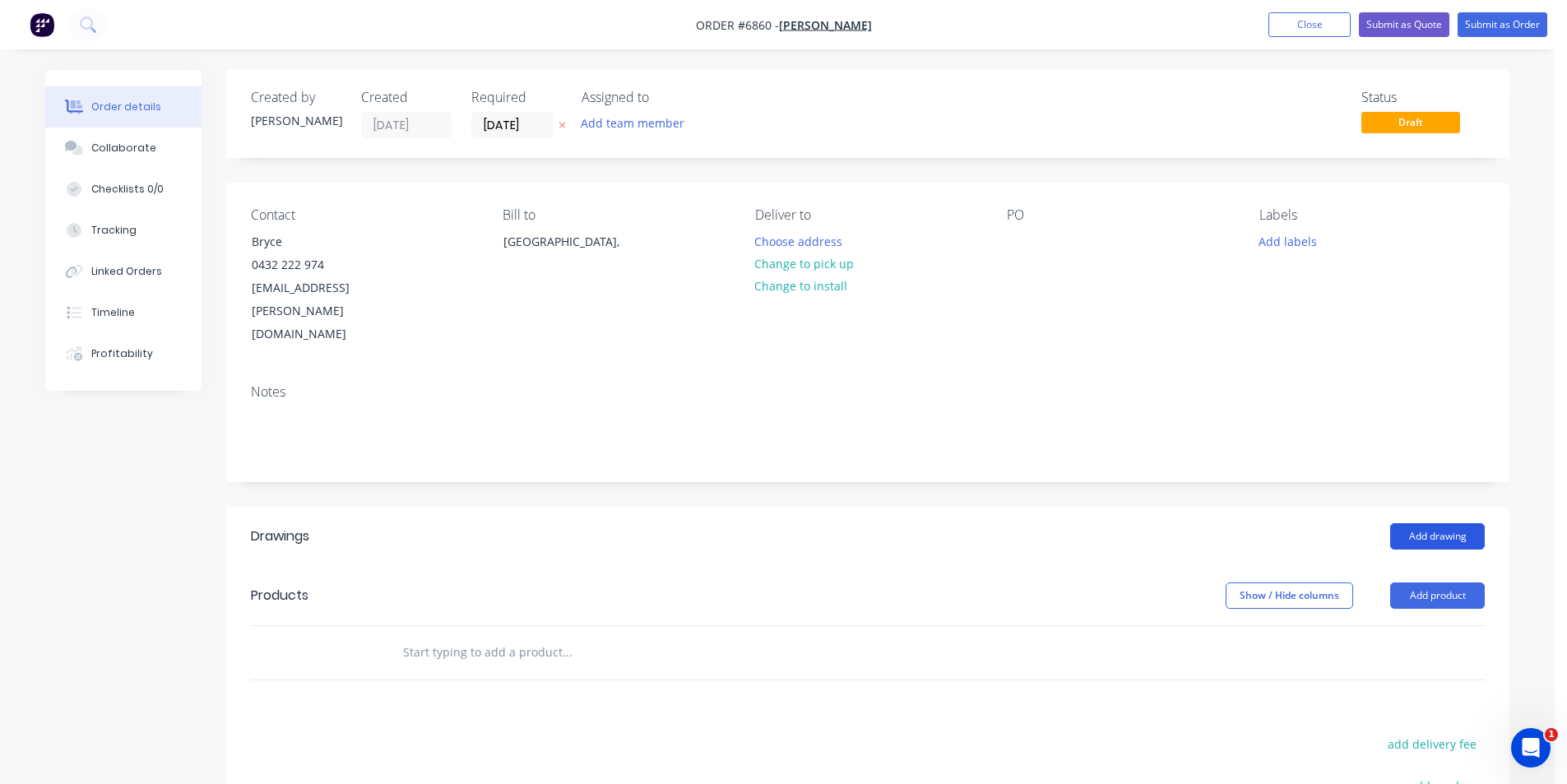
click at [1434, 523] on button "Add drawing" at bounding box center [1437, 536] width 95 height 26
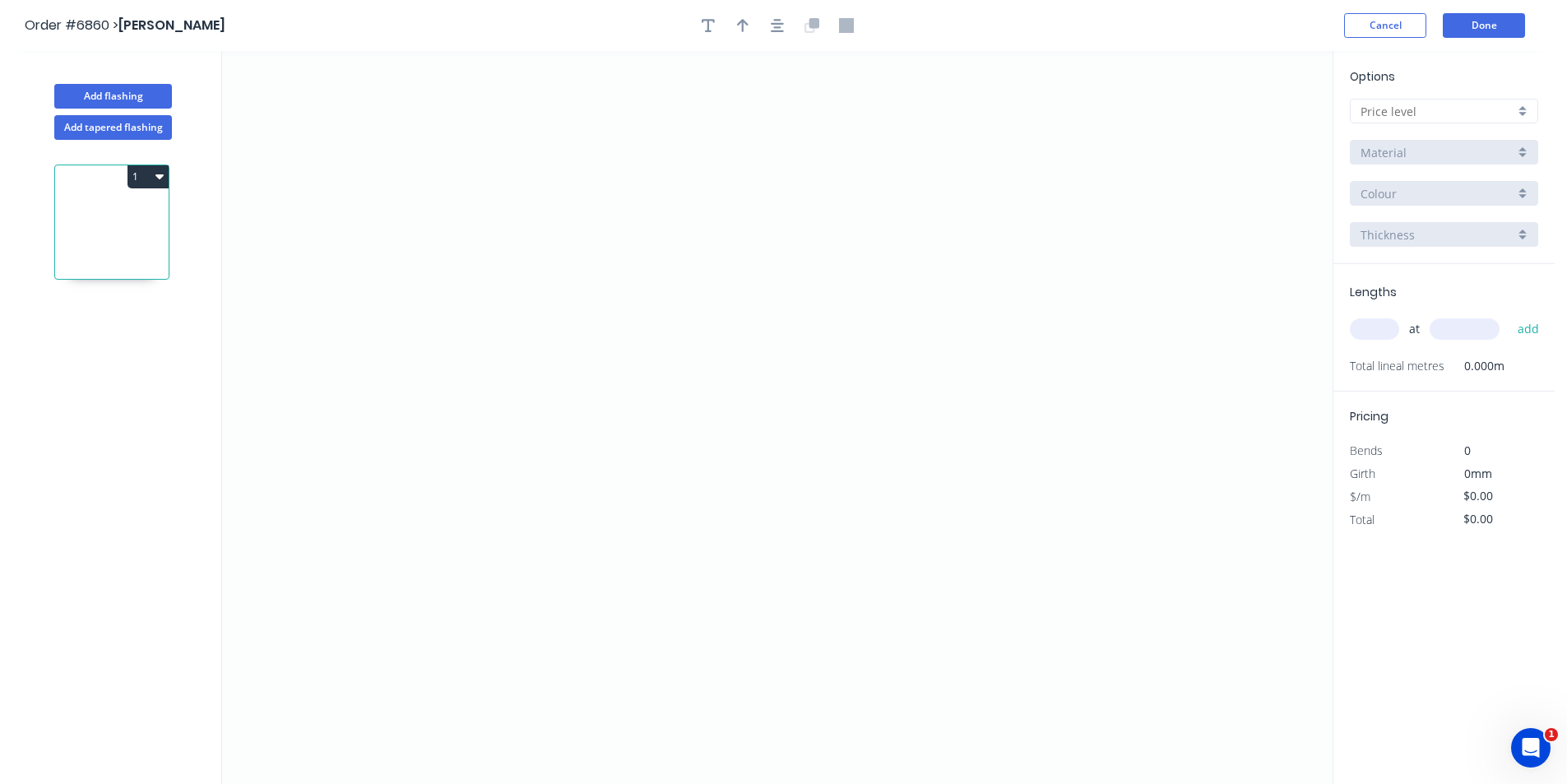
click at [1487, 117] on input "text" at bounding box center [1437, 112] width 153 height 17
click at [1454, 229] on div "D" at bounding box center [1443, 229] width 187 height 29
type input "D"
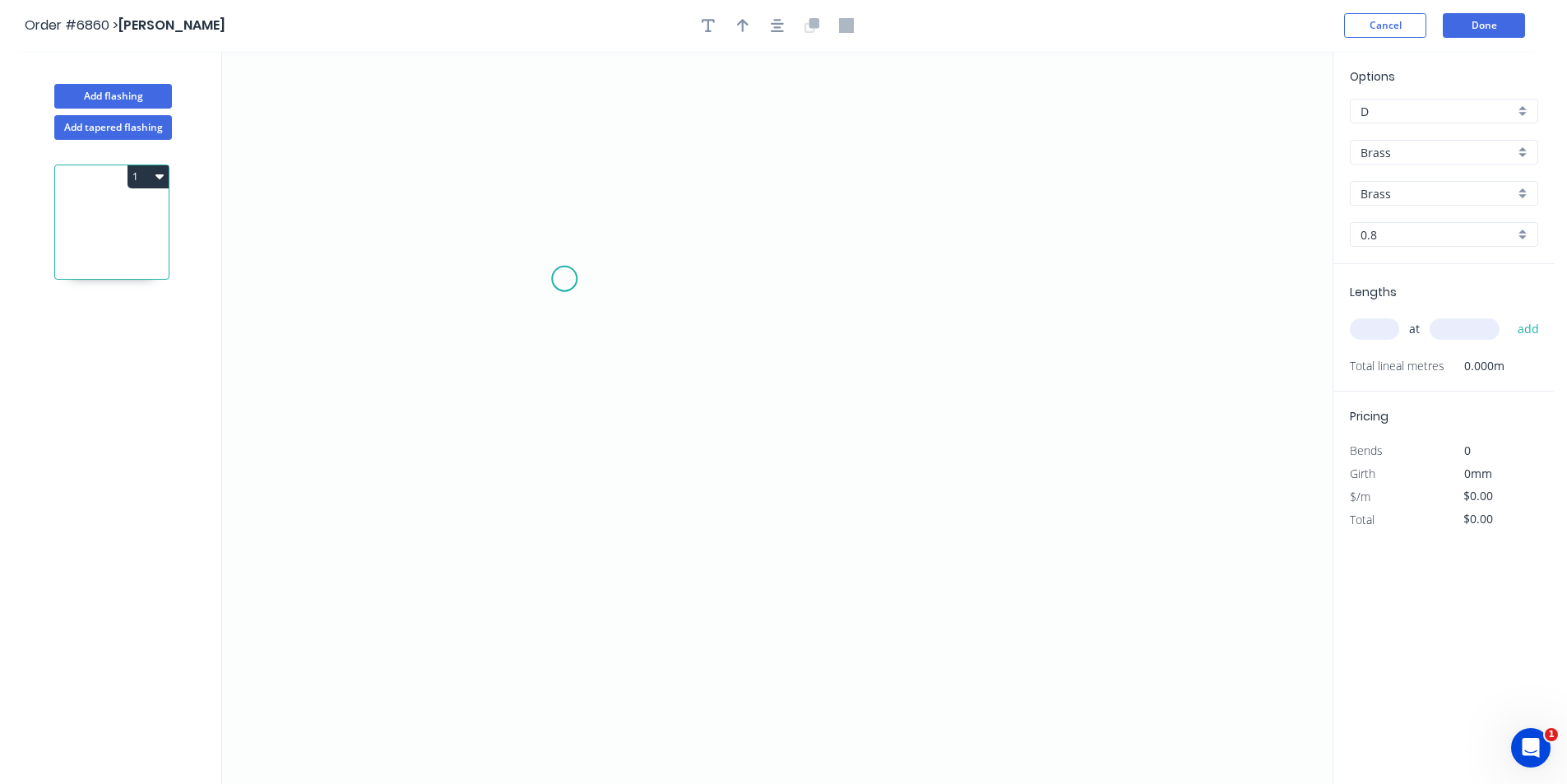
click at [564, 279] on icon "0" at bounding box center [778, 418] width 1111 height 733
click at [564, 474] on icon "0" at bounding box center [778, 418] width 1111 height 733
click at [715, 478] on icon "0 ?" at bounding box center [778, 418] width 1111 height 733
click at [716, 520] on icon "0 ? ?" at bounding box center [778, 418] width 1111 height 733
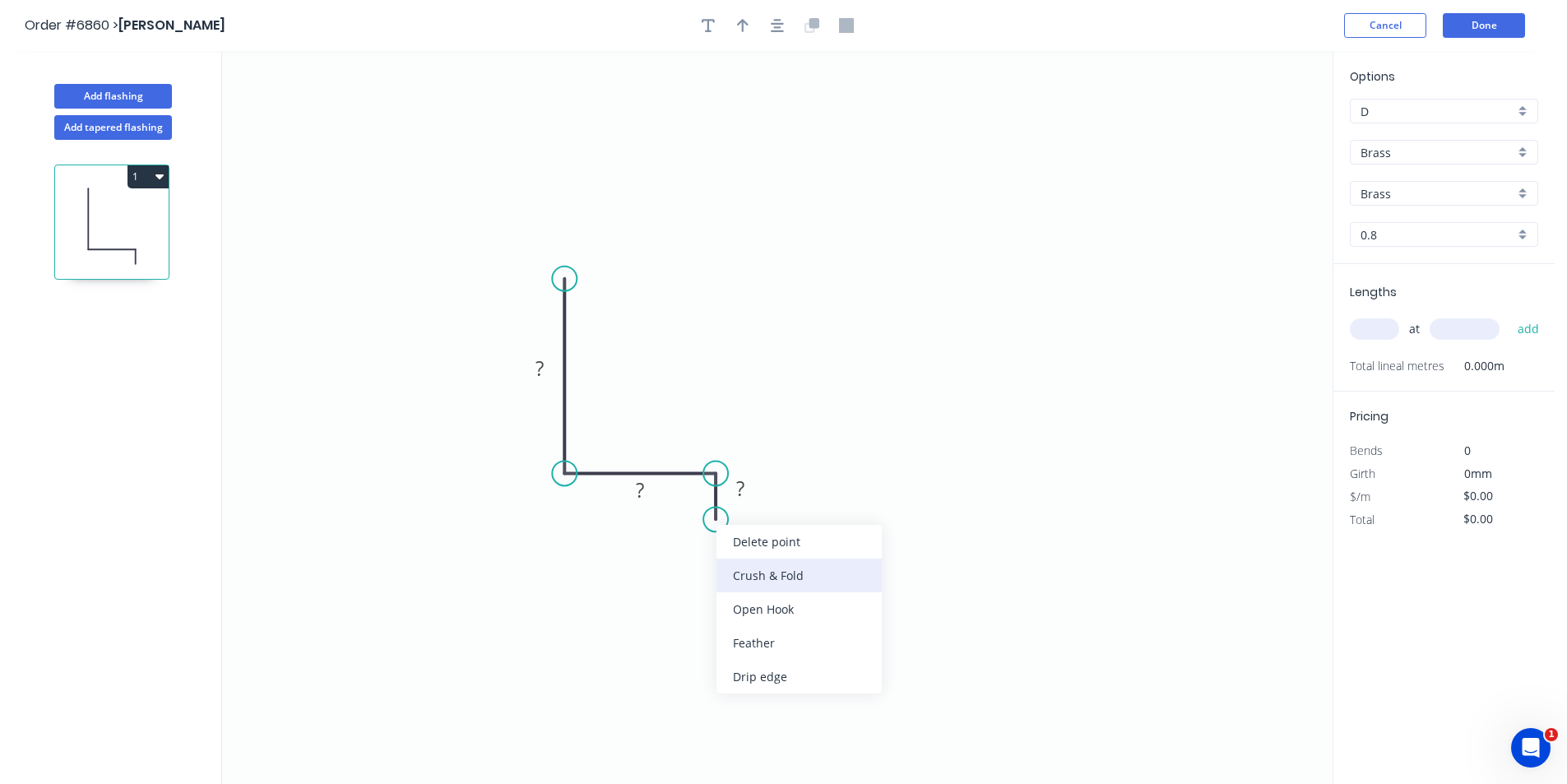
click at [806, 573] on div "Crush & Fold" at bounding box center [799, 575] width 165 height 34
click at [783, 583] on div "Flip bend" at bounding box center [805, 577] width 165 height 34
drag, startPoint x: 778, startPoint y: 516, endPoint x: 739, endPoint y: 562, distance: 60.3
click at [739, 562] on rect at bounding box center [717, 556] width 66 height 34
click at [727, 551] on tspan "10" at bounding box center [725, 554] width 23 height 27
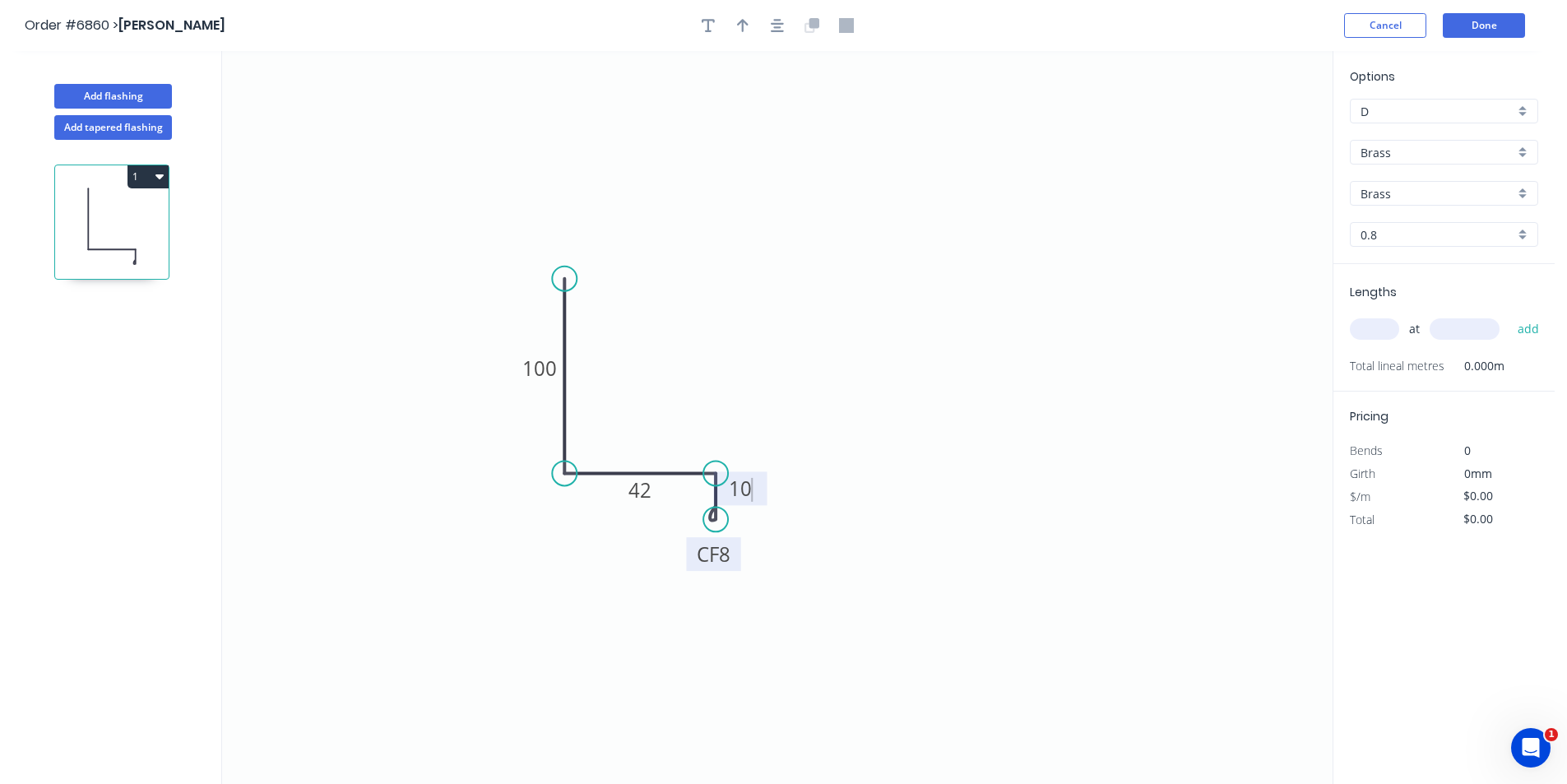
type input "$87.10"
click at [792, 35] on div at bounding box center [777, 25] width 173 height 25
click at [778, 31] on icon "button" at bounding box center [777, 25] width 13 height 13
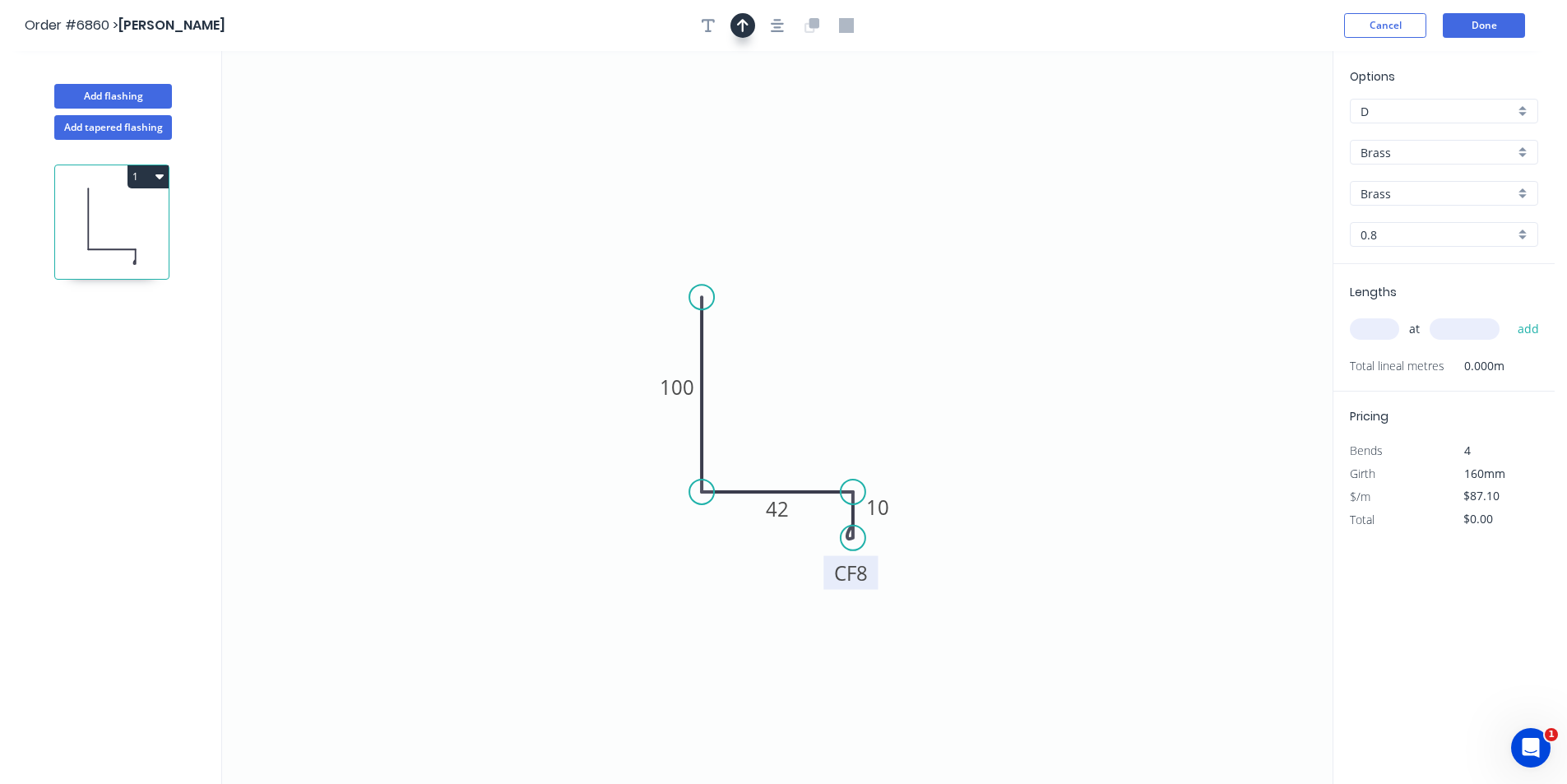
click at [747, 29] on icon "button" at bounding box center [743, 25] width 12 height 14
click at [1249, 131] on icon at bounding box center [1249, 112] width 14 height 53
drag, startPoint x: 1249, startPoint y: 131, endPoint x: 743, endPoint y: 423, distance: 584.2
click at [743, 423] on icon at bounding box center [743, 404] width 14 height 53
click at [1499, 141] on div "Brass" at bounding box center [1443, 152] width 188 height 25
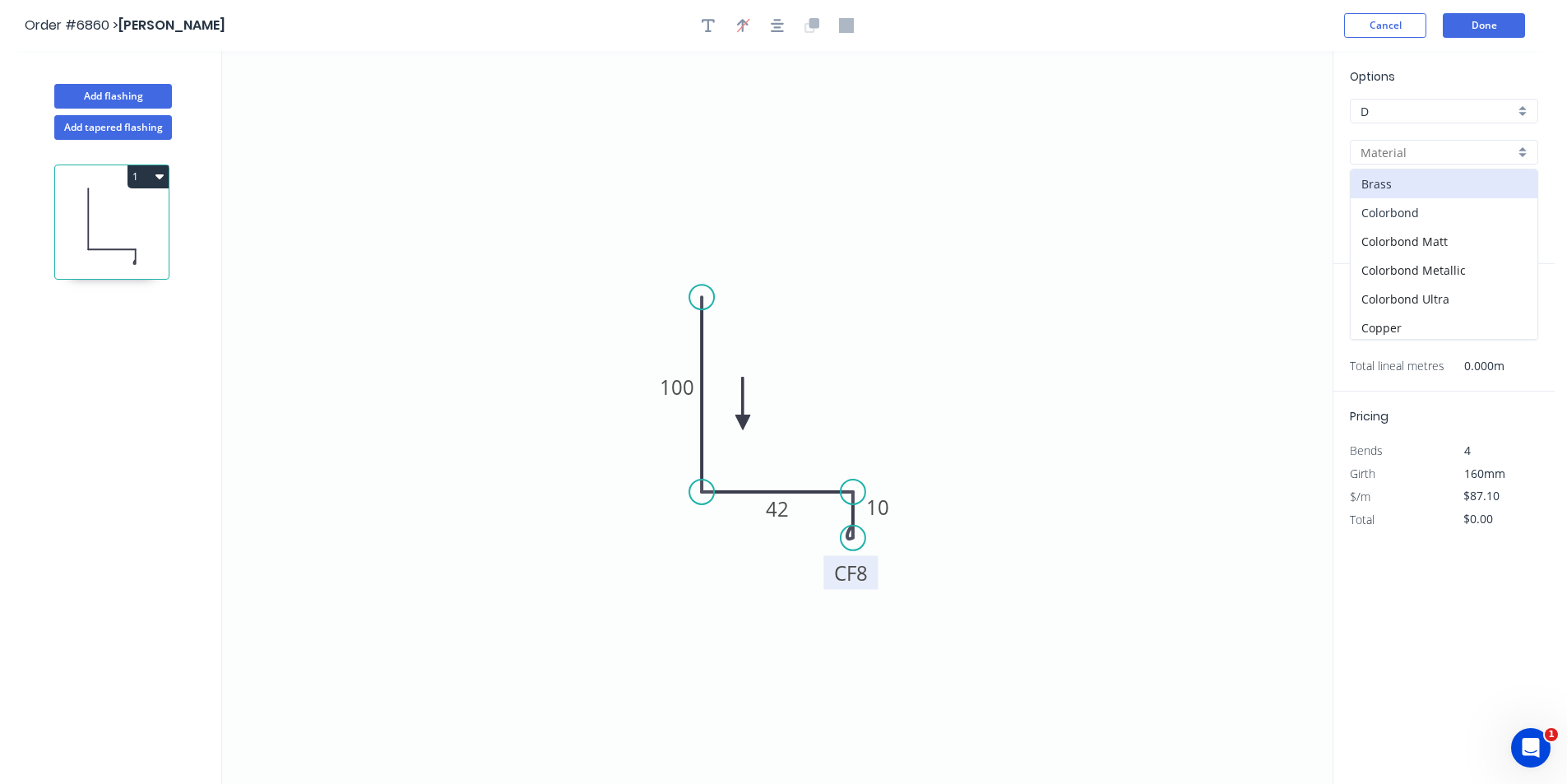
click at [1465, 220] on div "Colorbond" at bounding box center [1443, 213] width 187 height 29
type input "Colorbond"
type input "Basalt"
type input "0.55"
type input "$13.76"
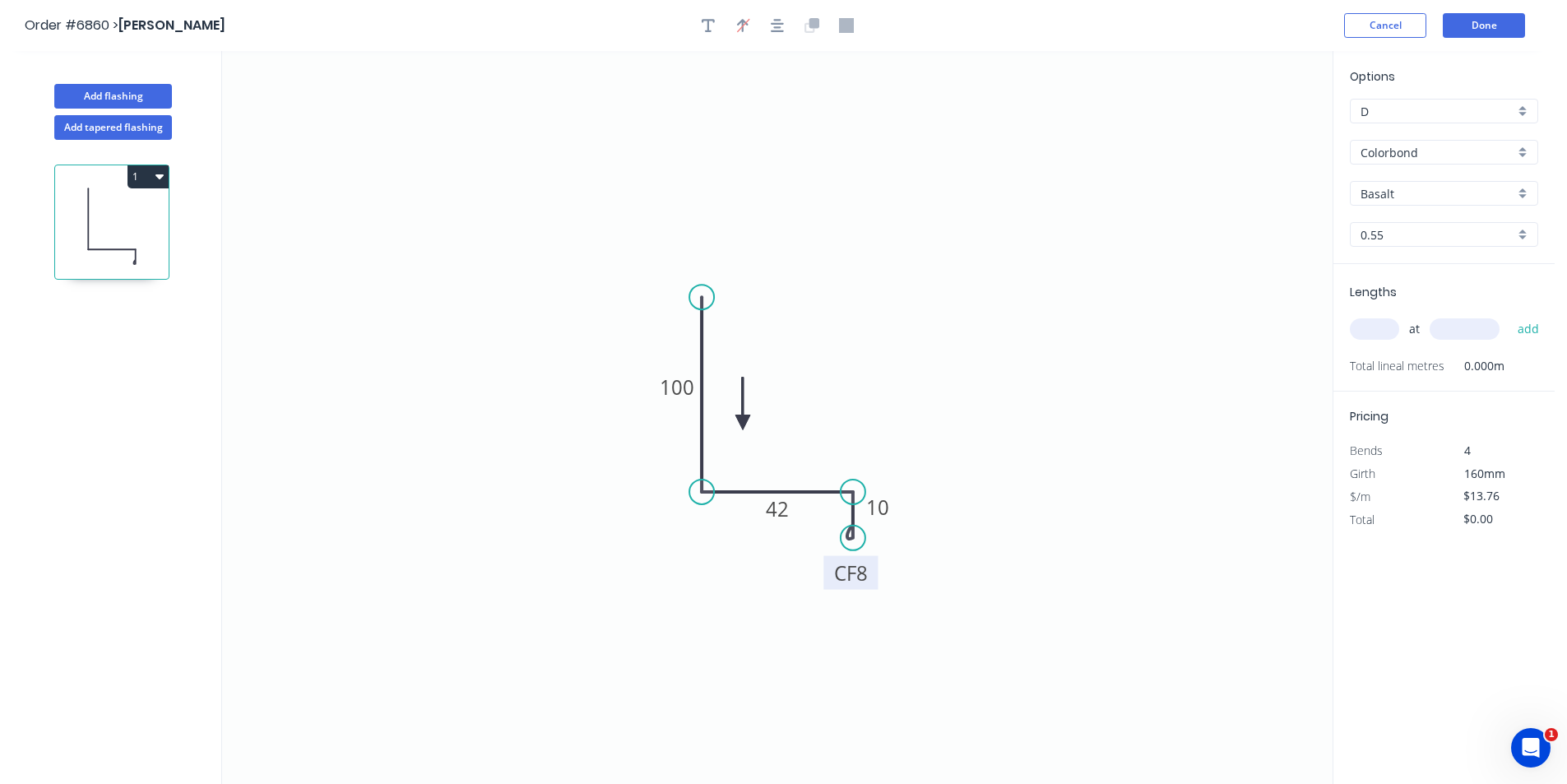
click at [1461, 200] on input "Basalt" at bounding box center [1437, 193] width 153 height 17
click at [1430, 262] on div "Deep Ocean" at bounding box center [1443, 258] width 187 height 29
type input "Deep Ocean"
click at [1464, 176] on div "Options D D Colorbond Colorbond Colorbond Matt Colorbond Metallic Colorbond Ult…" at bounding box center [1444, 165] width 222 height 197
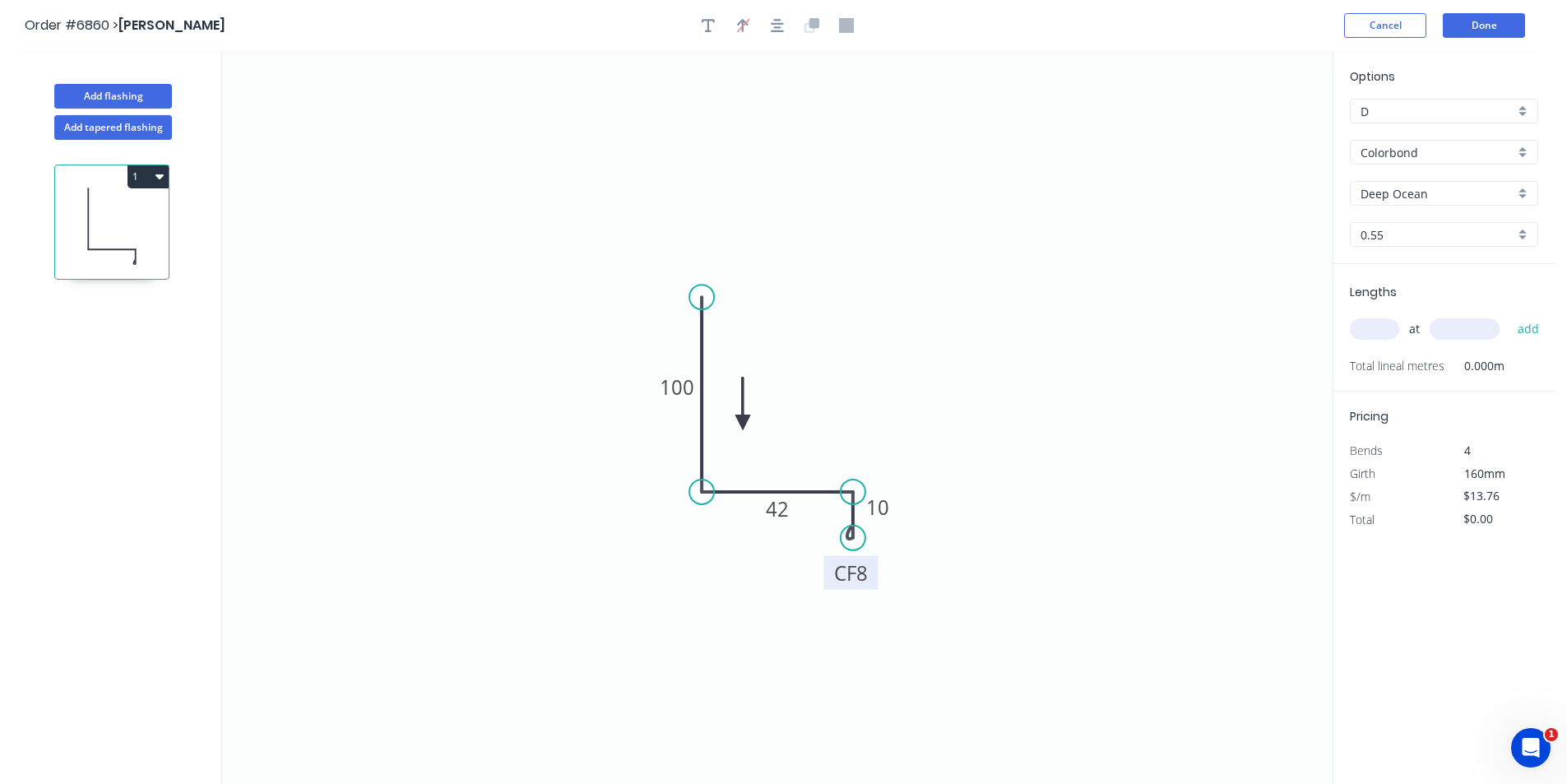
click at [1465, 189] on input "Deep Ocean" at bounding box center [1437, 193] width 153 height 17
click at [1419, 403] on div "Evening Haze" at bounding box center [1443, 418] width 187 height 29
type input "Evening Haze"
click at [1393, 181] on div "Evening Haze" at bounding box center [1443, 193] width 188 height 25
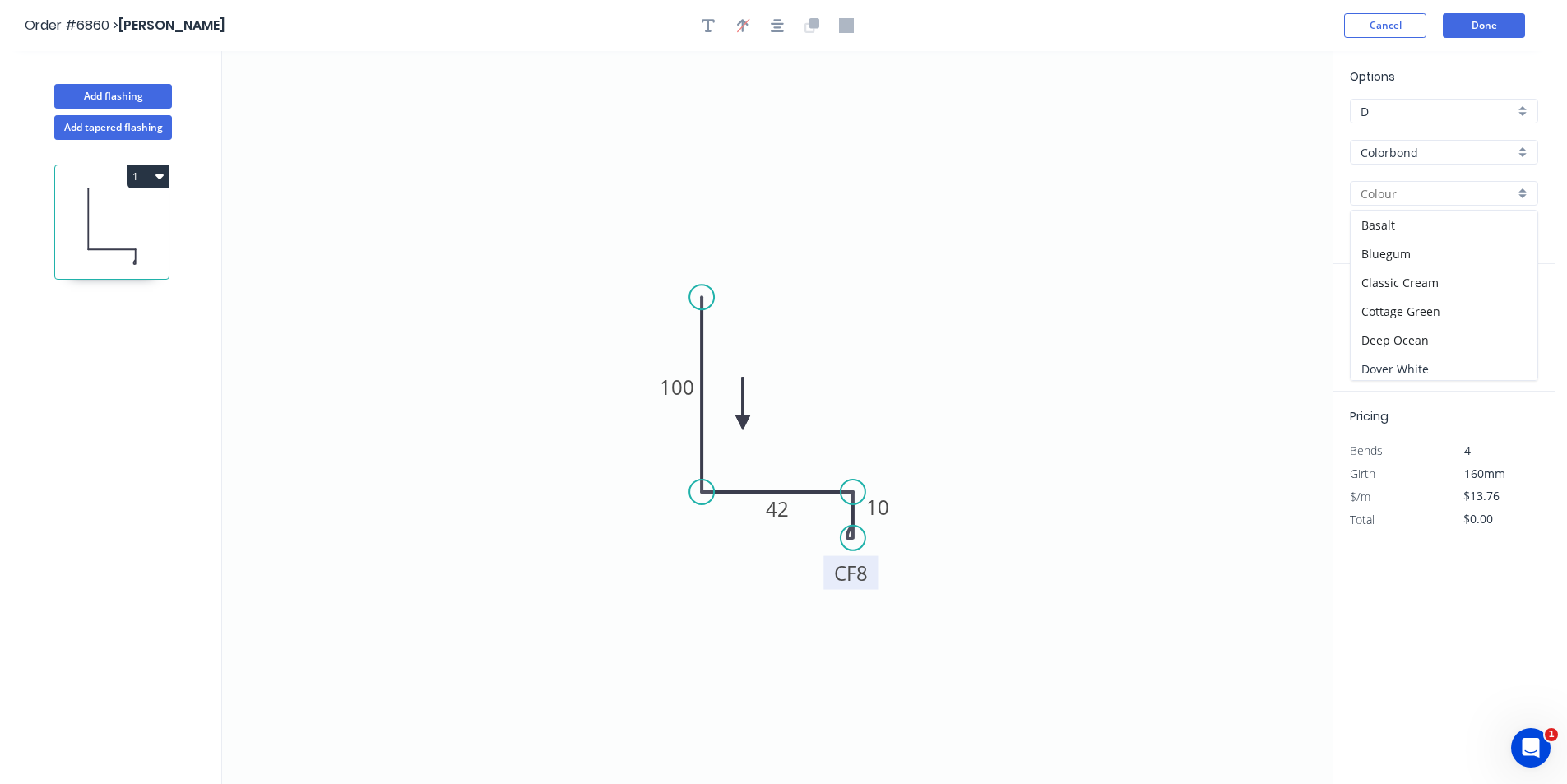
drag, startPoint x: 1406, startPoint y: 365, endPoint x: 1384, endPoint y: 325, distance: 45.7
click at [1405, 365] on div "Dover White" at bounding box center [1443, 369] width 187 height 29
type input "Dover White"
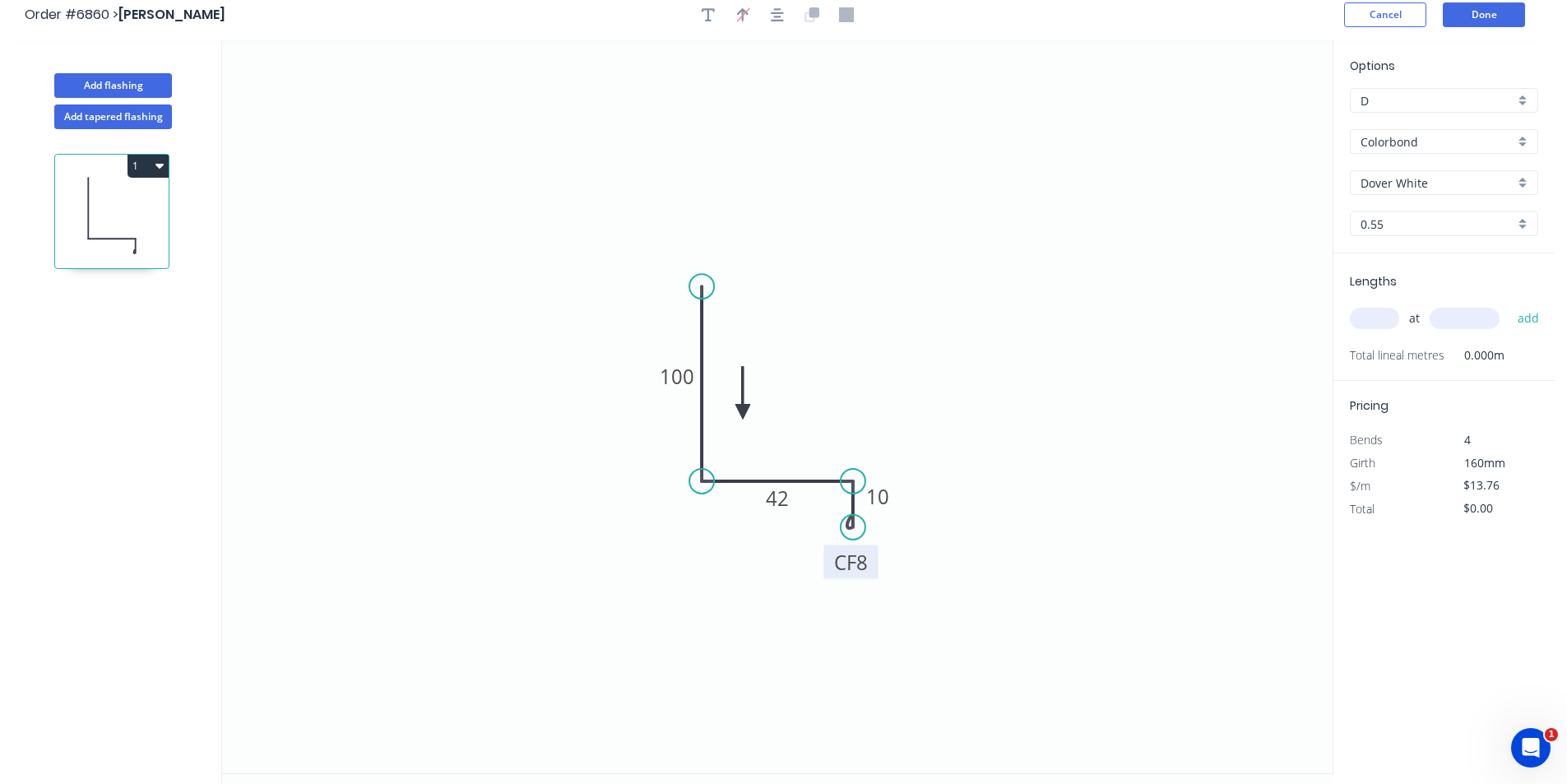
click at [1381, 330] on div "at add" at bounding box center [1445, 318] width 192 height 44
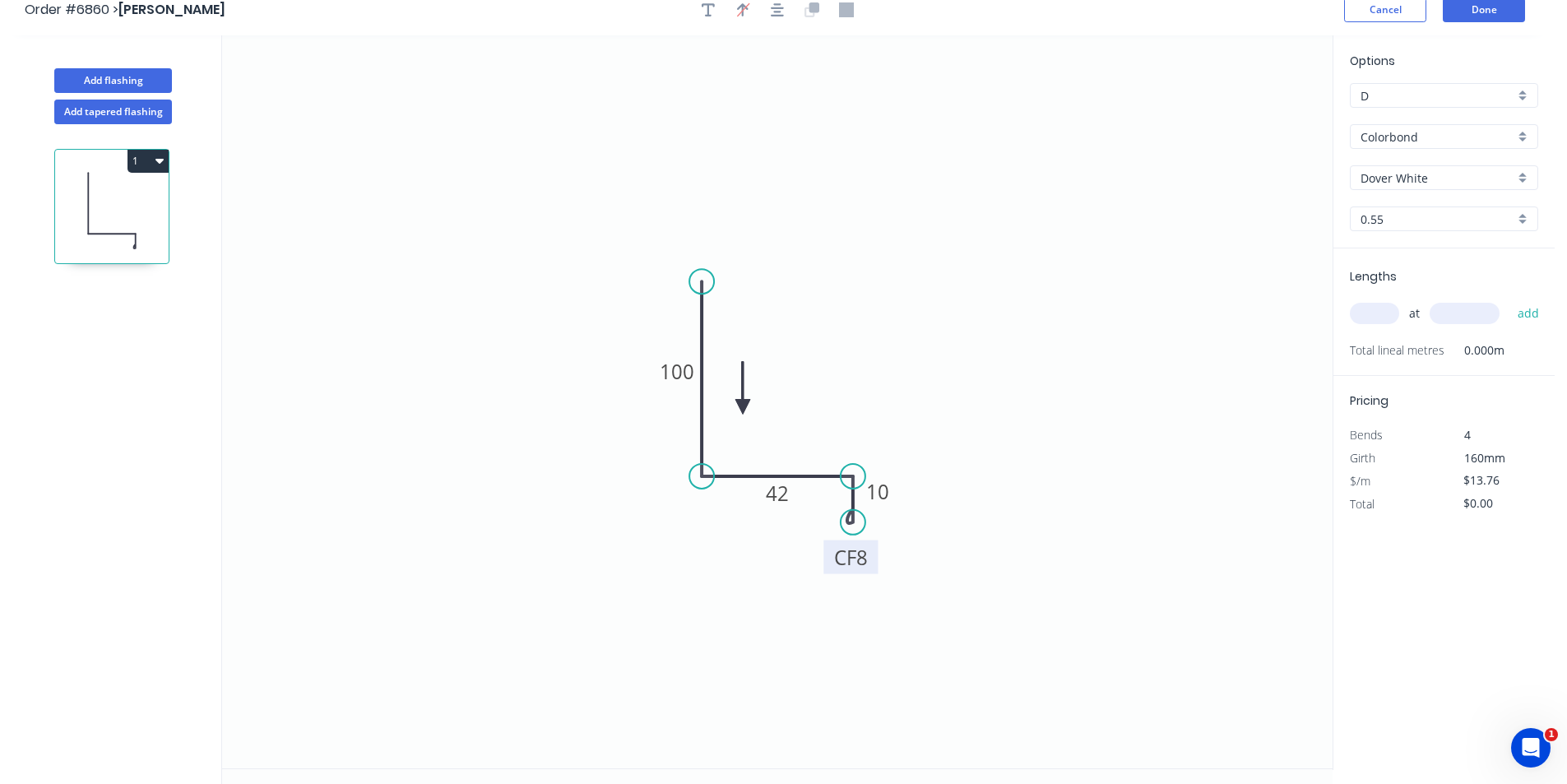
scroll to position [31, 0]
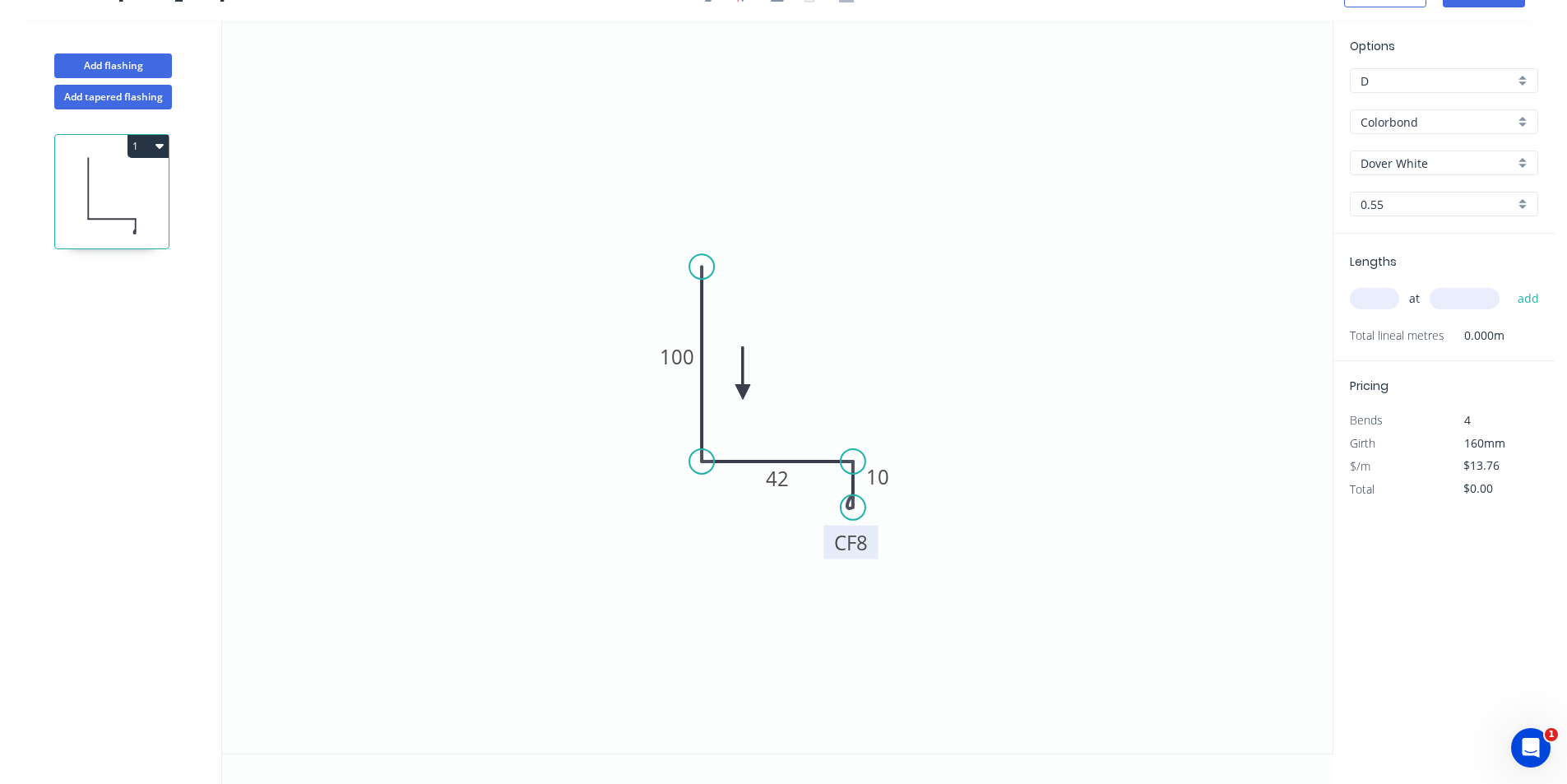
click at [1385, 298] on input "text" at bounding box center [1374, 298] width 49 height 21
type input "2"
type input "2700"
click at [1510, 285] on button "add" at bounding box center [1529, 298] width 38 height 28
type input "$74.30"
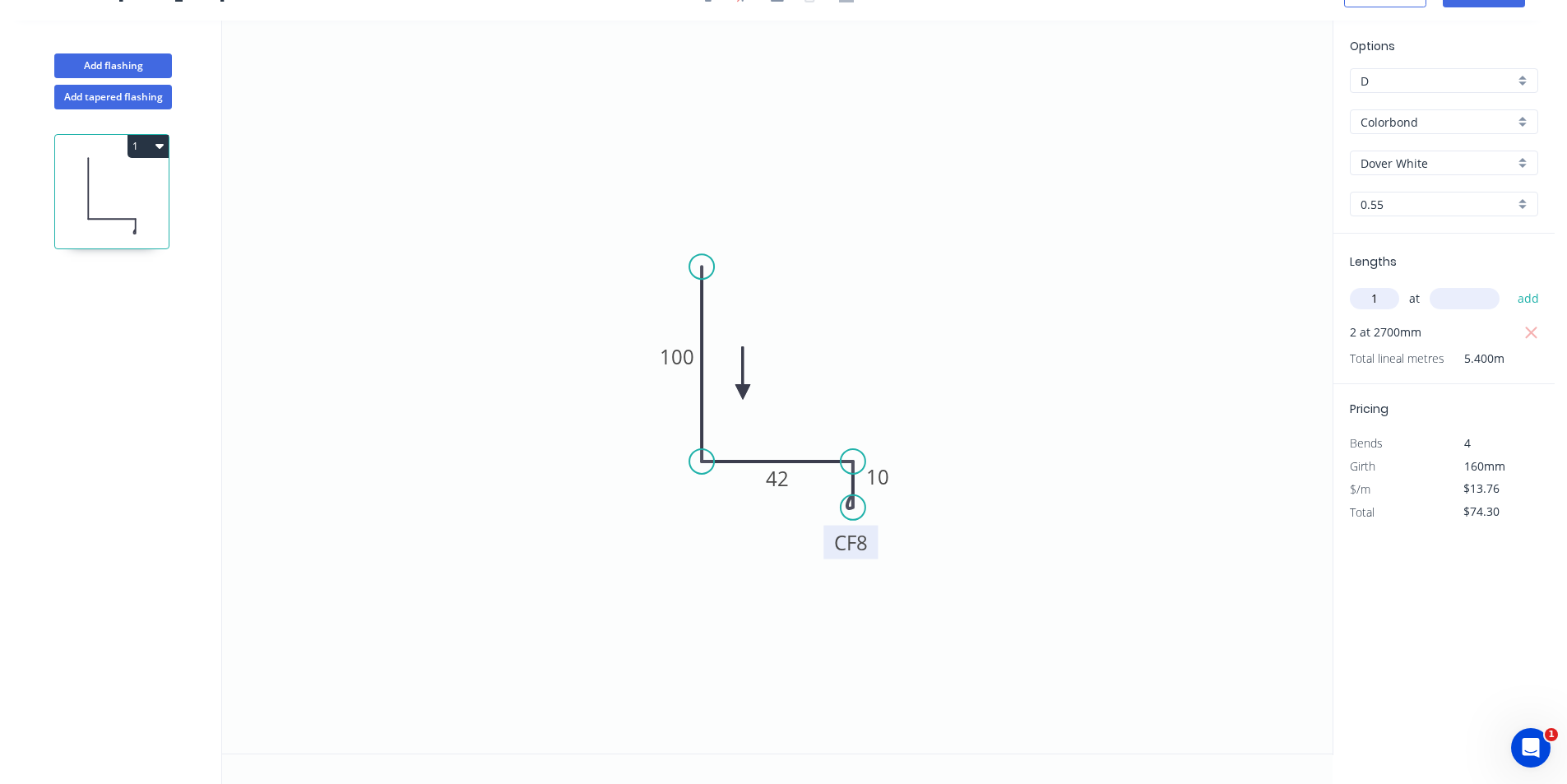
type input "1"
type input "4"
type input "14010"
click at [1510, 285] on button "add" at bounding box center [1529, 298] width 38 height 28
click at [1538, 355] on icon "button" at bounding box center [1531, 355] width 14 height 20
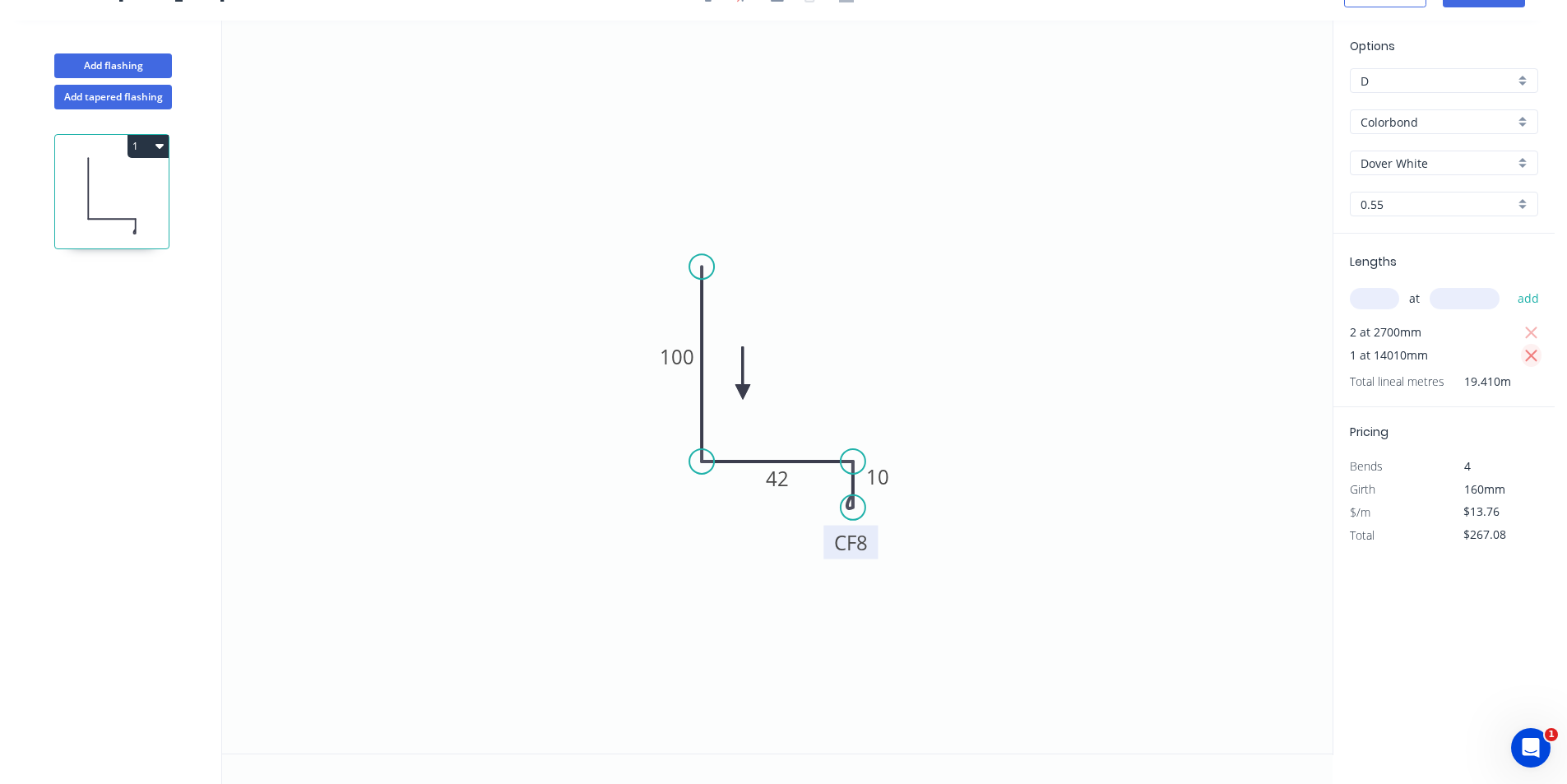
type input "$74.30"
click at [1392, 303] on input "text" at bounding box center [1374, 298] width 49 height 21
type input "1"
type input "1400"
click at [1510, 285] on button "add" at bounding box center [1529, 298] width 38 height 28
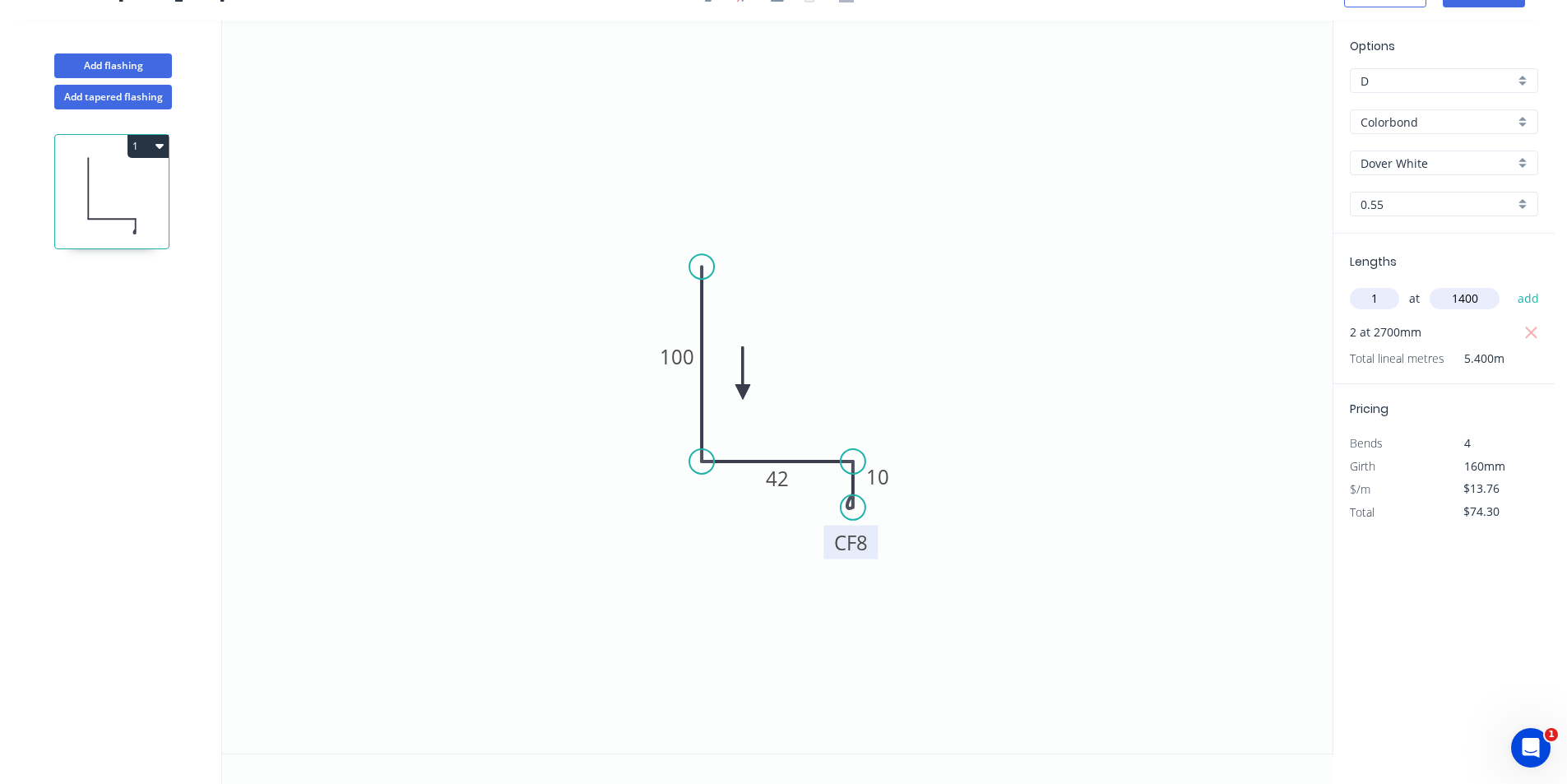
type input "$93.57"
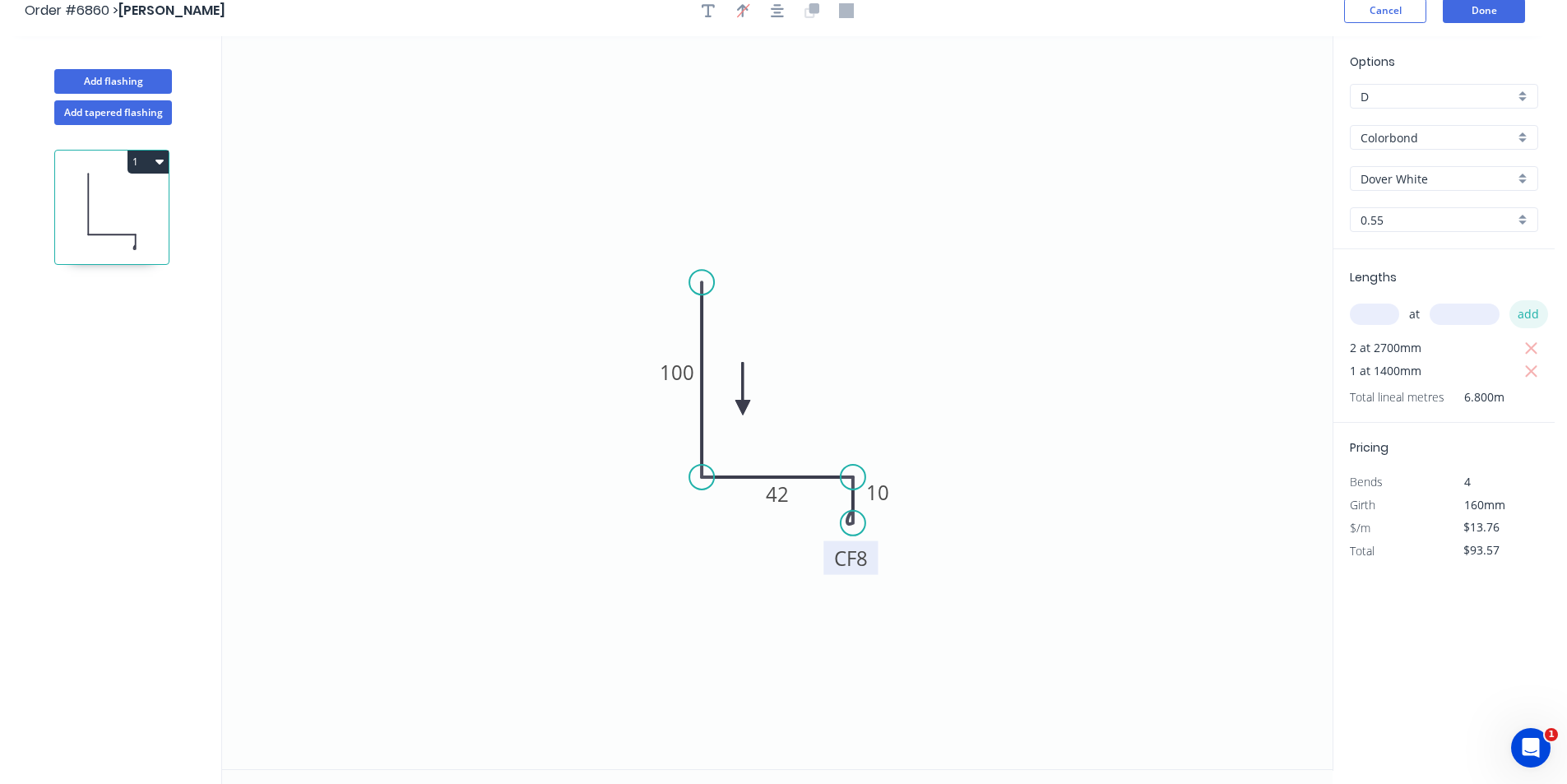
scroll to position [0, 0]
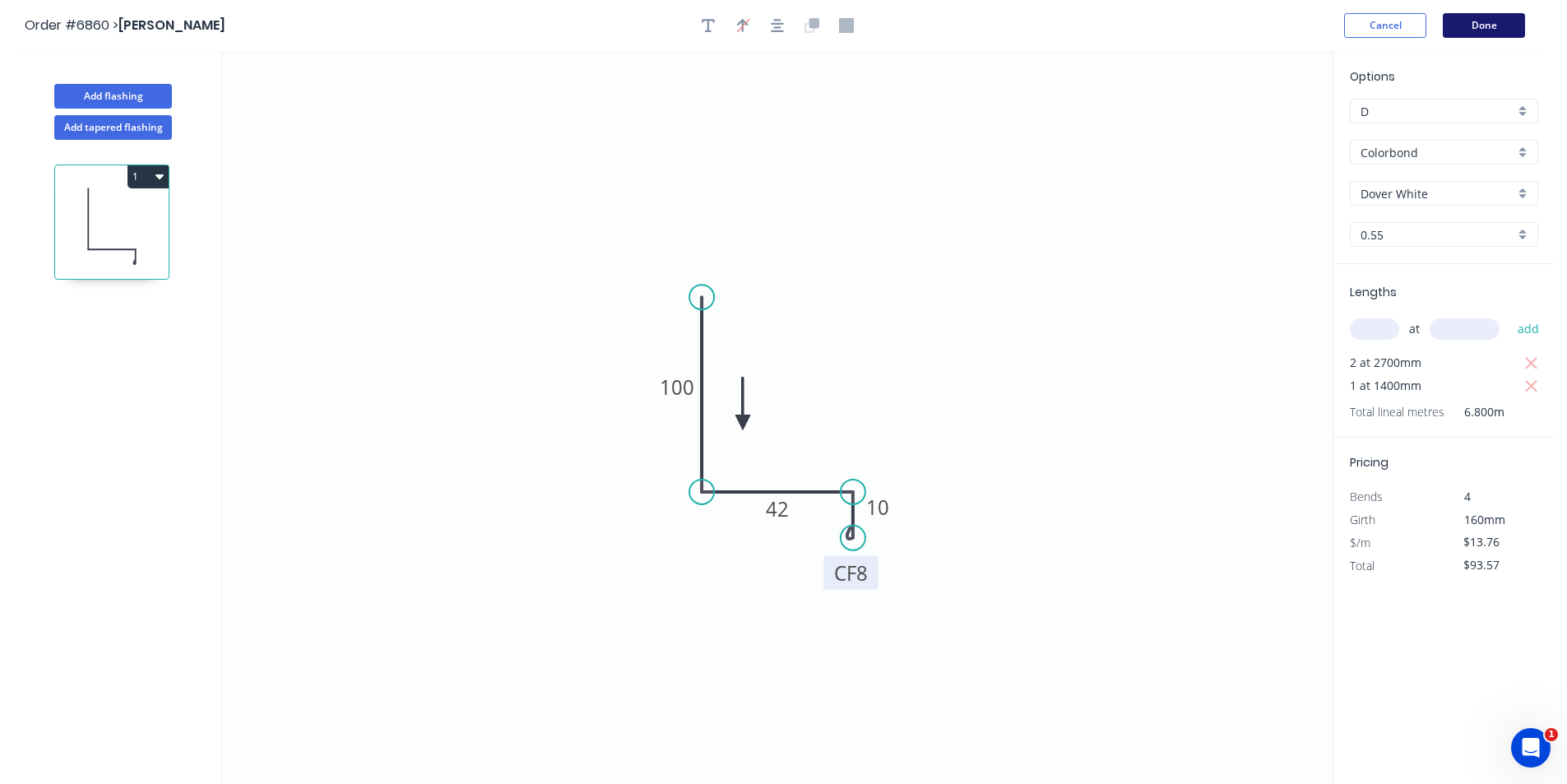
click at [1472, 37] on button "Done" at bounding box center [1483, 25] width 82 height 25
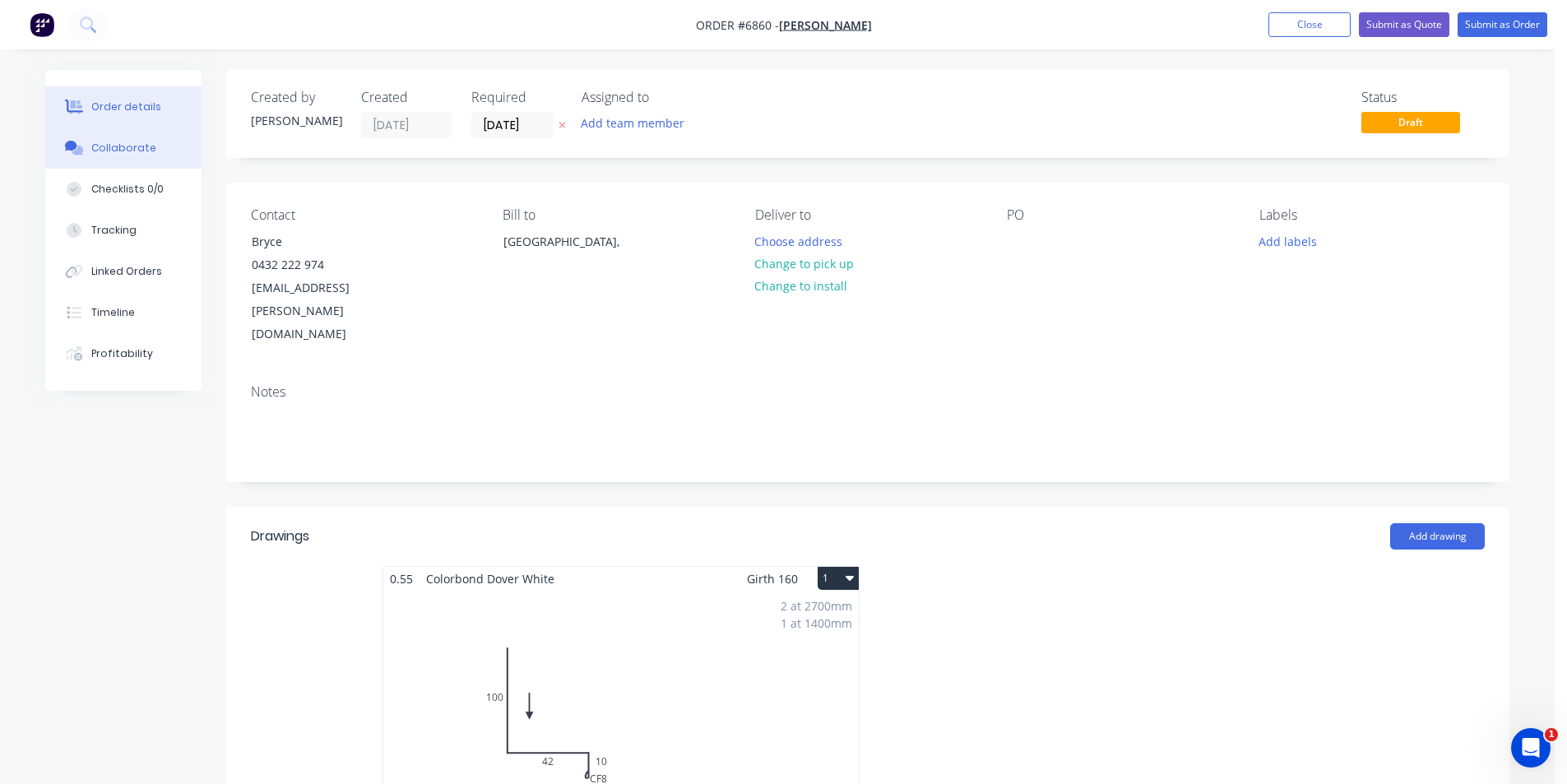
click at [106, 137] on button "Collaborate" at bounding box center [123, 148] width 156 height 41
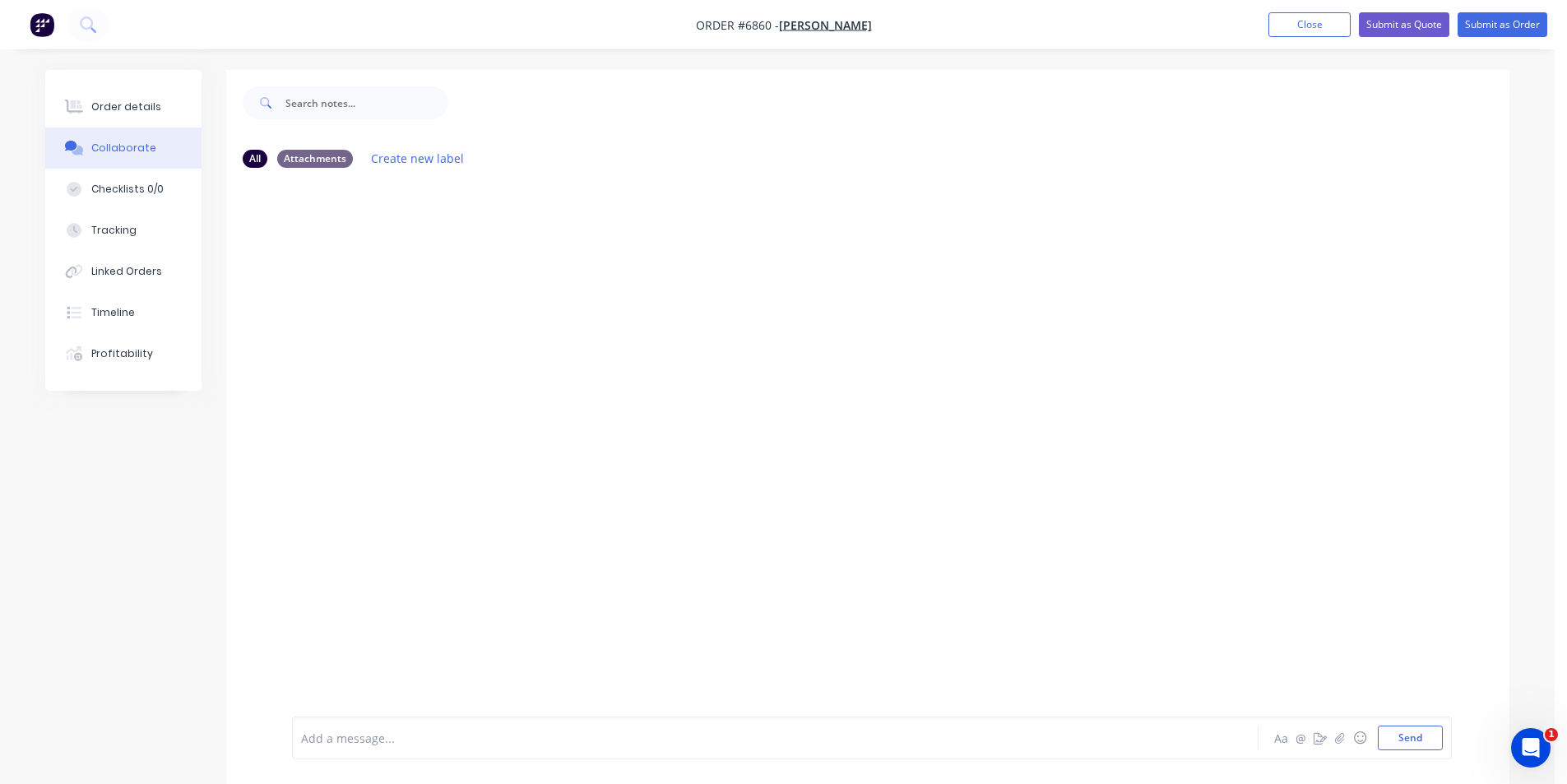
click at [1555, 771] on div at bounding box center [1555, 771] width 0 height 0
click at [1341, 735] on icon "button" at bounding box center [1340, 738] width 10 height 12
click at [1405, 744] on button "Send" at bounding box center [1410, 737] width 65 height 25
click at [153, 95] on button "Order details" at bounding box center [123, 107] width 156 height 41
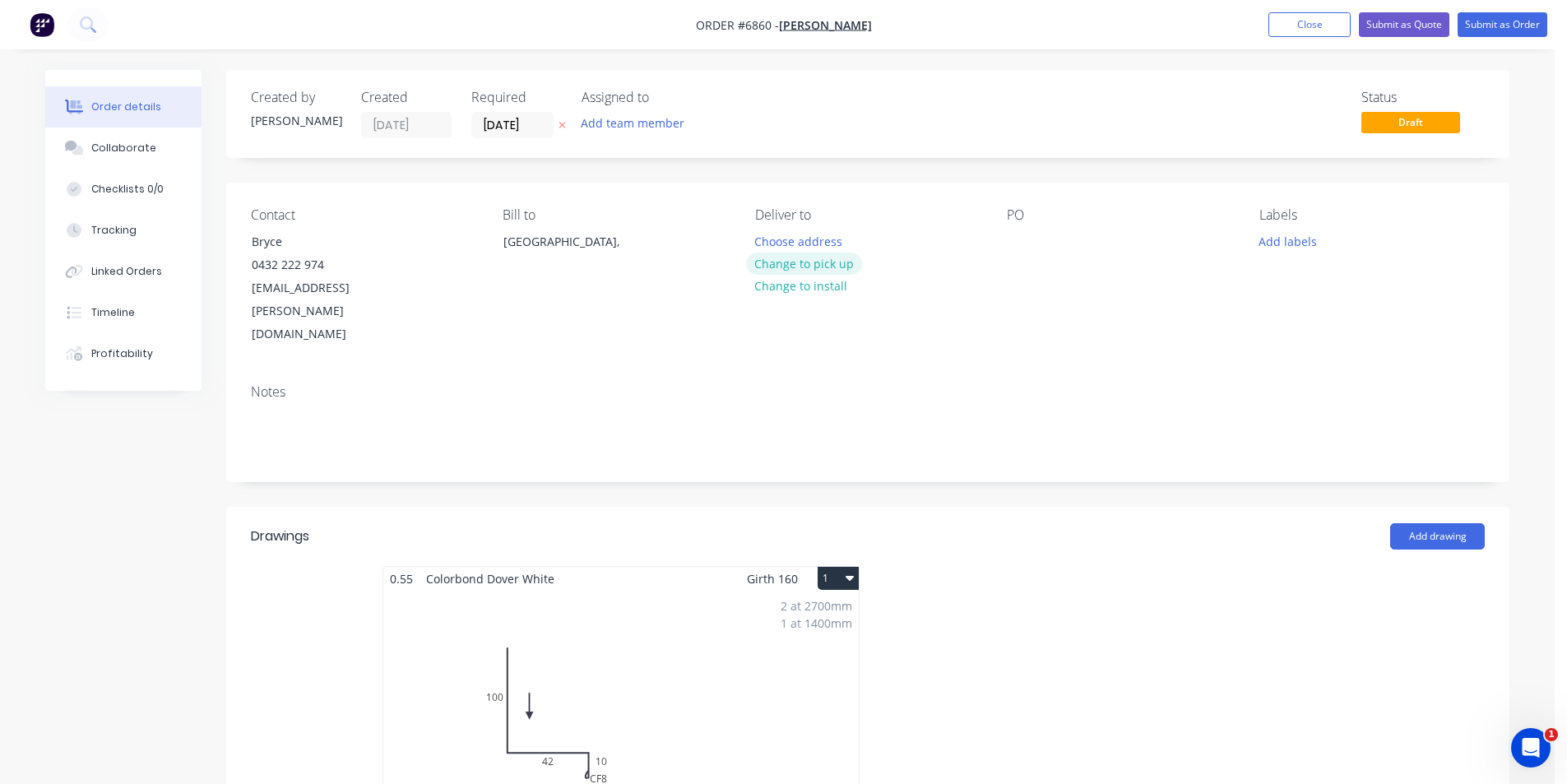
click at [808, 265] on button "Change to pick up" at bounding box center [804, 263] width 117 height 22
click at [1510, 18] on button "Submit as Order" at bounding box center [1502, 24] width 90 height 25
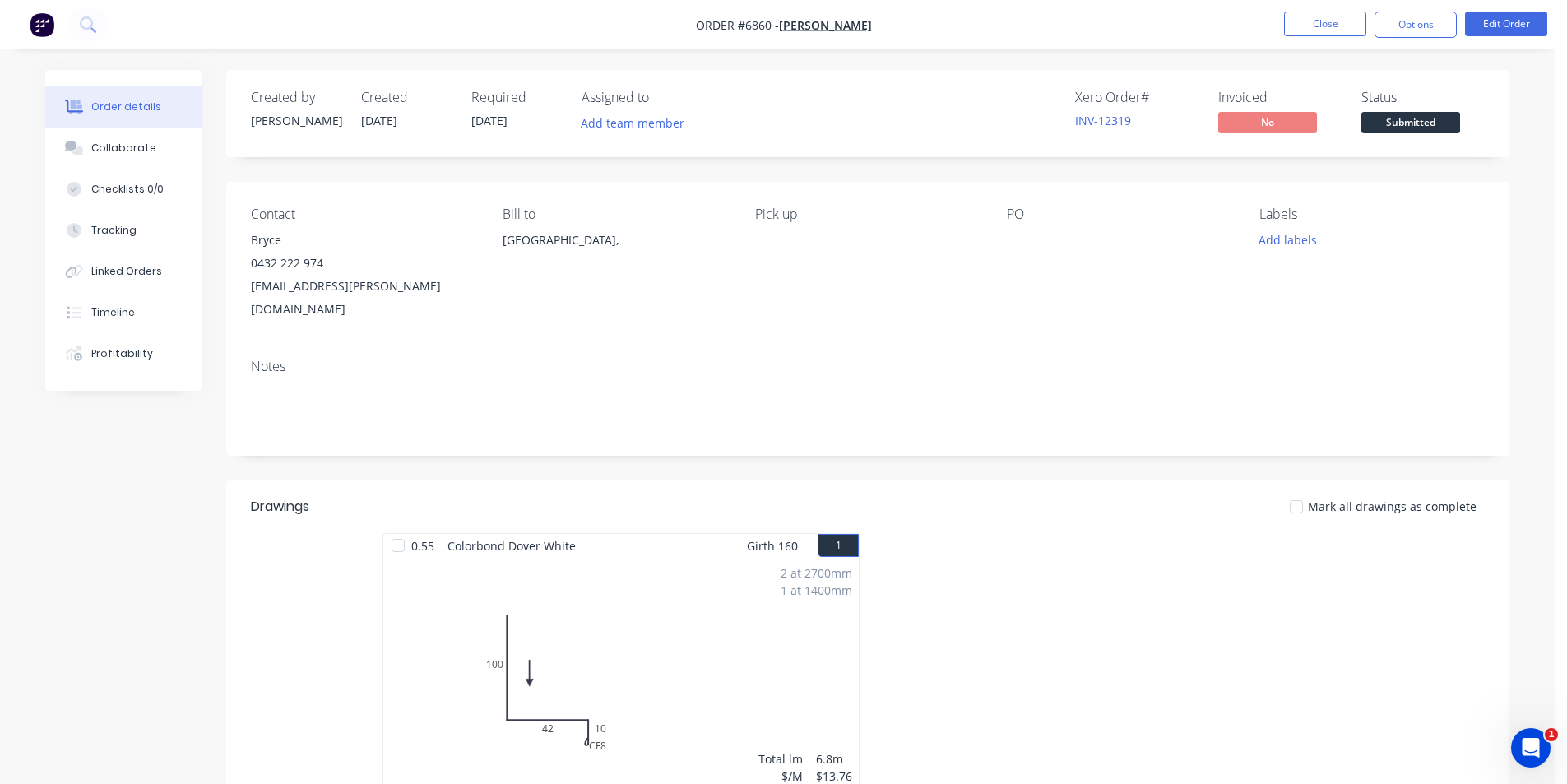
click at [1441, 122] on span "Submitted" at bounding box center [1411, 122] width 99 height 20
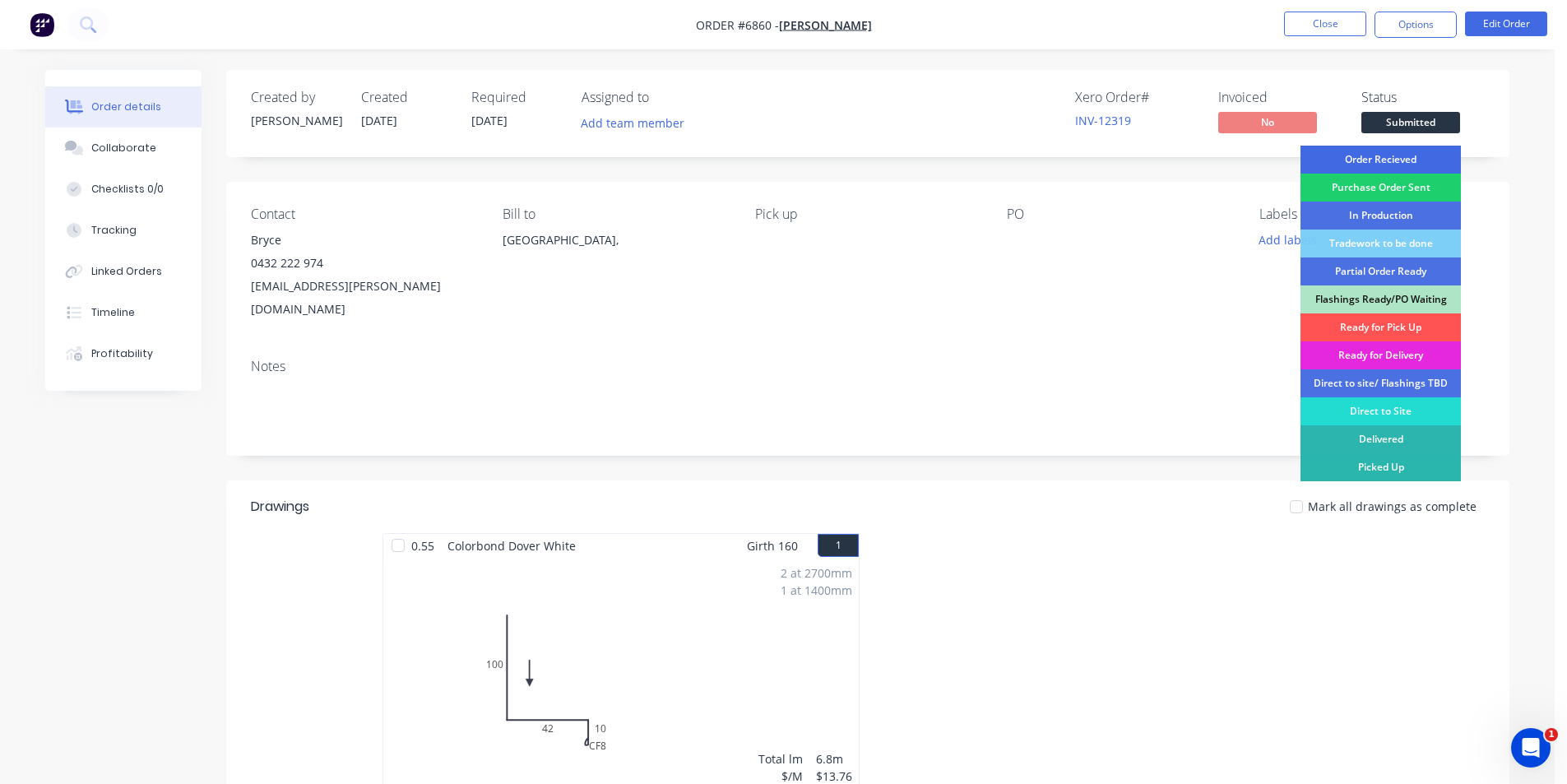
click at [1442, 158] on div "Order Recieved" at bounding box center [1380, 159] width 160 height 28
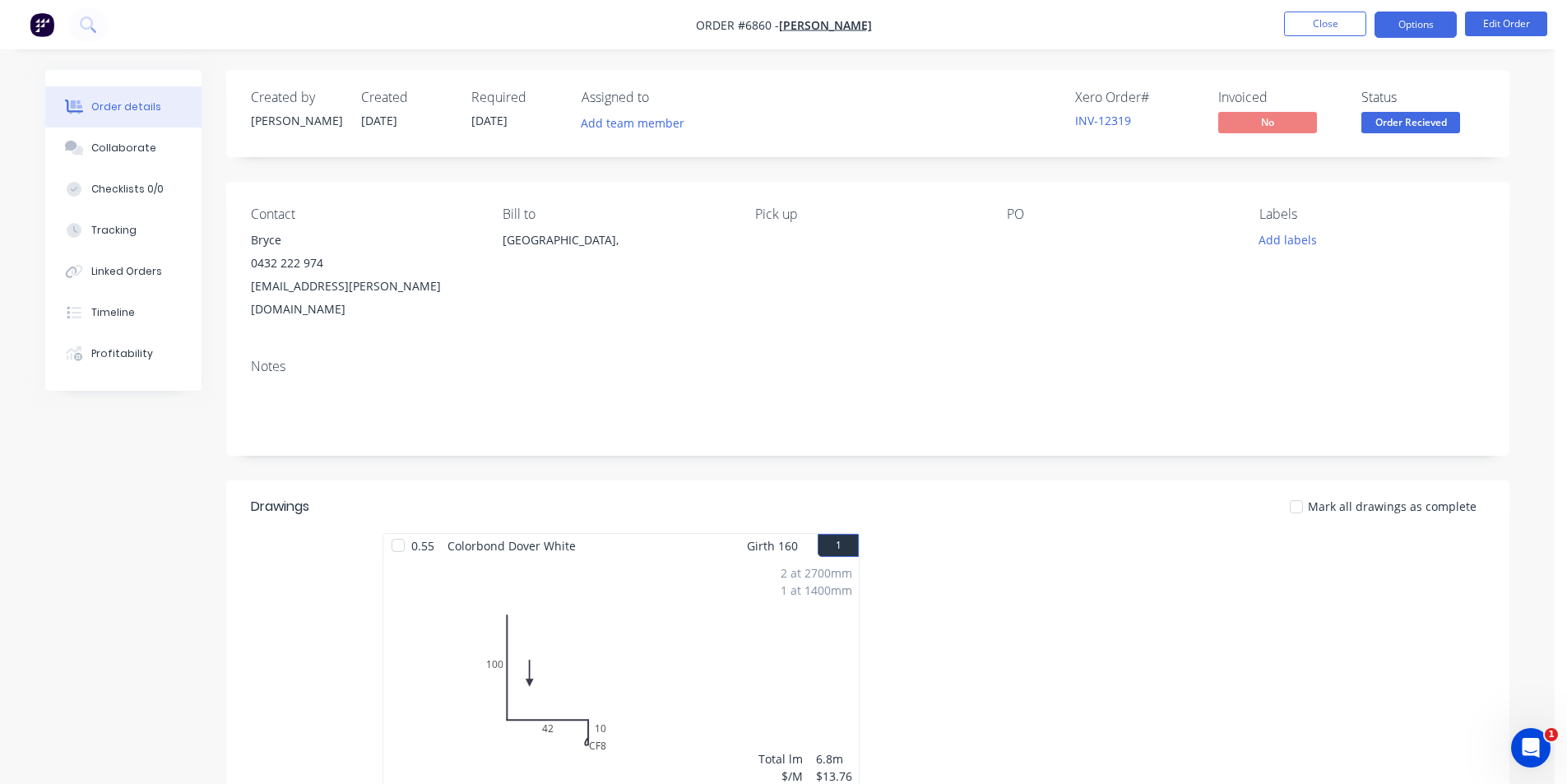
click at [1426, 21] on button "Options" at bounding box center [1415, 25] width 82 height 26
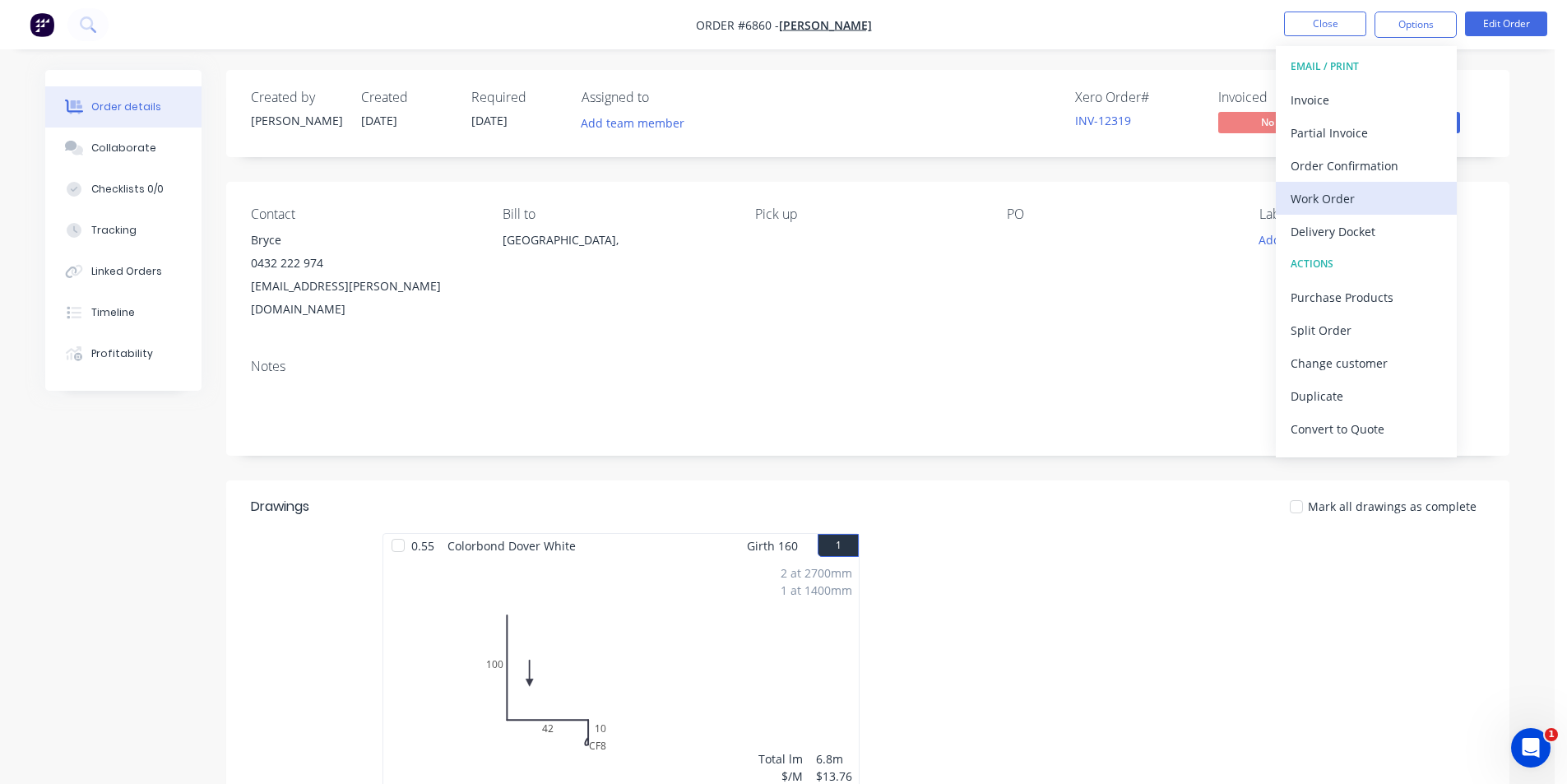
click at [1319, 206] on div "Work Order" at bounding box center [1367, 199] width 152 height 24
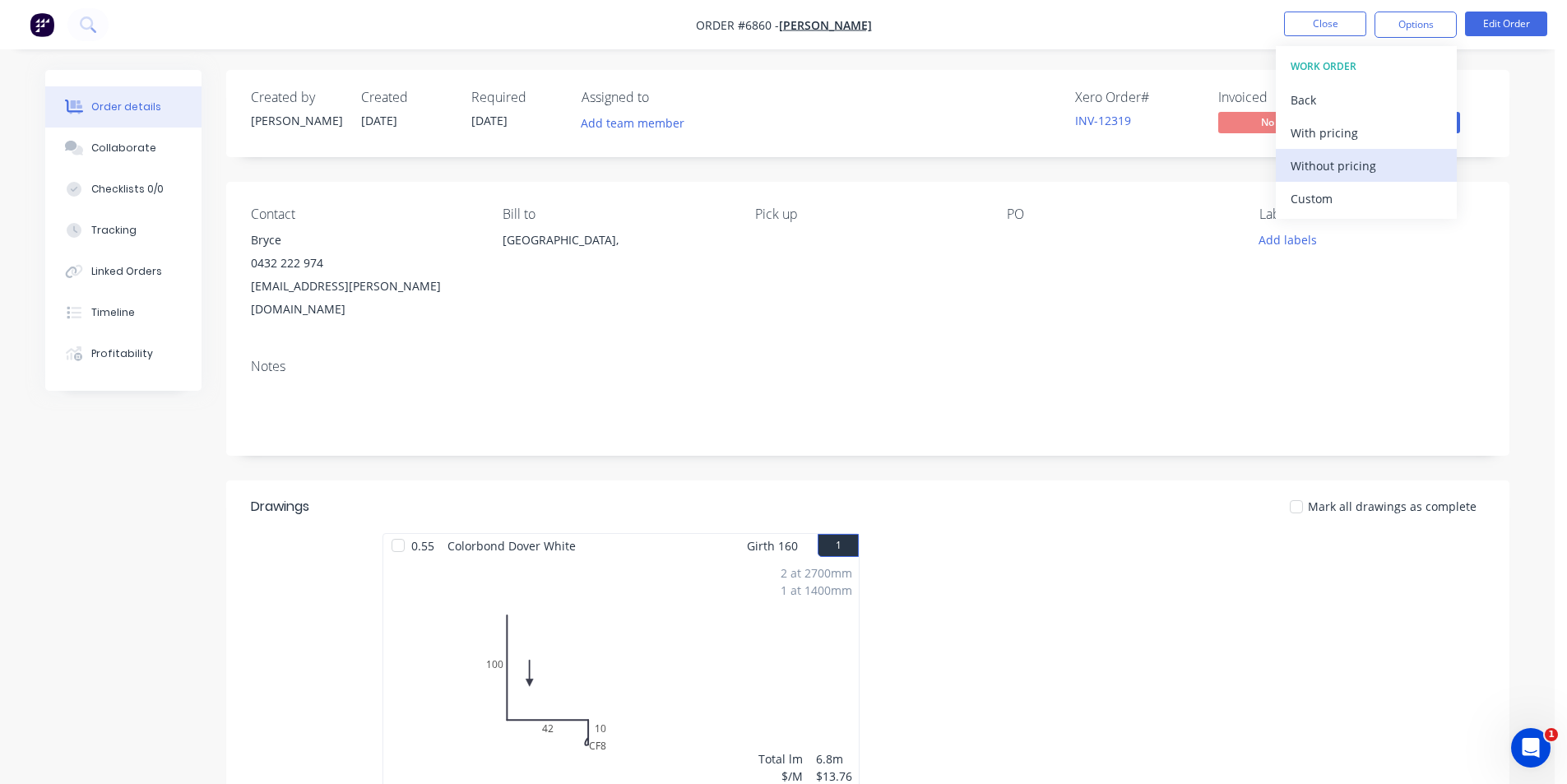
click at [1321, 171] on div "Without pricing" at bounding box center [1367, 165] width 152 height 24
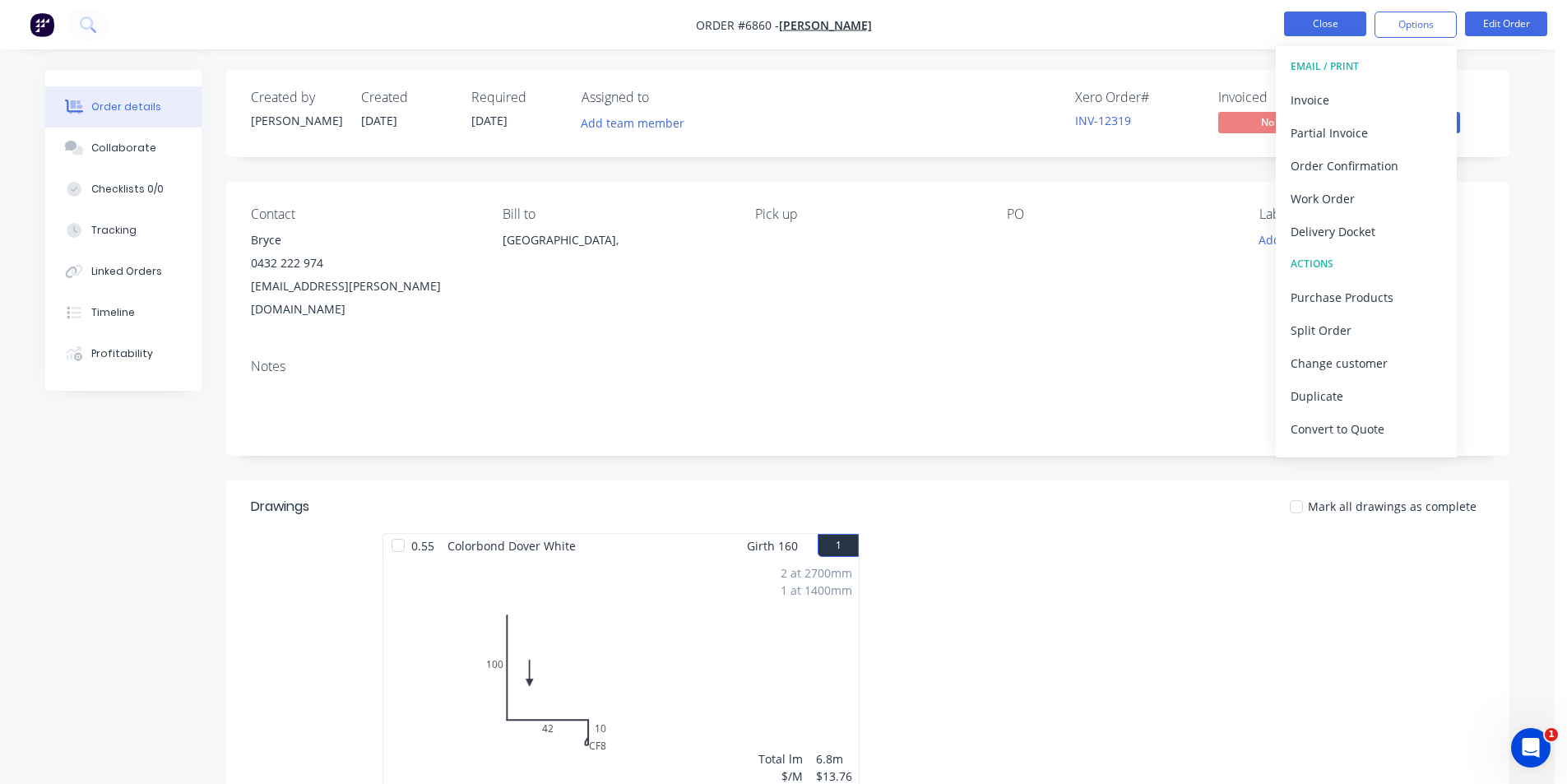
click at [1327, 26] on button "Close" at bounding box center [1325, 24] width 82 height 25
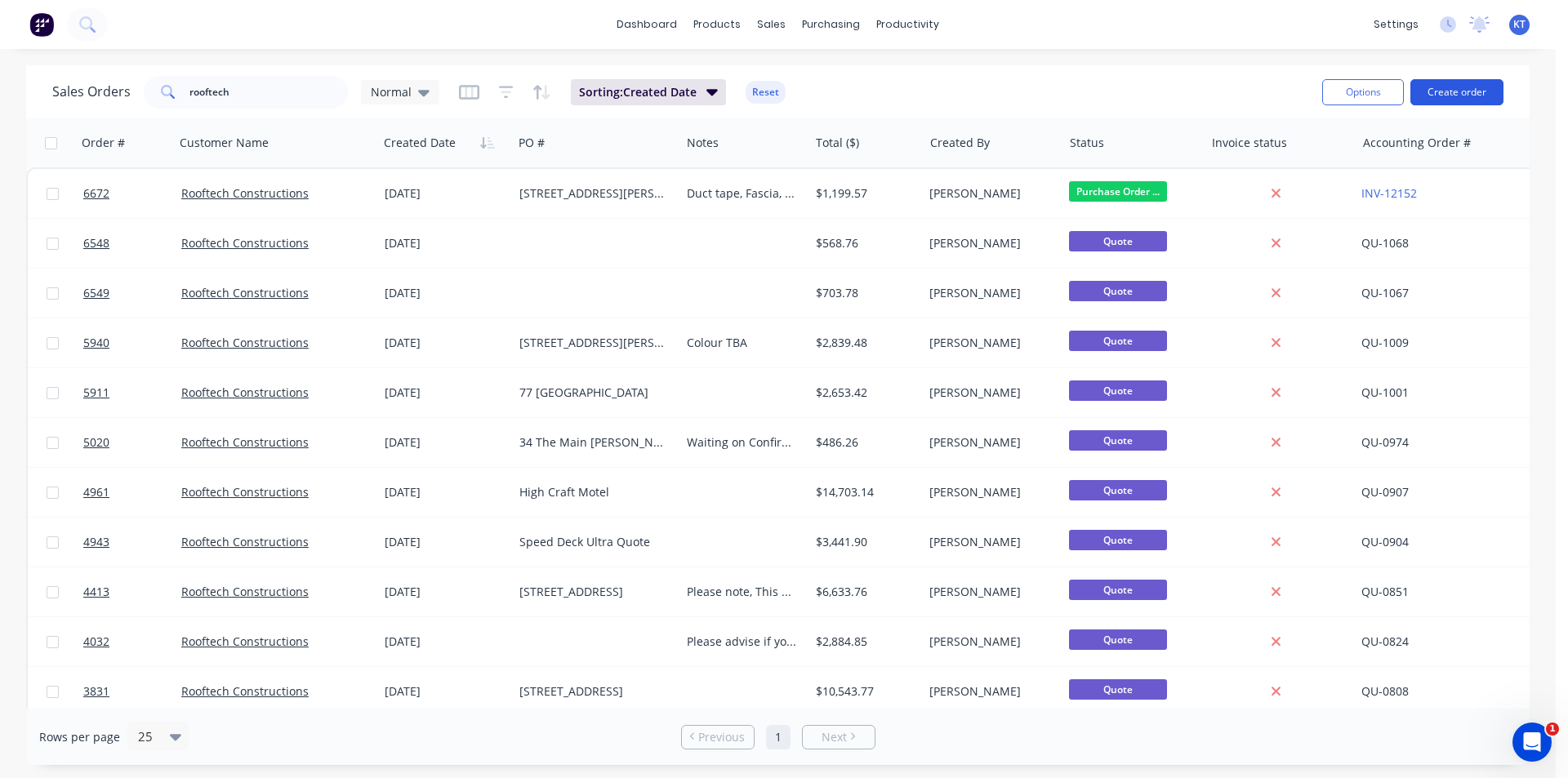
click at [1479, 88] on button "Create order" at bounding box center [1456, 92] width 93 height 26
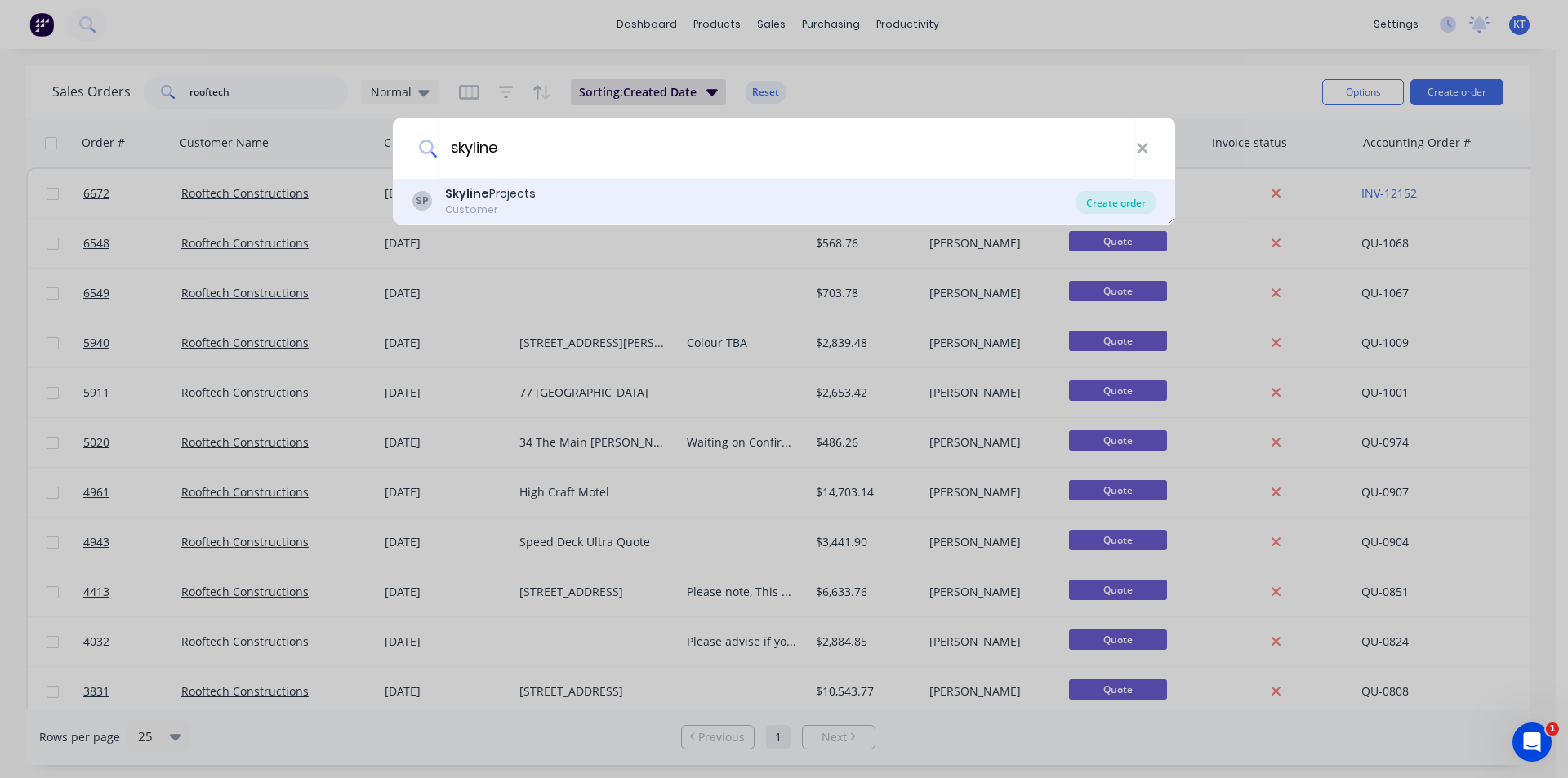
type input "skyline"
drag, startPoint x: 1112, startPoint y: 200, endPoint x: 564, endPoint y: 518, distance: 633.6
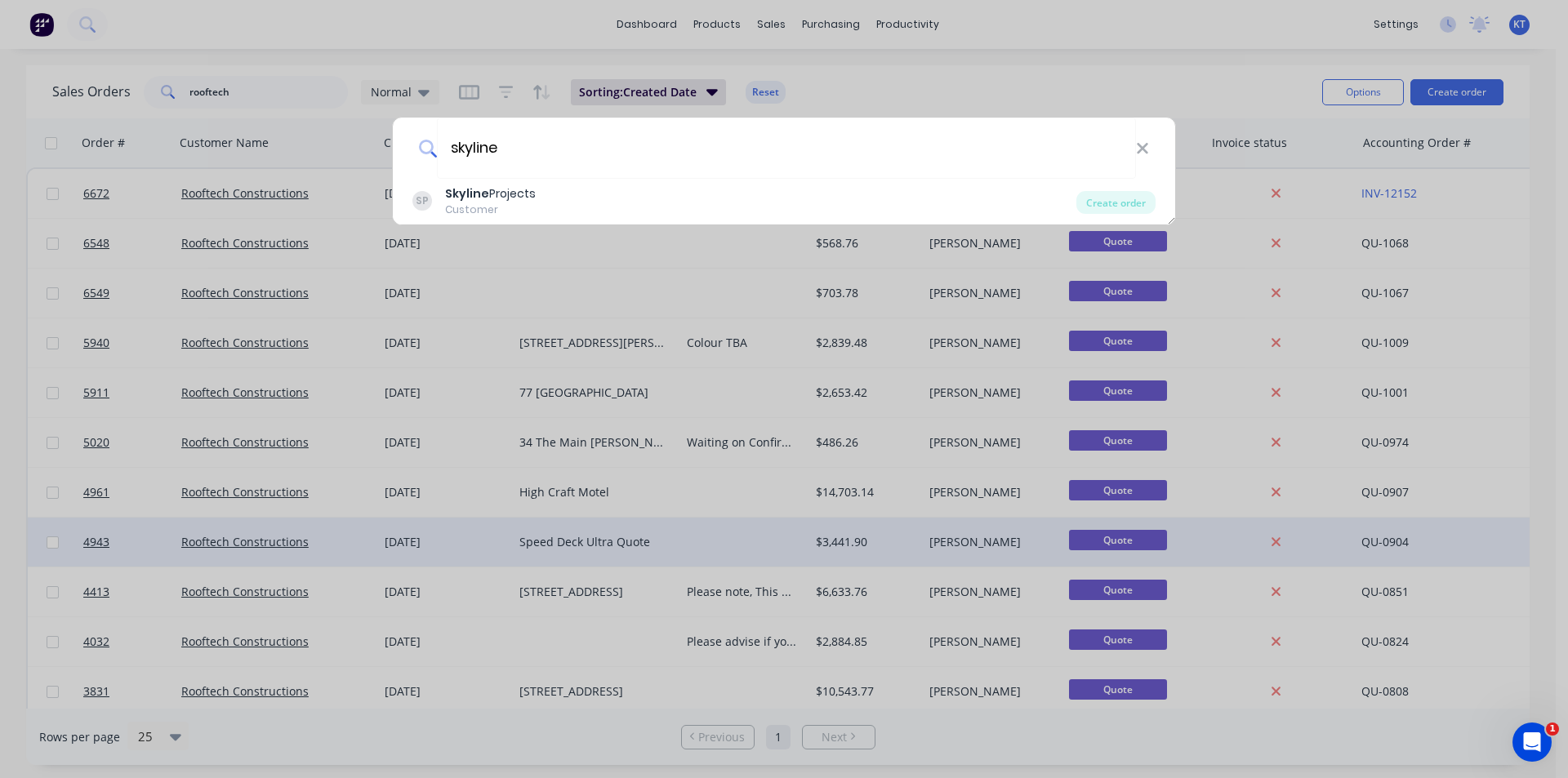
click at [1113, 200] on div "Create order" at bounding box center [1116, 202] width 80 height 23
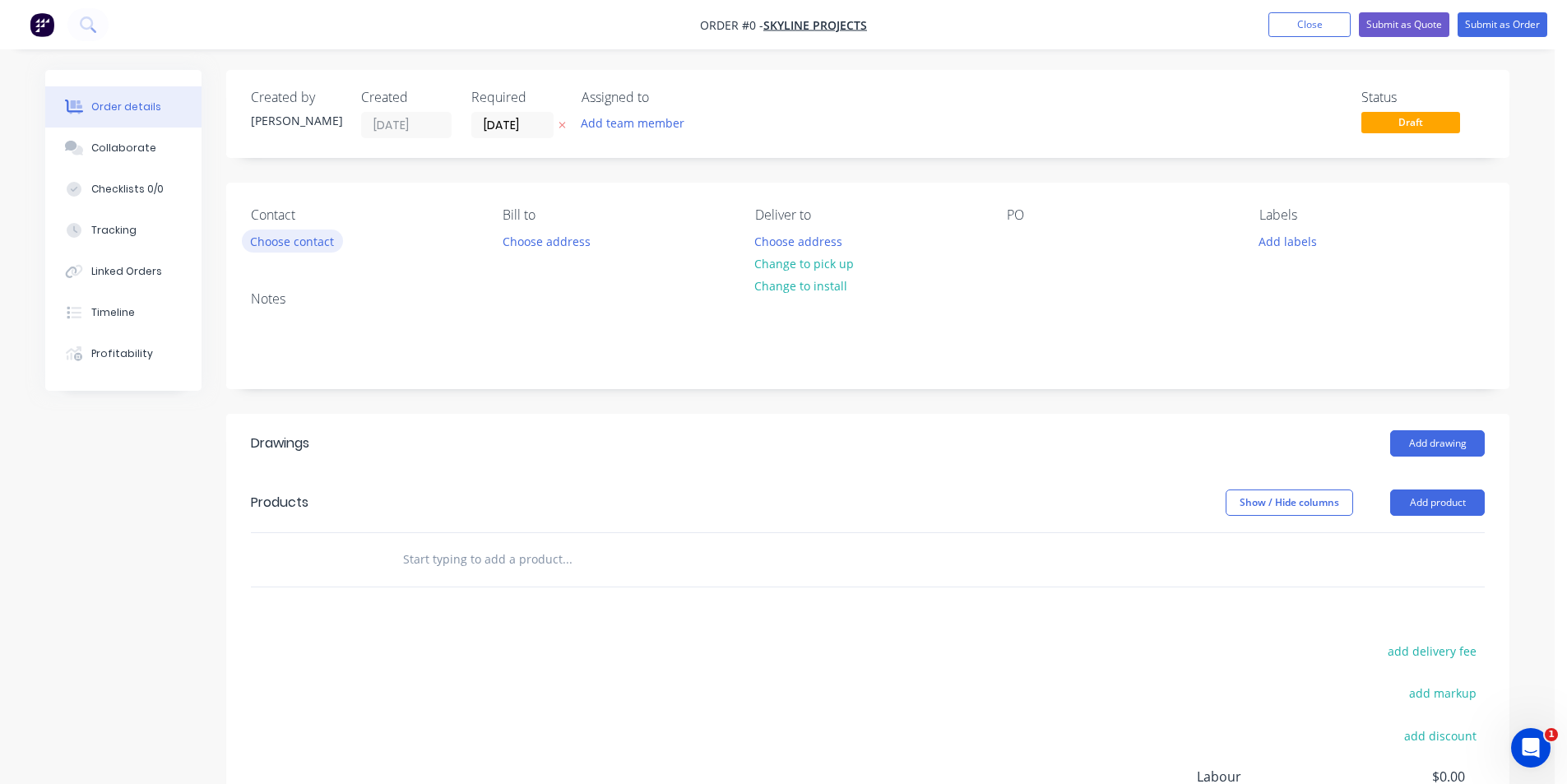
click at [331, 239] on button "Choose contact" at bounding box center [292, 240] width 101 height 22
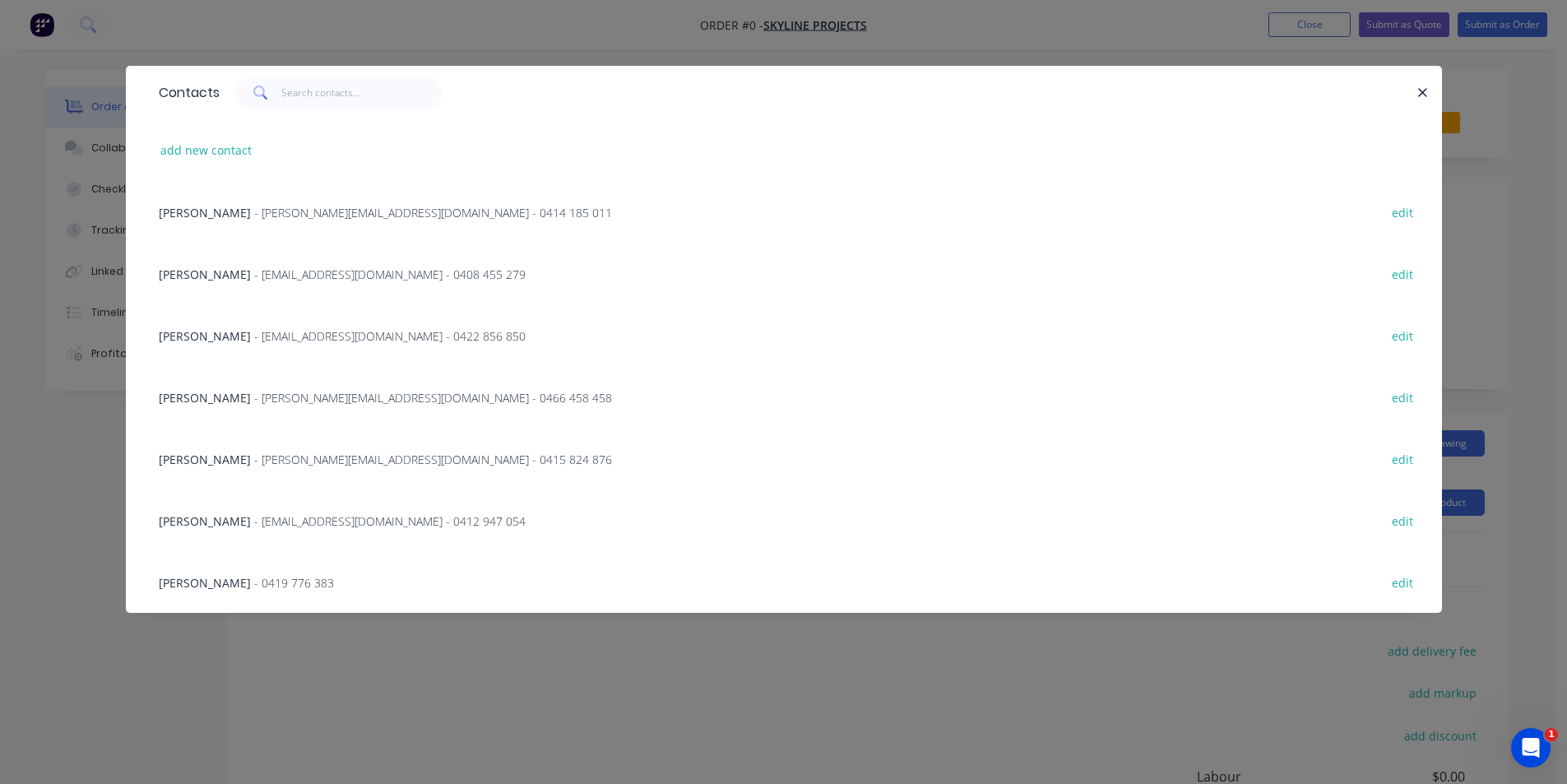
click at [254, 341] on span "- [EMAIL_ADDRESS][DOMAIN_NAME] - 0422 856 850" at bounding box center [390, 336] width 271 height 15
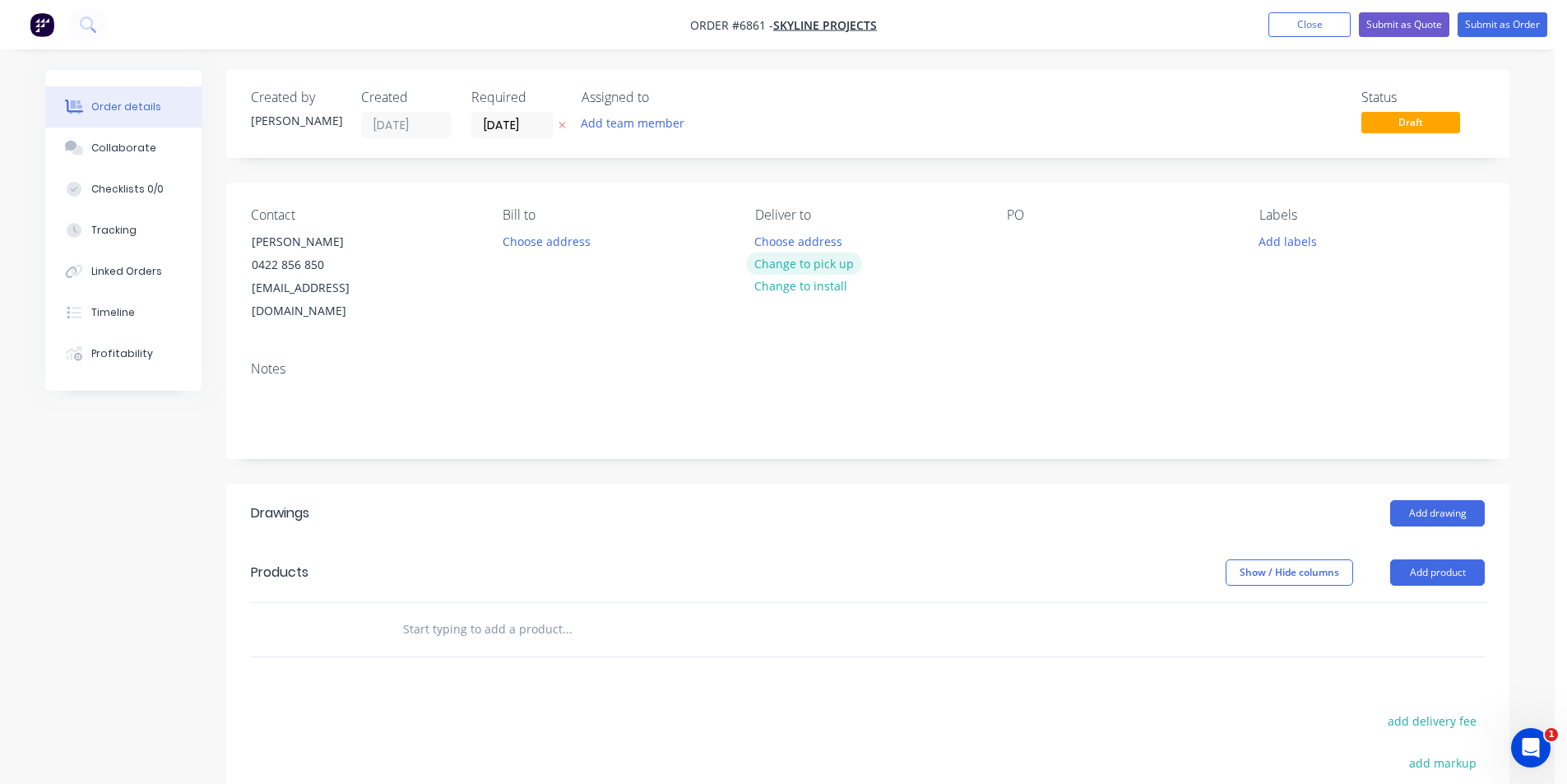
click at [849, 269] on button "Change to pick up" at bounding box center [804, 263] width 117 height 22
click at [824, 265] on button "Change to delivery" at bounding box center [806, 264] width 120 height 22
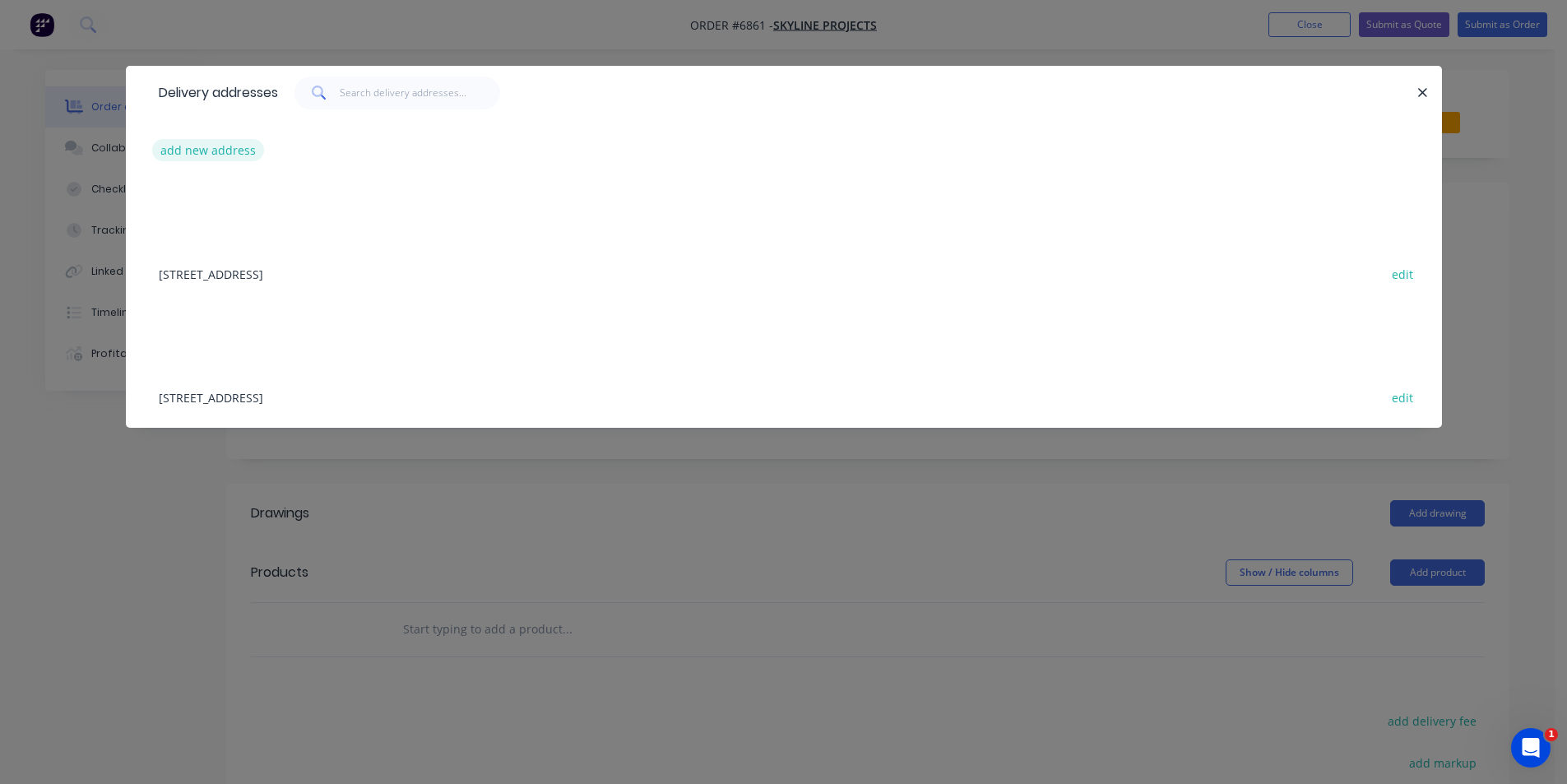
click at [228, 151] on button "add new address" at bounding box center [209, 150] width 113 height 22
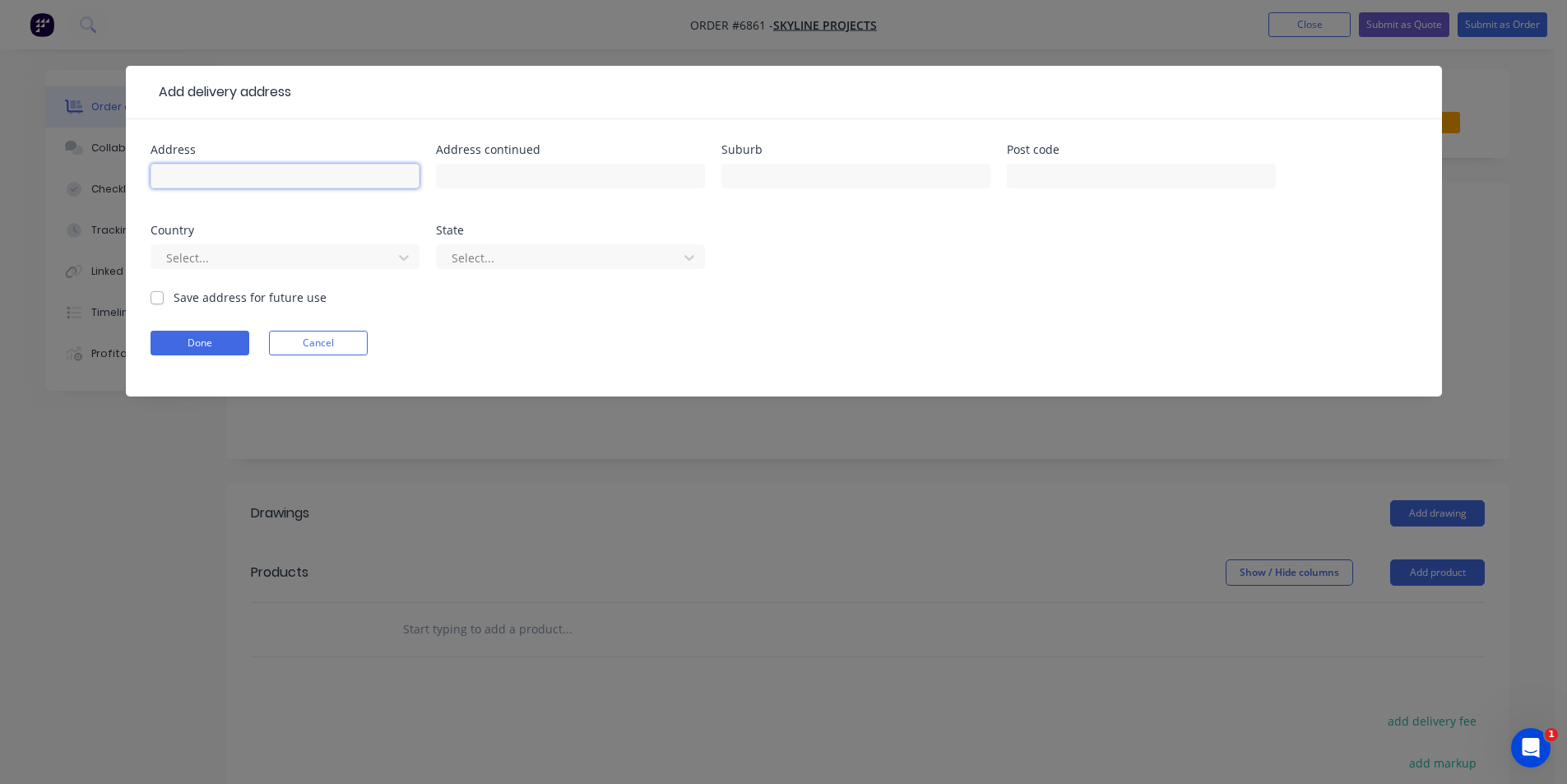
click at [310, 176] on input "text" at bounding box center [286, 176] width 269 height 25
click at [847, 180] on input "text" at bounding box center [856, 176] width 269 height 25
click at [180, 176] on input "[STREET_ADDRESS]" at bounding box center [286, 176] width 269 height 25
type input "[STREET_ADDRESS]"
click at [857, 187] on input "text" at bounding box center [856, 176] width 269 height 25
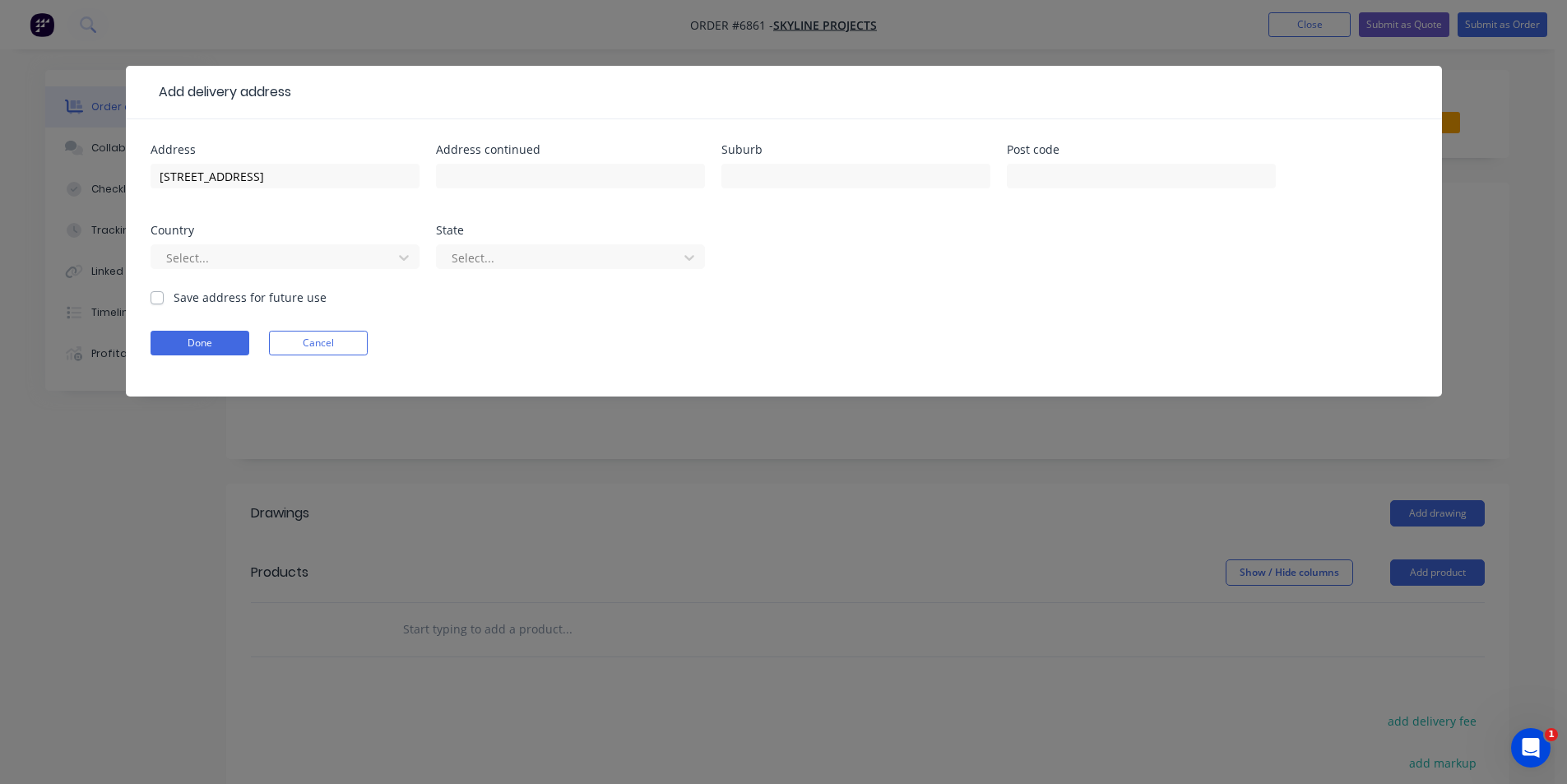
click at [1080, 298] on form "Address [STREET_ADDRESS] Address continued Suburb Post code Country Select... S…" at bounding box center [784, 270] width 1267 height 252
click at [174, 303] on label "Save address for future use" at bounding box center [250, 297] width 153 height 17
click at [162, 303] on input "Save address for future use" at bounding box center [157, 297] width 13 height 15
checkbox input "true"
click at [170, 323] on form "Address [STREET_ADDRESS] Address continued Suburb Post code Country Select... S…" at bounding box center [784, 270] width 1267 height 252
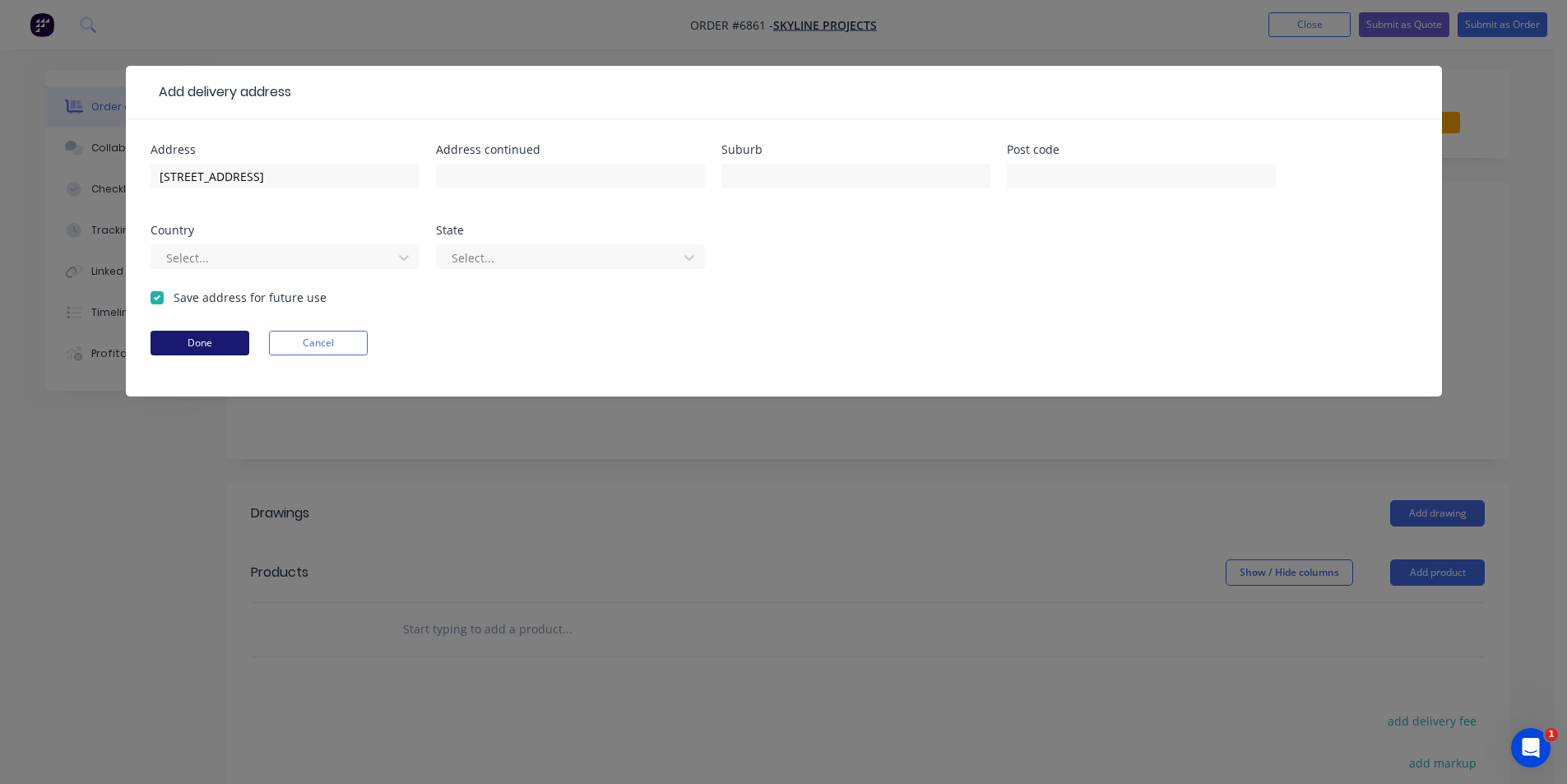
click at [176, 338] on button "Done" at bounding box center [200, 343] width 99 height 25
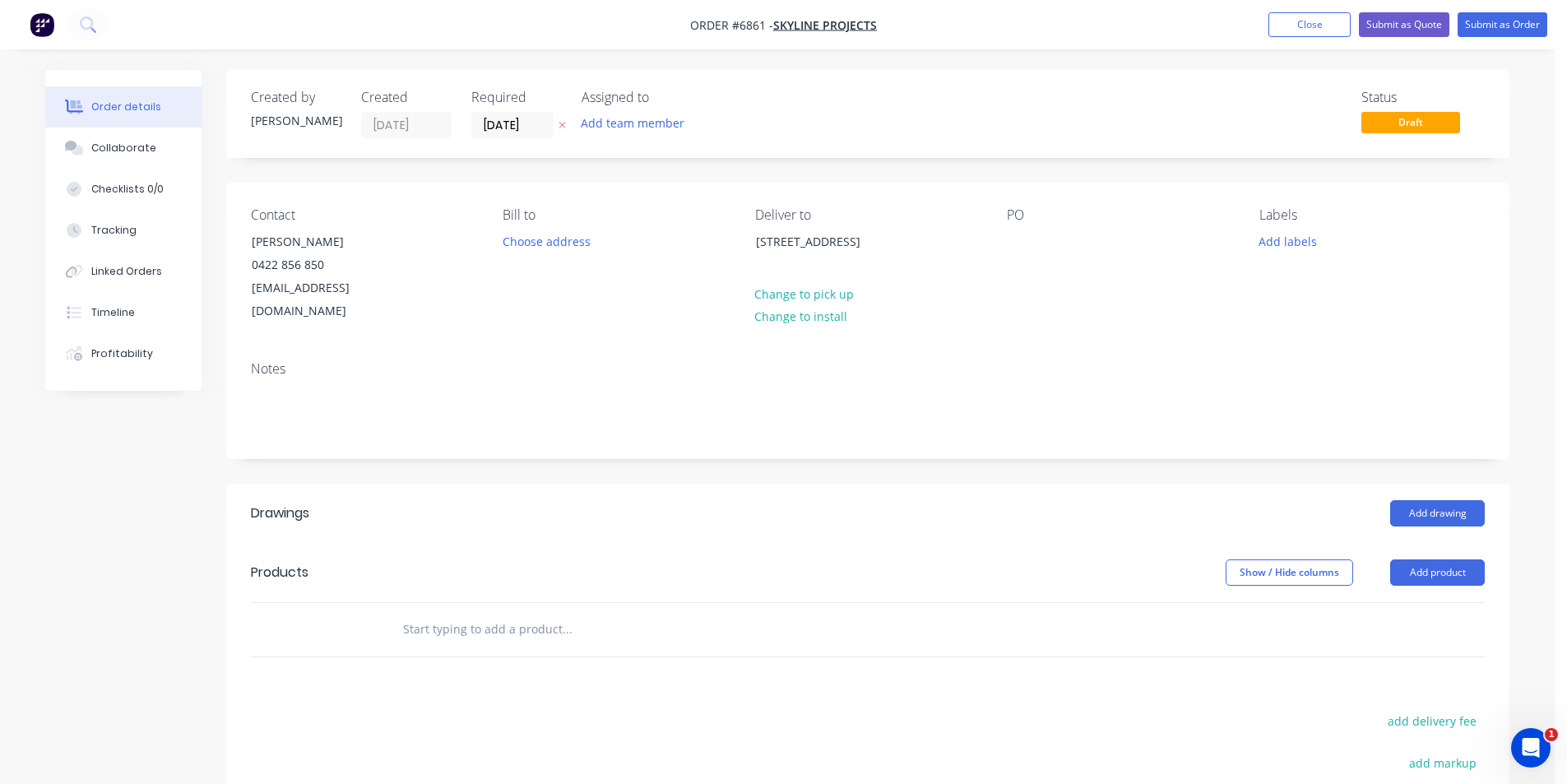
click at [1041, 245] on div "PO" at bounding box center [1119, 265] width 225 height 116
click at [1017, 245] on div at bounding box center [1020, 241] width 26 height 24
click at [1420, 569] on header "Products Show / Hide columns Add product" at bounding box center [867, 572] width 1283 height 59
click at [1457, 559] on button "Add product" at bounding box center [1437, 572] width 95 height 26
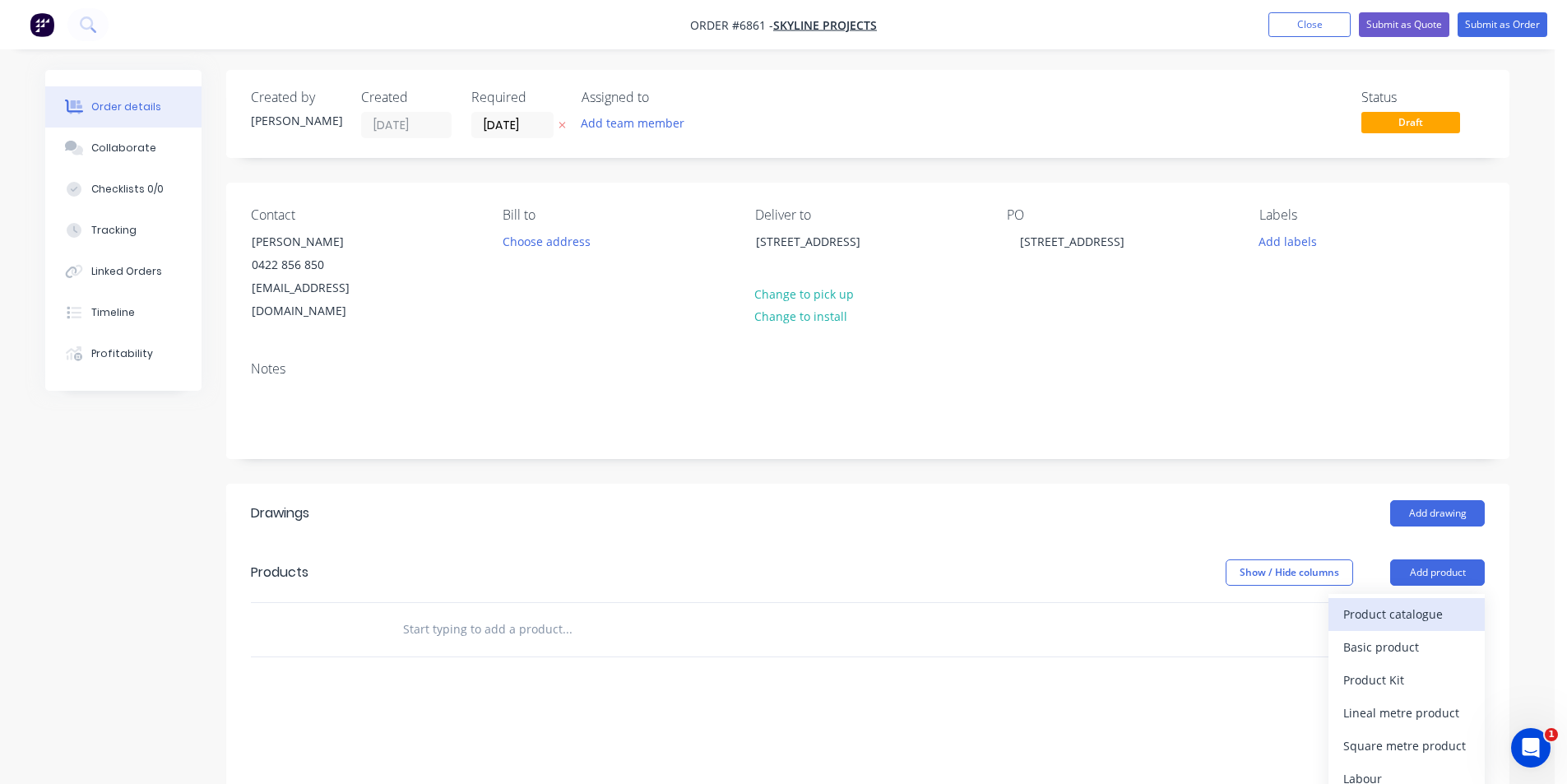
click at [1441, 604] on button "Product catalogue" at bounding box center [1406, 614] width 156 height 33
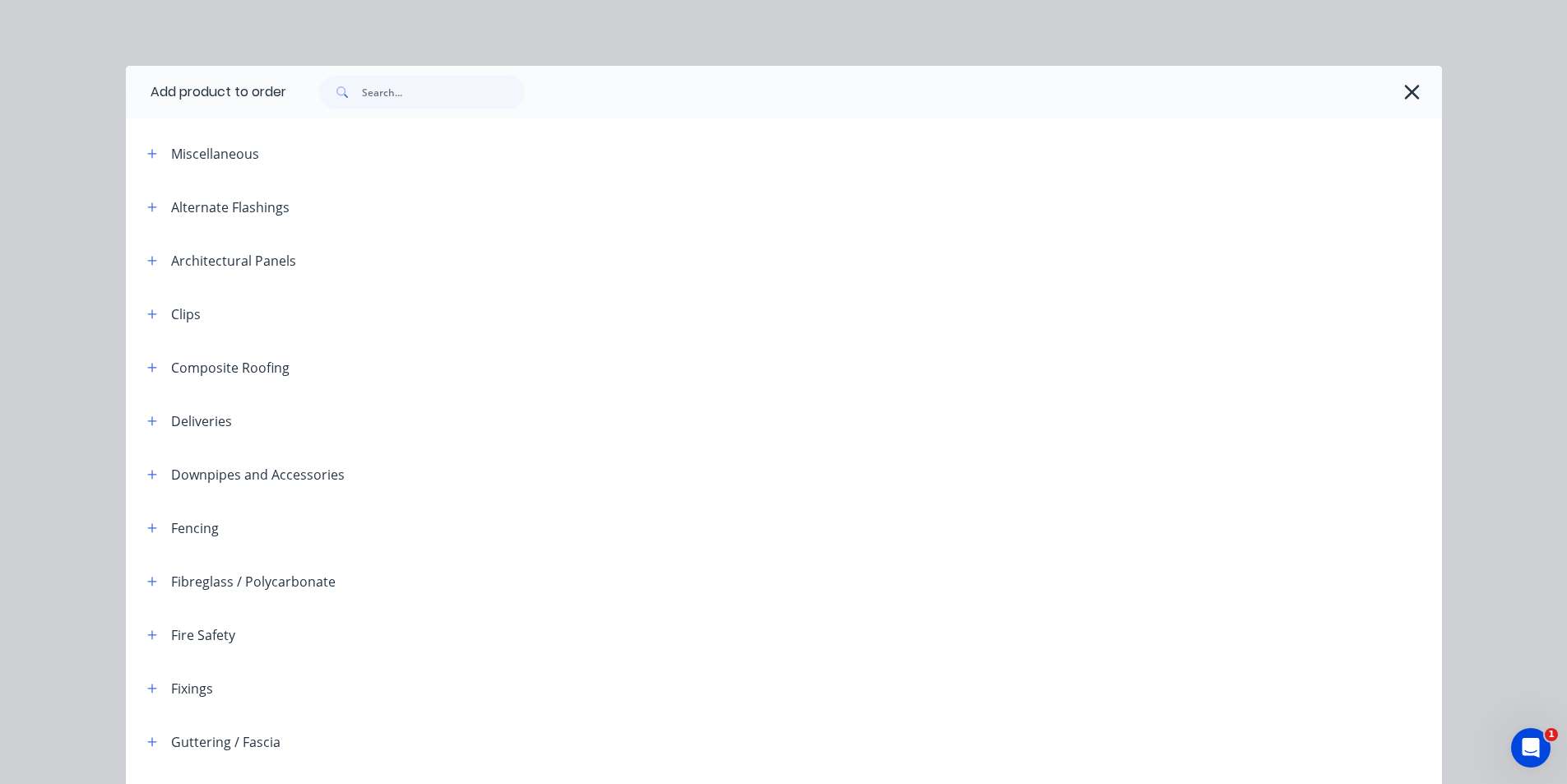
drag, startPoint x: 429, startPoint y: 119, endPoint x: 435, endPoint y: 109, distance: 11.7
click at [431, 116] on div "Add product to order Miscellaneous Alternate Flashings Architectural Panels Cli…" at bounding box center [784, 657] width 1316 height 1183
click at [439, 101] on input "text" at bounding box center [443, 92] width 163 height 33
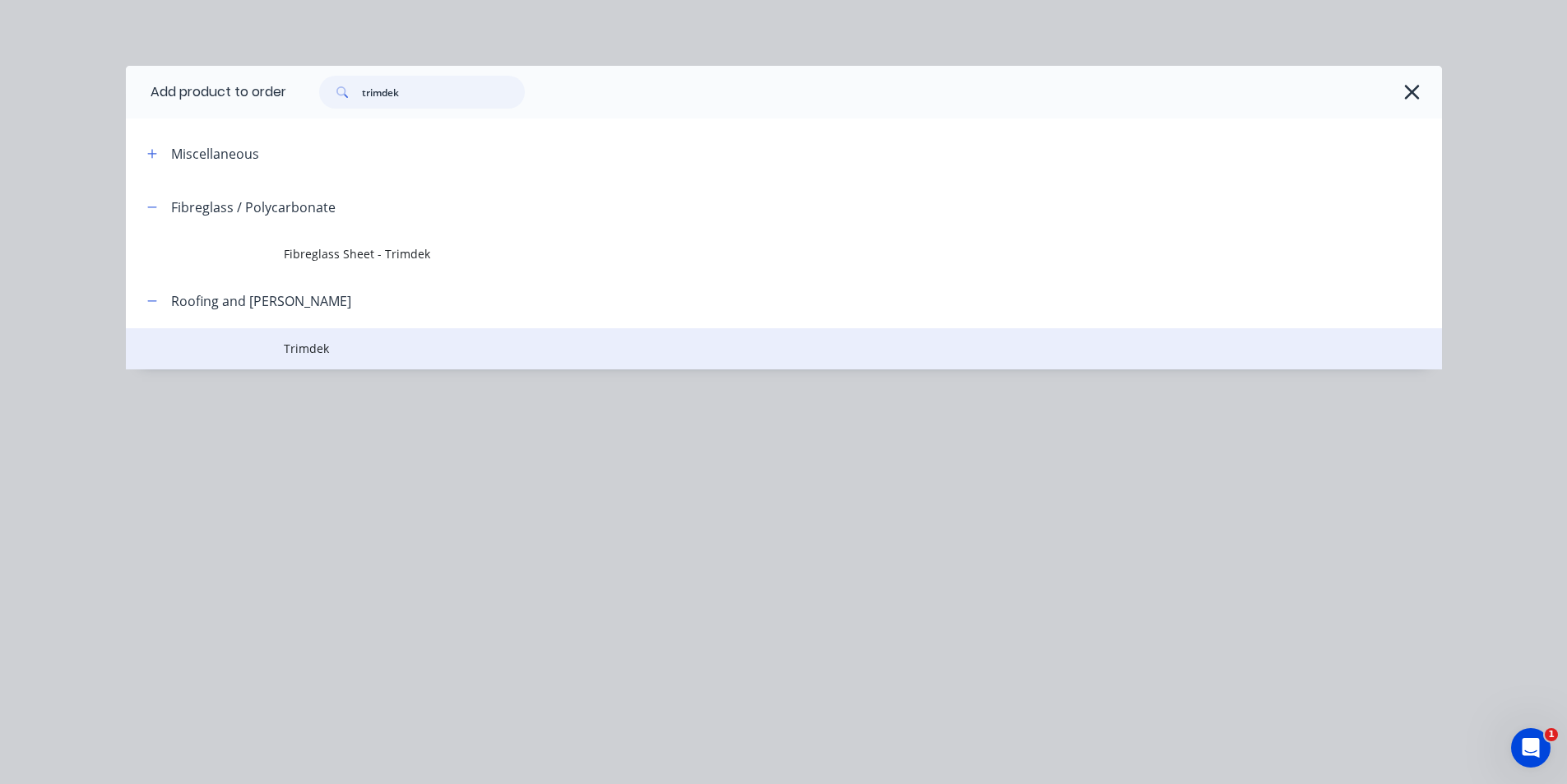
type input "trimdek"
click at [280, 355] on td at bounding box center [205, 349] width 158 height 41
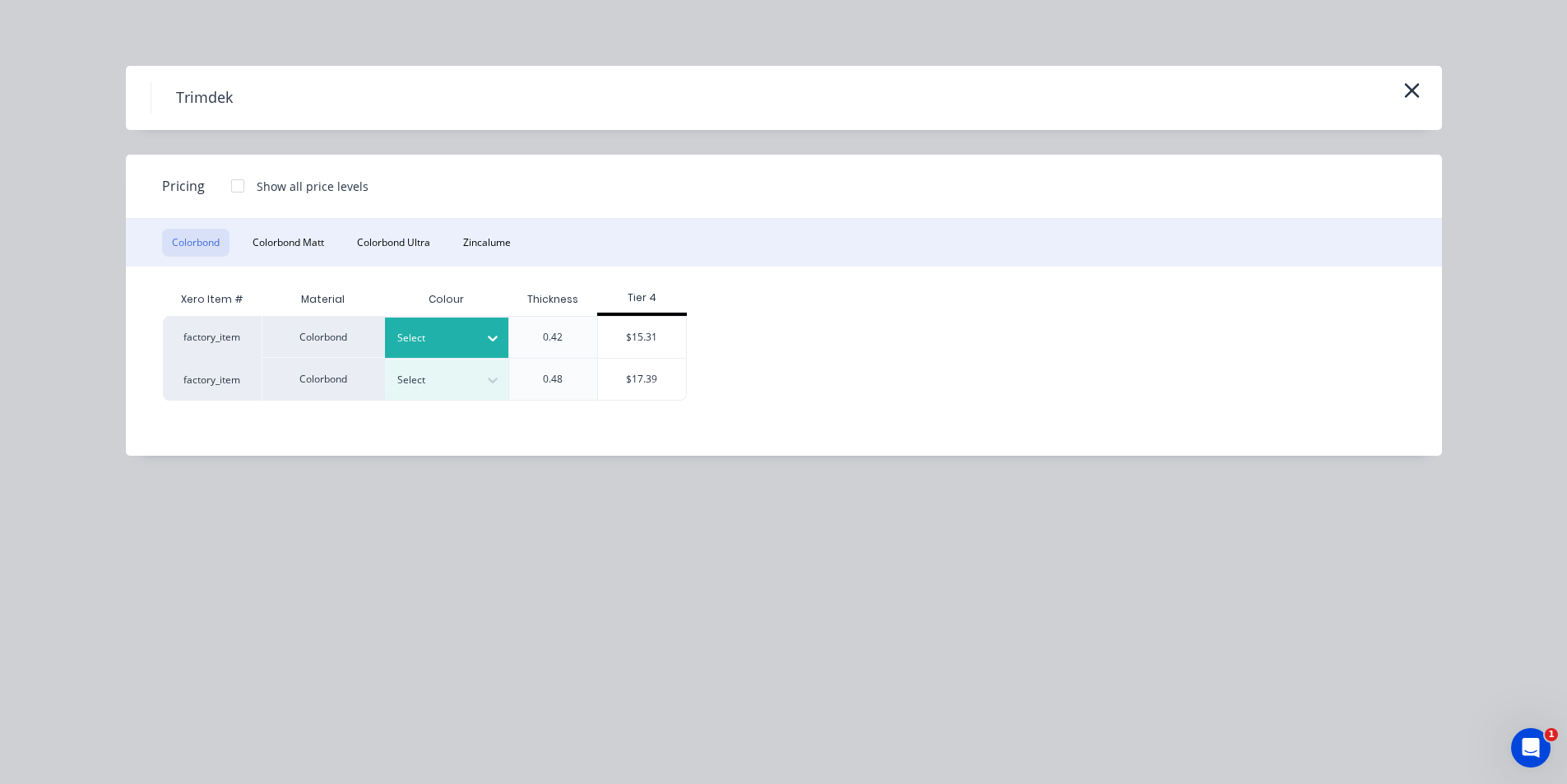
click at [486, 342] on icon at bounding box center [492, 337] width 16 height 16
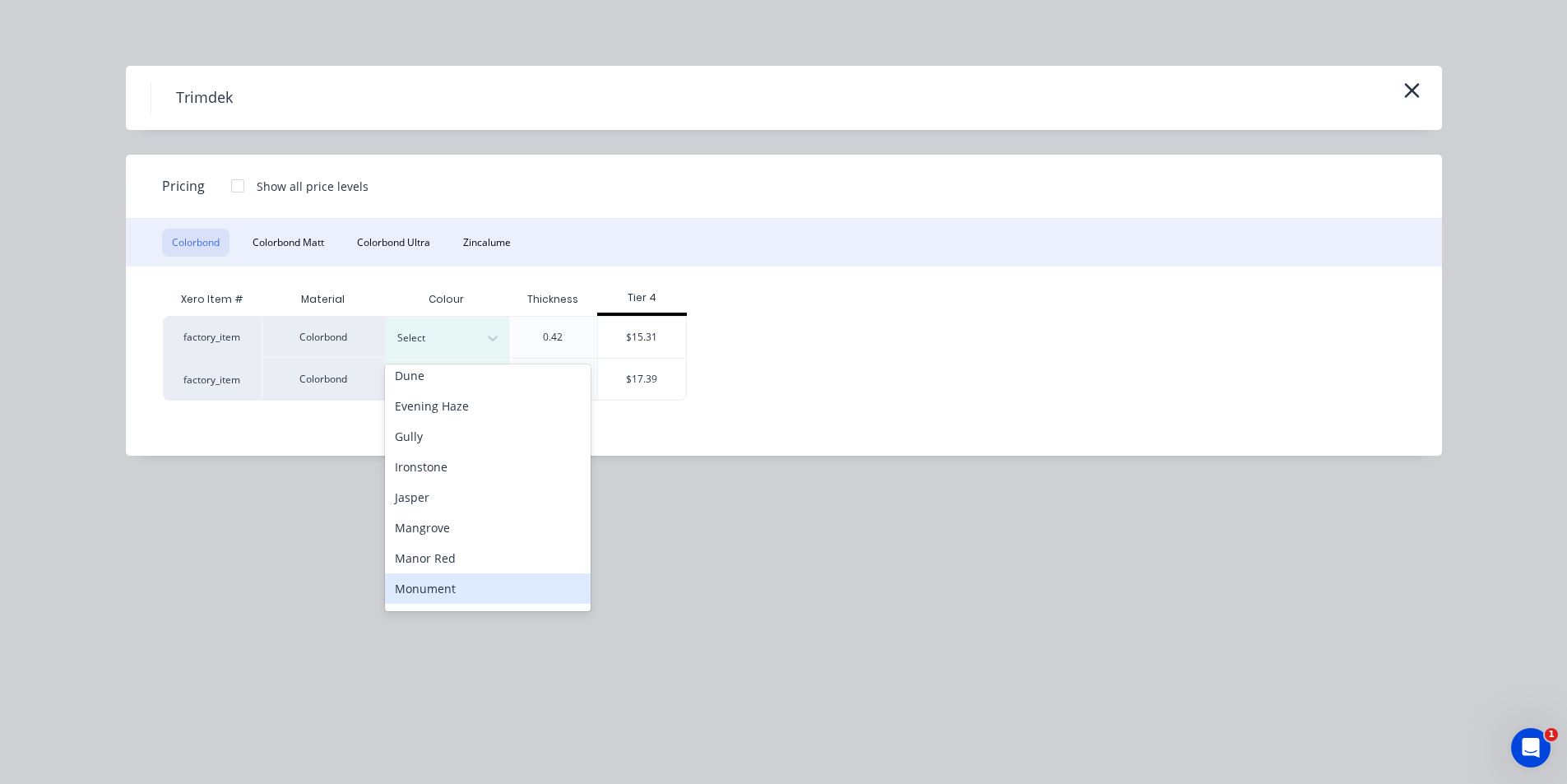
scroll to position [192, 0]
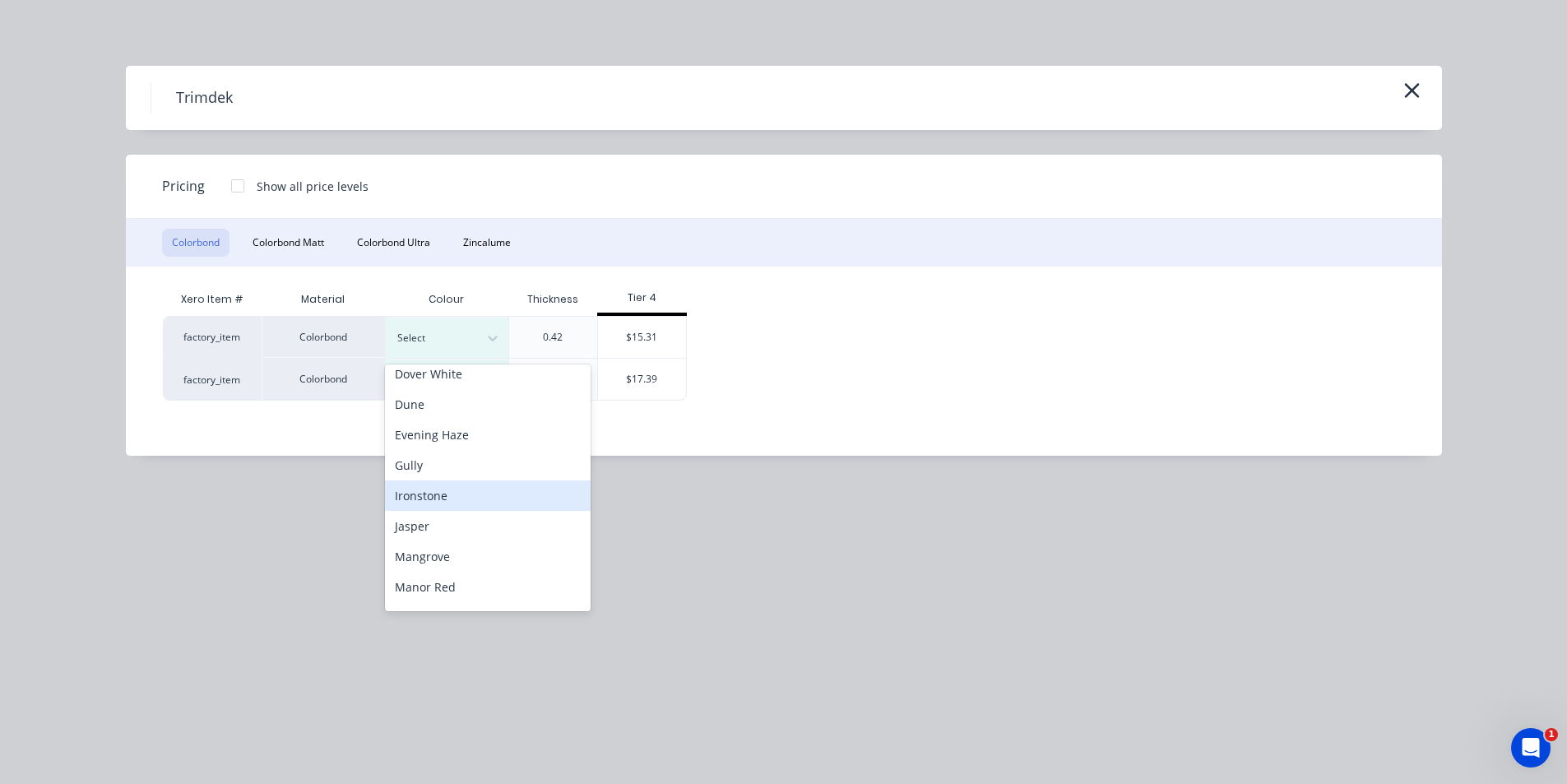
click at [444, 503] on div "Ironstone" at bounding box center [488, 495] width 205 height 31
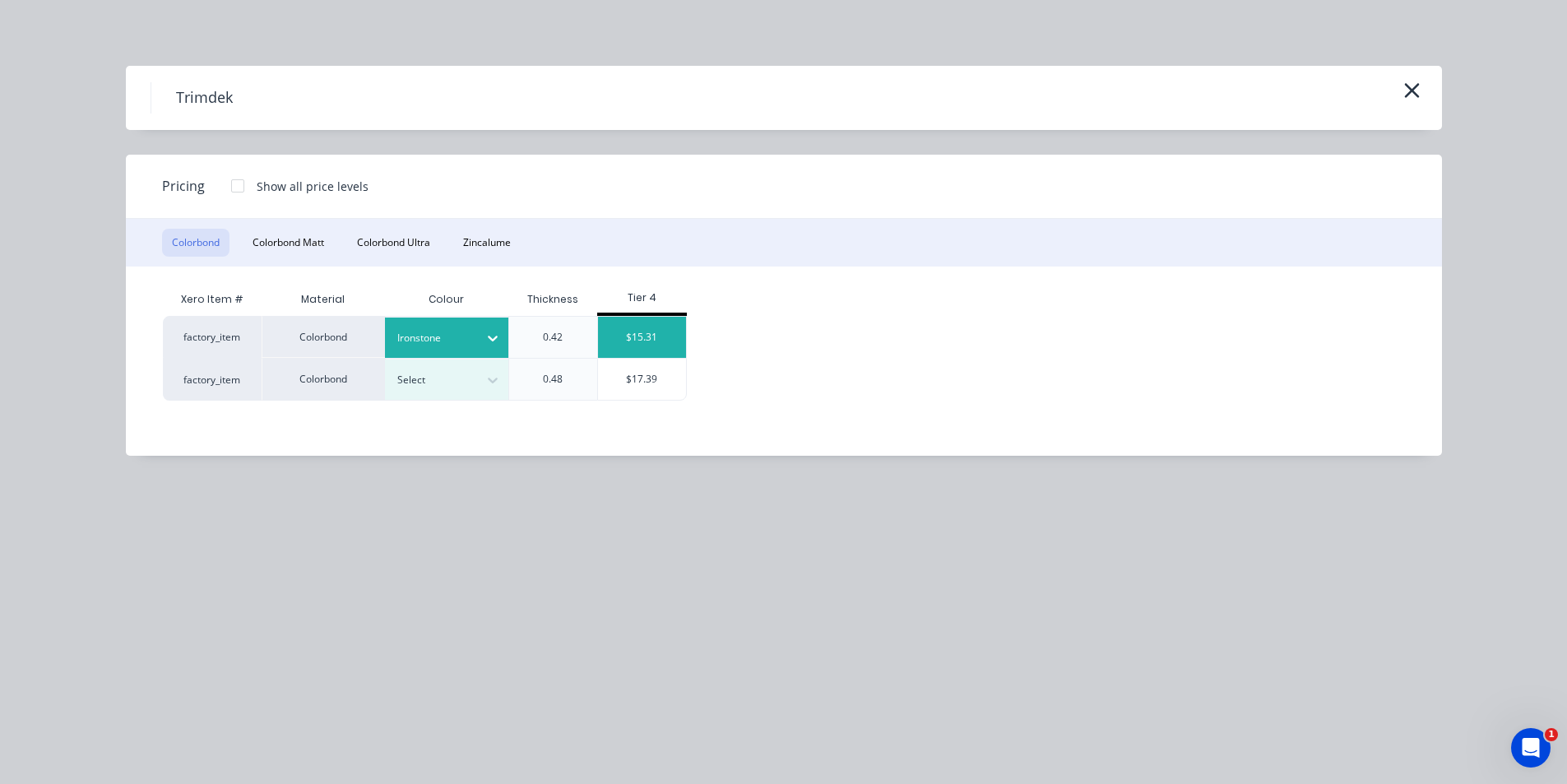
click at [661, 337] on div "$15.31" at bounding box center [641, 337] width 88 height 41
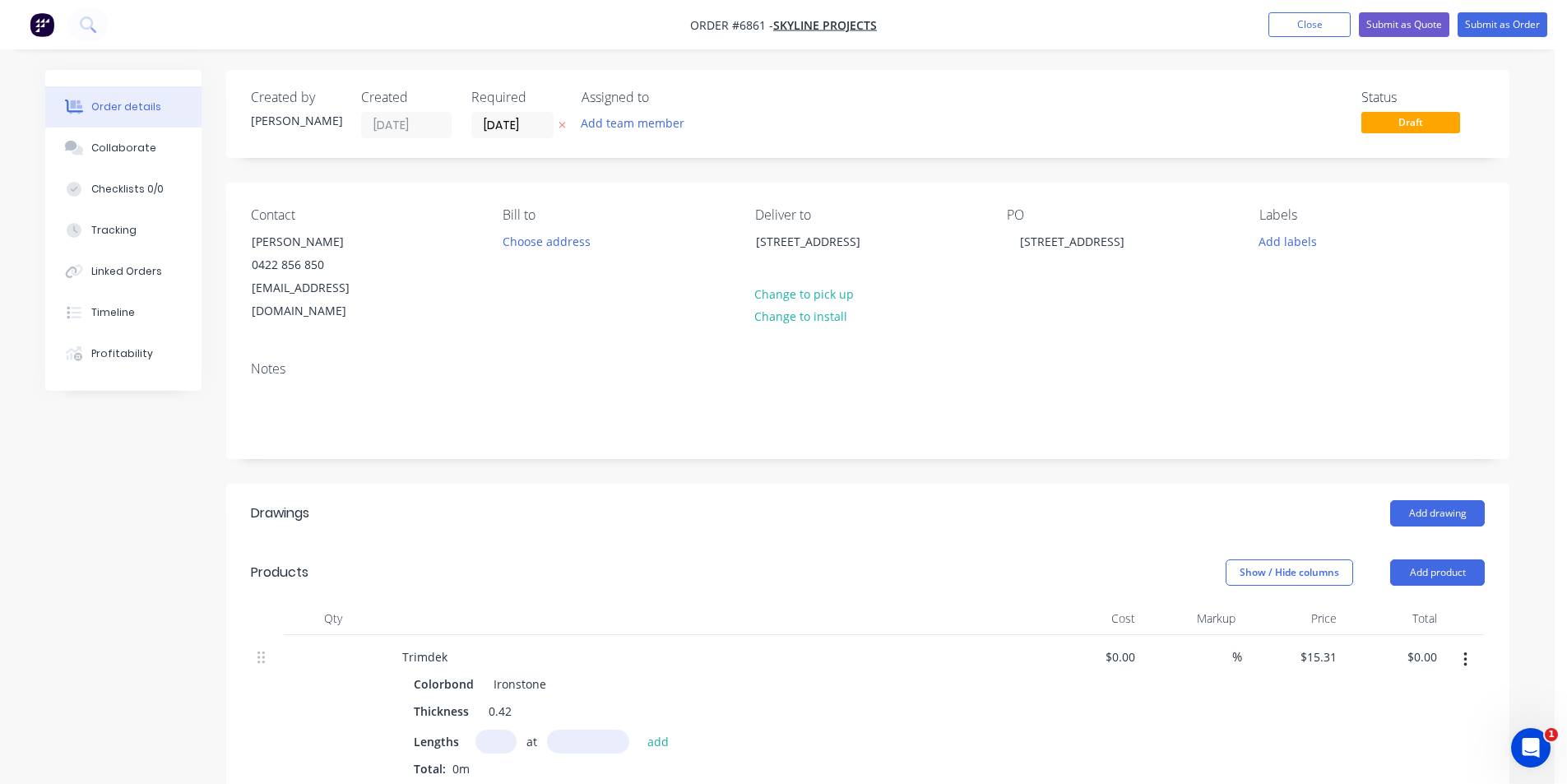
click at [517, 729] on div "at add" at bounding box center [576, 741] width 202 height 24
click at [509, 729] on input "text" at bounding box center [496, 741] width 41 height 24
type input "9"
type input "2595"
click at [639, 729] on button "add" at bounding box center [658, 741] width 38 height 22
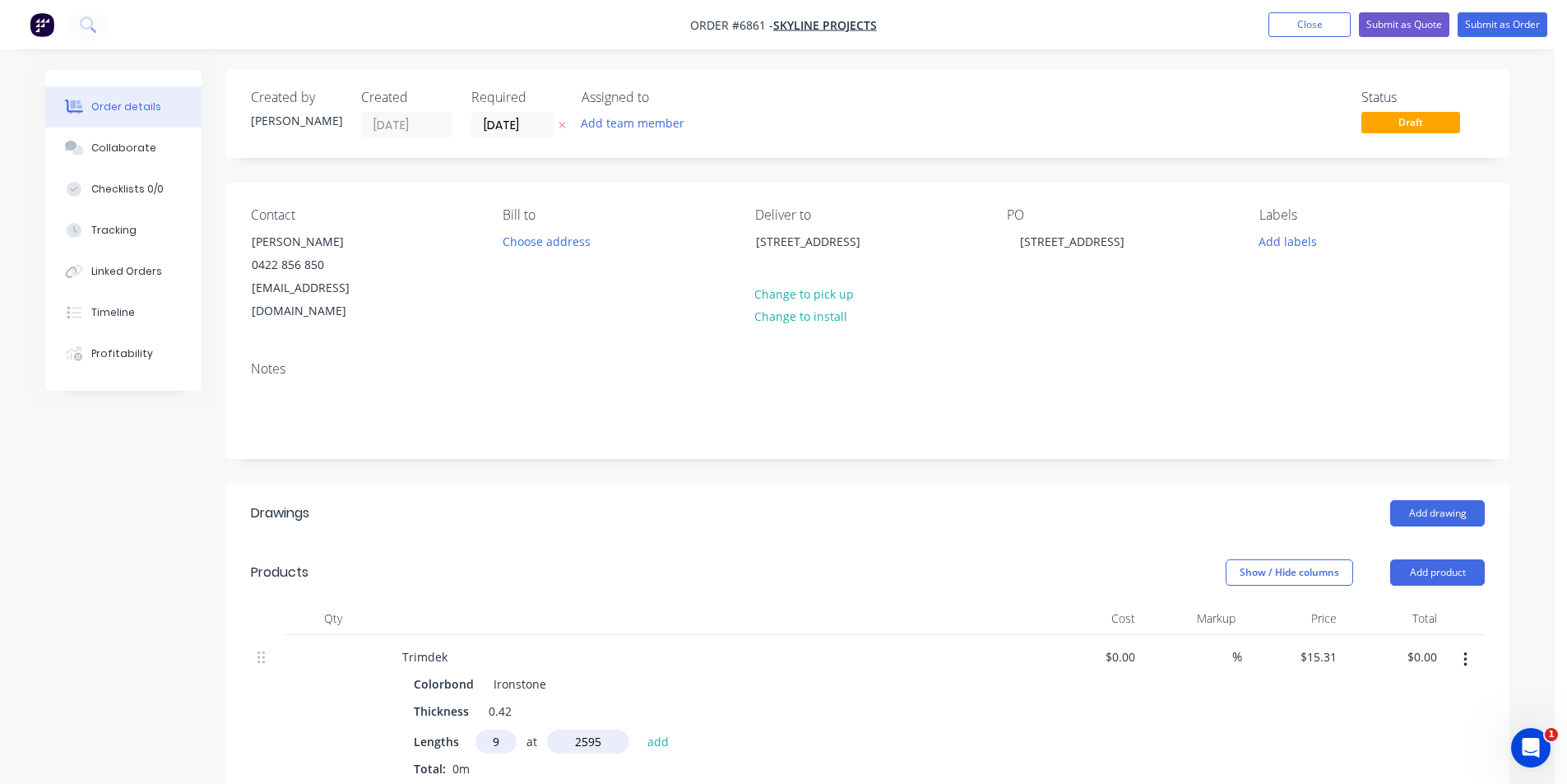
type input "$357.57"
click at [1436, 559] on button "Add product" at bounding box center [1437, 572] width 95 height 26
click at [1435, 602] on div "Product catalogue" at bounding box center [1407, 614] width 127 height 24
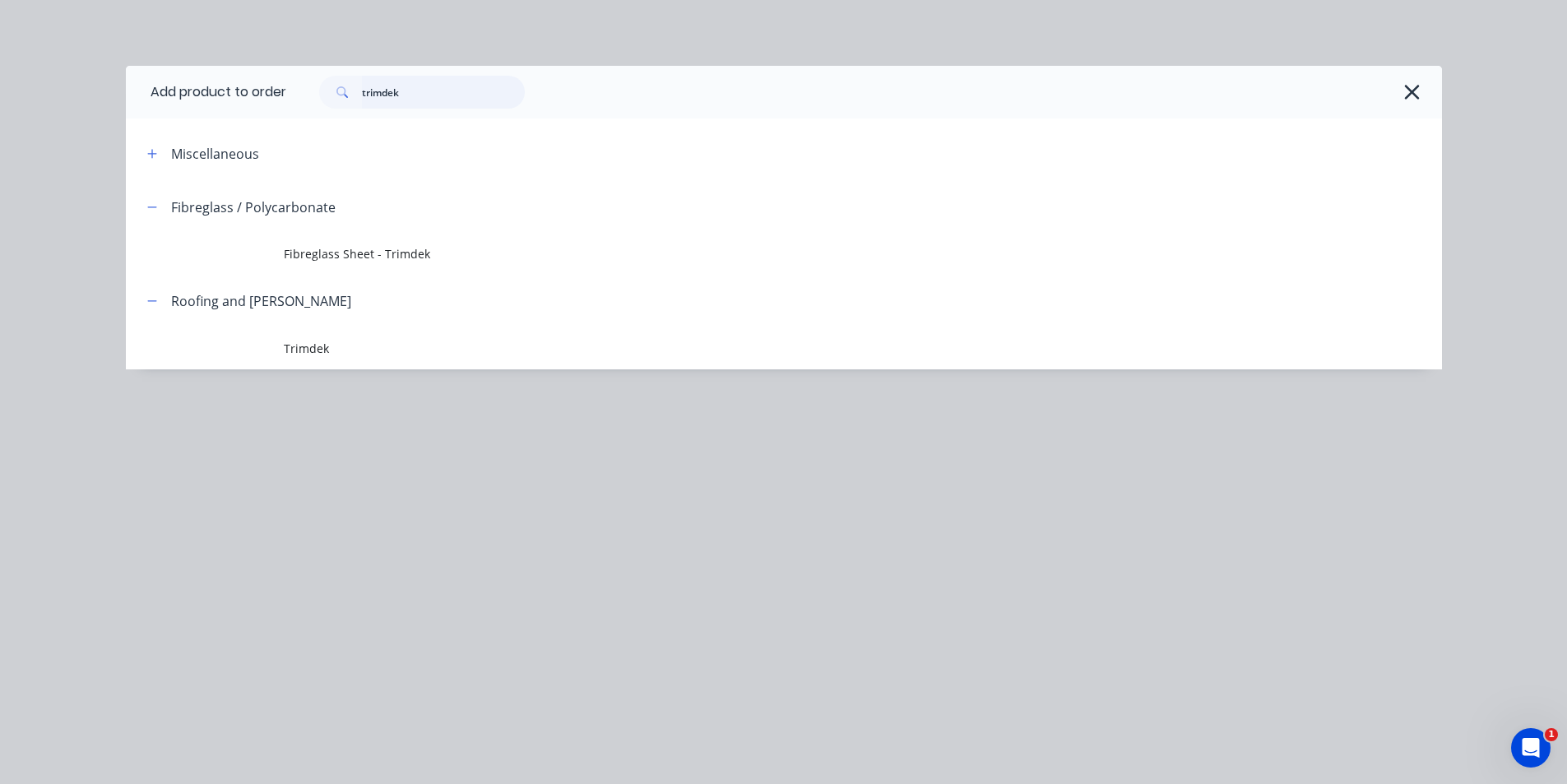
drag, startPoint x: 457, startPoint y: 95, endPoint x: 323, endPoint y: 95, distance: 134.0
click at [323, 95] on div "trimdek" at bounding box center [421, 92] width 205 height 33
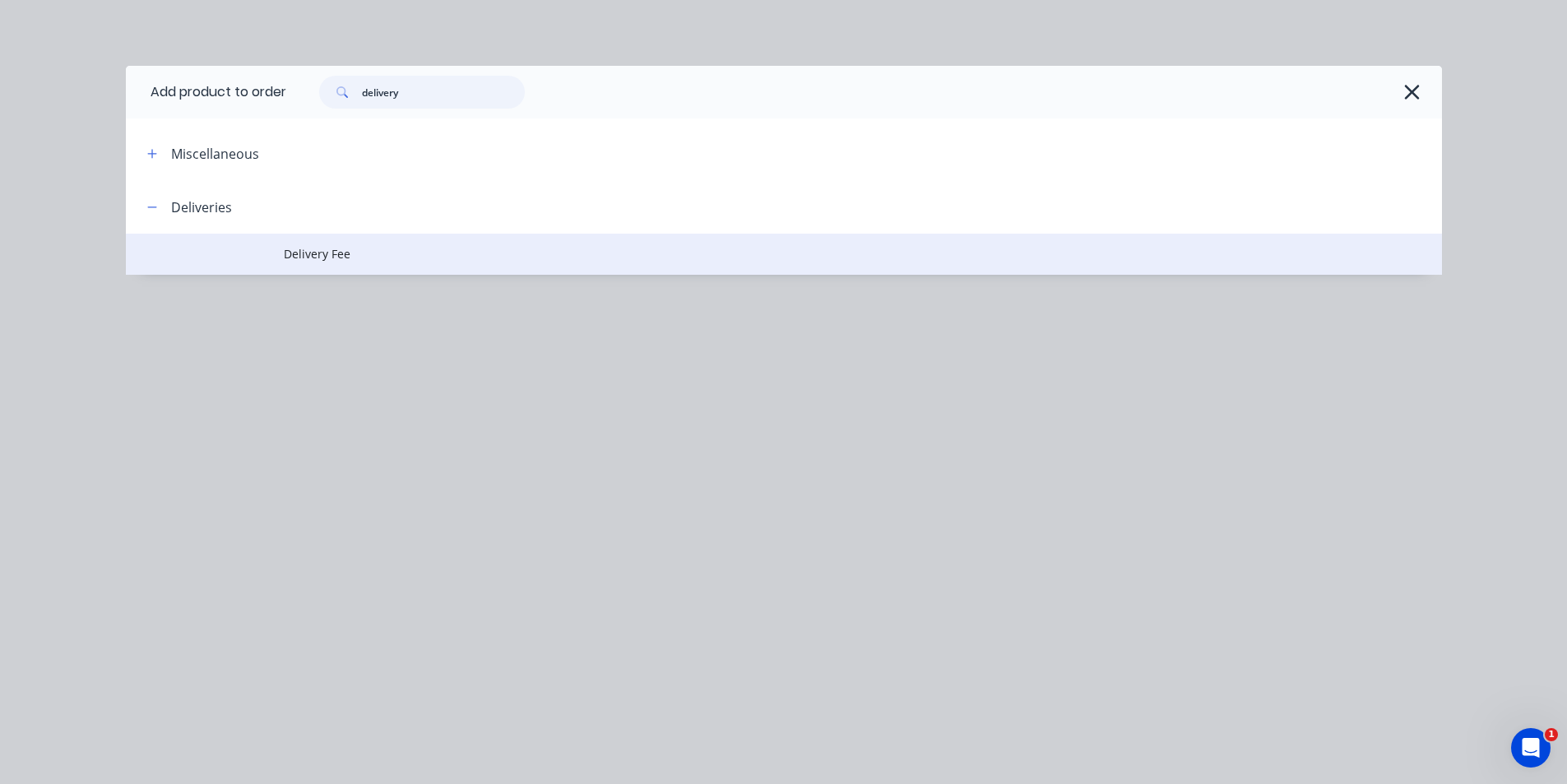
type input "delivery"
click at [316, 245] on span "Delivery Fee" at bounding box center [747, 254] width 926 height 17
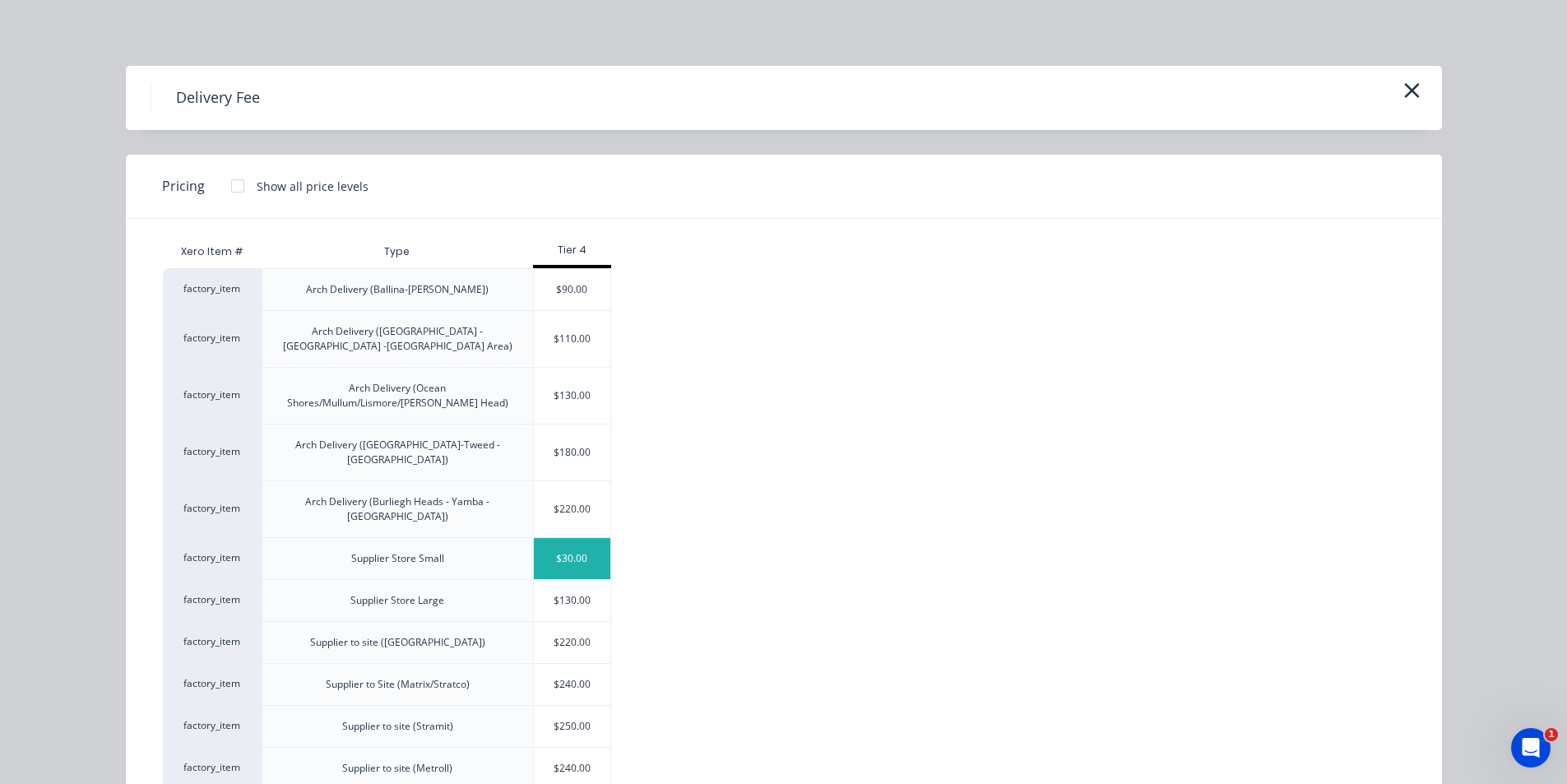
click at [577, 538] on div "$30.00" at bounding box center [572, 558] width 78 height 41
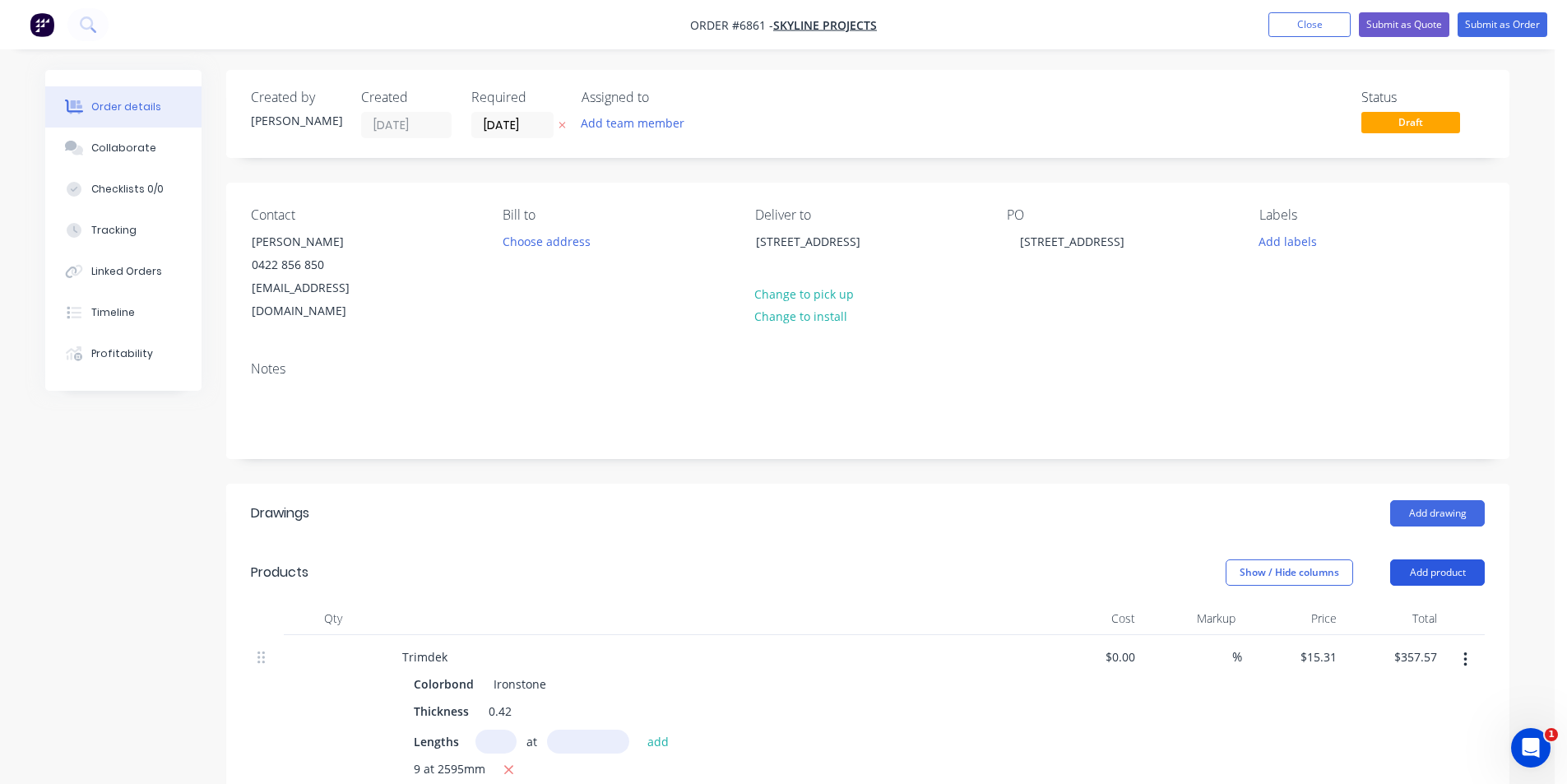
click at [1419, 559] on button "Add product" at bounding box center [1437, 572] width 95 height 26
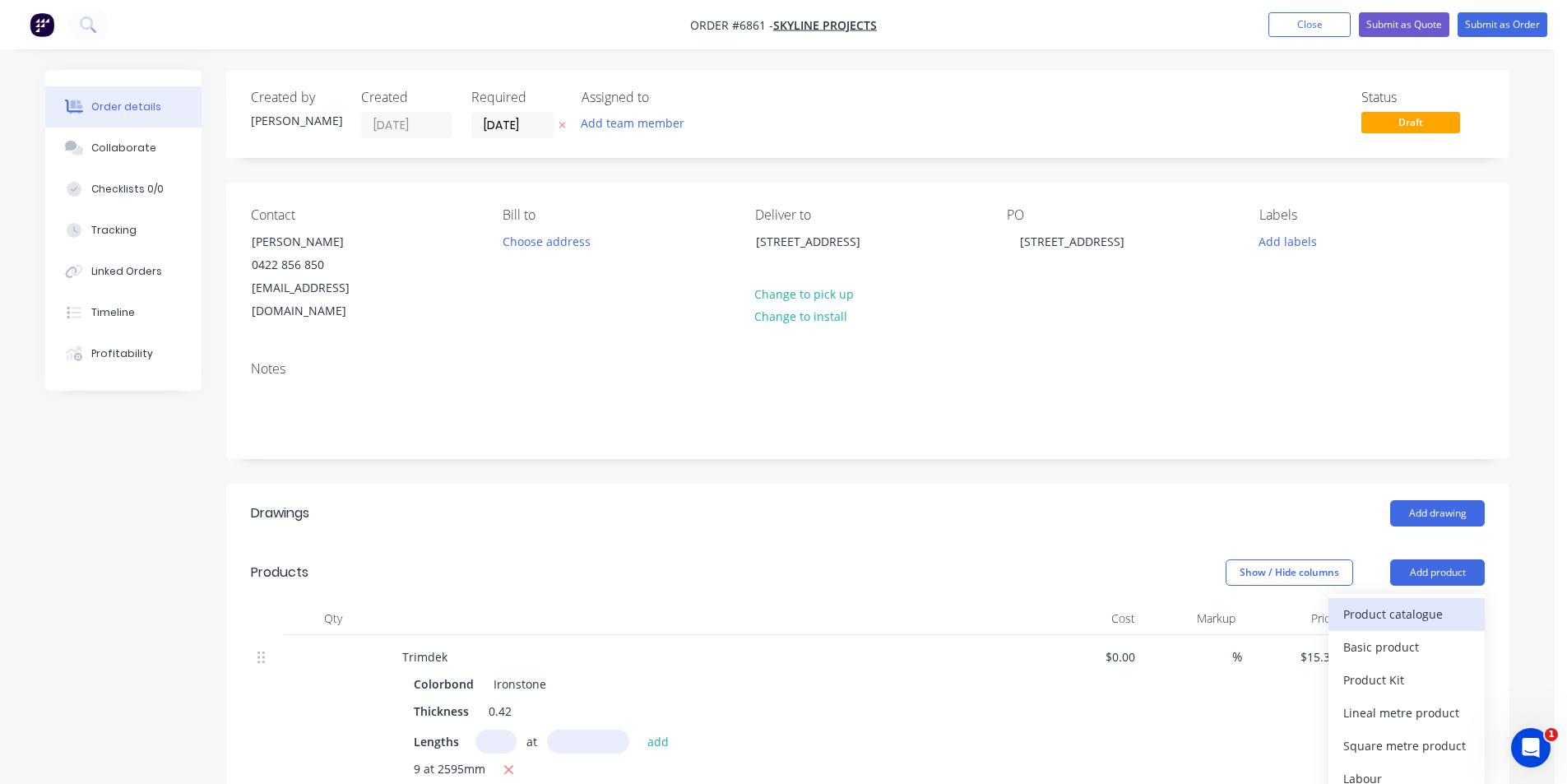
click at [1410, 602] on div "Product catalogue" at bounding box center [1407, 614] width 127 height 24
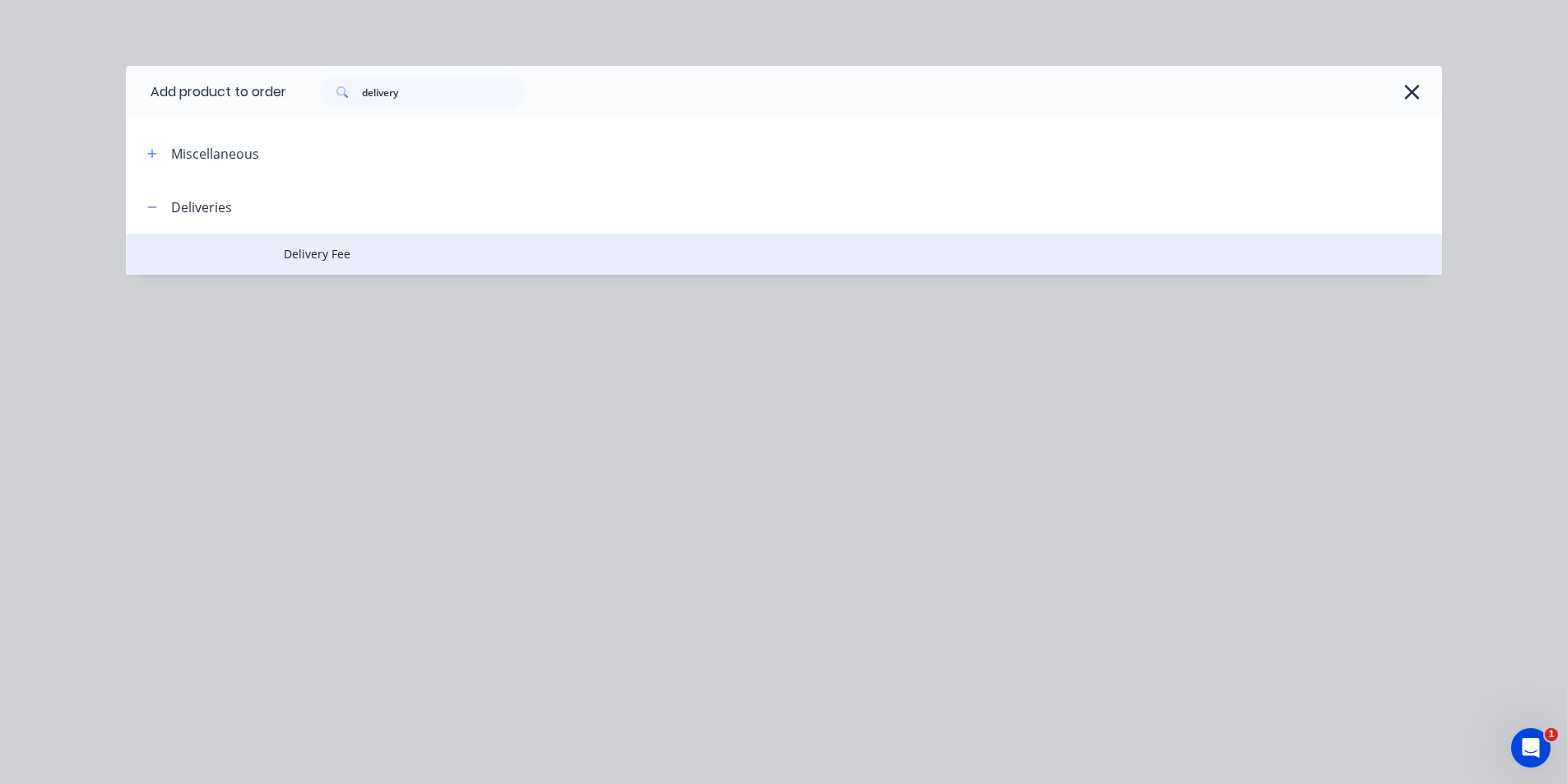
click at [367, 257] on span "Delivery Fee" at bounding box center [747, 254] width 926 height 17
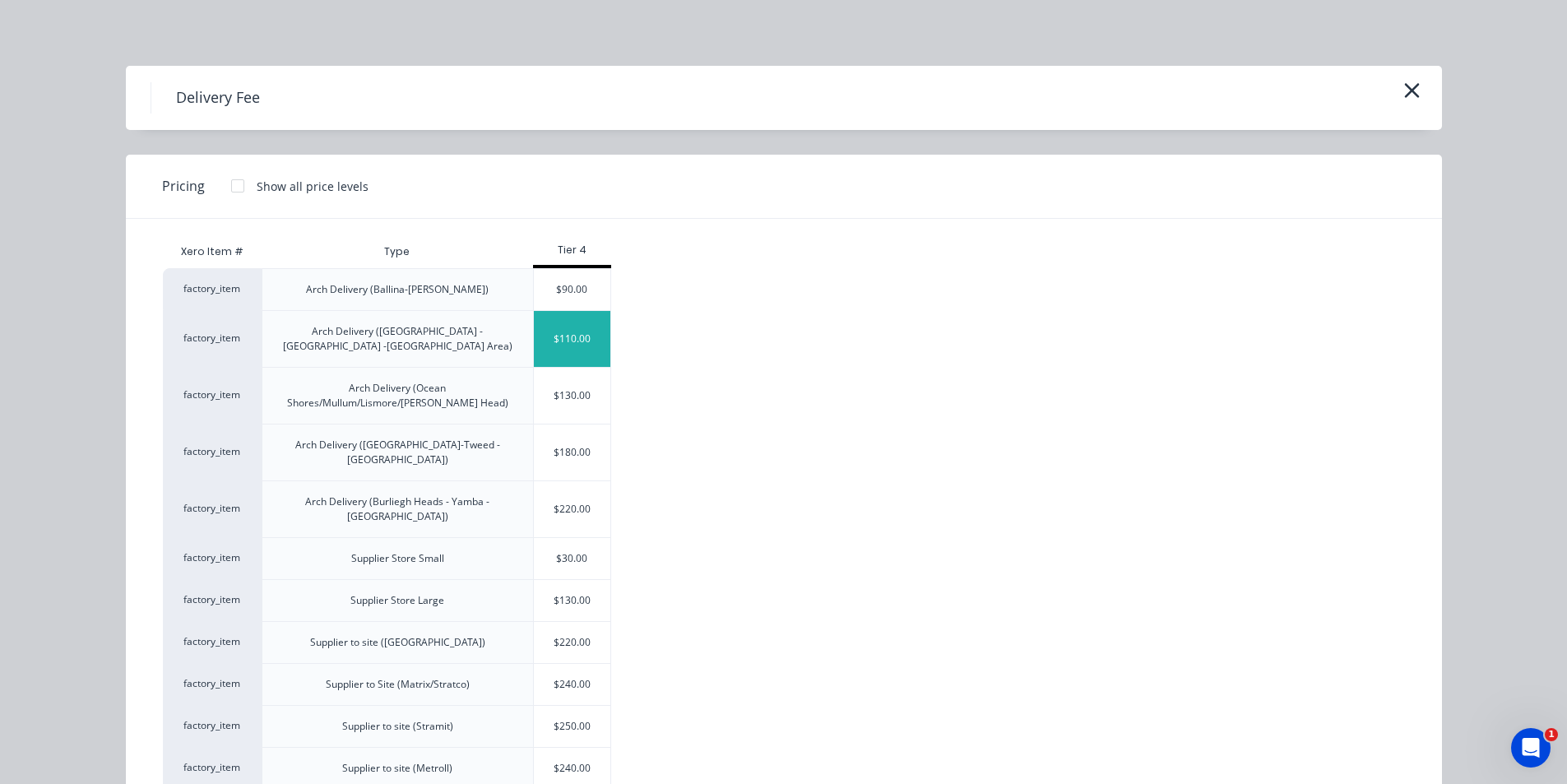
click at [601, 341] on div "$110.00" at bounding box center [572, 339] width 78 height 56
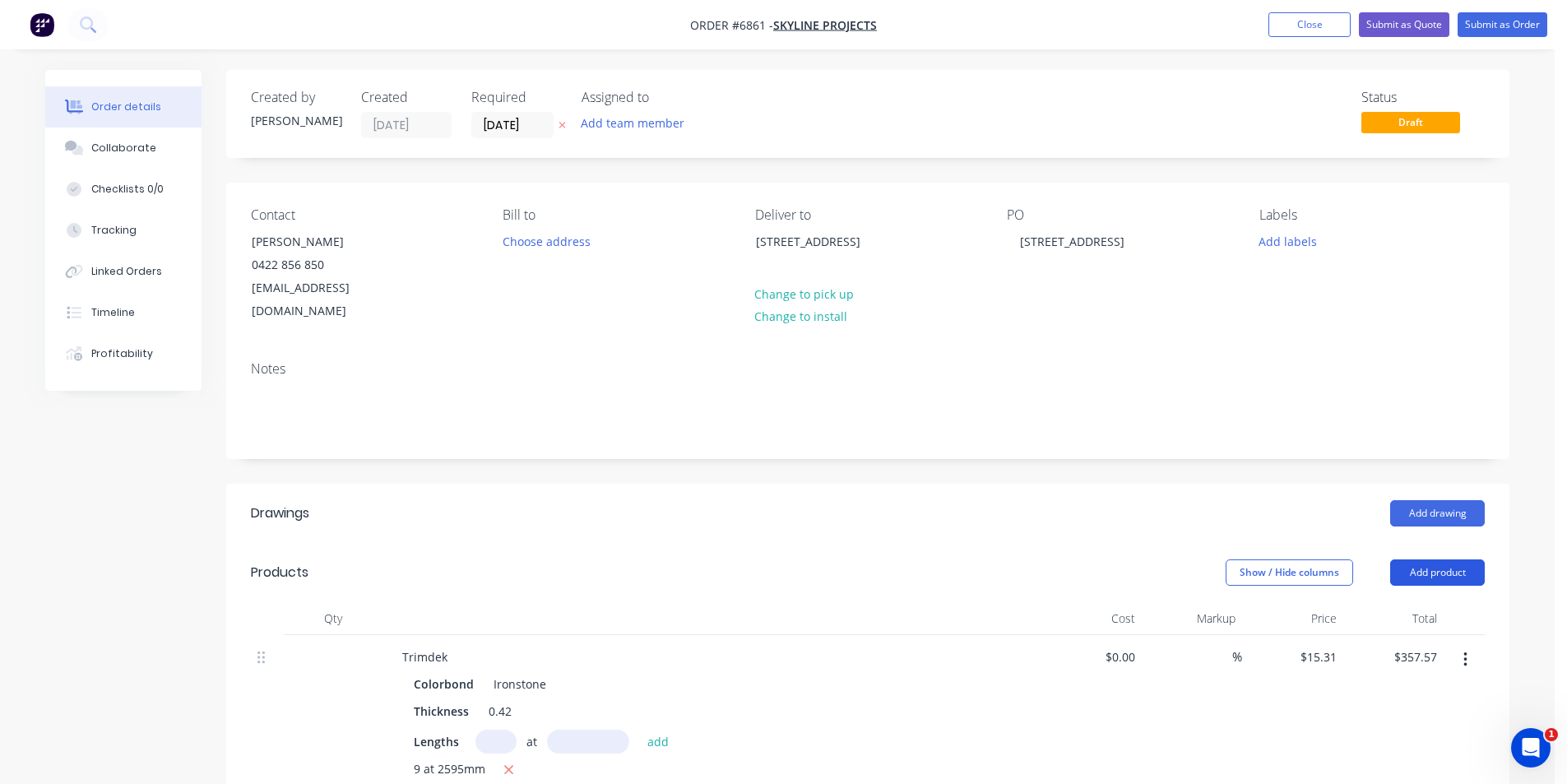
click at [1459, 559] on button "Add product" at bounding box center [1437, 572] width 95 height 26
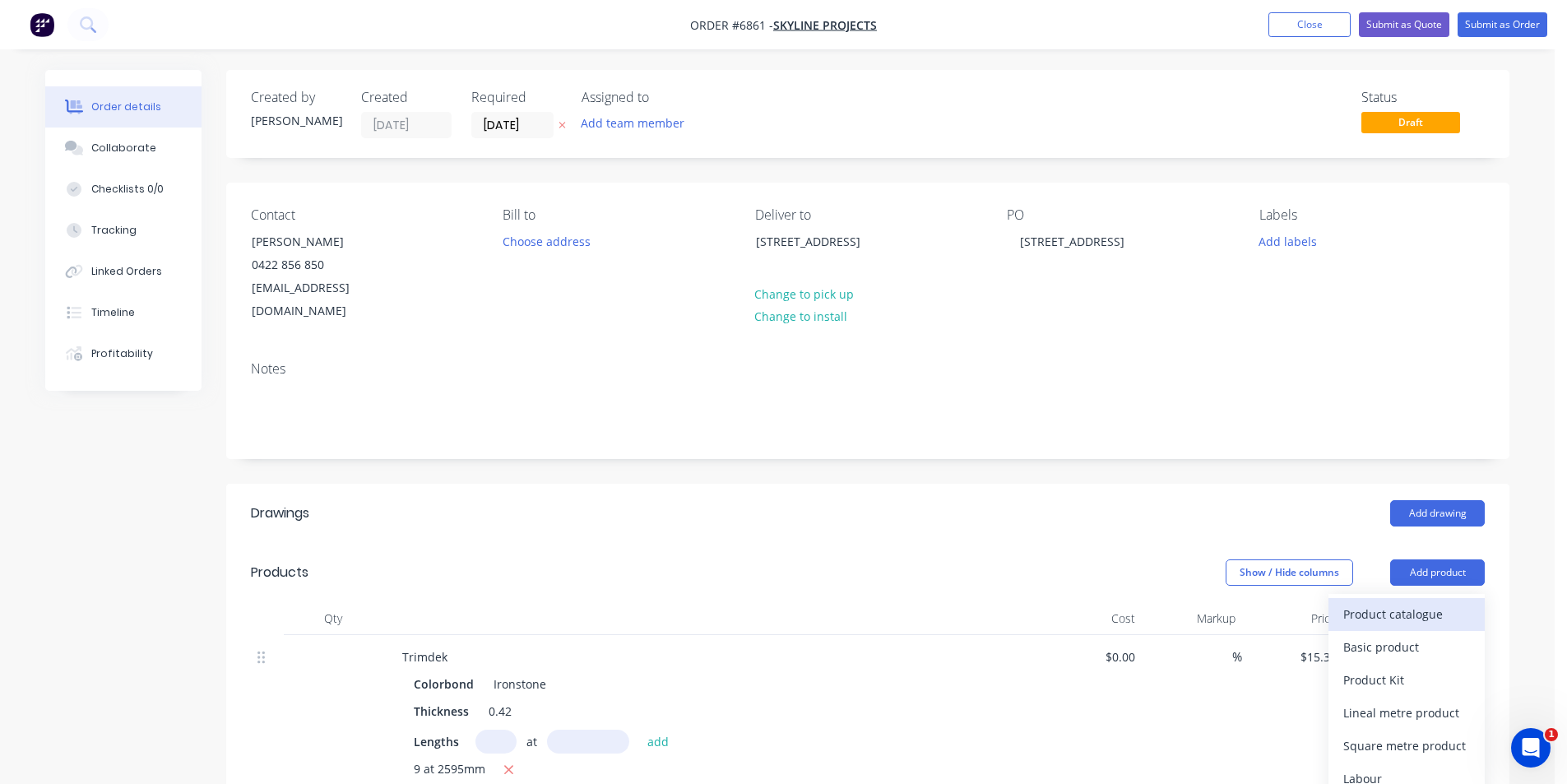
click at [1453, 602] on div "Product catalogue" at bounding box center [1407, 614] width 127 height 24
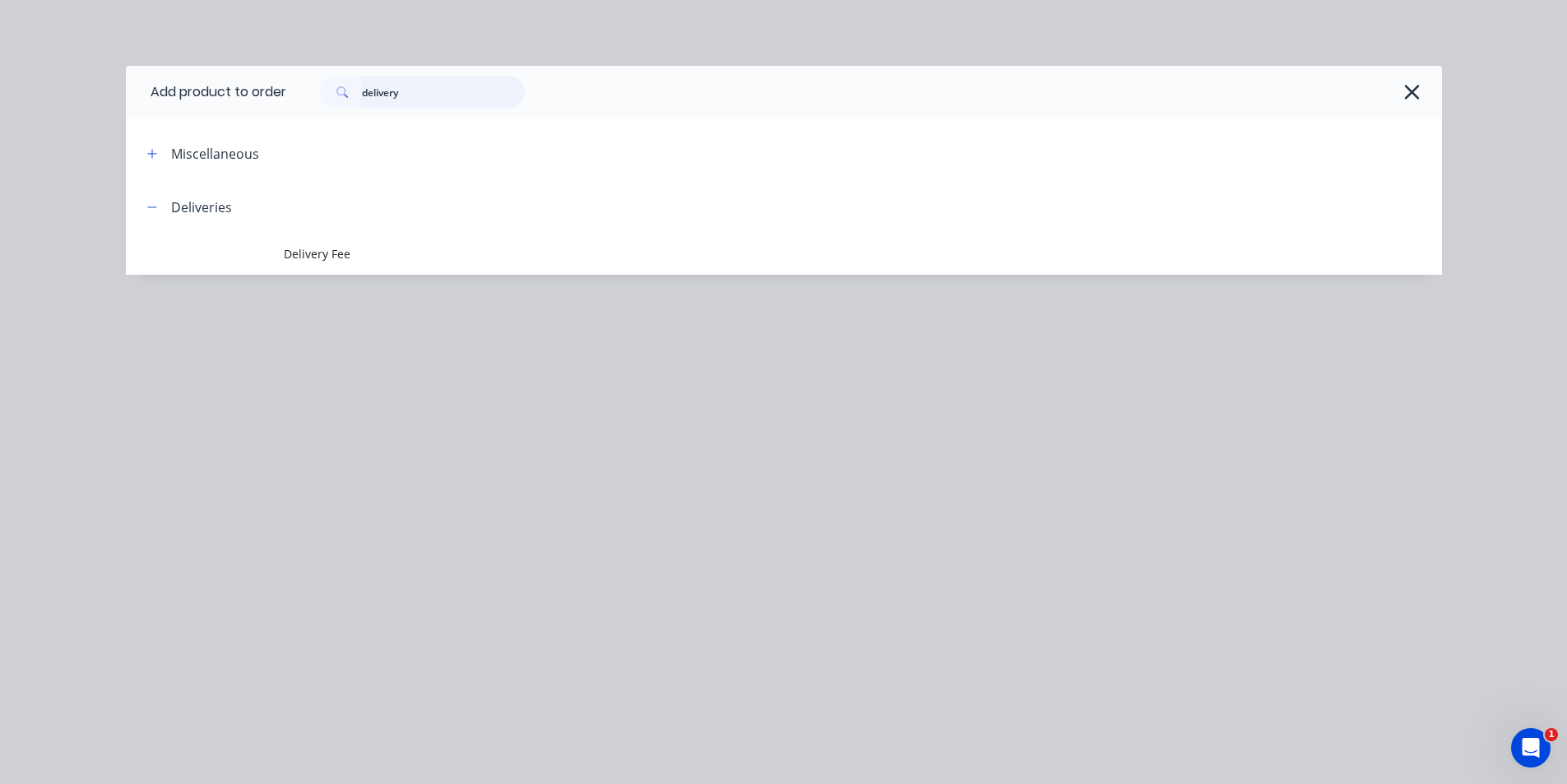
click at [448, 95] on input "delivery" at bounding box center [443, 92] width 163 height 33
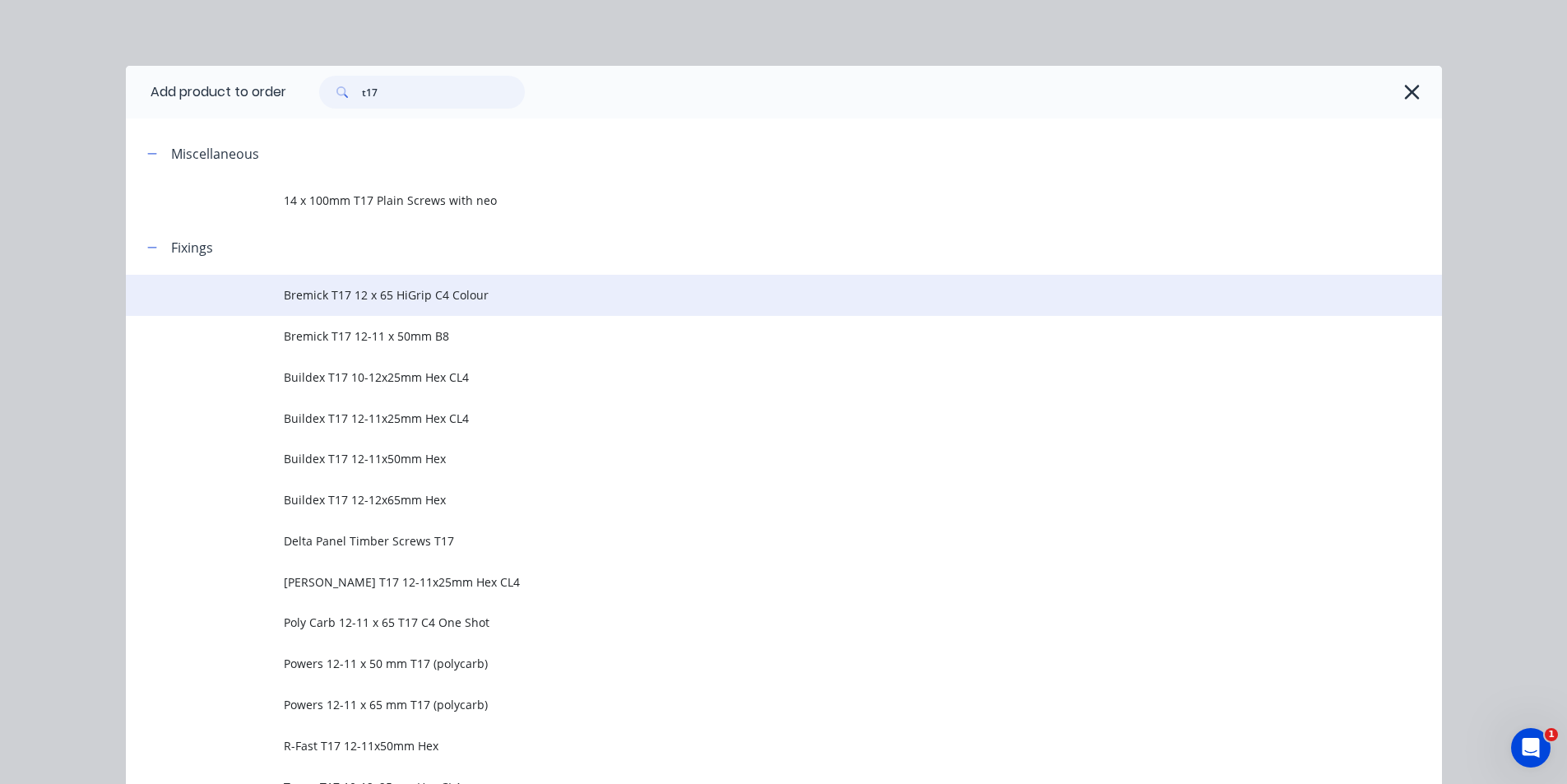
type input "t17"
click at [486, 295] on span "Bremick T17 12 x 65 HiGrip C4 Colour" at bounding box center [747, 295] width 926 height 17
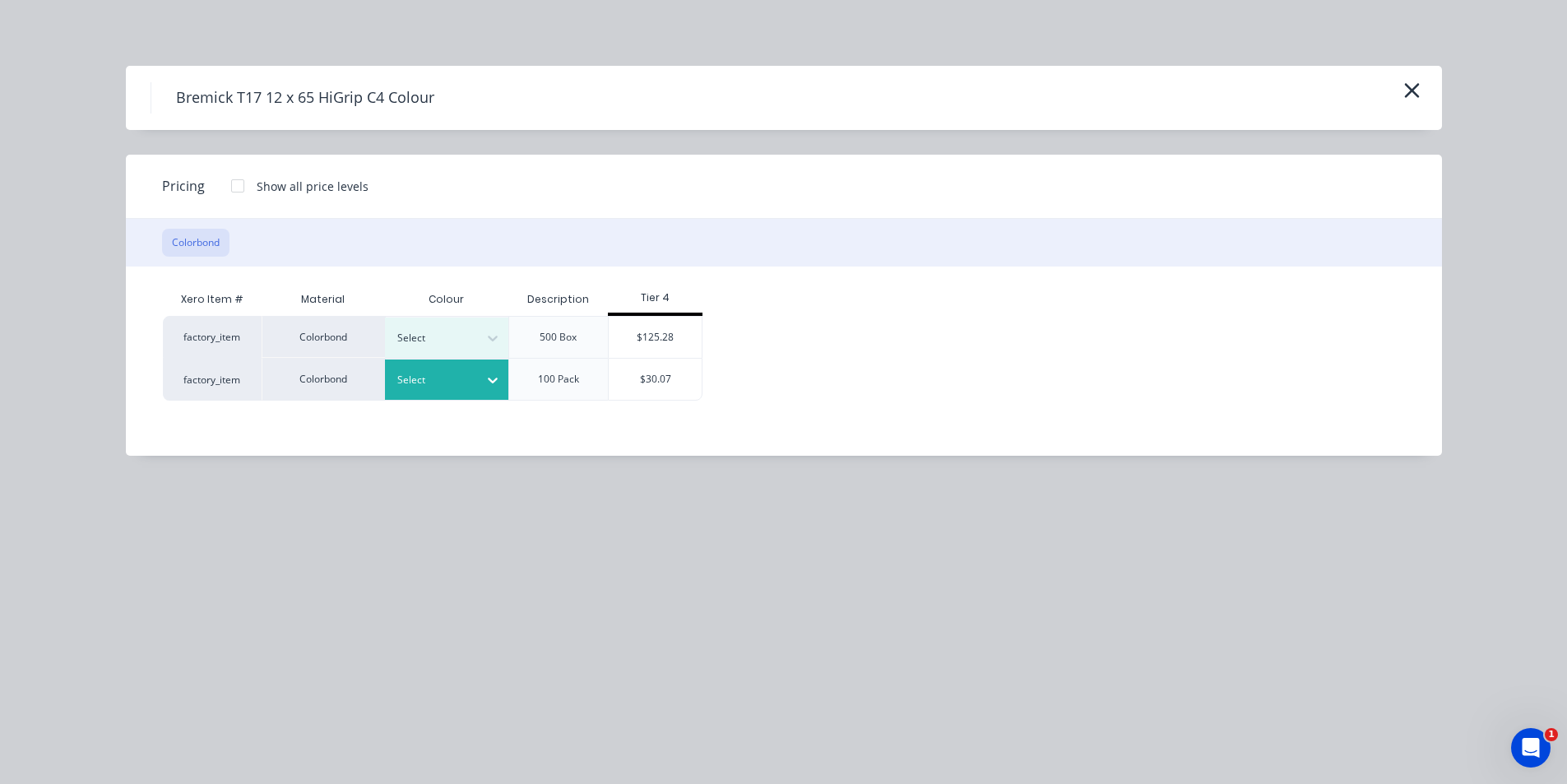
click at [503, 387] on div at bounding box center [493, 379] width 30 height 26
click at [653, 383] on div "$30.07" at bounding box center [655, 379] width 93 height 41
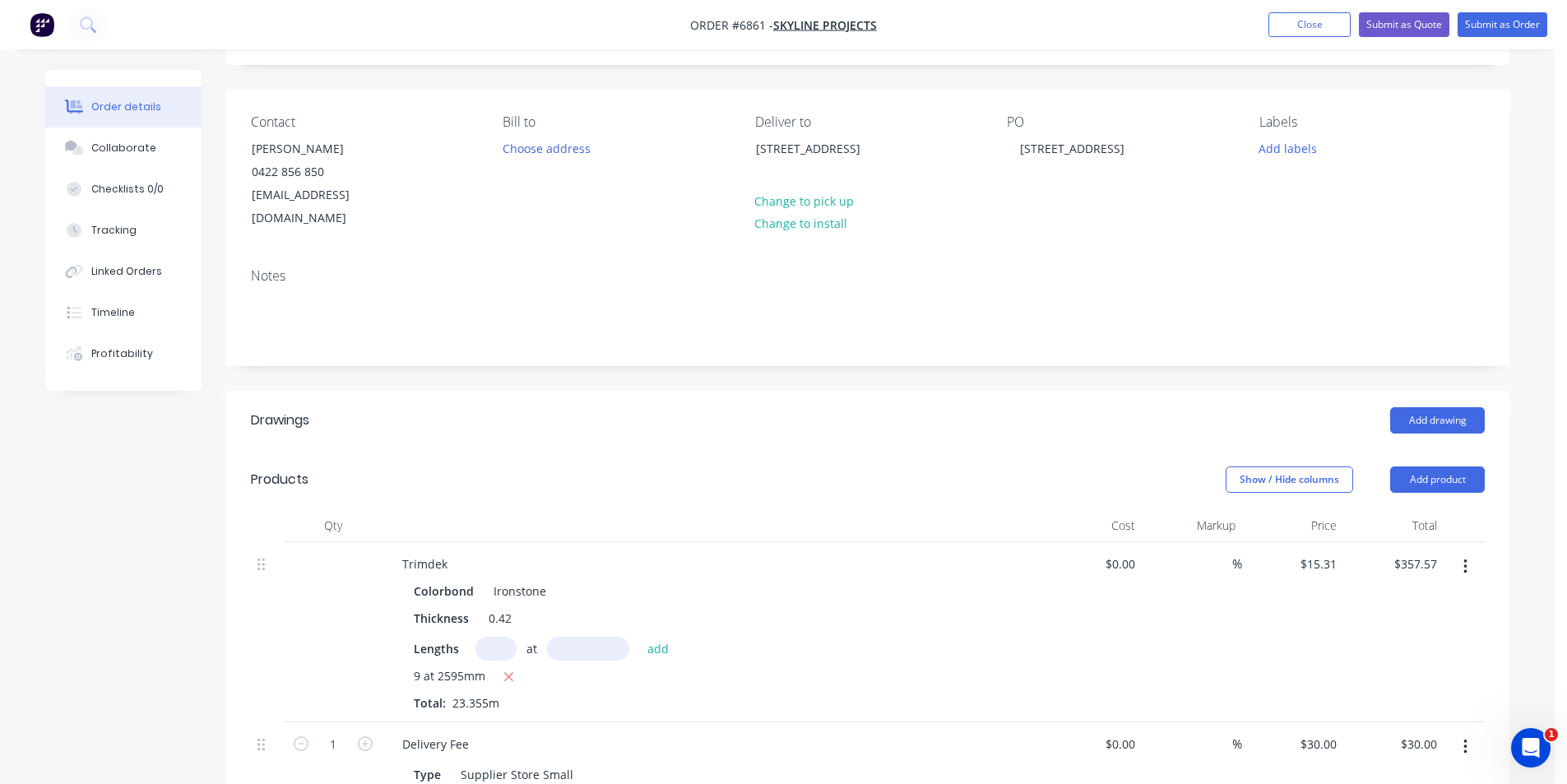
scroll to position [246, 0]
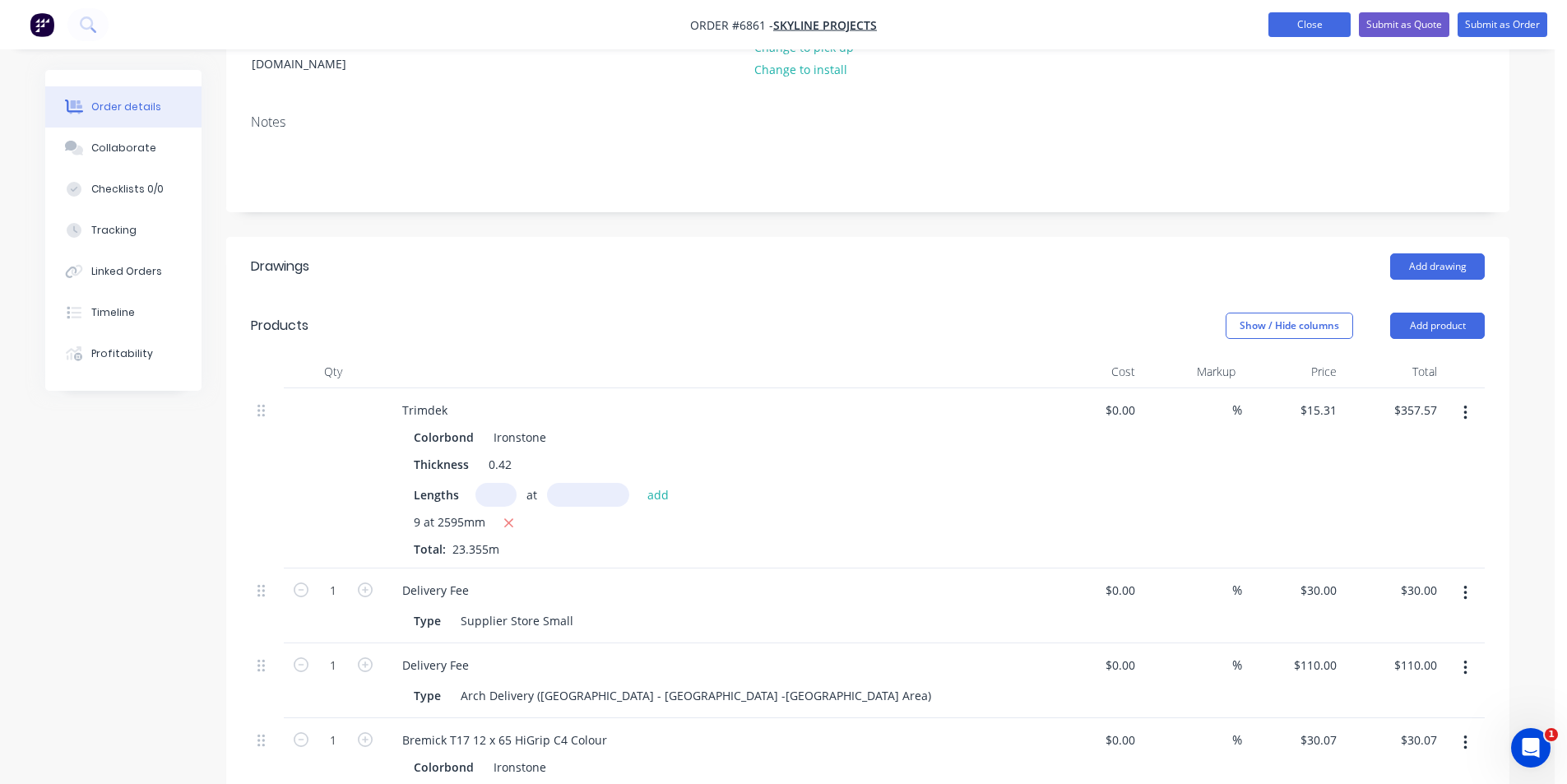
click at [1288, 20] on button "Close" at bounding box center [1310, 24] width 82 height 25
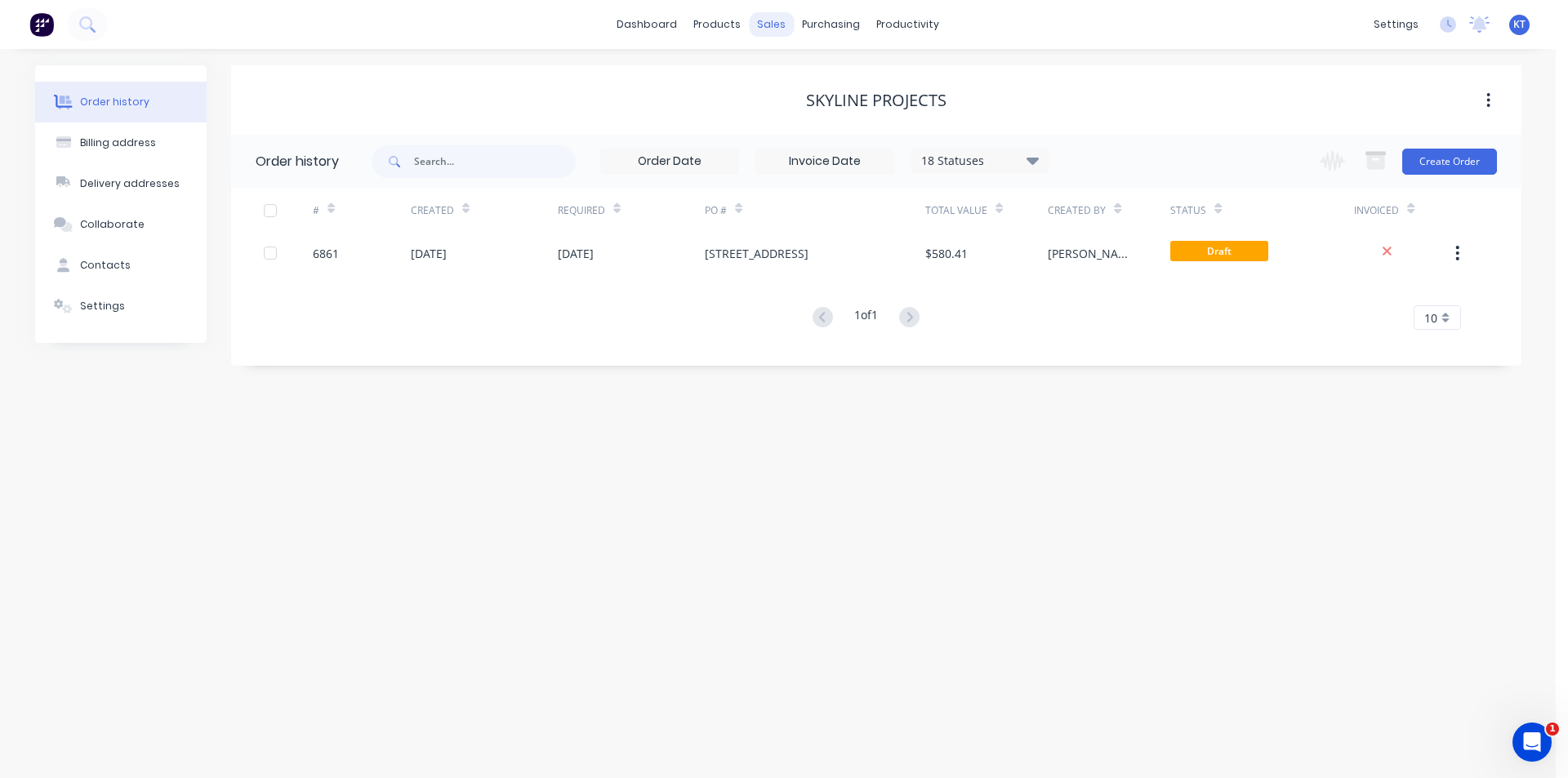
click at [766, 19] on div "sales" at bounding box center [771, 24] width 45 height 25
click at [806, 76] on div "Sales Orders" at bounding box center [832, 78] width 67 height 14
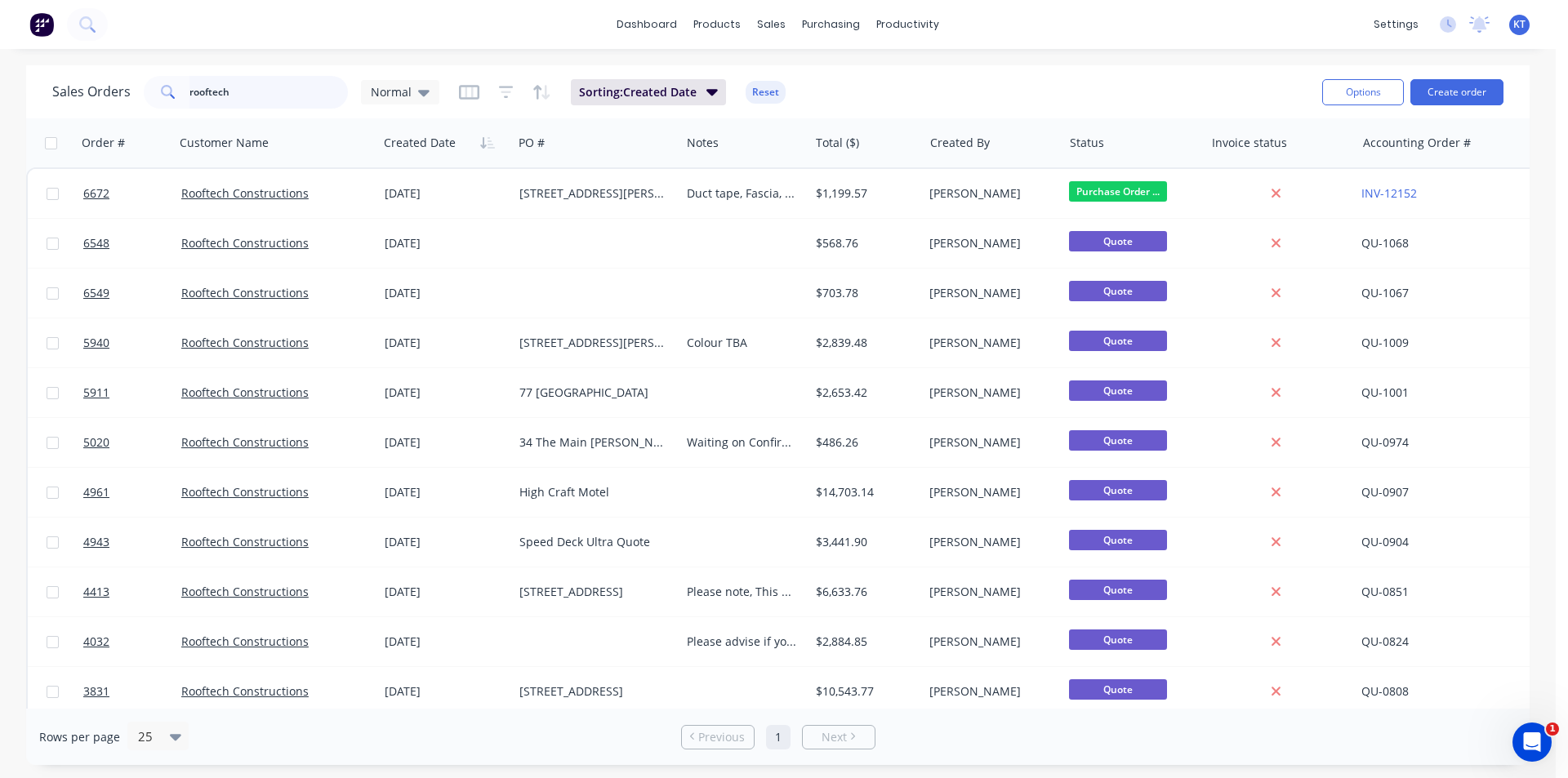
click at [293, 86] on input "rooftech" at bounding box center [269, 92] width 159 height 33
click at [277, 91] on input "rooftech" at bounding box center [269, 92] width 159 height 33
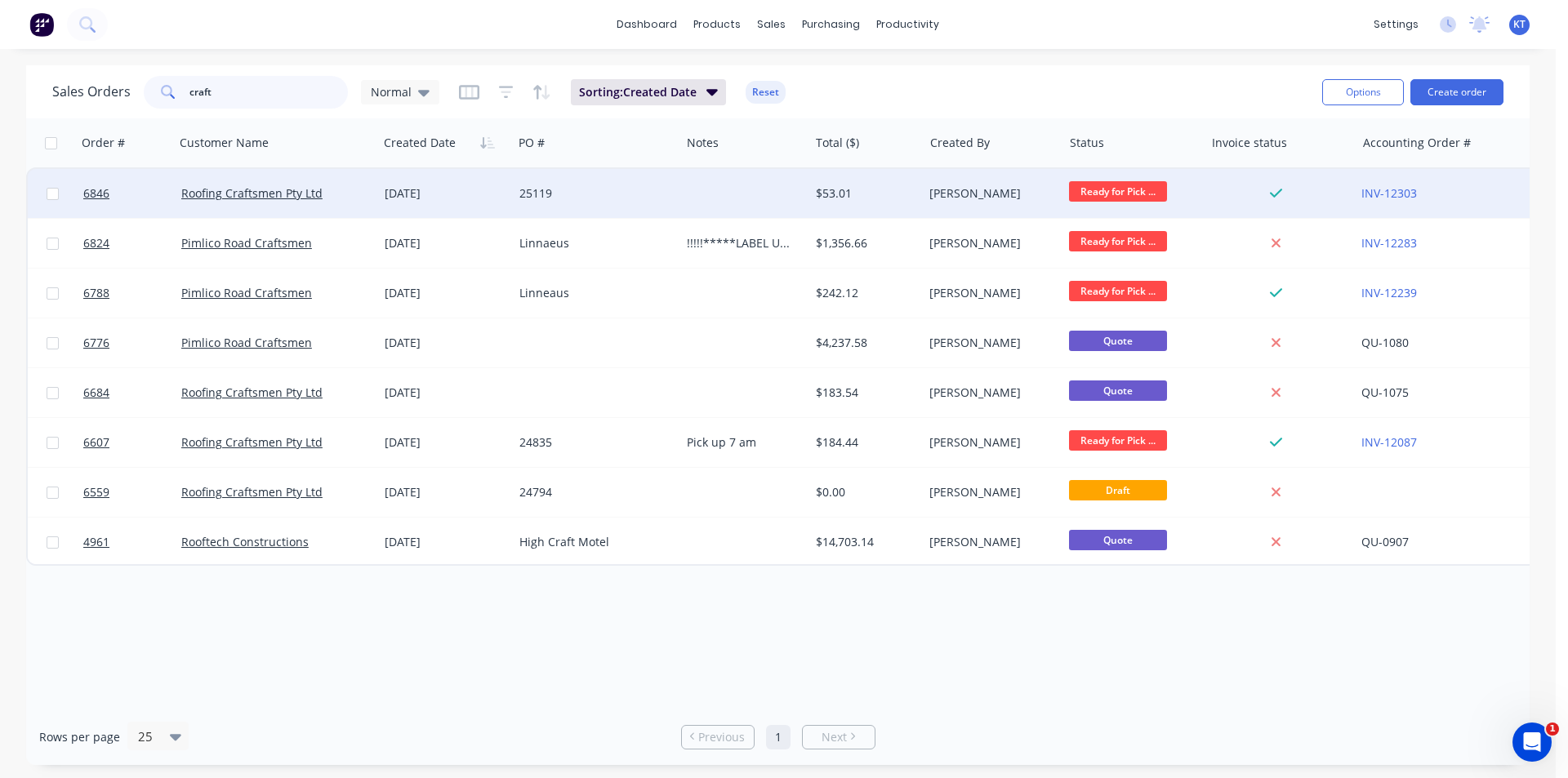
type input "craft"
click at [822, 213] on div "$53.01" at bounding box center [866, 194] width 114 height 49
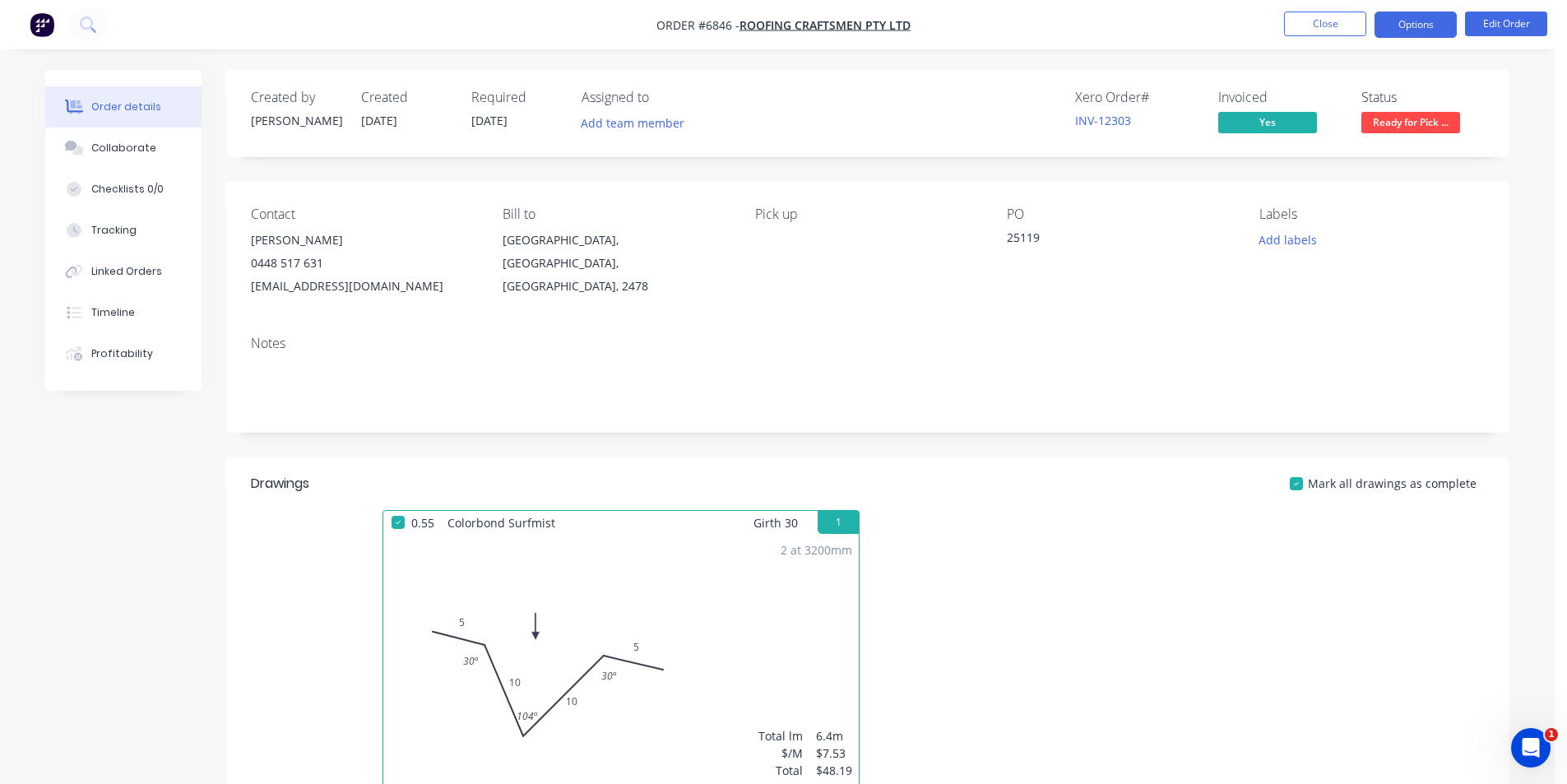
click at [1431, 18] on button "Options" at bounding box center [1415, 25] width 82 height 26
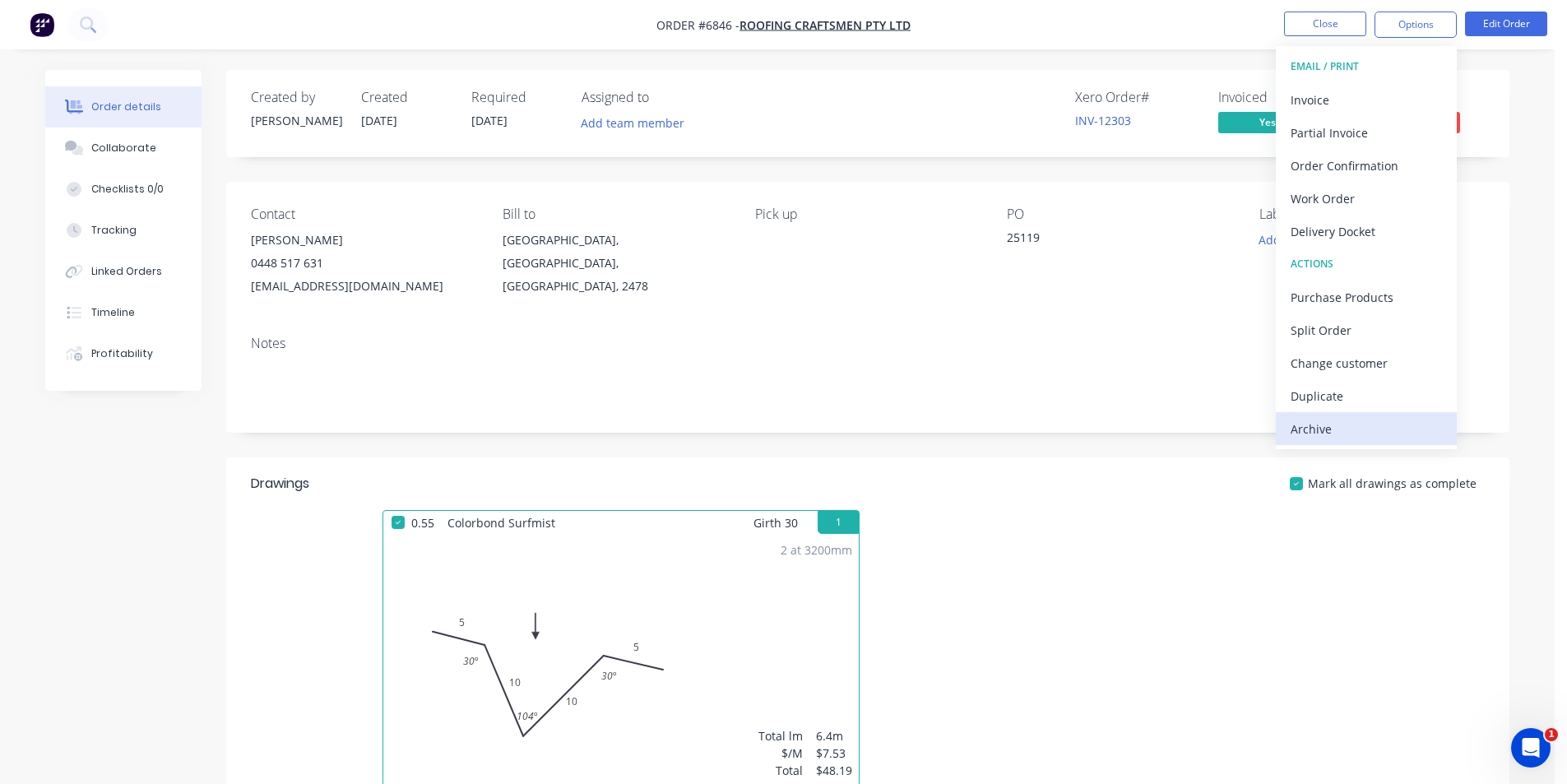
click at [1349, 423] on div "Archive" at bounding box center [1367, 429] width 152 height 24
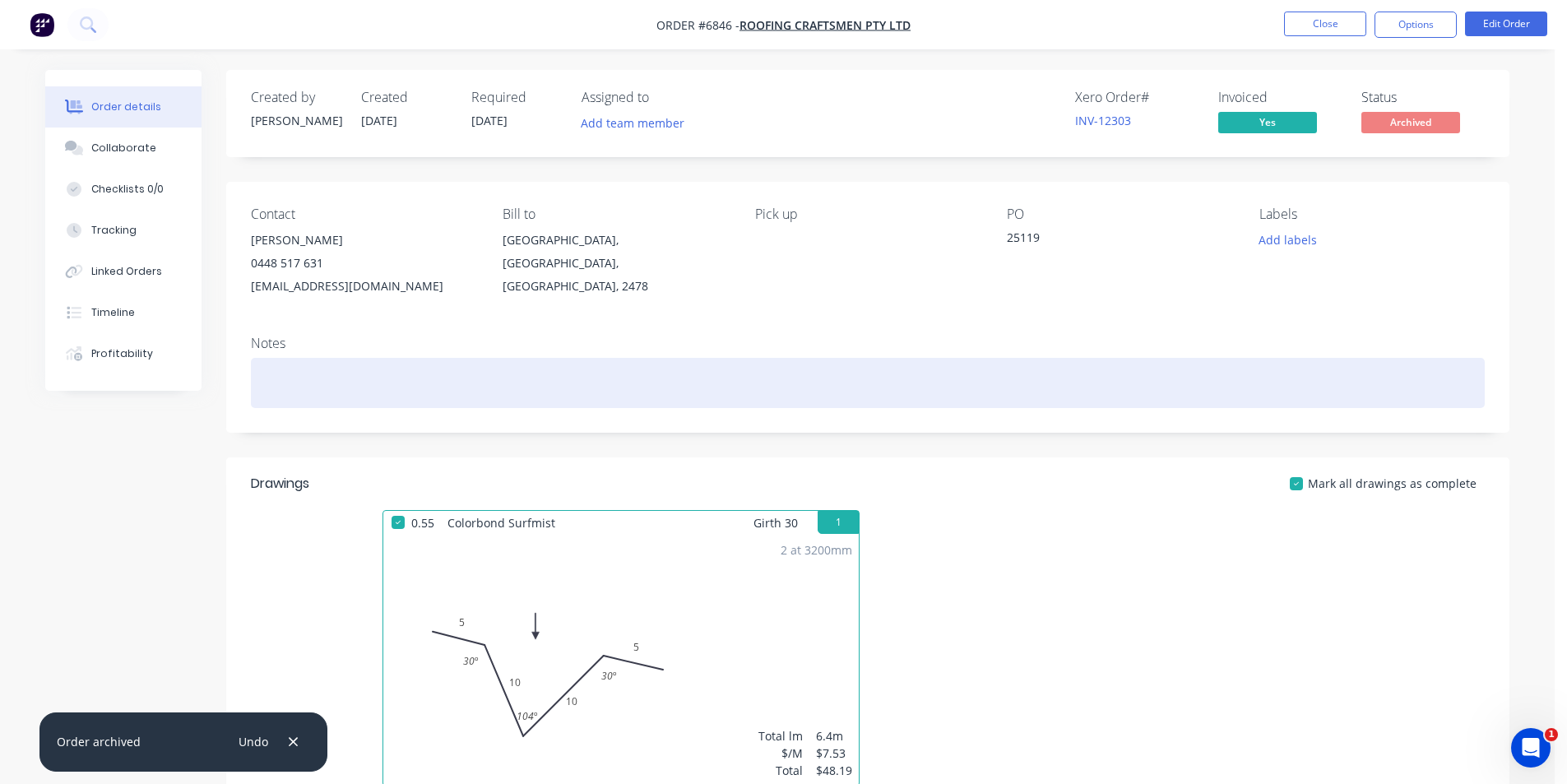
drag, startPoint x: 1125, startPoint y: 816, endPoint x: 1165, endPoint y: 816, distance: 40.0
click at [1165, 783] on html "Order #6846 - Roofing Craftsmen Pty Ltd Close Options Edit Order Order details …" at bounding box center [784, 547] width 1567 height 1095
